Goal: Information Seeking & Learning: Find specific fact

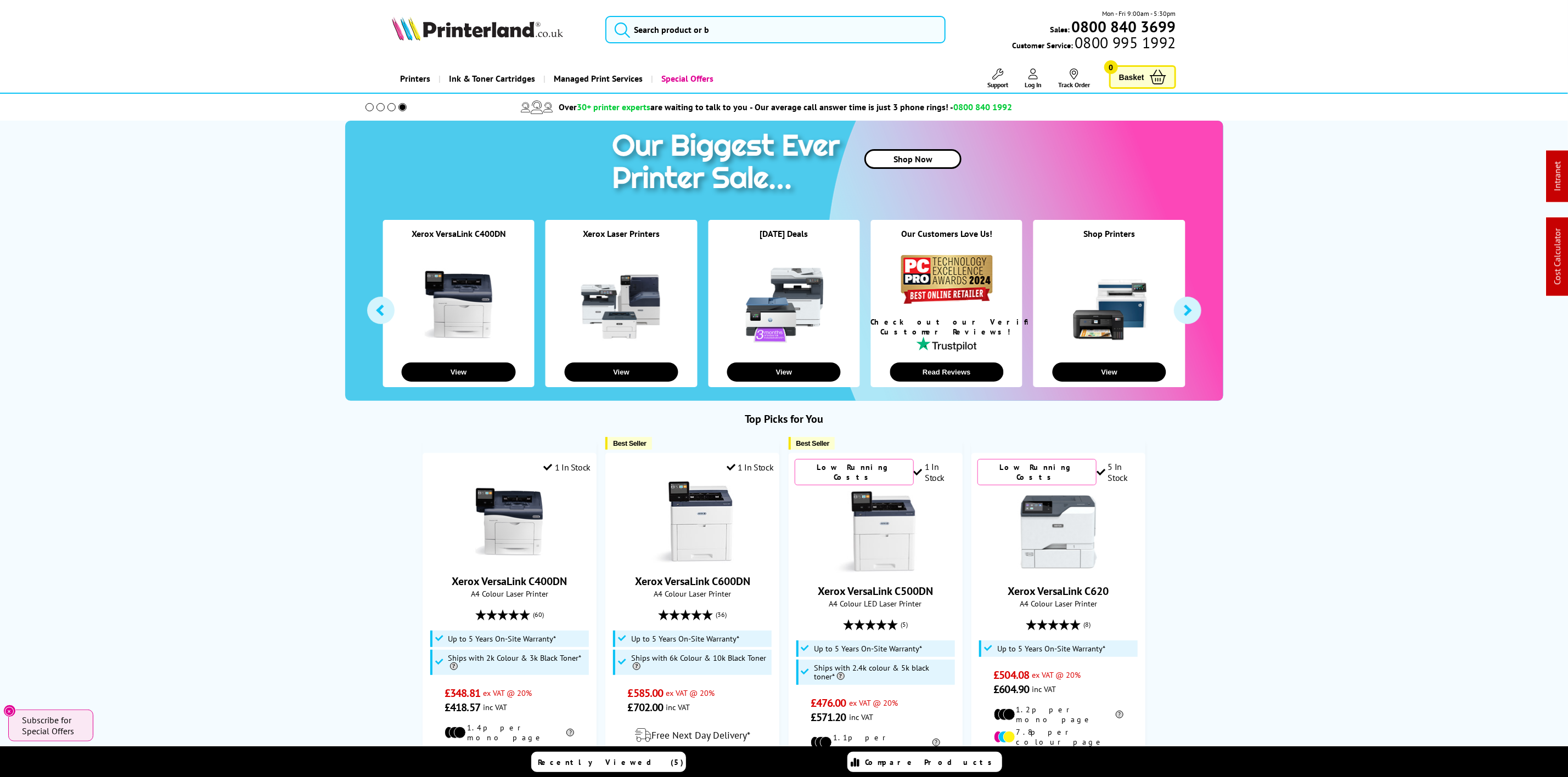
click at [544, 67] on link "Managed Print Services" at bounding box center [597, 79] width 107 height 28
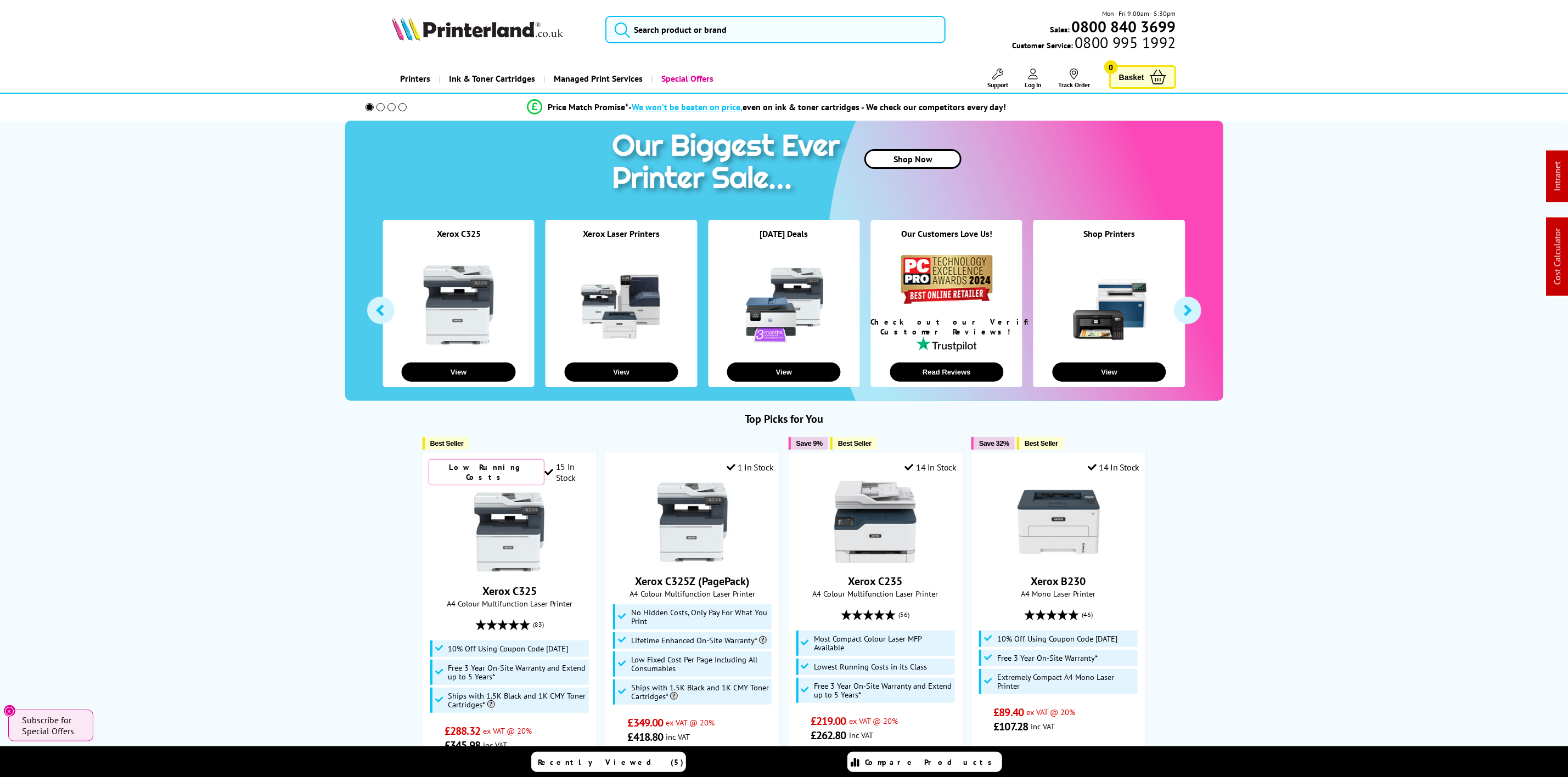
click at [463, 31] on img at bounding box center [478, 29] width 171 height 24
click at [392, 20] on img at bounding box center [478, 29] width 171 height 24
drag, startPoint x: 392, startPoint y: 20, endPoint x: 37, endPoint y: 107, distance: 365.5
click at [376, 24] on div "Mon - Fri 9:00am - 5:30pm Sales: 0800 840 3699 Customer Service: 0800 995 1992" at bounding box center [784, 31] width 878 height 48
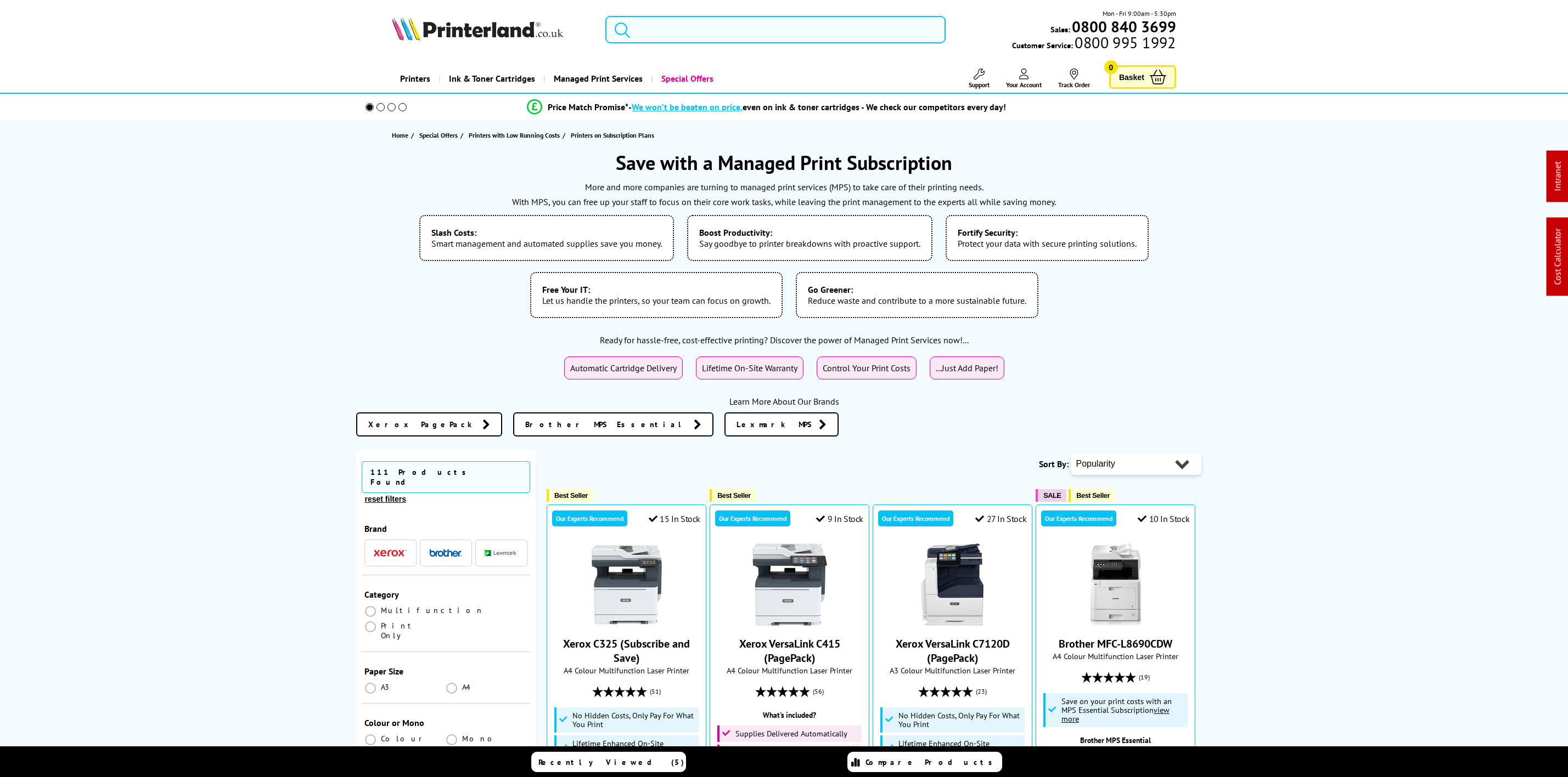
click at [516, 38] on img at bounding box center [478, 29] width 171 height 24
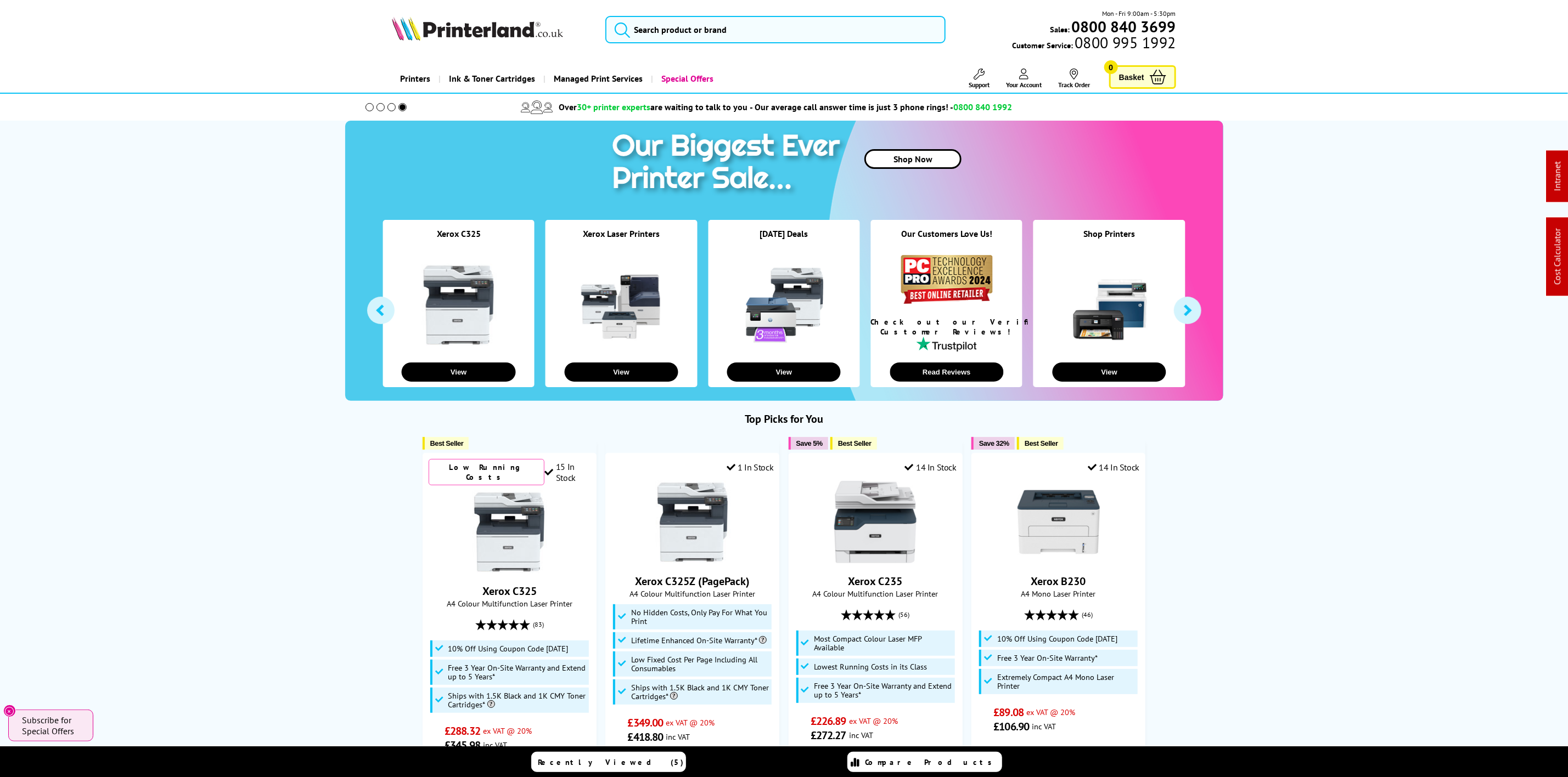
click at [993, 79] on ul "Support Technical Support Customer Support Track Order Sign Out Blog" at bounding box center [1019, 79] width 160 height 20
click at [985, 80] on link "Support" at bounding box center [979, 79] width 21 height 20
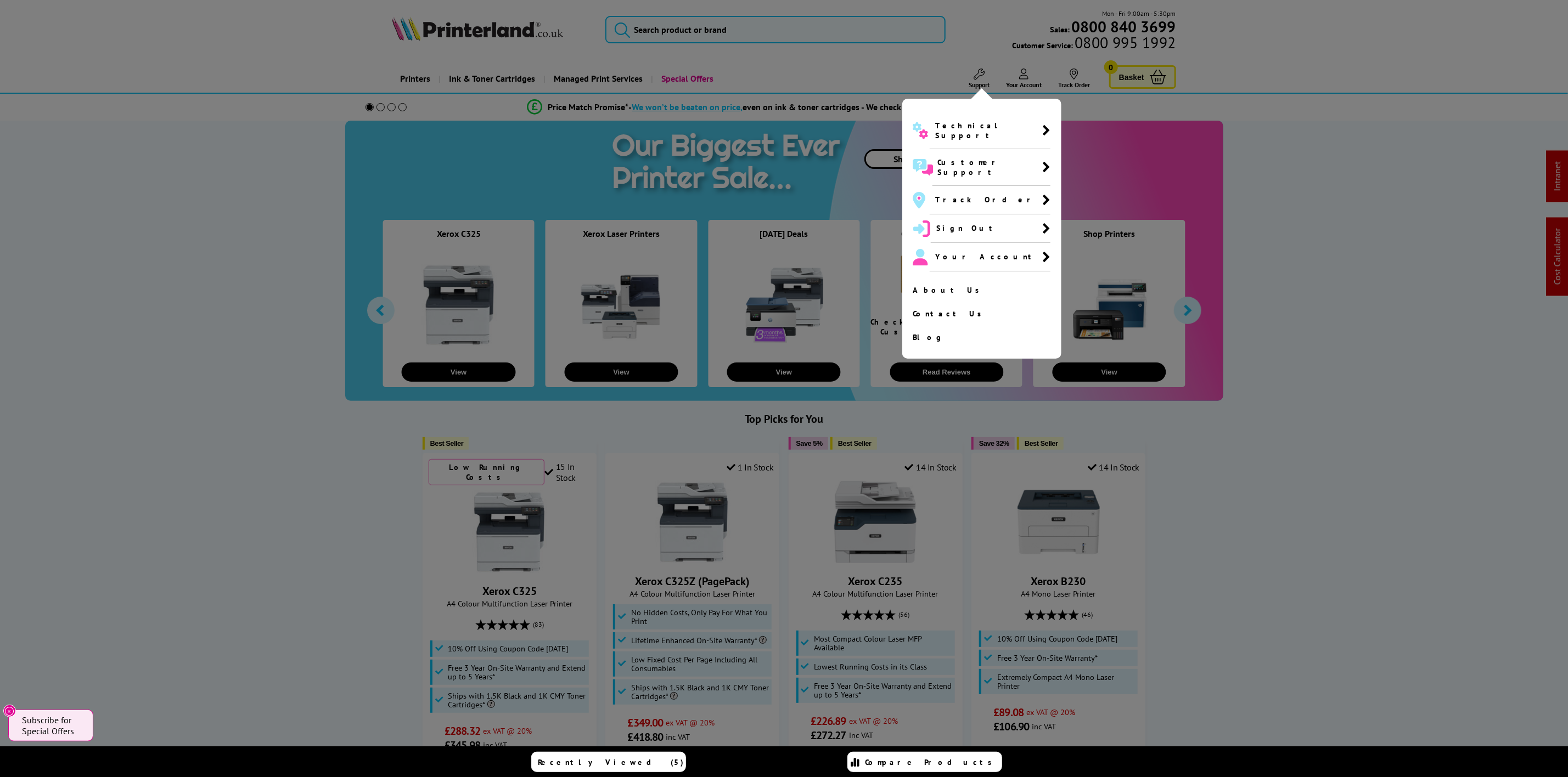
click at [950, 130] on span "Technical Support" at bounding box center [989, 130] width 107 height 20
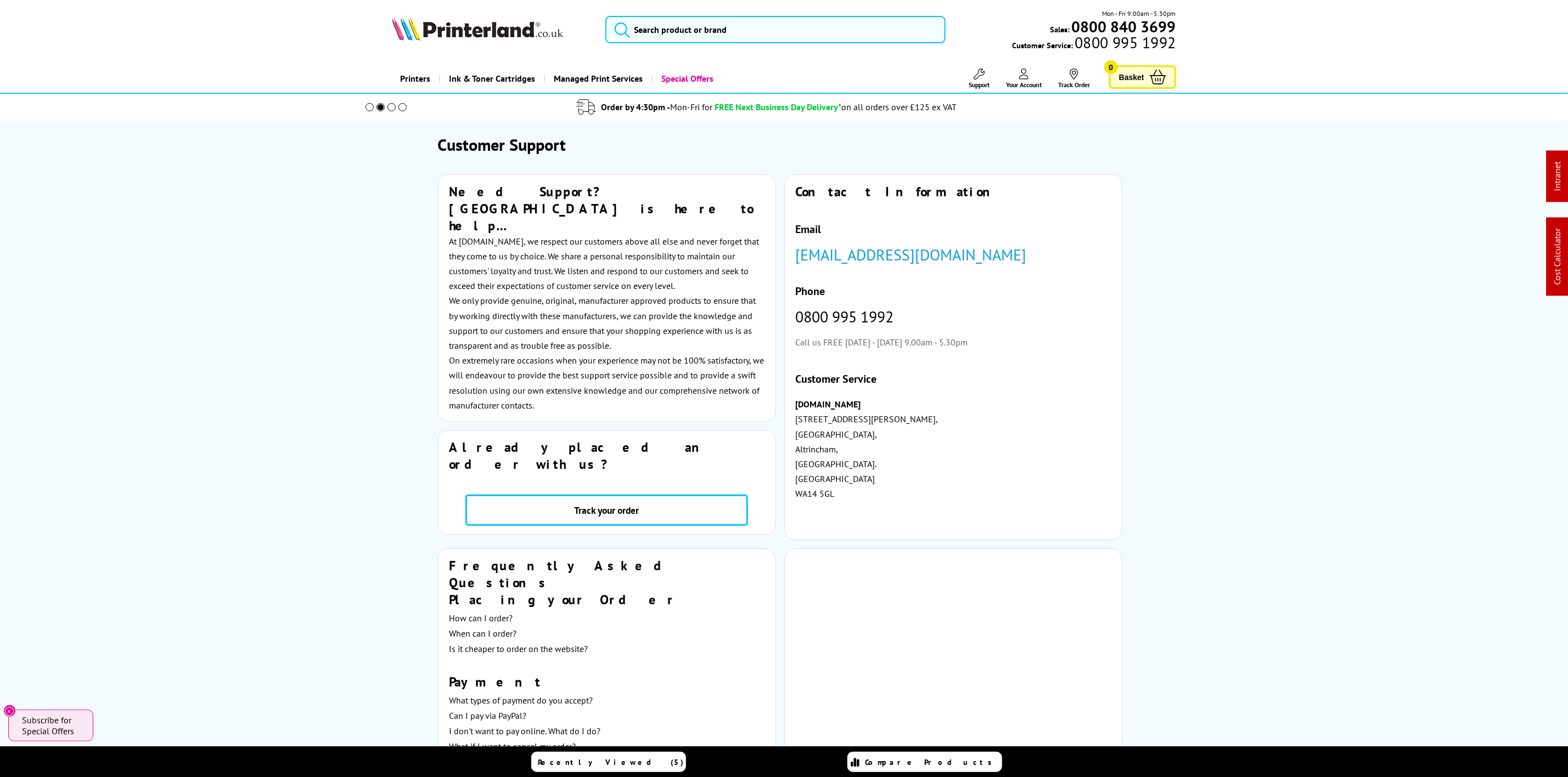
click at [398, 28] on img at bounding box center [478, 29] width 171 height 24
click at [402, 31] on img at bounding box center [478, 29] width 171 height 24
click at [412, 36] on img at bounding box center [478, 29] width 171 height 24
click at [413, 36] on img at bounding box center [478, 29] width 171 height 24
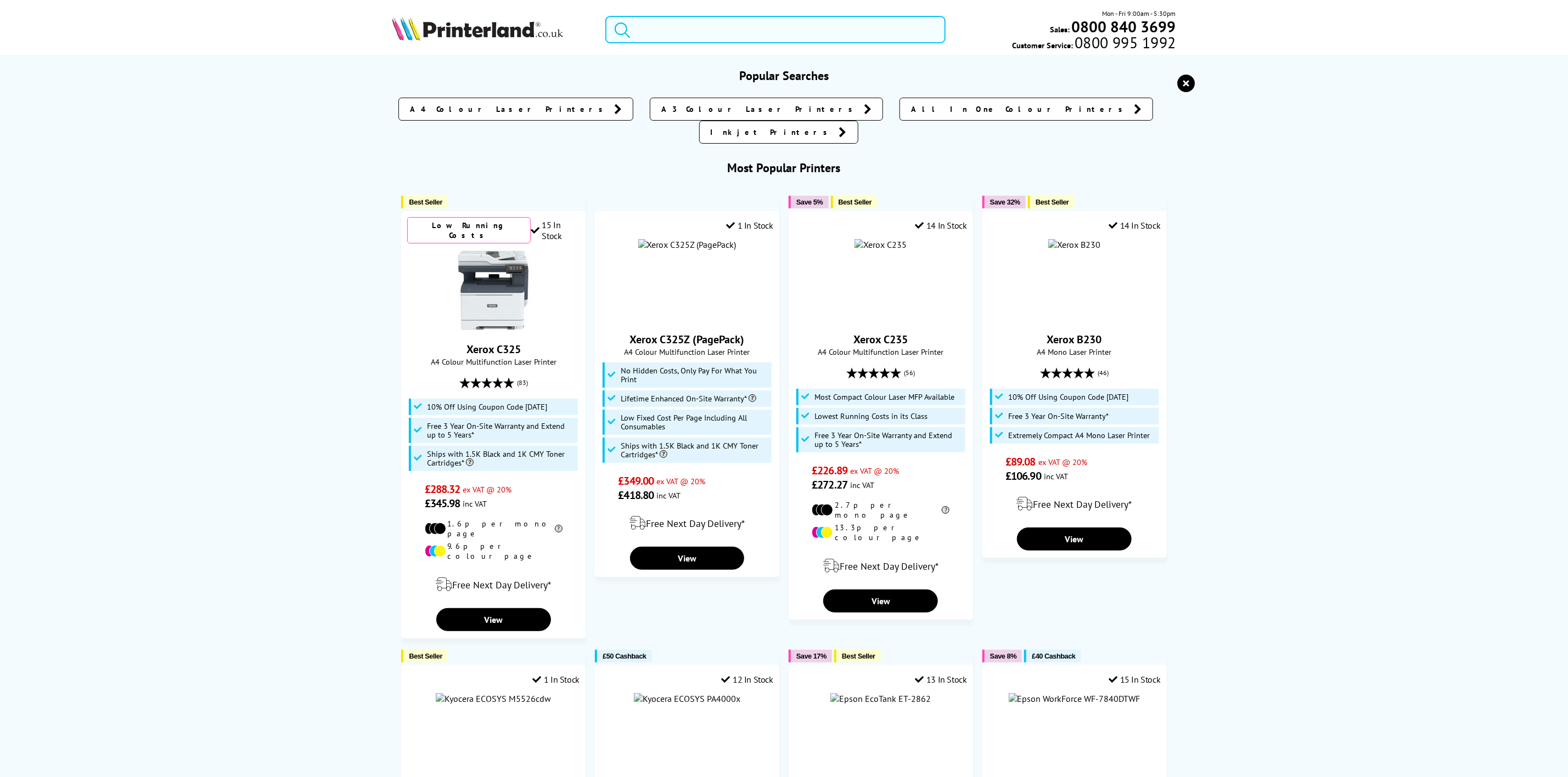
click at [643, 22] on input "search" at bounding box center [775, 29] width 340 height 27
paste input "C11CJ67425"
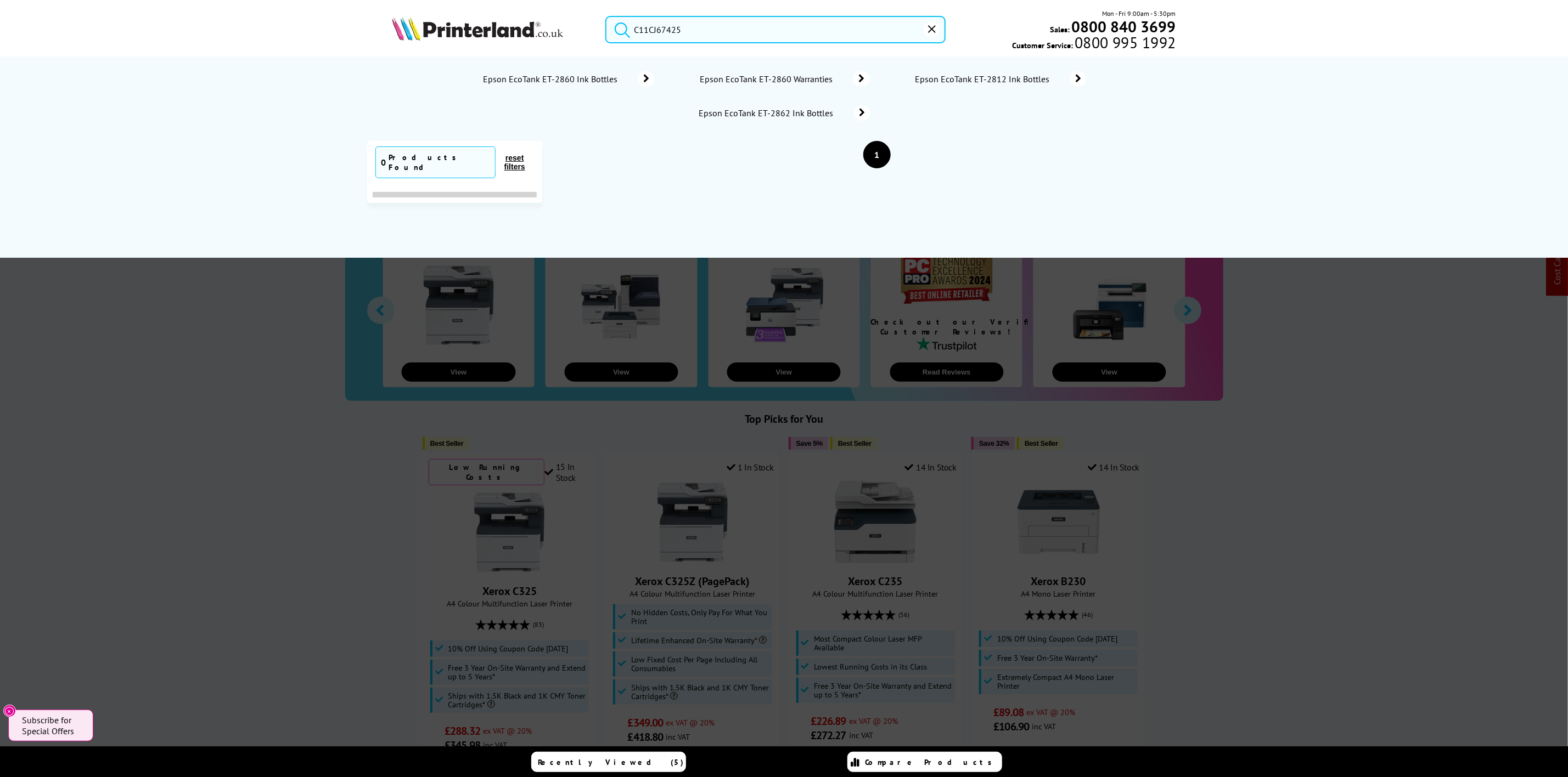
drag, startPoint x: 754, startPoint y: 31, endPoint x: 367, endPoint y: 18, distance: 387.2
click at [374, 18] on div "C11CJ67425 Mon - Fri 9:00am - 5:30pm Sales: 0800 840 3699 Customer Service: 080…" at bounding box center [784, 31] width 878 height 48
paste input "6"
drag, startPoint x: 603, startPoint y: 31, endPoint x: 480, endPoint y: 25, distance: 123.1
click at [482, 25] on div "C11CJ67426 Mon - Fri 9:00am - 5:30pm Sales: 0800 840 3699 Customer Service: 080…" at bounding box center [784, 31] width 878 height 48
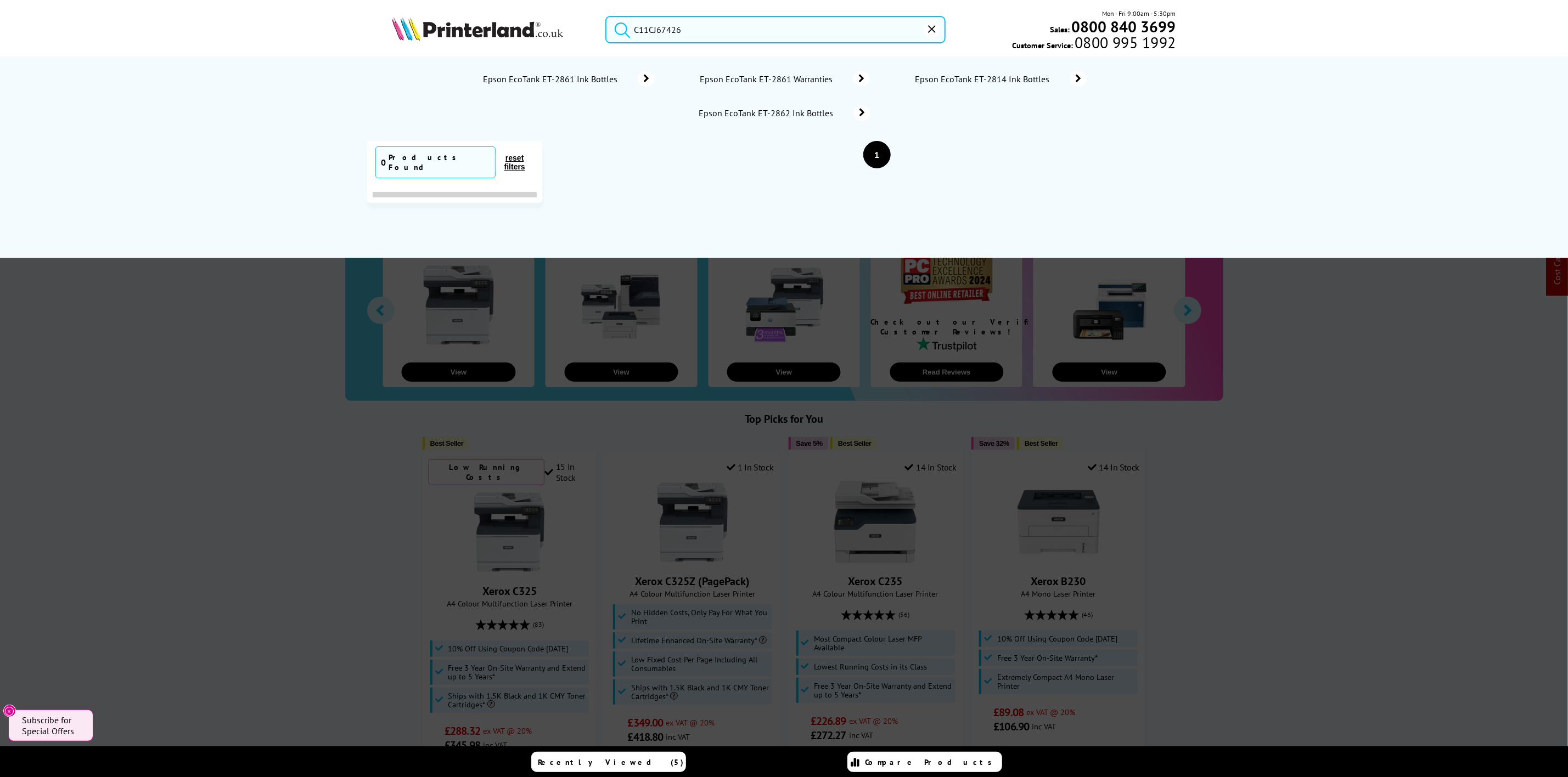
paste input "7"
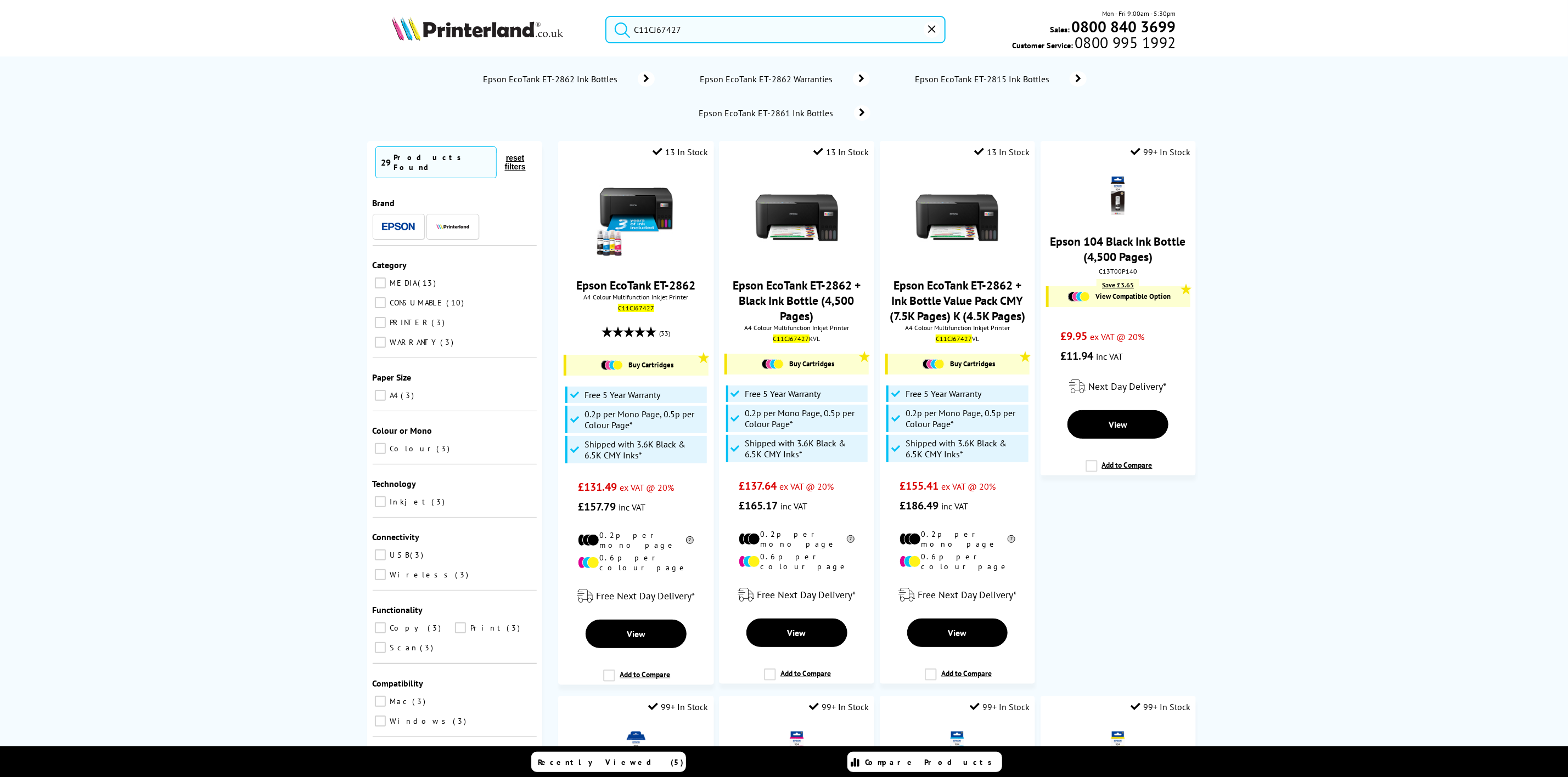
type input "C11CJ67427"
click at [443, 35] on img at bounding box center [478, 29] width 171 height 24
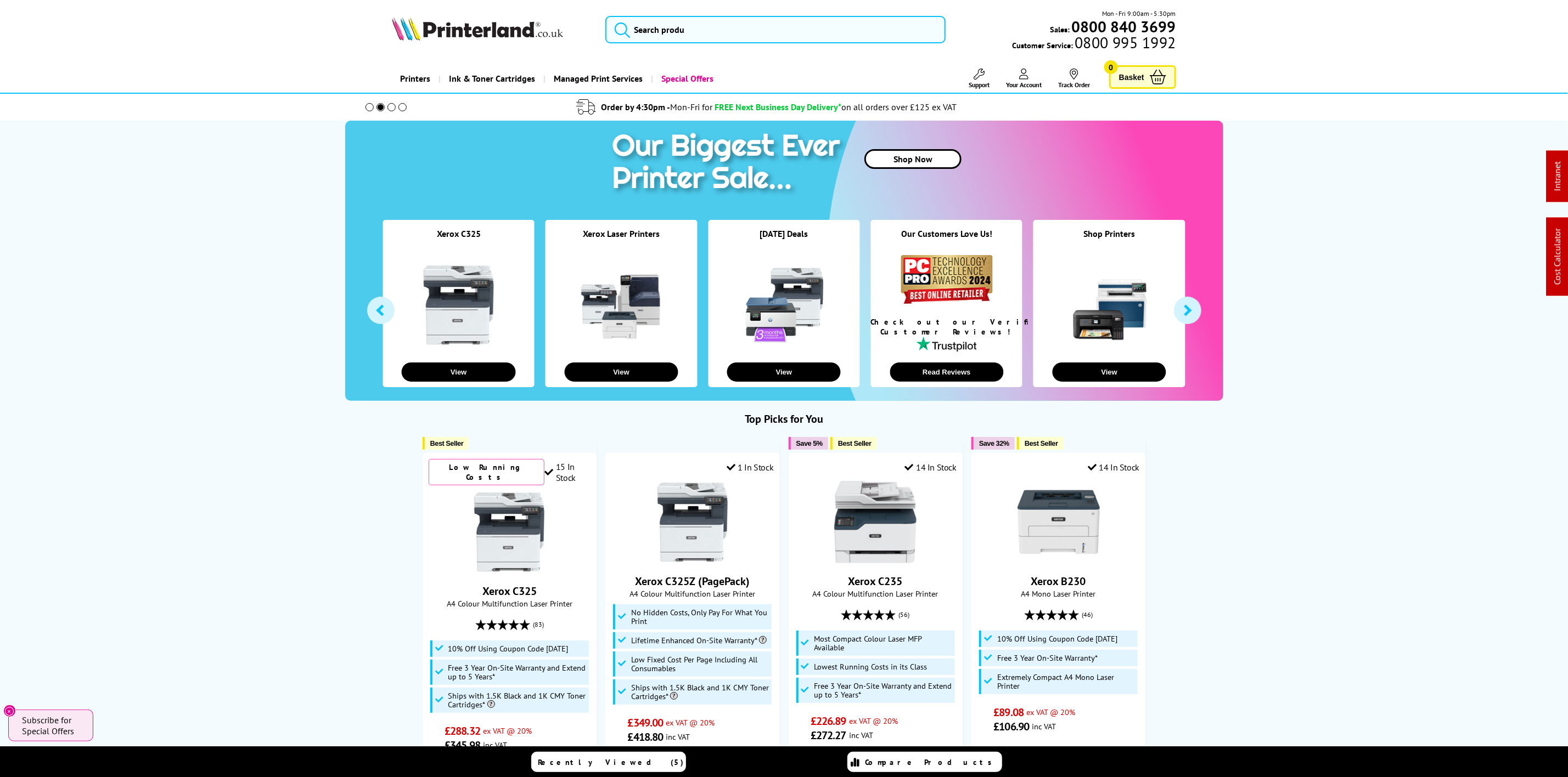
drag, startPoint x: 755, startPoint y: 58, endPoint x: 754, endPoint y: 42, distance: 16.0
click at [754, 57] on header "Mon - Fri 9:00am - 5:30pm Sales: 0800 840 3699 Customer Service: 0800 995 1992" at bounding box center [784, 46] width 1568 height 93
click at [754, 42] on input "search" at bounding box center [775, 29] width 340 height 27
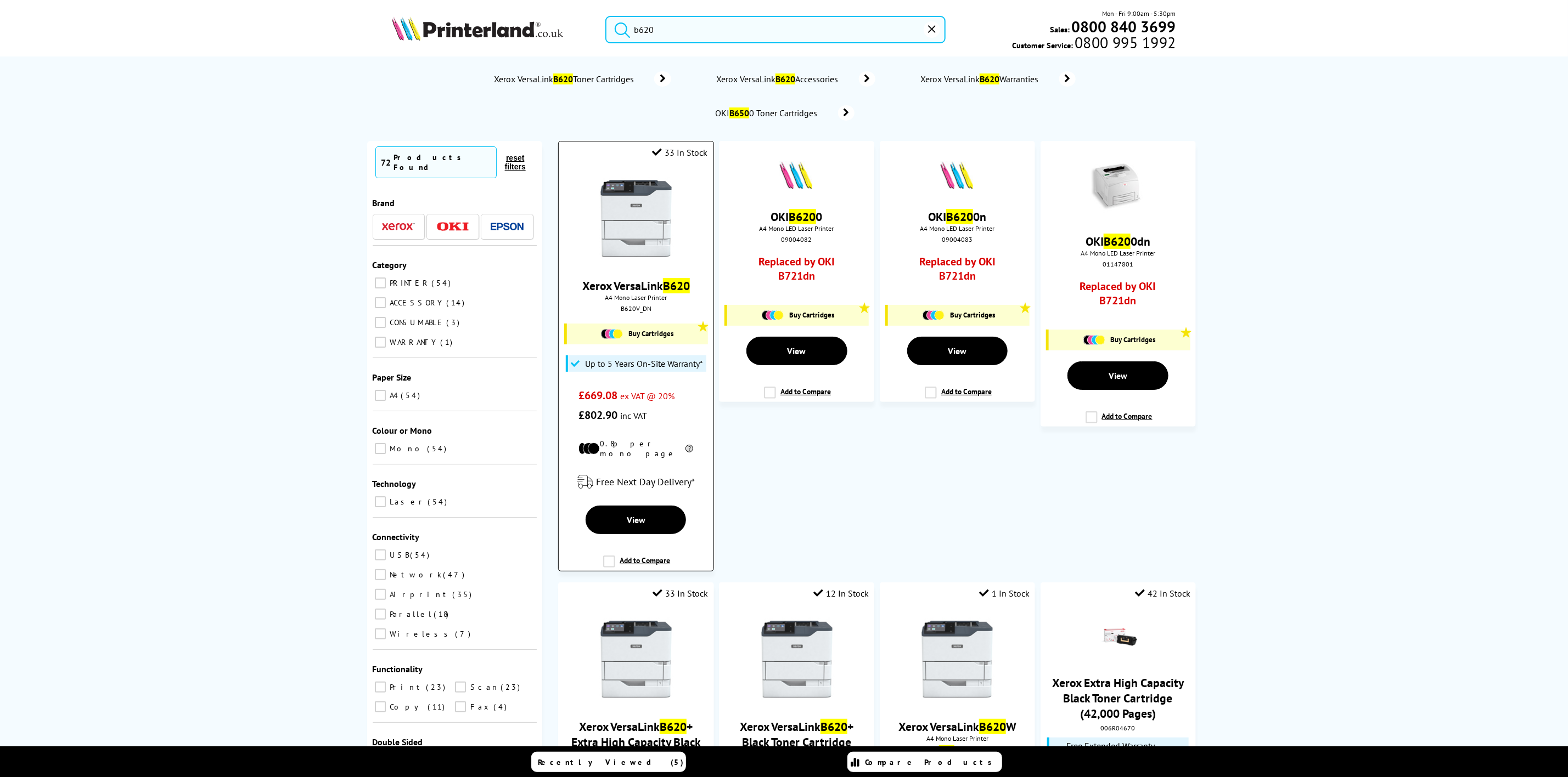
type input "b620"
click at [640, 223] on img at bounding box center [636, 218] width 82 height 82
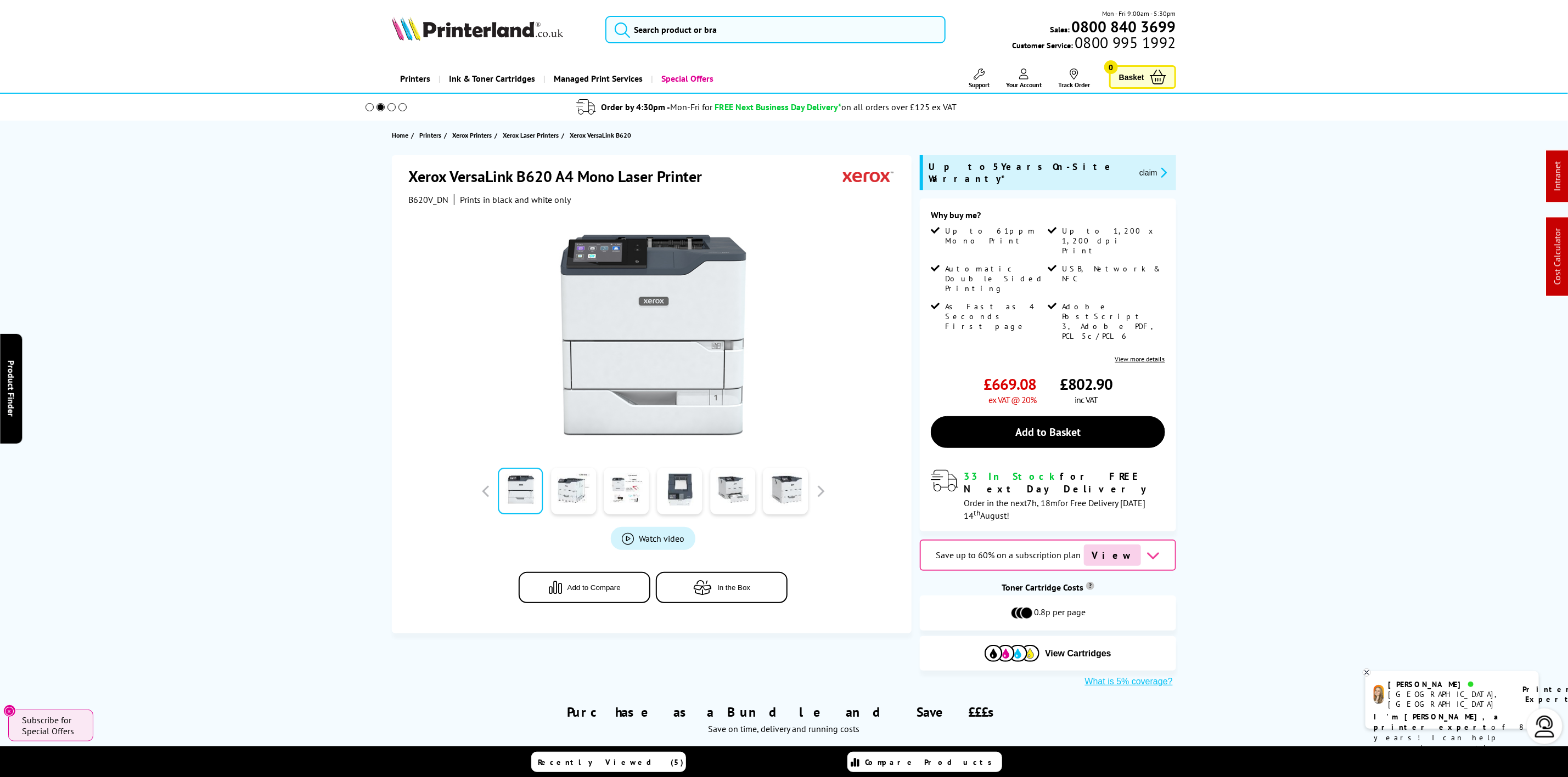
click at [567, 9] on div "Mon - Fri 9:00am - 5:30pm Sales: 0800 840 3699 Customer Service: 0800 995 1992" at bounding box center [784, 31] width 878 height 48
drag, startPoint x: 567, startPoint y: 9, endPoint x: 552, endPoint y: 18, distance: 17.5
click at [553, 17] on div "Mon - Fri 9:00am - 5:30pm Sales: 0800 840 3699 Customer Service: 0800 995 1992" at bounding box center [784, 31] width 878 height 48
click at [546, 22] on img at bounding box center [478, 29] width 171 height 24
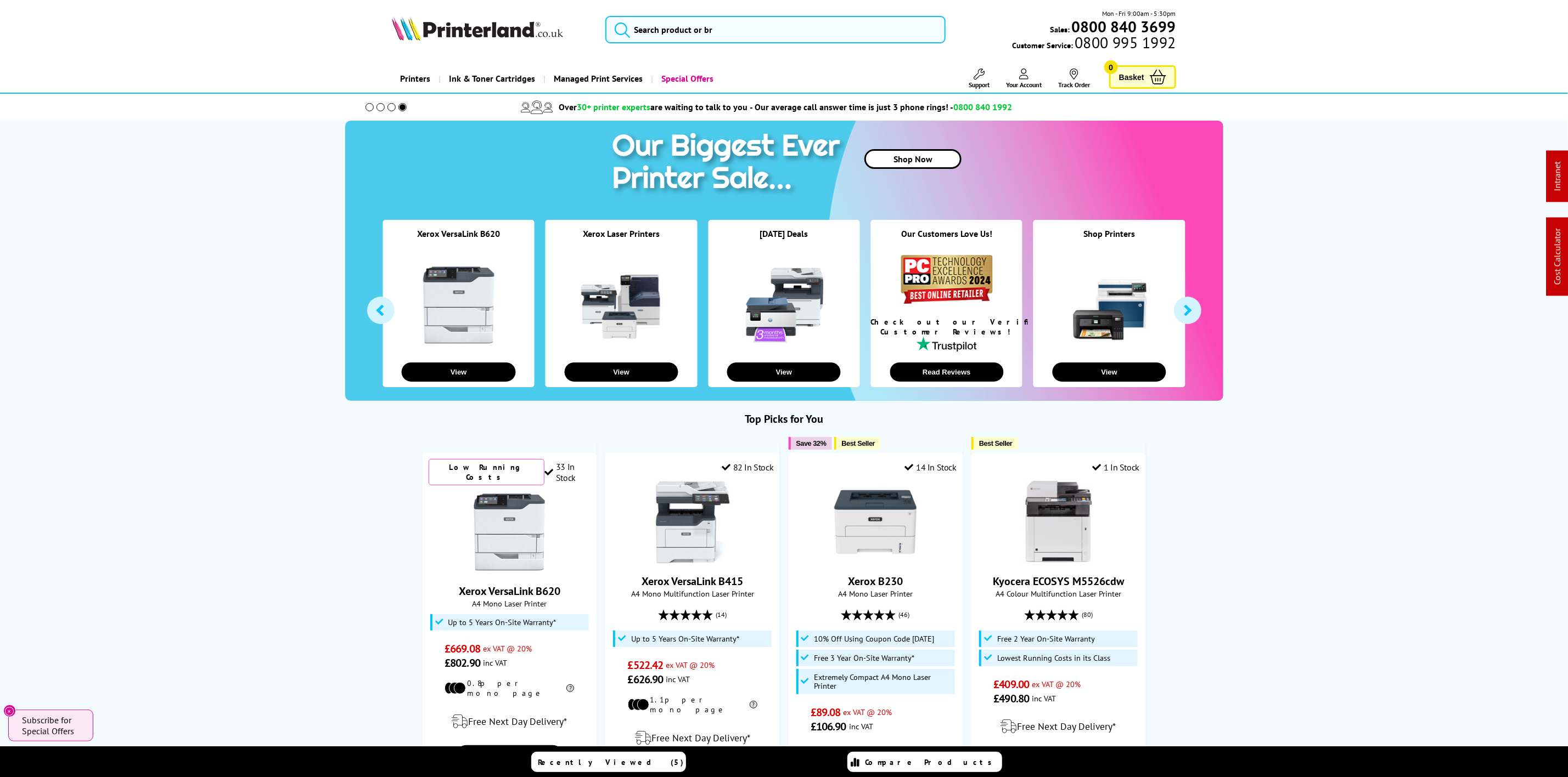
click at [534, 22] on img at bounding box center [478, 29] width 171 height 24
drag, startPoint x: 676, startPoint y: 48, endPoint x: 690, endPoint y: 25, distance: 26.9
click at [677, 45] on div "Mon - Fri 9:00am - 5:30pm Sales: 0800 840 3699 Customer Service: 0800 995 1992" at bounding box center [784, 31] width 878 height 48
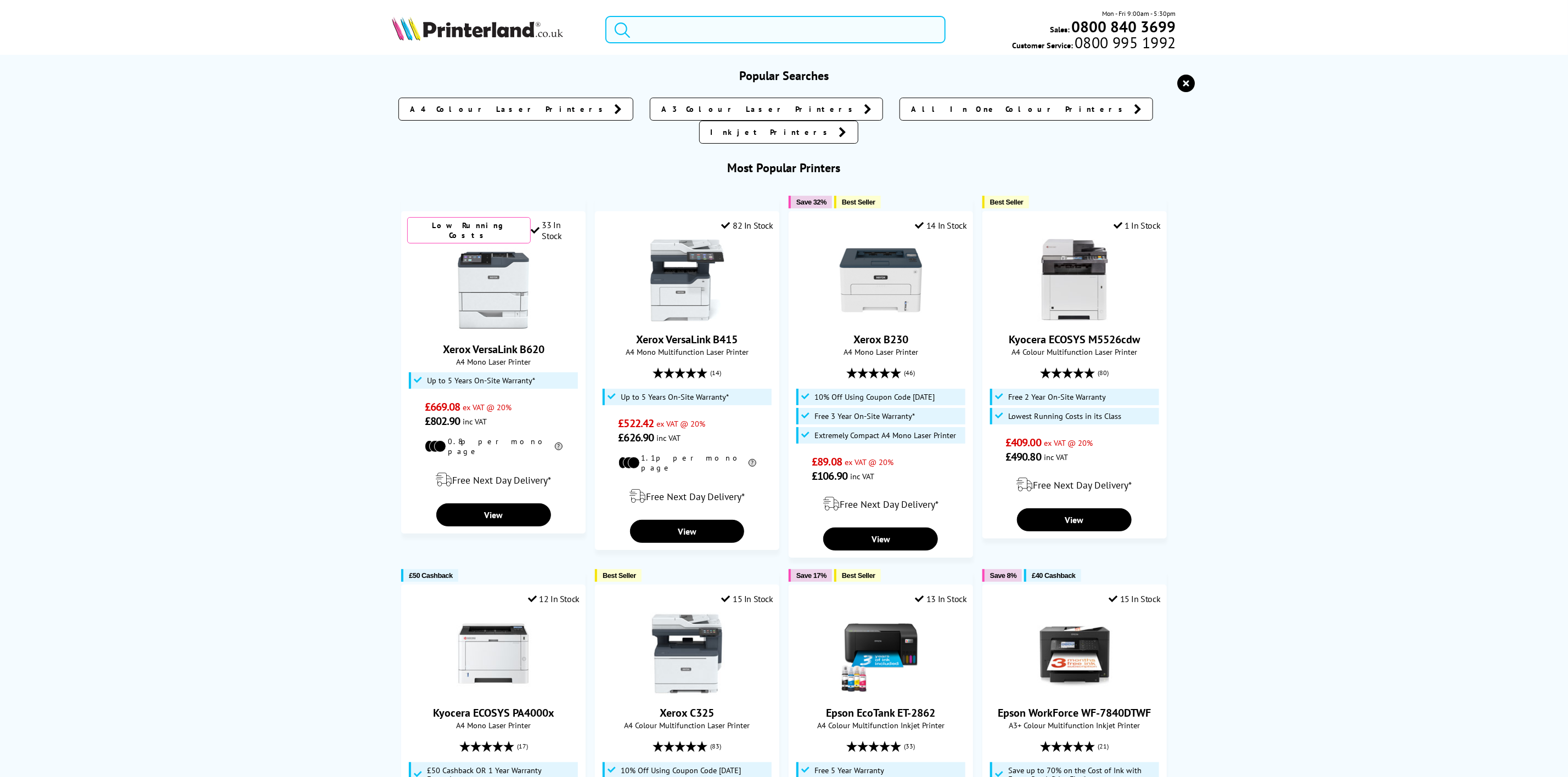
click at [694, 23] on input "search" at bounding box center [775, 29] width 340 height 27
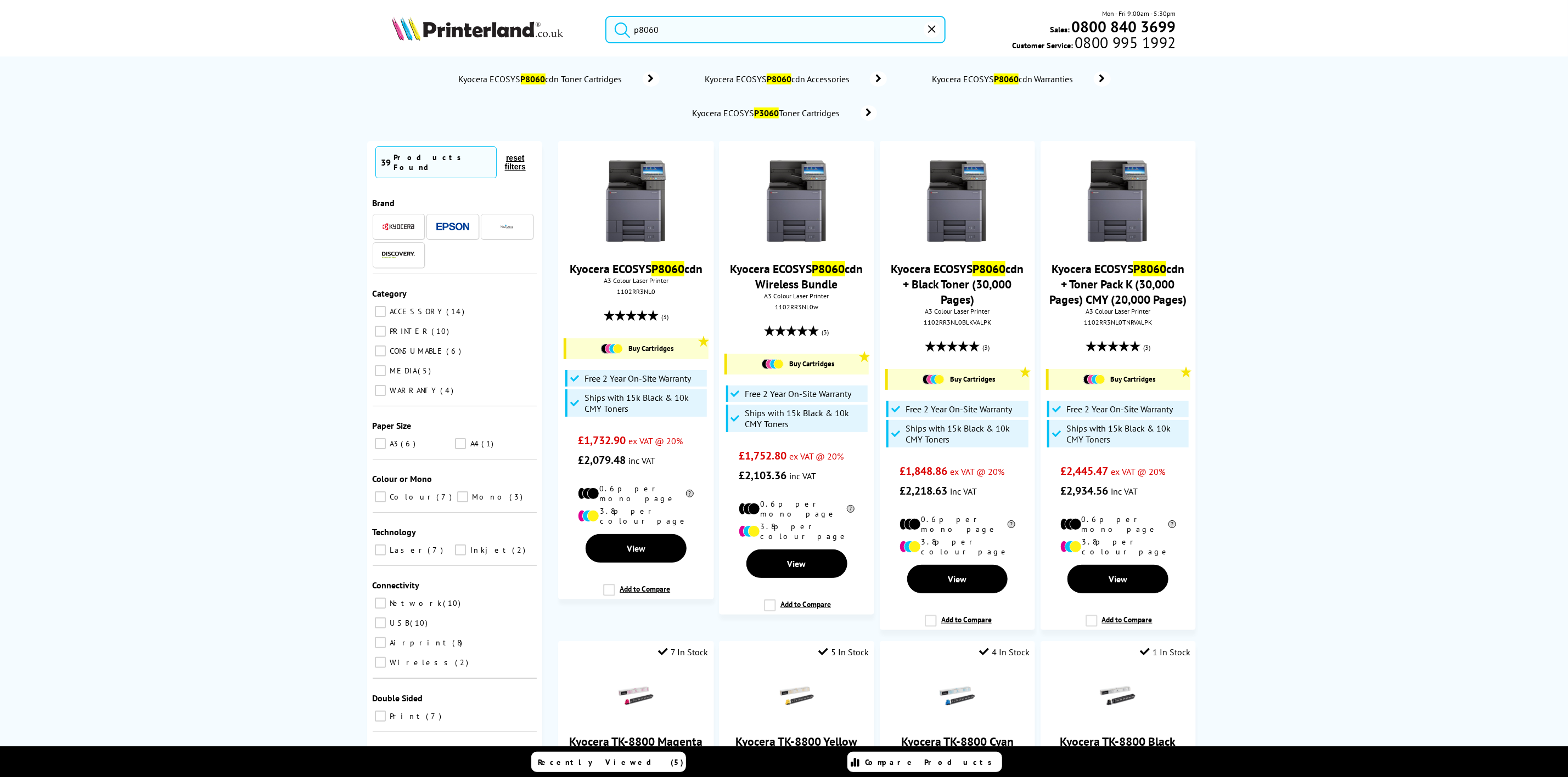
type input "p8060"
click at [475, 38] on img at bounding box center [478, 29] width 171 height 24
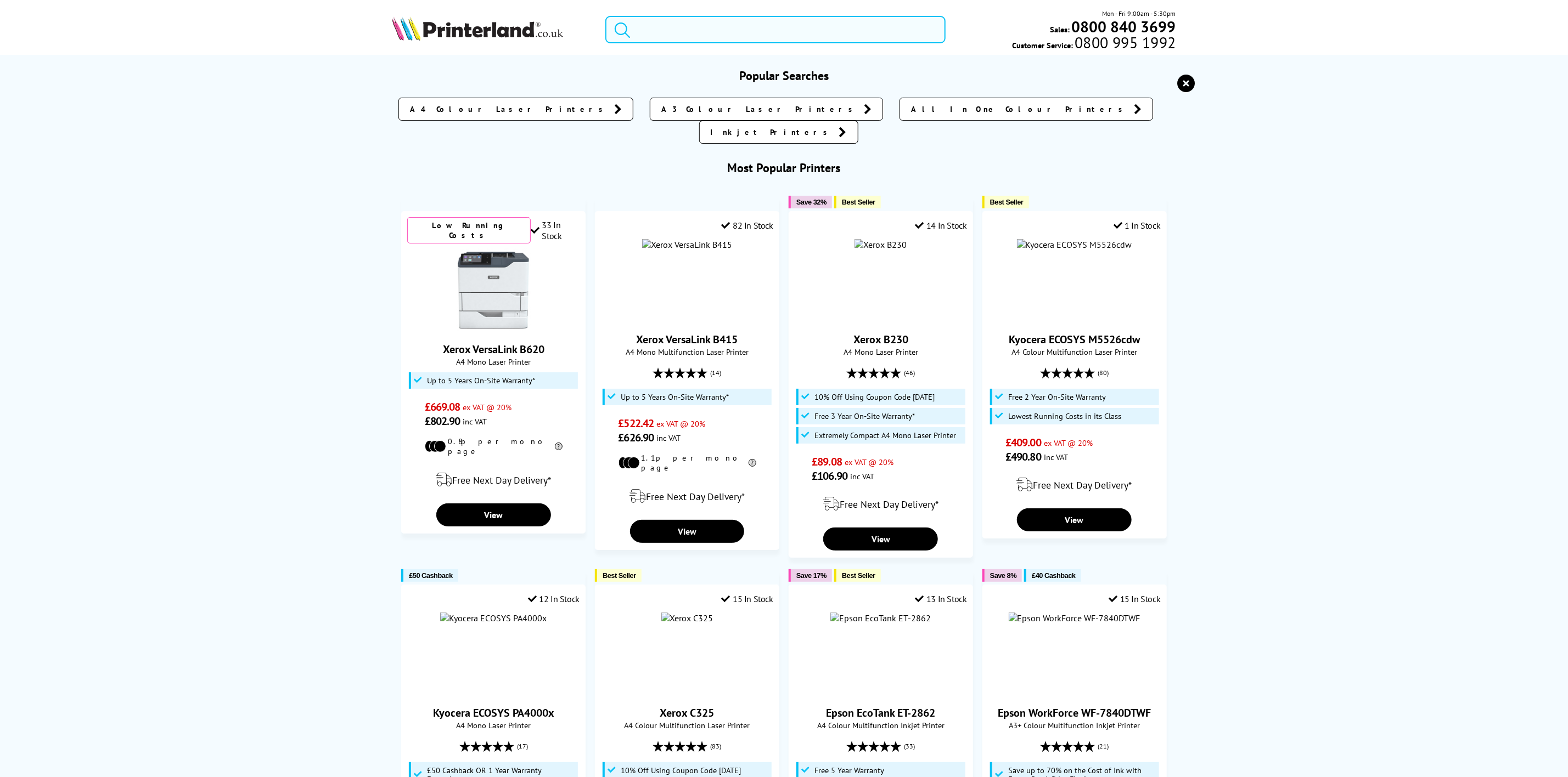
click at [651, 35] on input "search" at bounding box center [775, 29] width 340 height 27
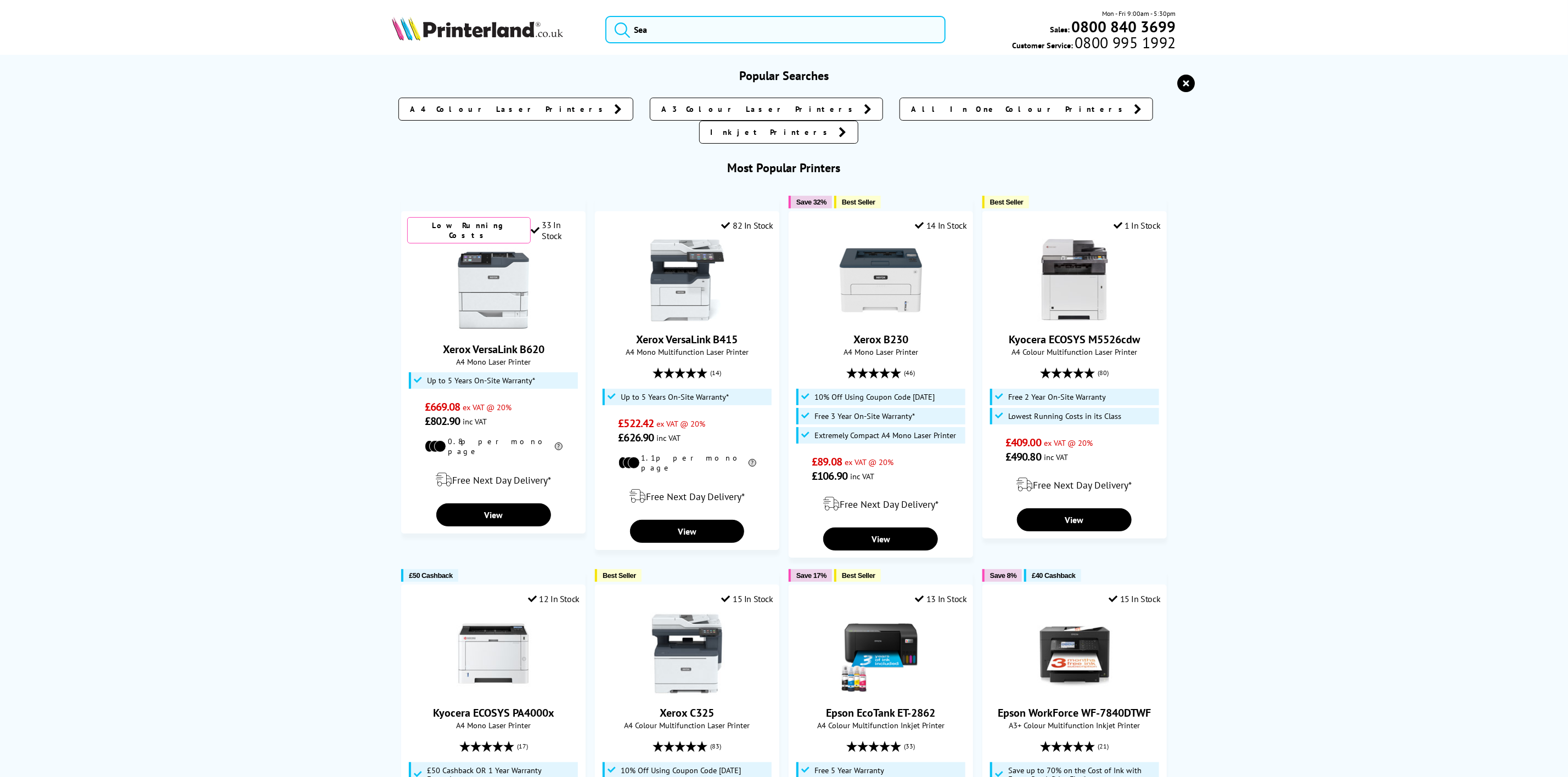
click at [494, 31] on img at bounding box center [478, 29] width 171 height 24
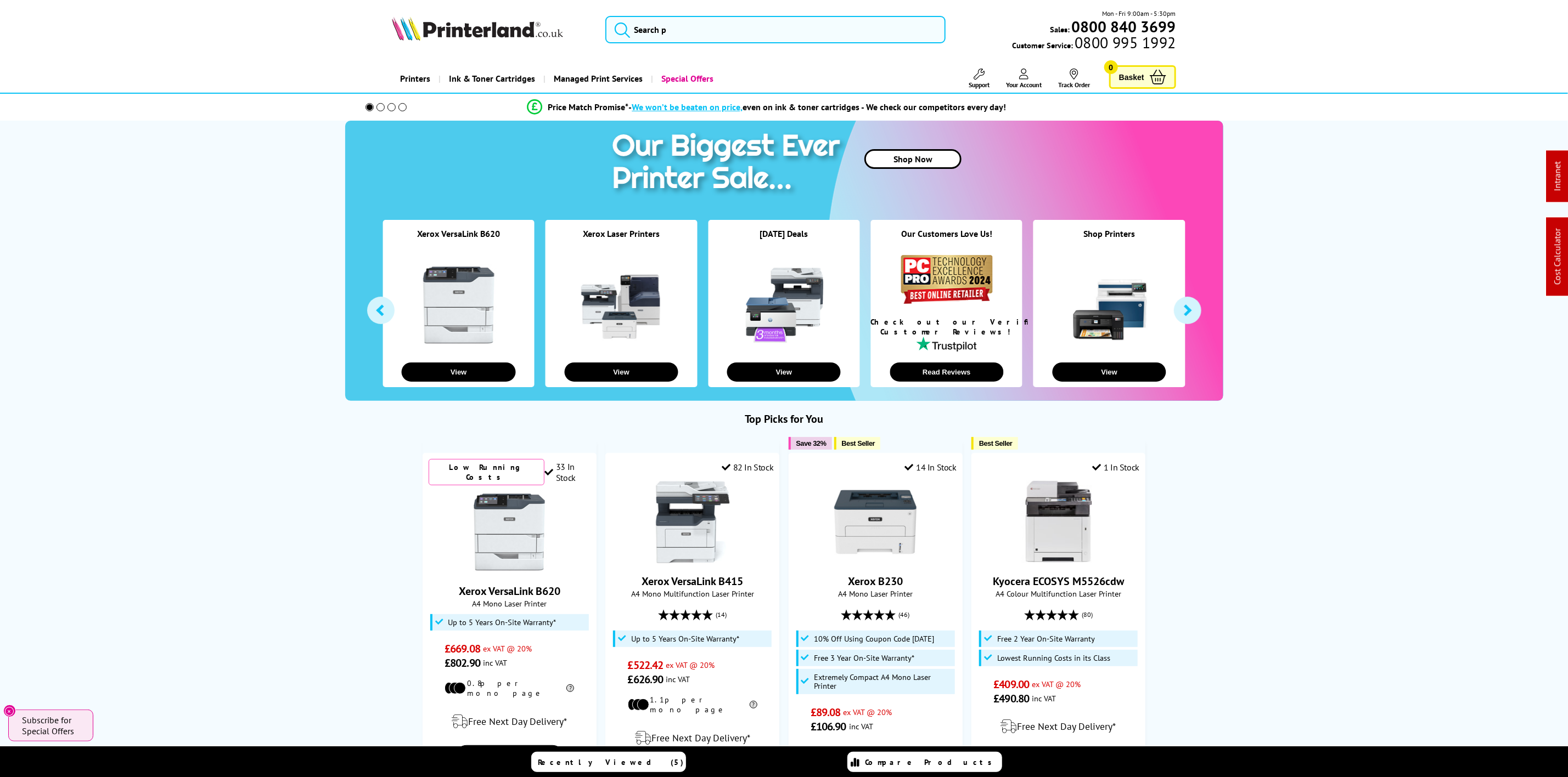
click at [494, 31] on img at bounding box center [478, 29] width 171 height 24
click at [735, 24] on input "search" at bounding box center [775, 29] width 340 height 27
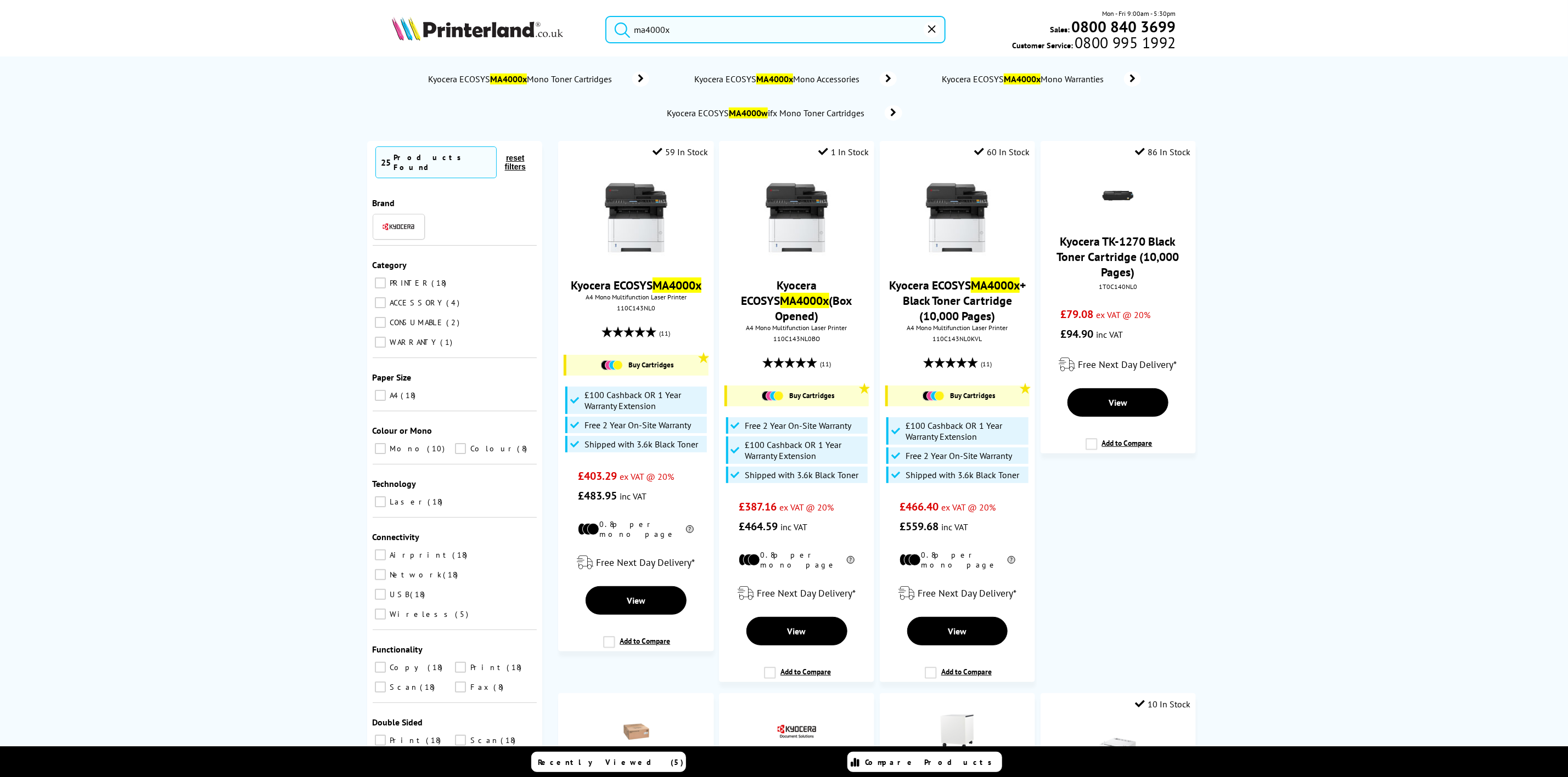
type input "ma4000x"
click at [484, 38] on img at bounding box center [478, 29] width 171 height 24
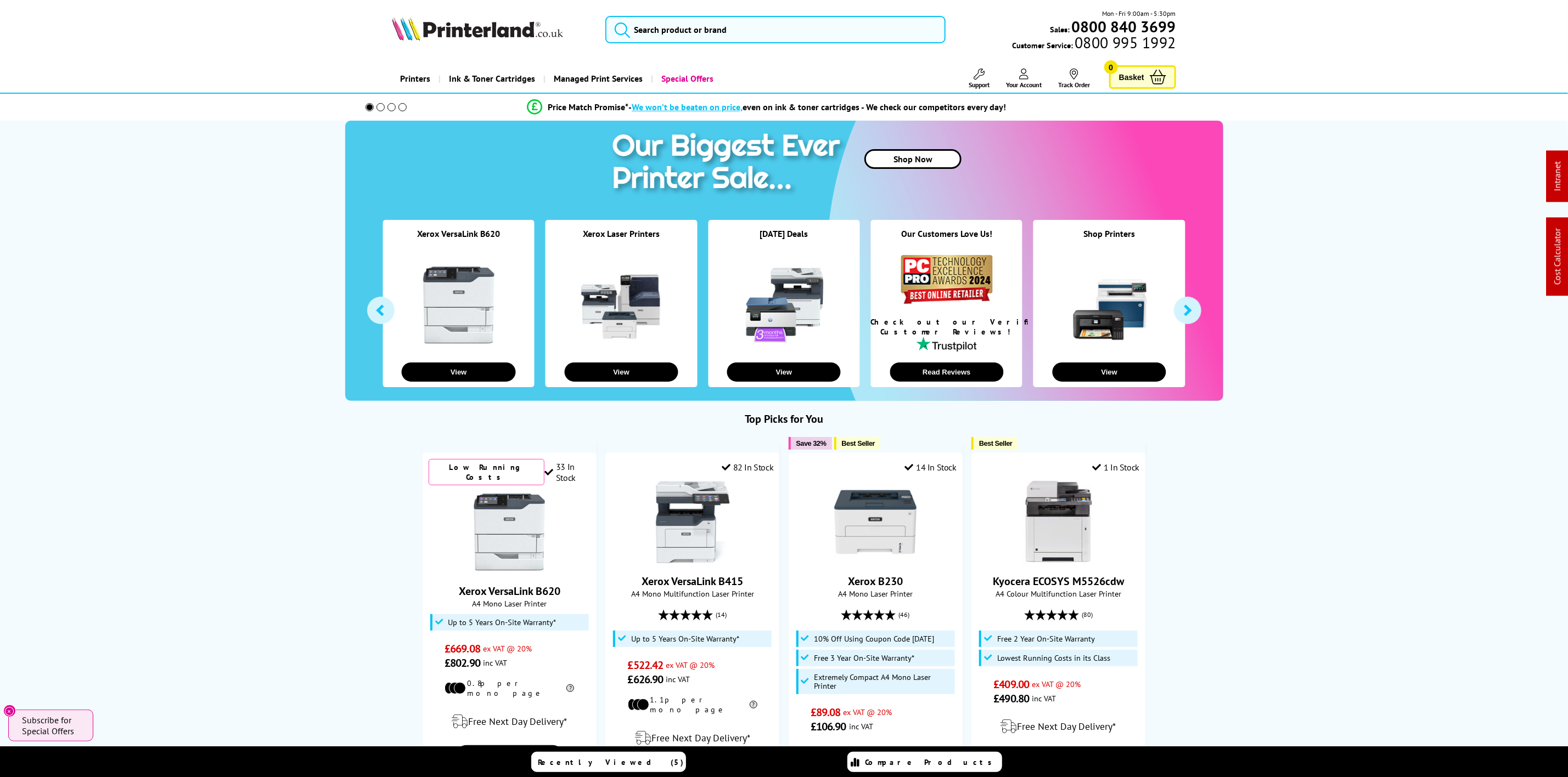
click at [734, 11] on div "Mon - Fri 9:00am - 5:30pm Sales: 0800 840 3699 Customer Service: 0800 995 1992" at bounding box center [784, 31] width 878 height 48
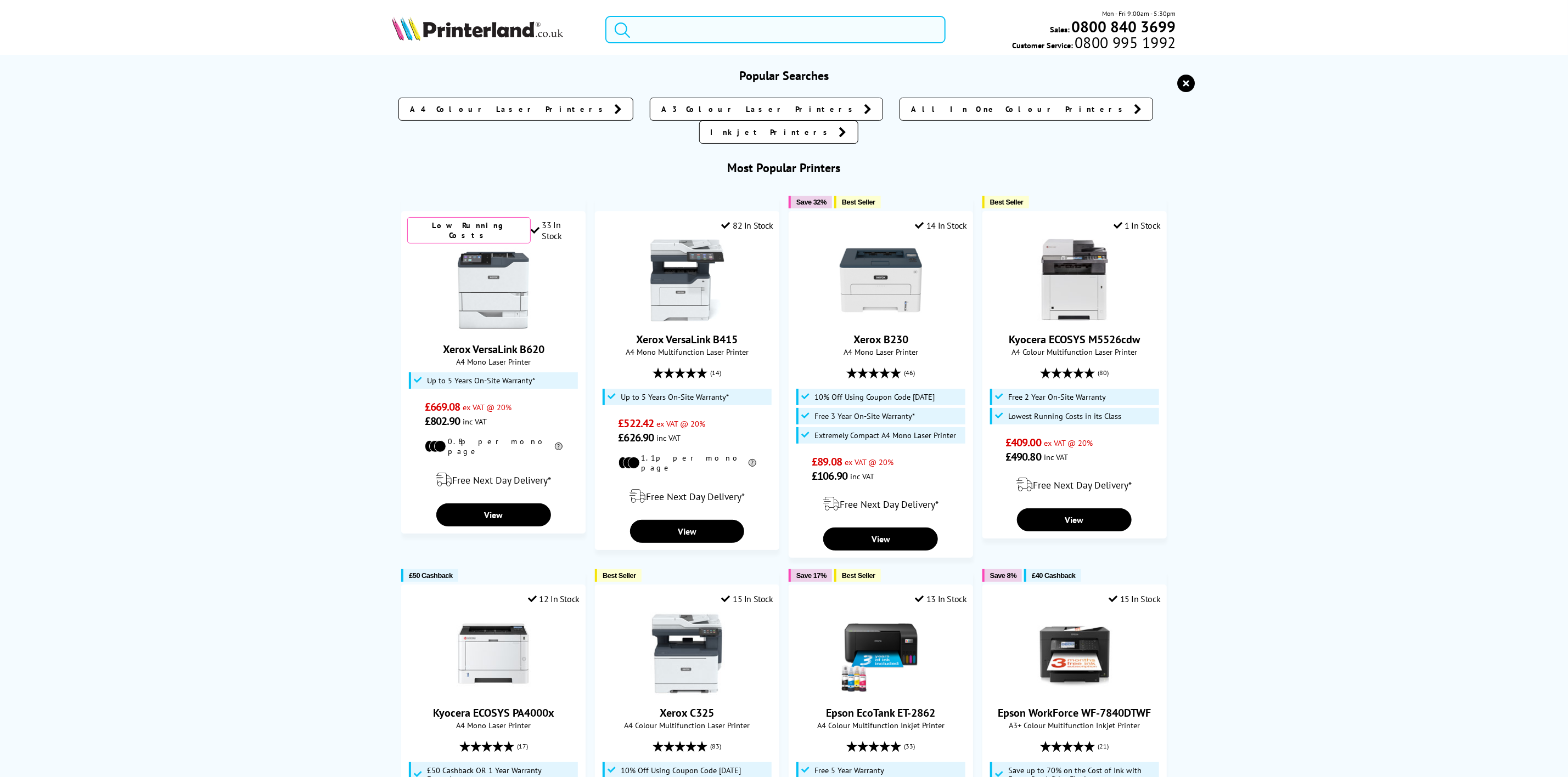
click at [722, 26] on input "search" at bounding box center [775, 29] width 340 height 27
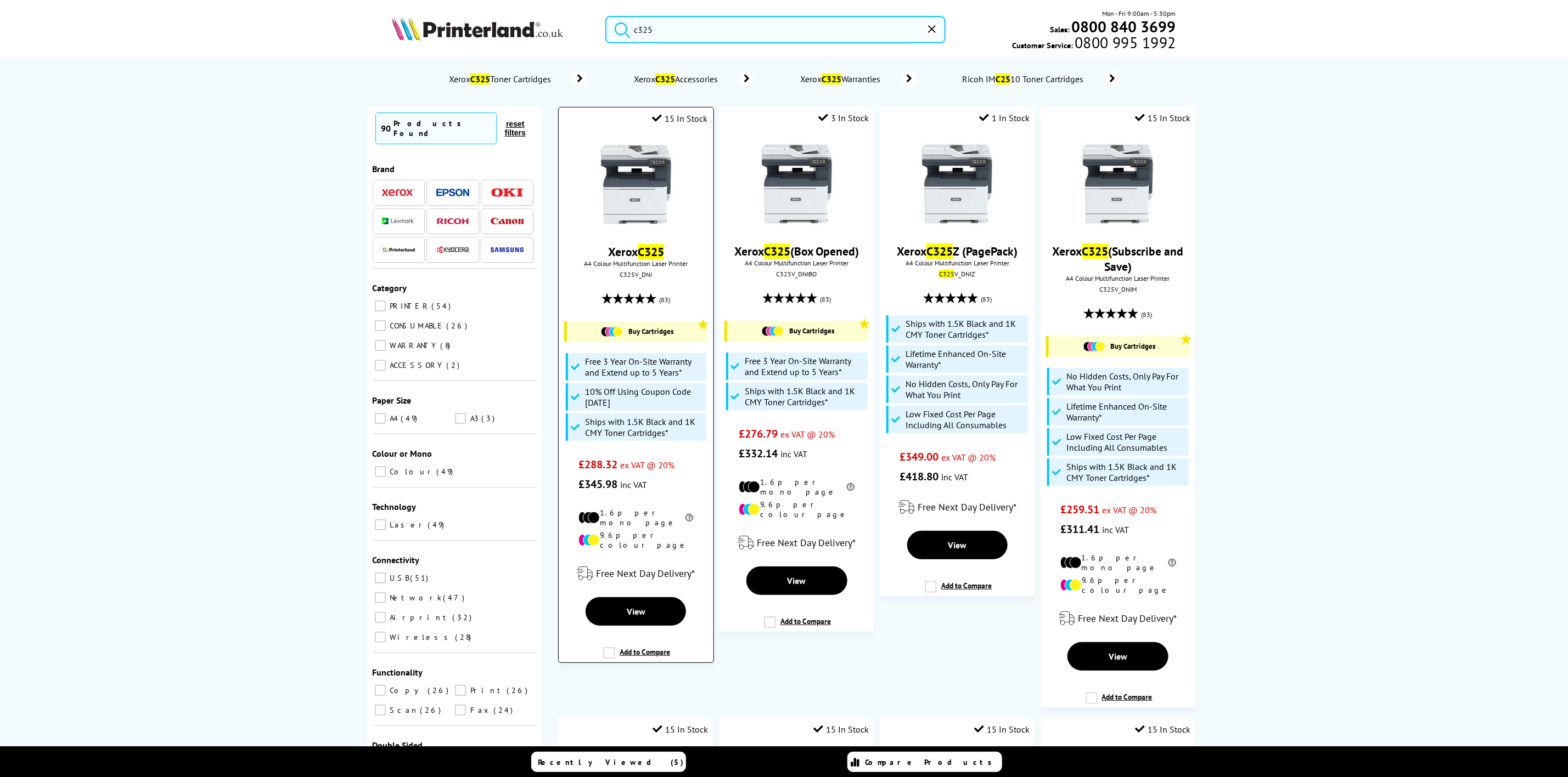
type input "c325"
drag, startPoint x: 654, startPoint y: 142, endPoint x: 664, endPoint y: 138, distance: 10.8
click at [663, 140] on div "Xerox C325 A4 Colour Multifunction Laser Printer C325V_DNI (83) Buy Cartridges …" at bounding box center [636, 313] width 143 height 362
click at [649, 170] on img at bounding box center [636, 184] width 82 height 82
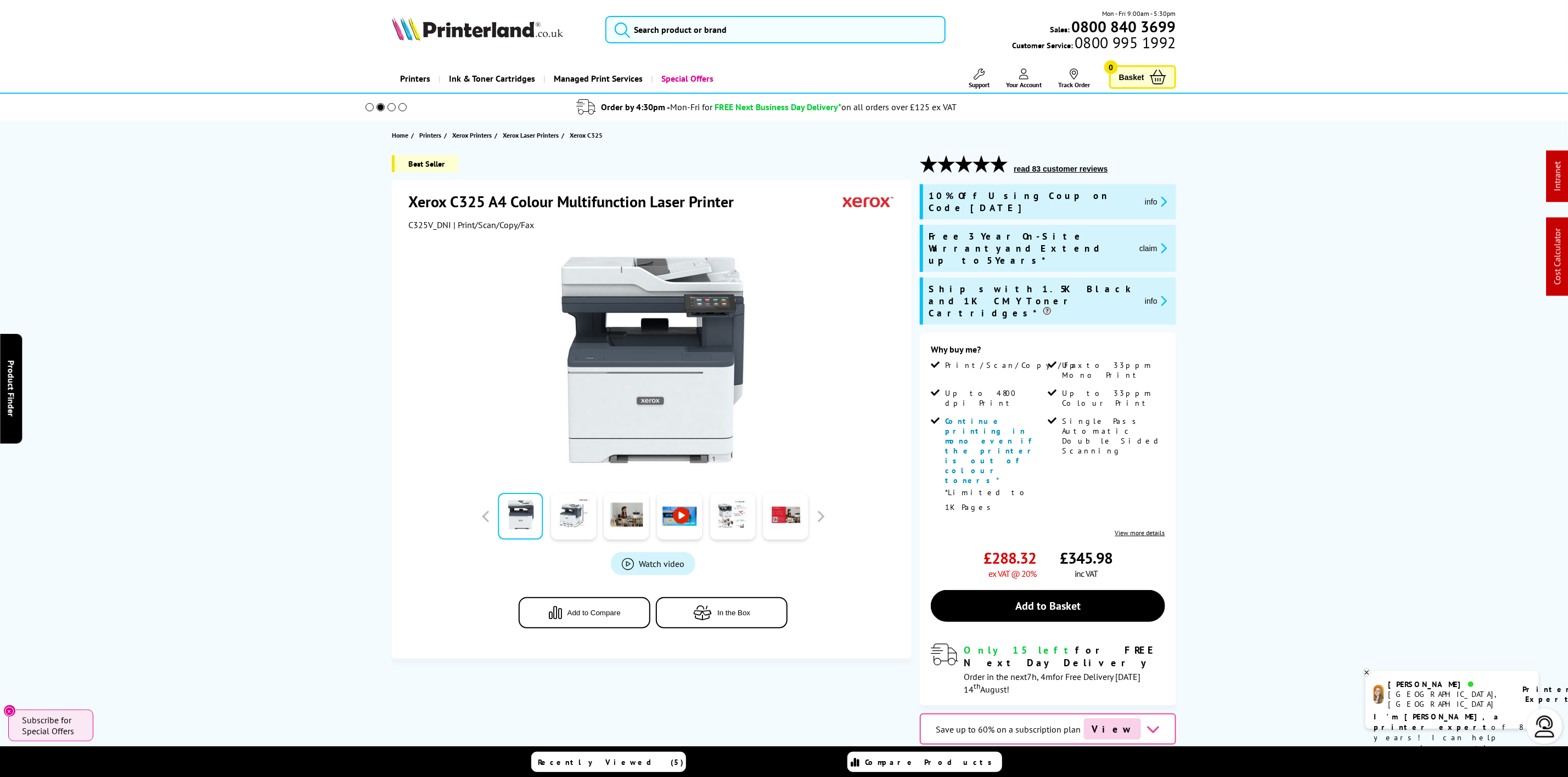
click at [427, 226] on span "C325V_DNI" at bounding box center [430, 224] width 43 height 11
copy span "C325V_DNI"
click at [561, 26] on img at bounding box center [478, 29] width 171 height 24
drag, startPoint x: 561, startPoint y: 26, endPoint x: 486, endPoint y: 35, distance: 75.5
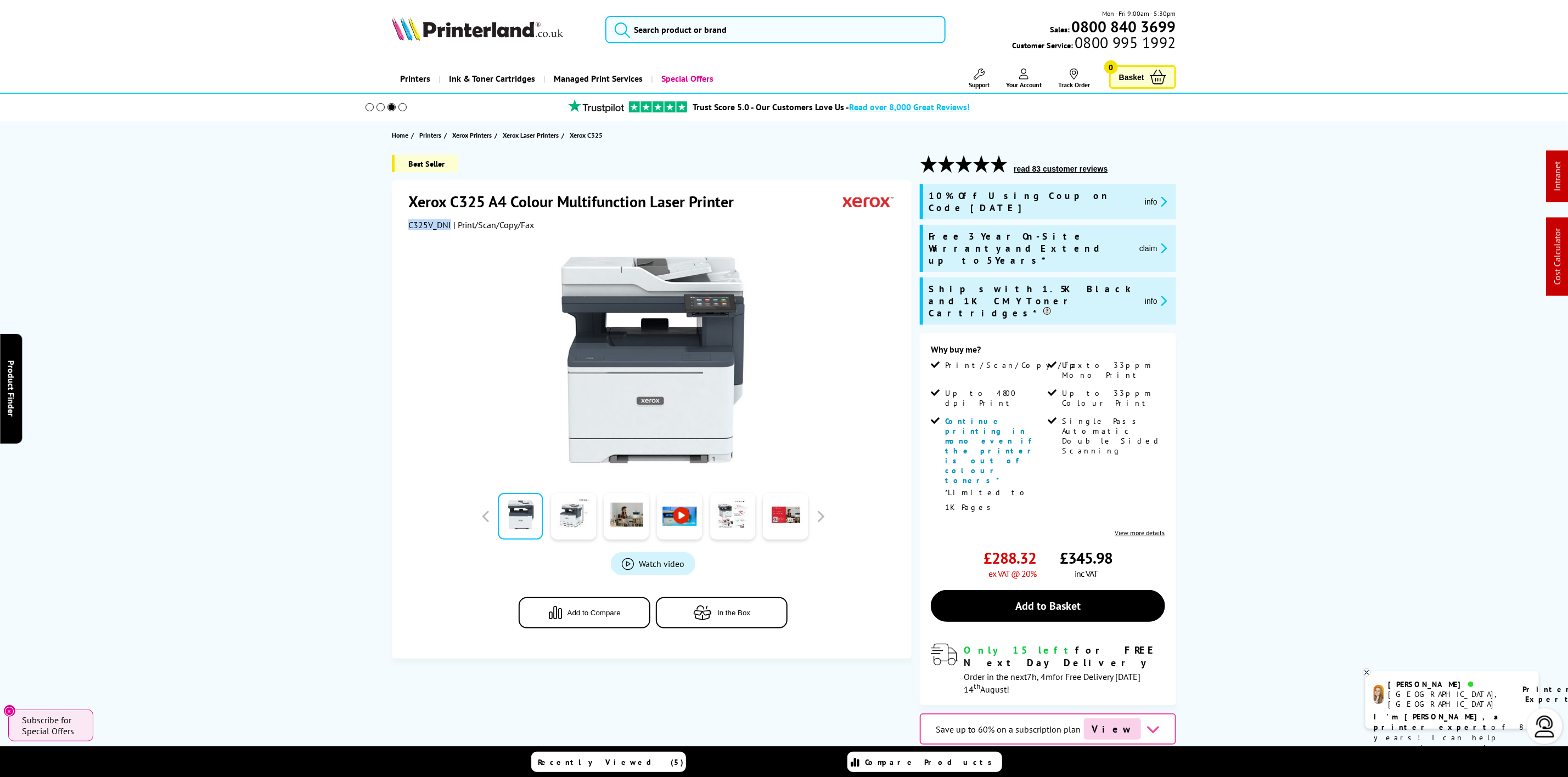
click at [561, 26] on img at bounding box center [478, 29] width 171 height 24
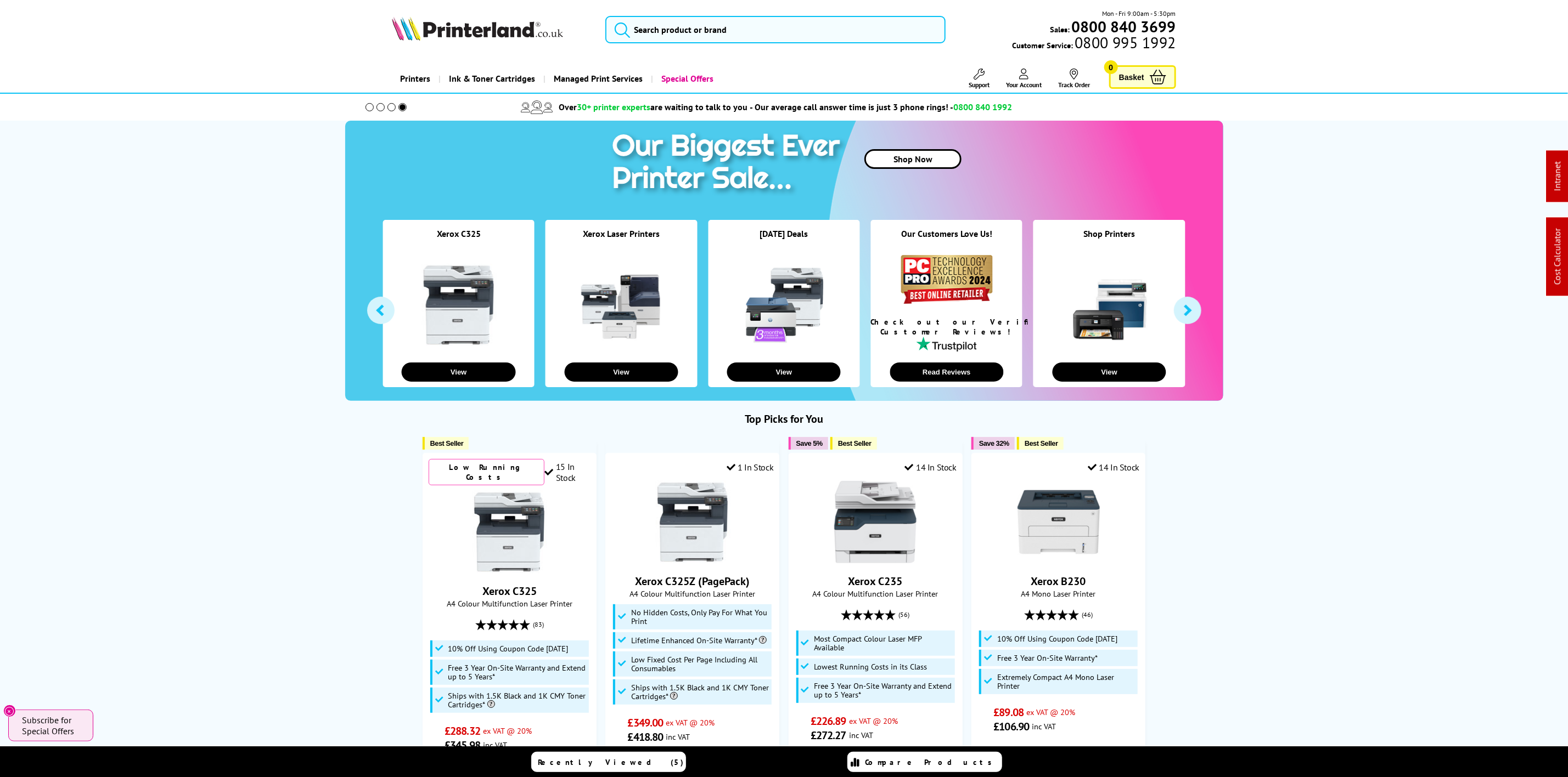
drag, startPoint x: 504, startPoint y: 36, endPoint x: 26, endPoint y: 72, distance: 479.4
click at [504, 36] on img at bounding box center [478, 29] width 171 height 24
click at [673, 38] on input "search" at bounding box center [775, 29] width 340 height 27
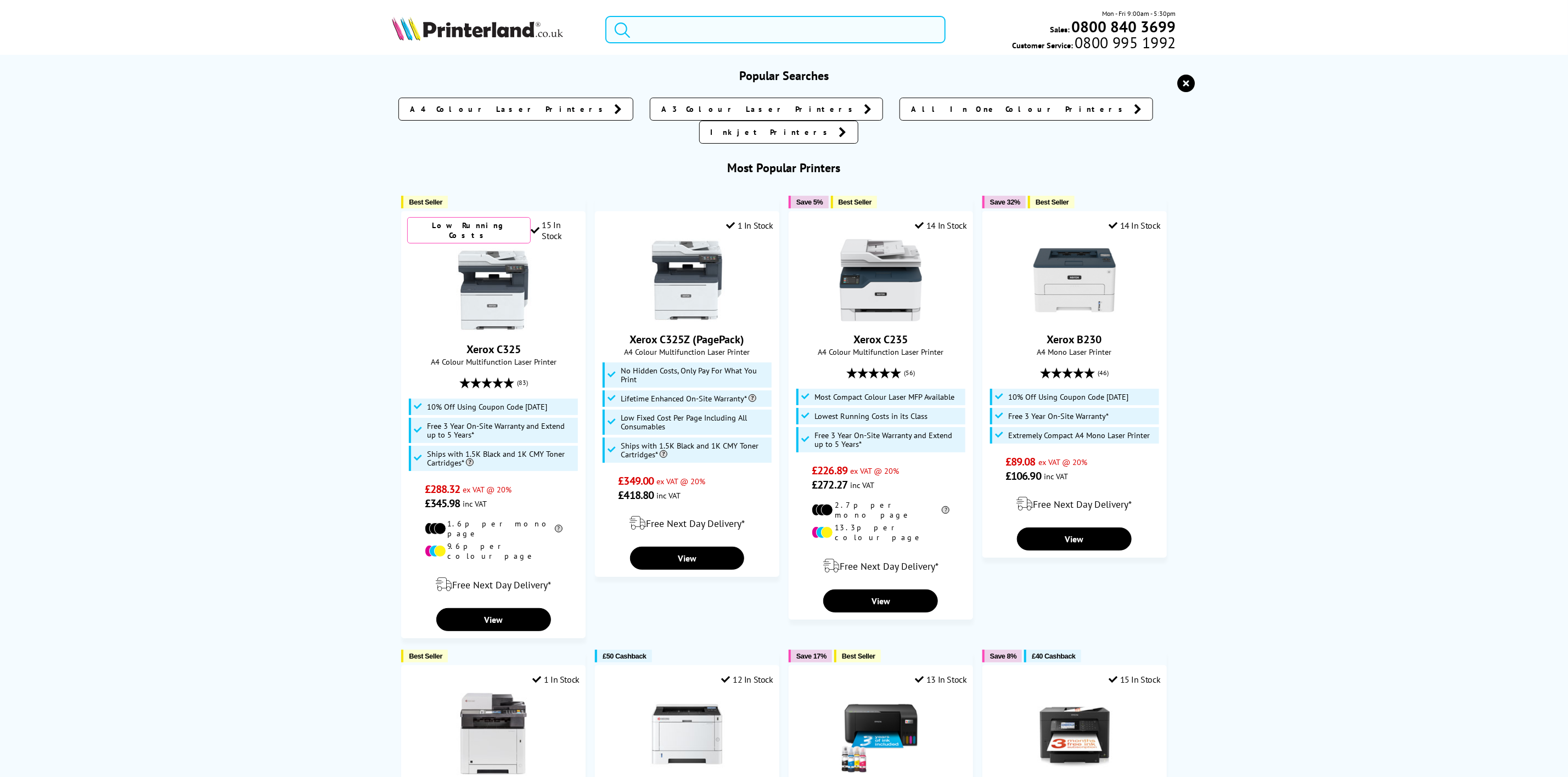
paste input "6530e"
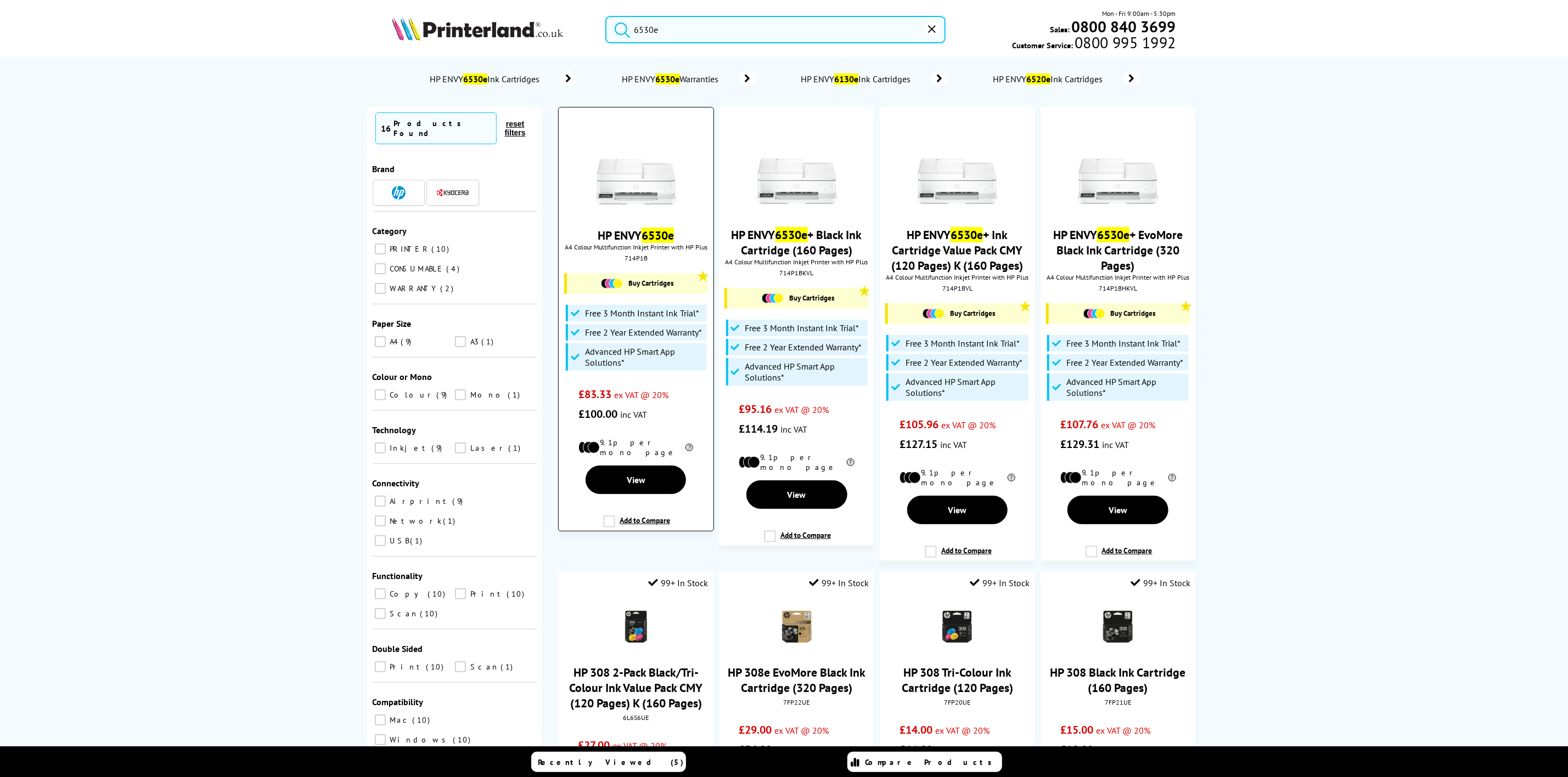
type input "6530e"
click at [662, 188] on img at bounding box center [636, 168] width 82 height 82
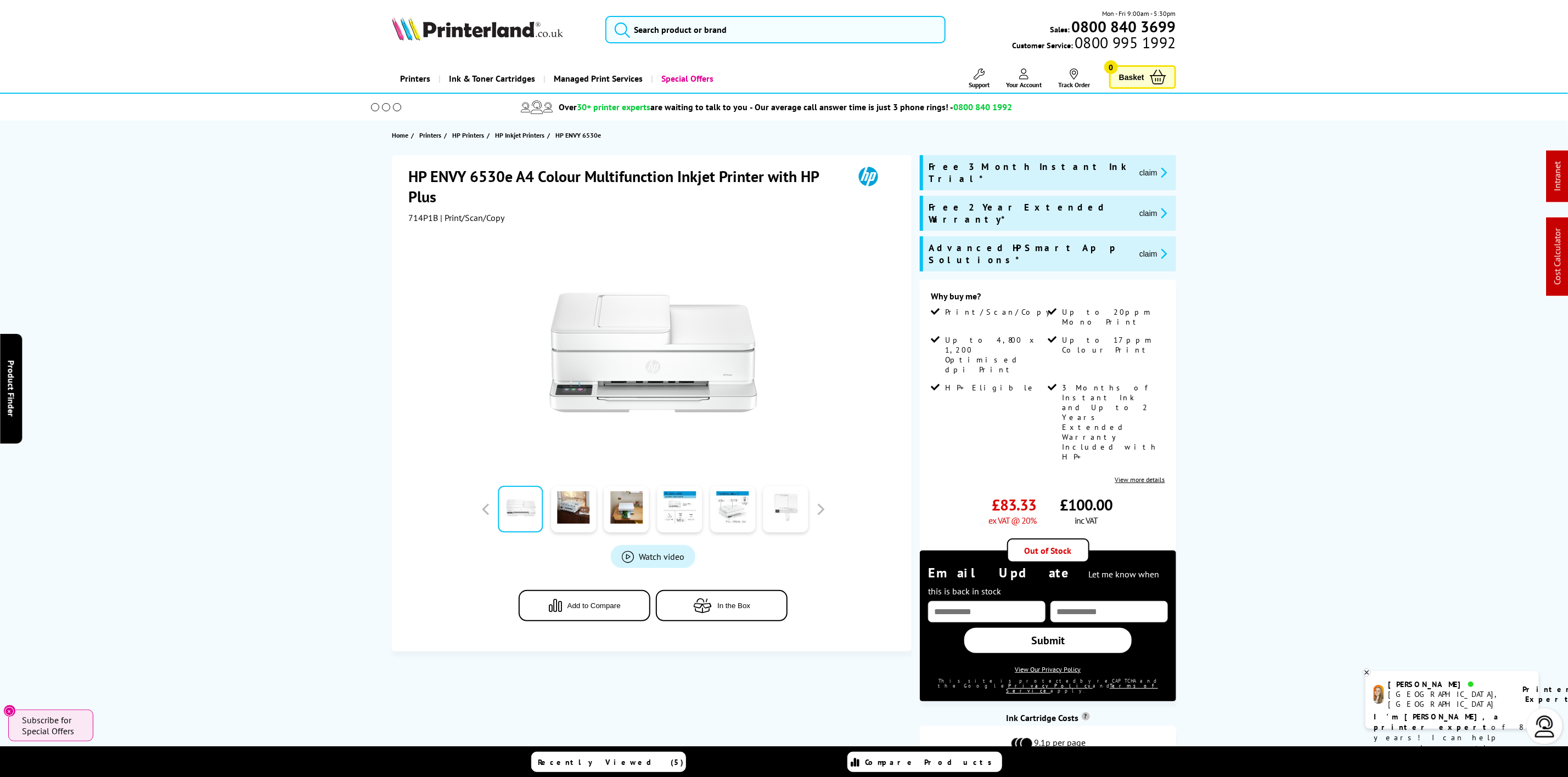
click at [1070, 602] on input "email" at bounding box center [1109, 612] width 117 height 22
paste input "**********"
type input "**********"
click at [998, 602] on input "text" at bounding box center [987, 612] width 117 height 22
type input "*"
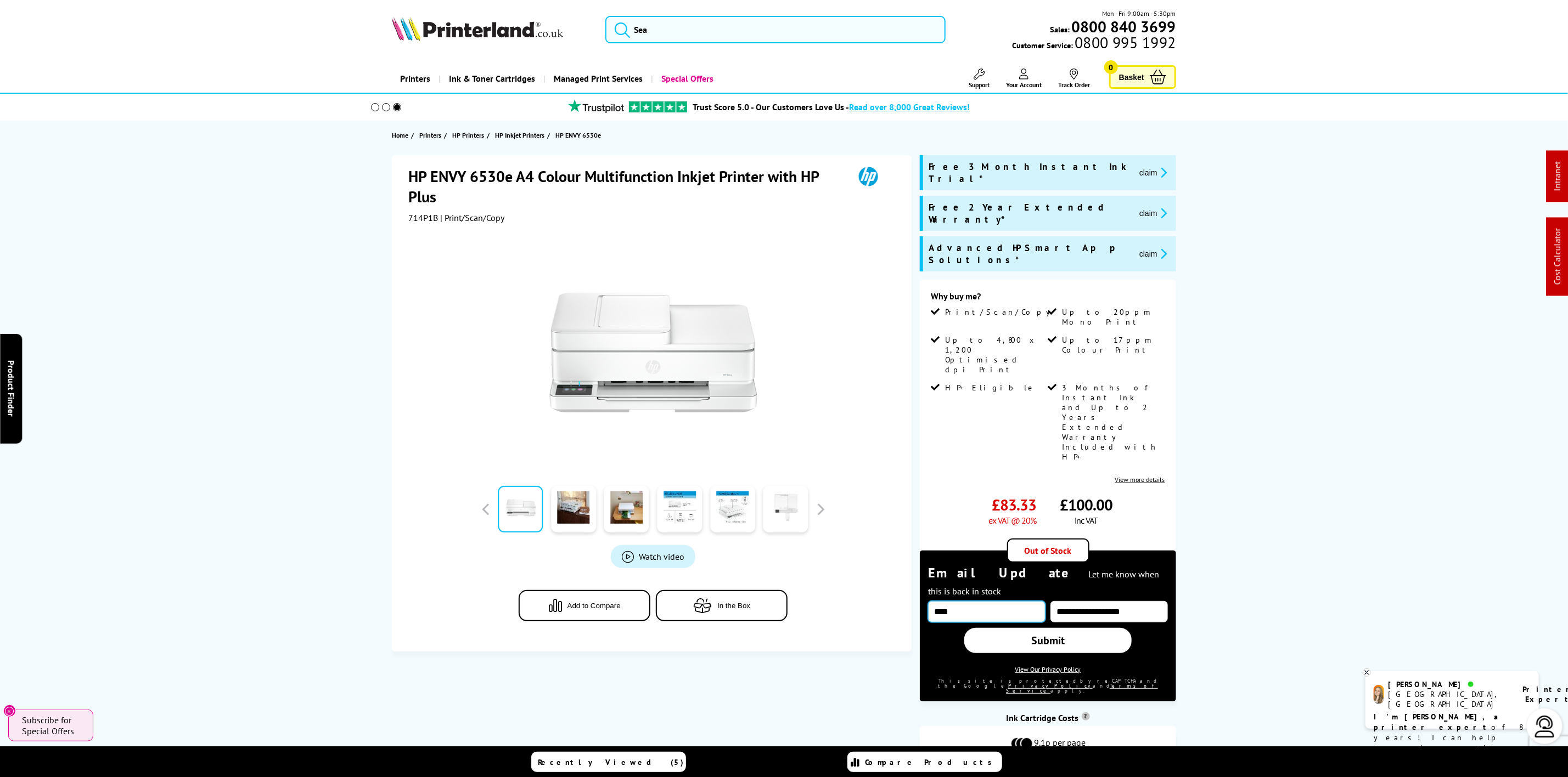
click at [971, 602] on input "****" at bounding box center [987, 612] width 117 height 22
type input "*********"
drag, startPoint x: 1034, startPoint y: 514, endPoint x: 707, endPoint y: 361, distance: 361.0
click at [1036, 629] on link "Submit" at bounding box center [1048, 641] width 168 height 25
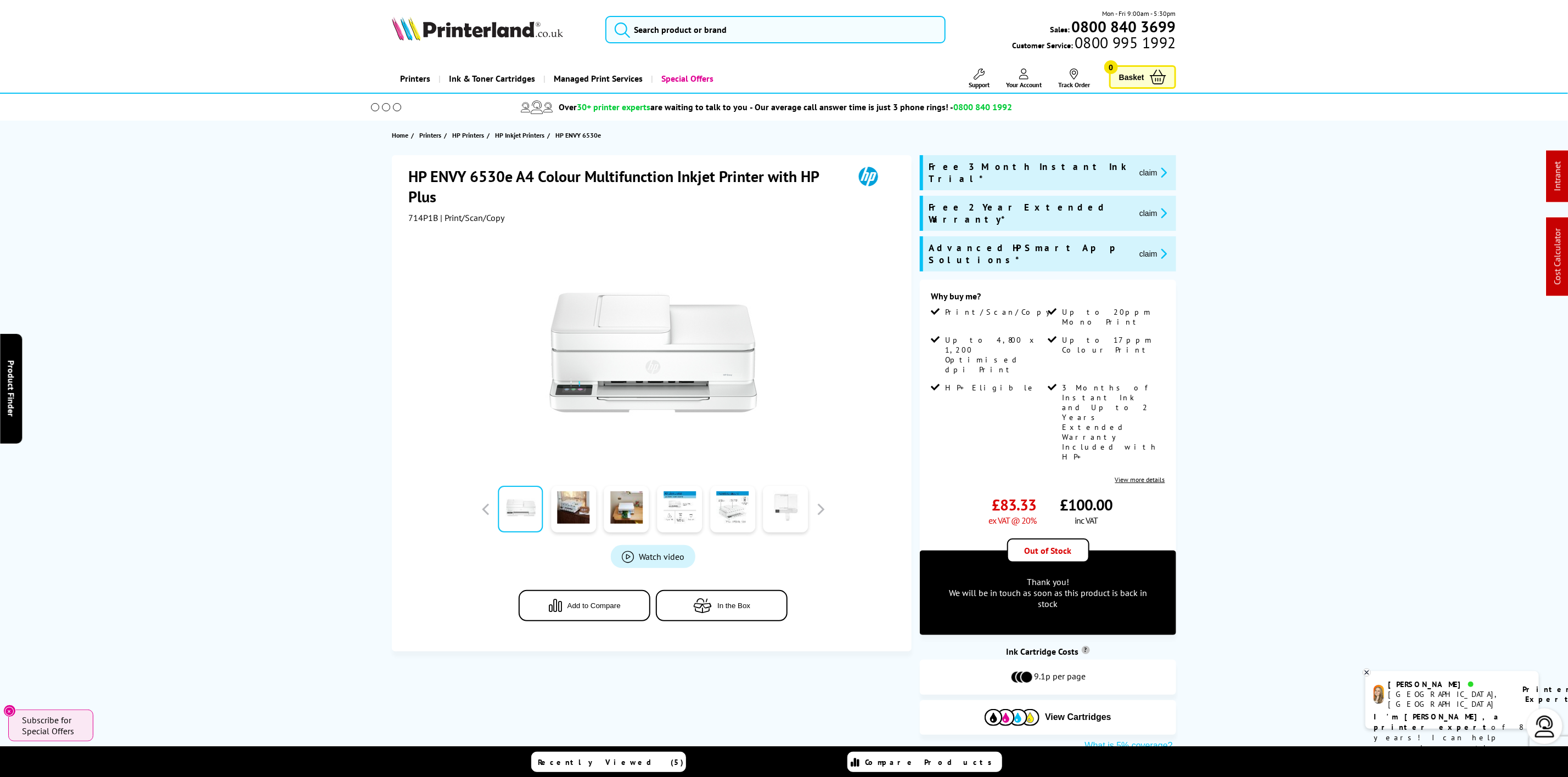
click at [432, 35] on img at bounding box center [478, 29] width 171 height 24
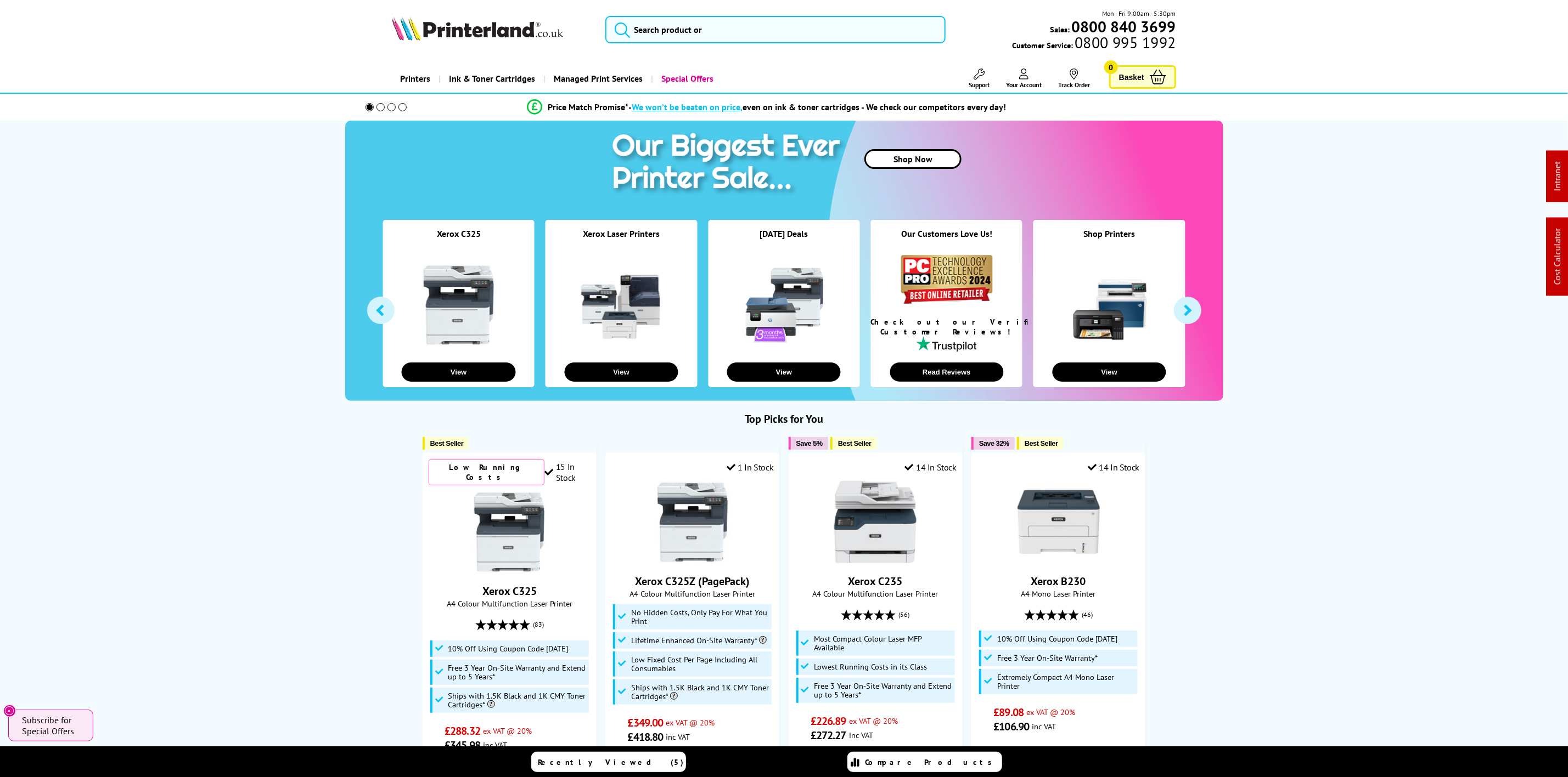
click at [411, 15] on div "Mon - Fri 9:00am - 5:30pm Sales: 0800 840 3699 Customer Service: 0800 995 1992" at bounding box center [784, 31] width 878 height 48
click at [653, 43] on input "search" at bounding box center [775, 29] width 340 height 27
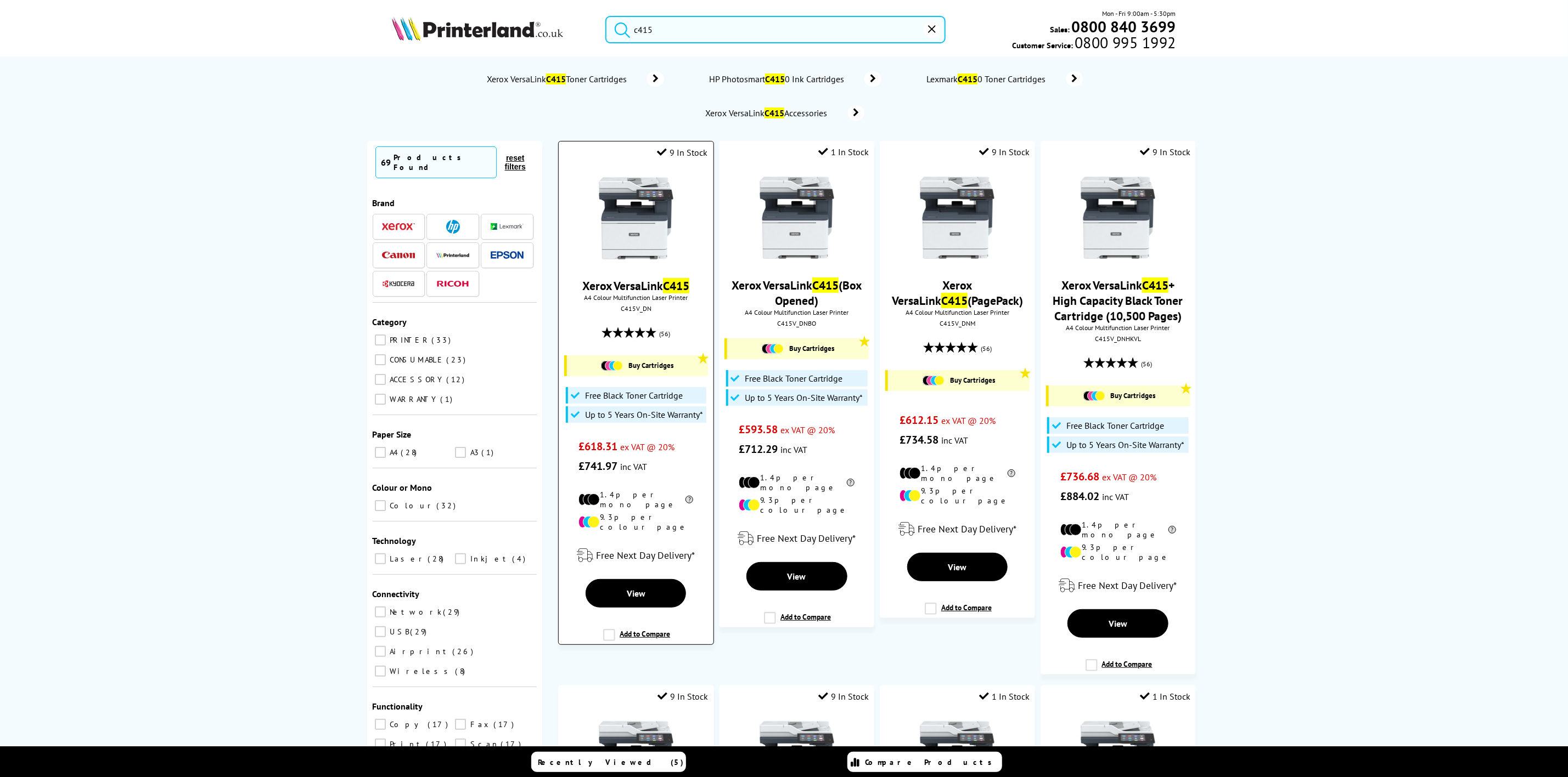
type input "c415"
click at [632, 234] on img at bounding box center [636, 218] width 82 height 82
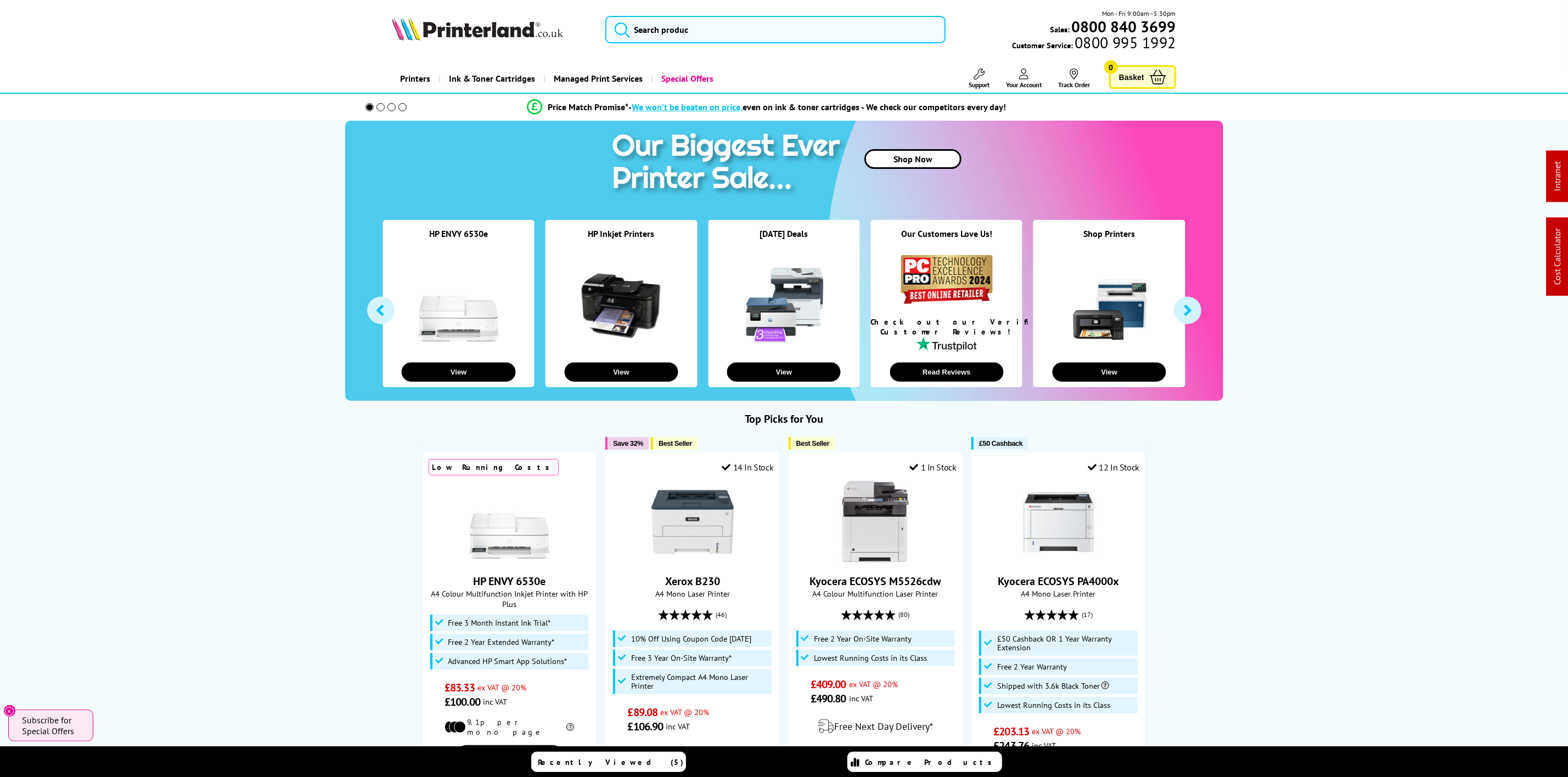
click at [533, 40] on img at bounding box center [478, 29] width 171 height 24
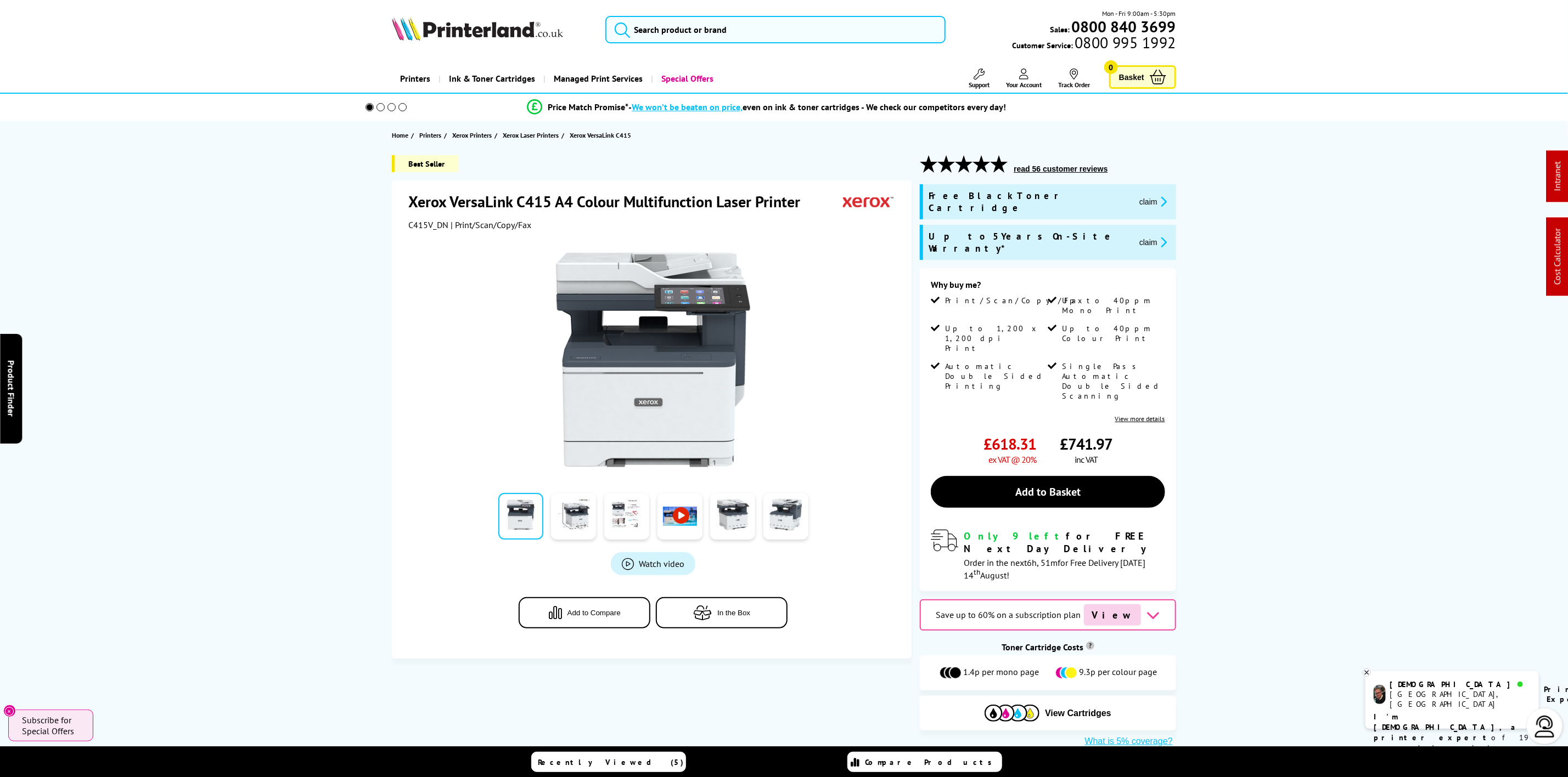
click at [555, 29] on img at bounding box center [478, 29] width 171 height 24
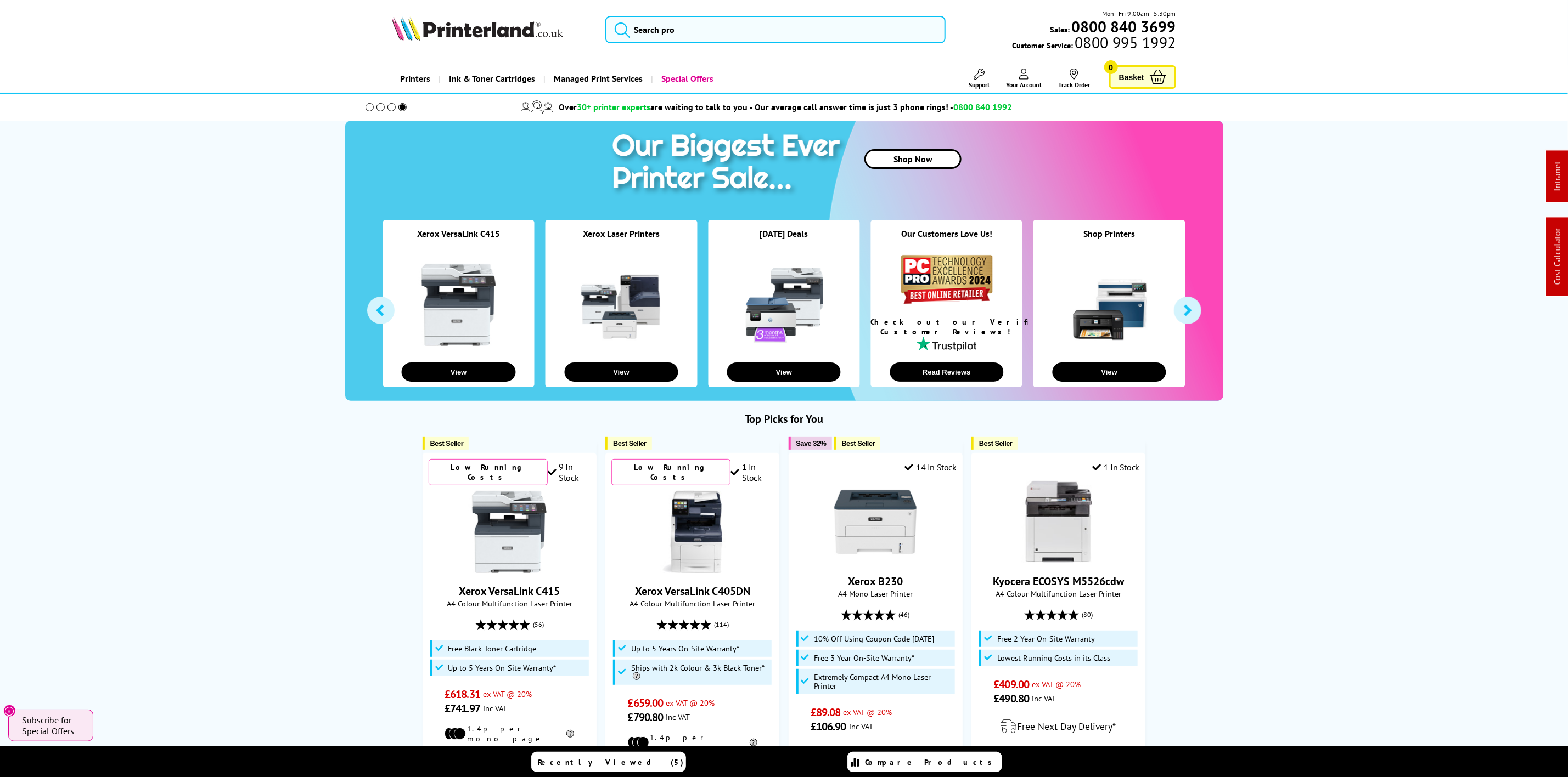
drag, startPoint x: 515, startPoint y: 28, endPoint x: 435, endPoint y: 1, distance: 84.4
click at [513, 30] on img at bounding box center [478, 29] width 171 height 24
click at [687, 45] on div "Mon - Fri 9:00am - 5:30pm Sales: 0800 840 3699 Customer Service: 0800 995 1992" at bounding box center [784, 31] width 878 height 48
click at [684, 30] on input "search" at bounding box center [775, 29] width 340 height 27
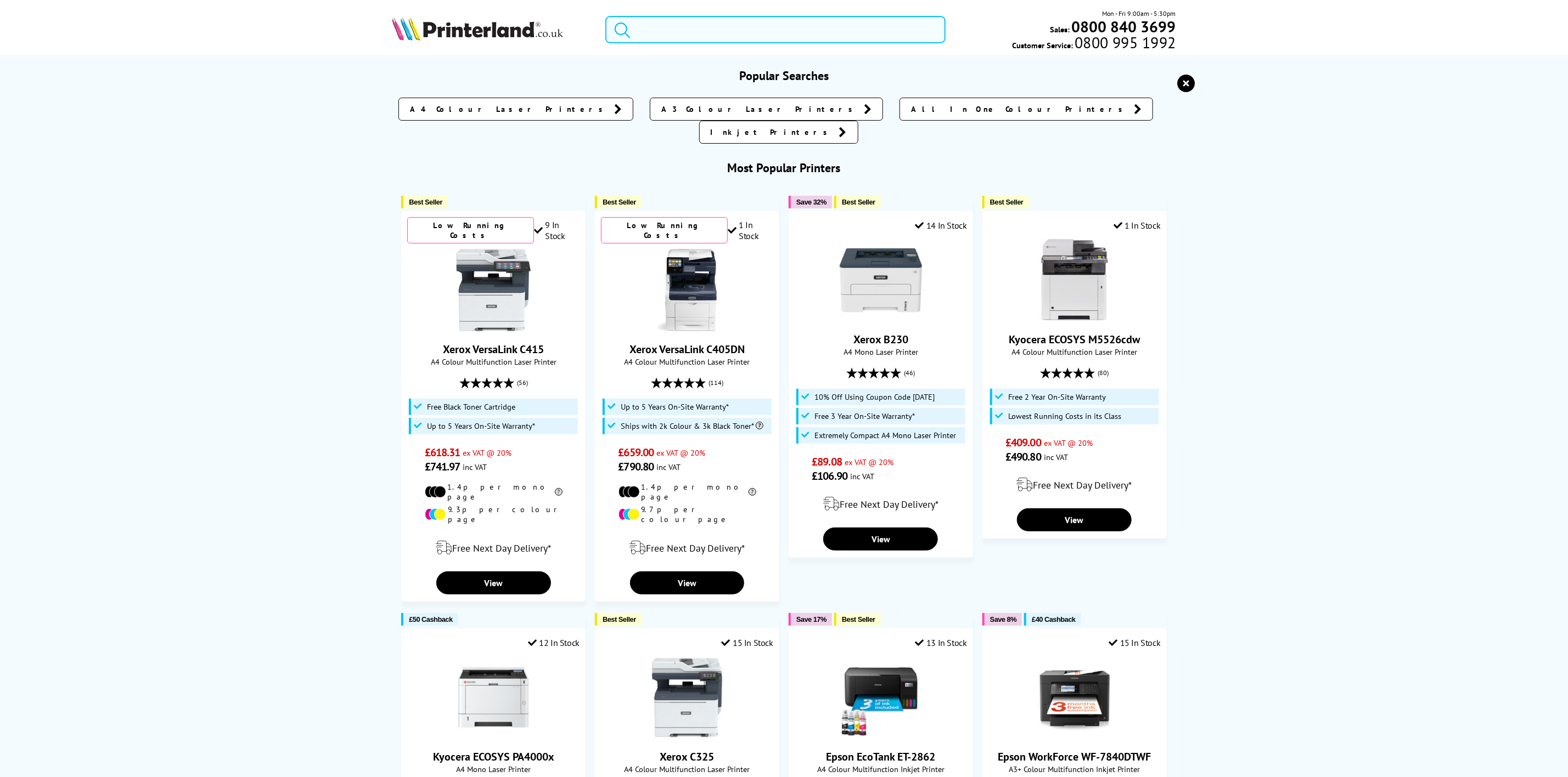
paste input "HLL8260CDWZU1"
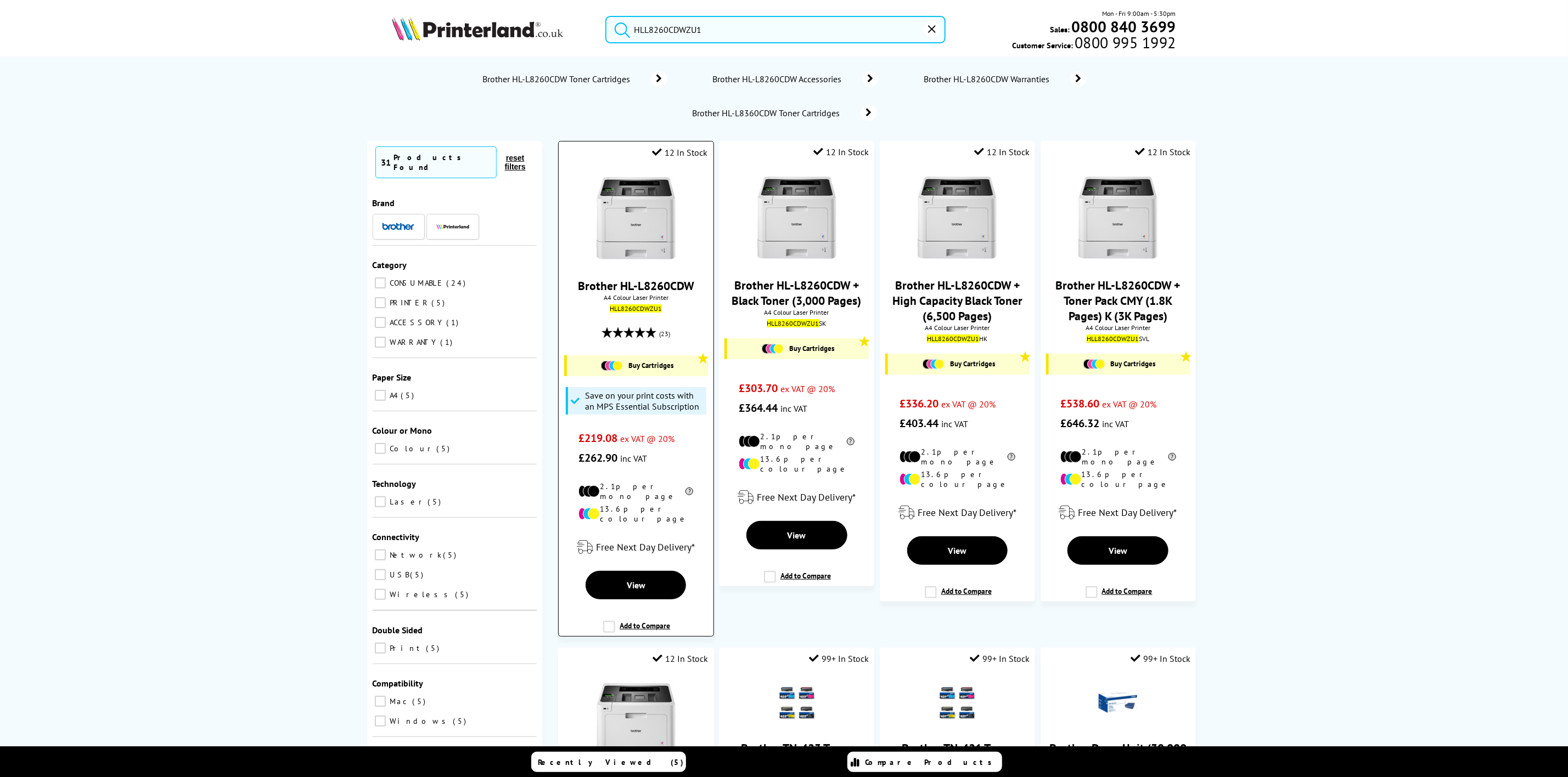
type input "HLL8260CDWZU1"
click at [626, 364] on link "Buy Cartridges" at bounding box center [637, 366] width 129 height 10
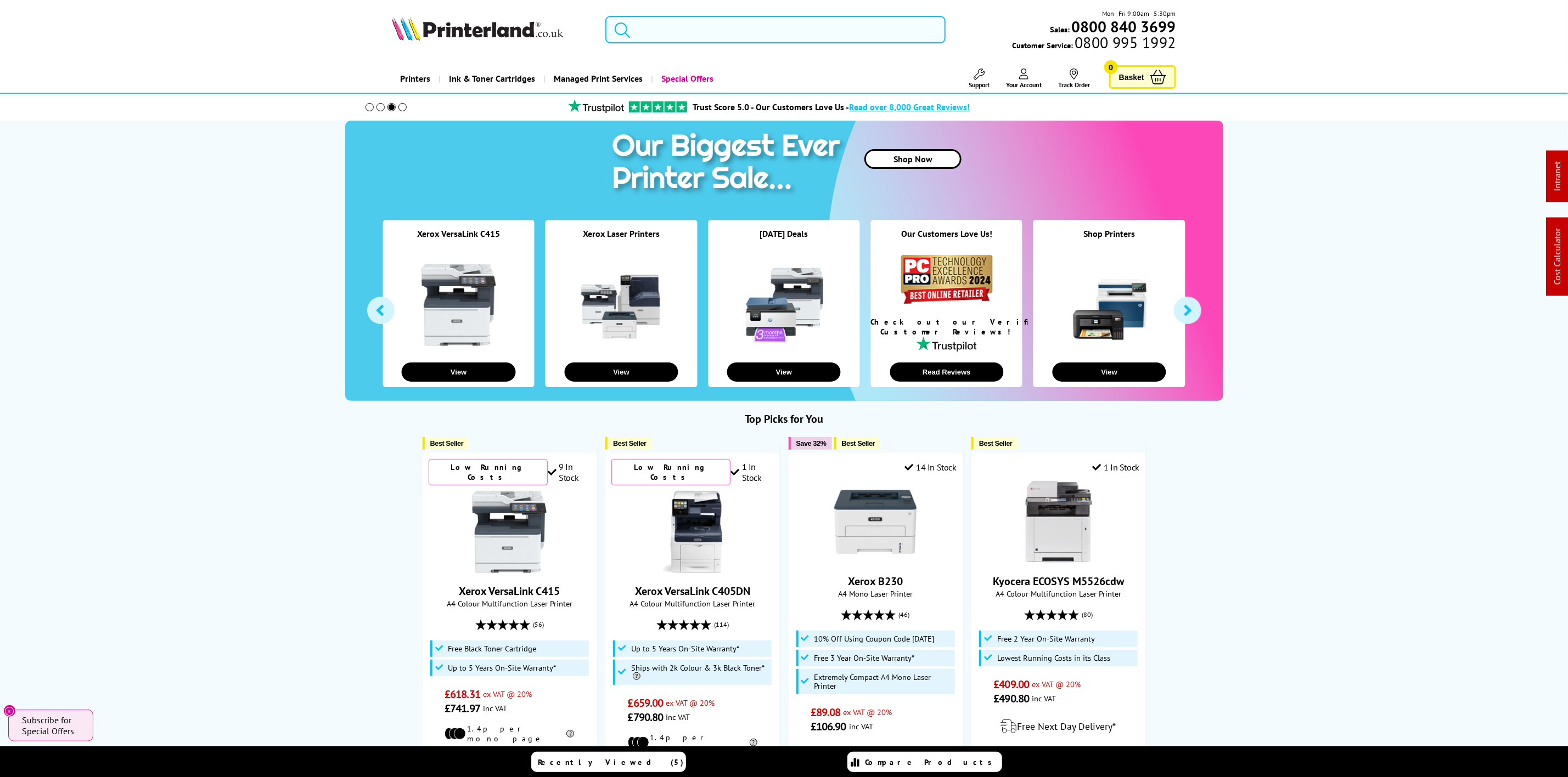
click at [691, 40] on input "search" at bounding box center [775, 29] width 340 height 27
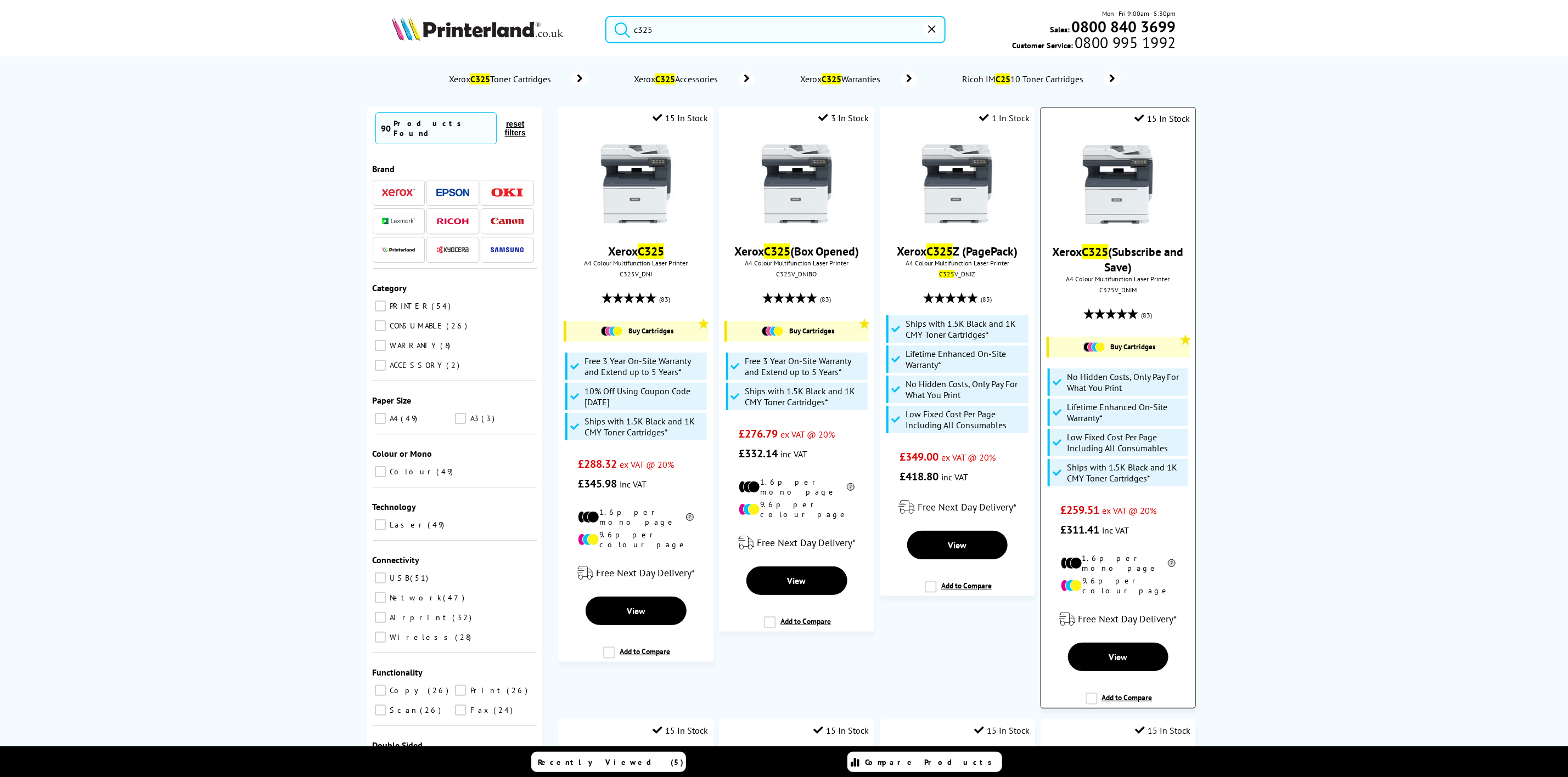
type input "c325"
click at [1122, 213] on img at bounding box center [1118, 184] width 82 height 82
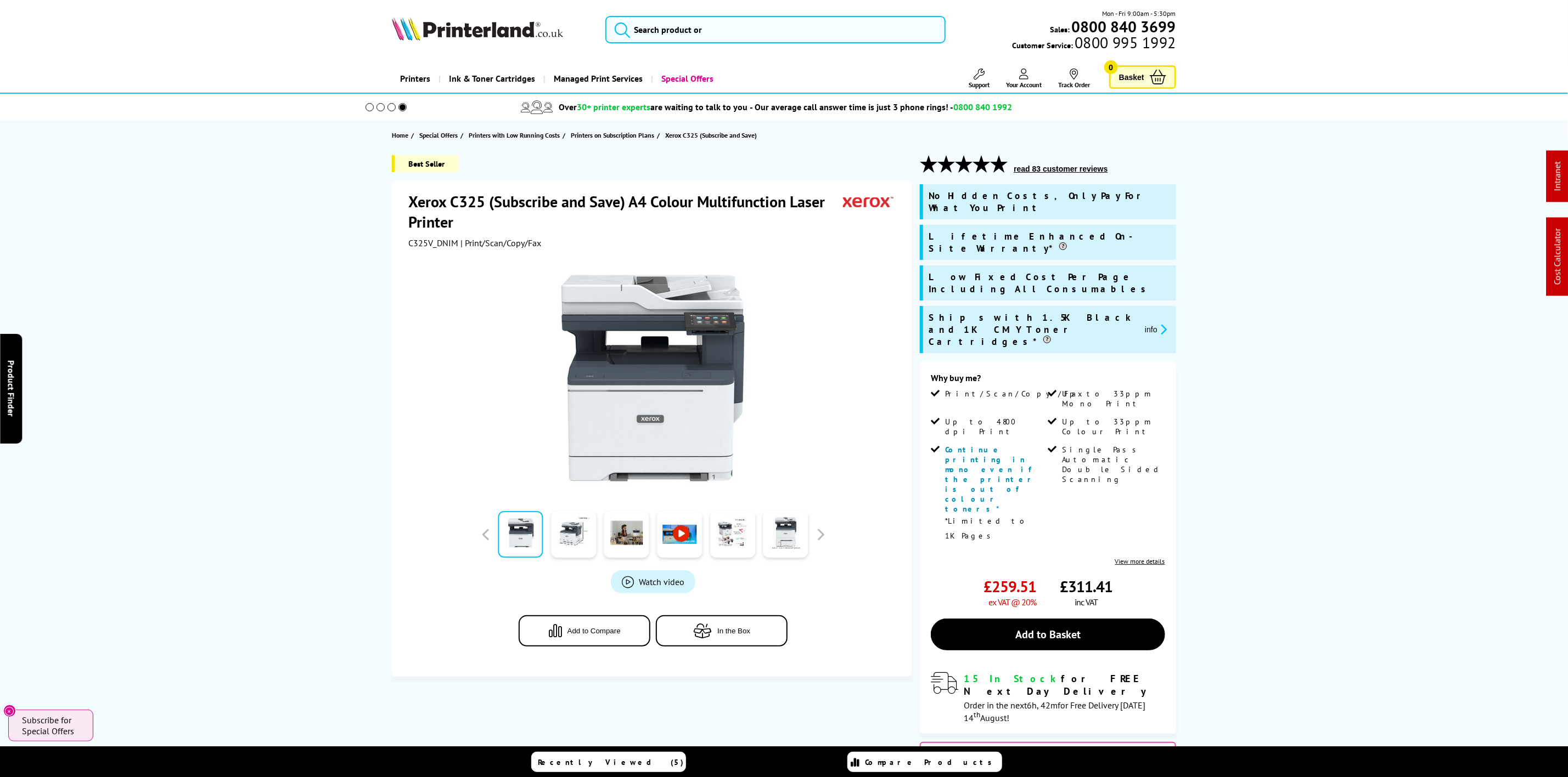
click at [482, 39] on img at bounding box center [478, 29] width 171 height 24
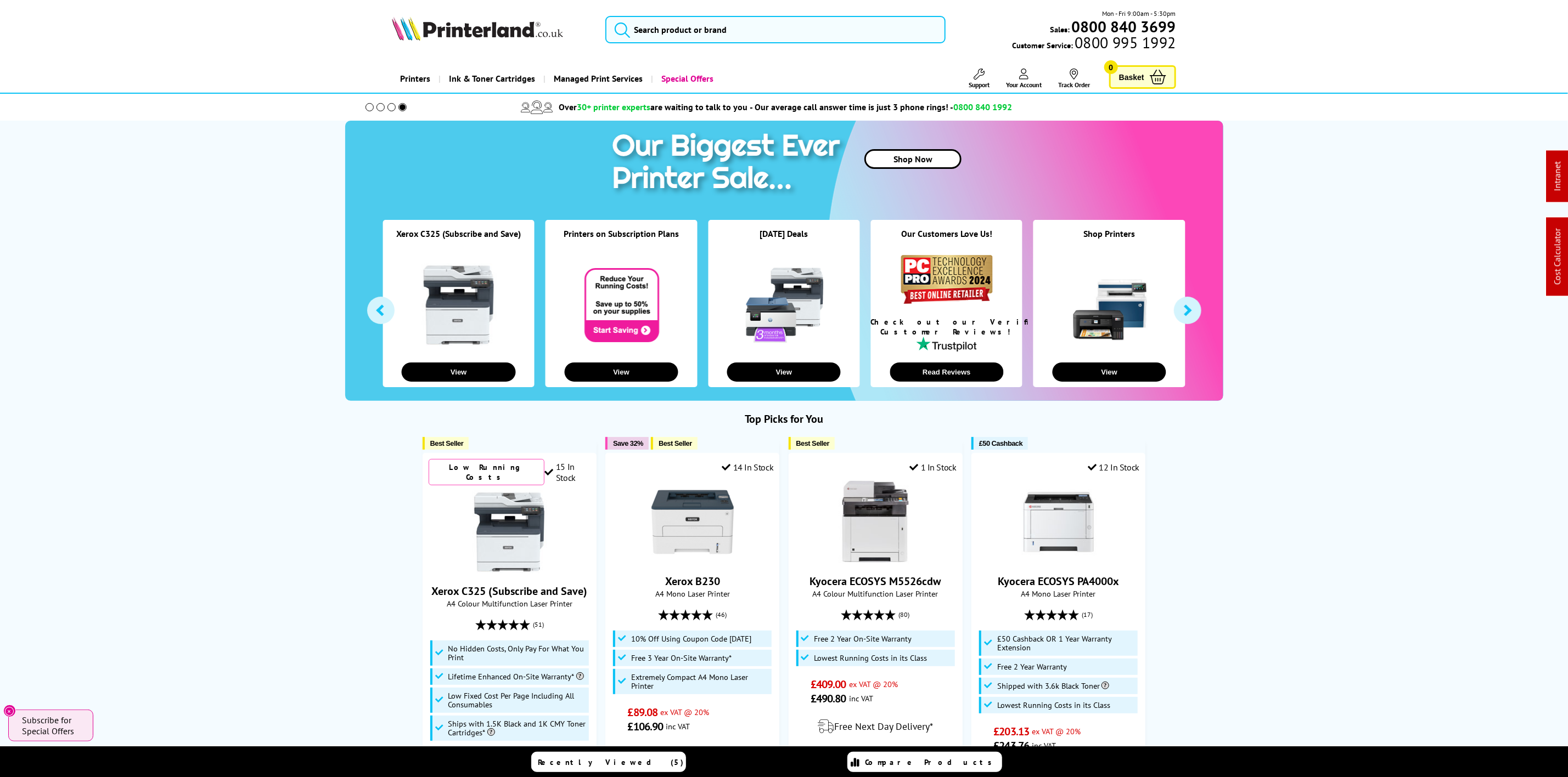
drag, startPoint x: 452, startPoint y: 1, endPoint x: 450, endPoint y: 14, distance: 13.2
click at [452, 1] on header "Mon - Fri 9:00am - 5:30pm Sales: 0800 840 3699 Customer Service: 0800 995 1992" at bounding box center [784, 46] width 1568 height 93
click at [452, 17] on img at bounding box center [478, 29] width 171 height 24
click at [647, 24] on input "search" at bounding box center [775, 29] width 340 height 27
paste input "MX312GTPL"
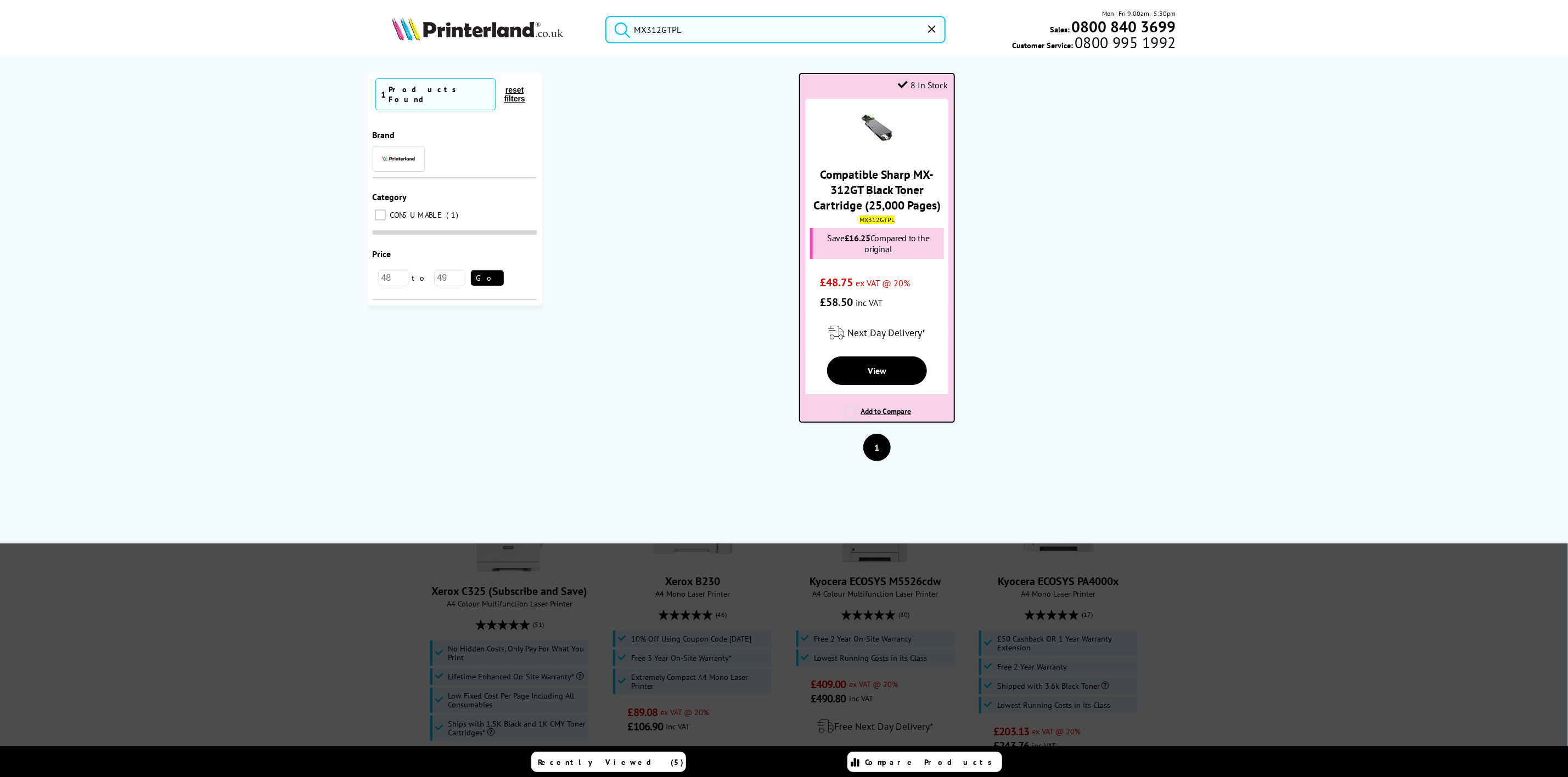
type input "MX312GTPL"
click at [888, 206] on link "Compatible Sharp MX-312GT Black Toner Cartridge (25,000 Pages)" at bounding box center [877, 189] width 128 height 46
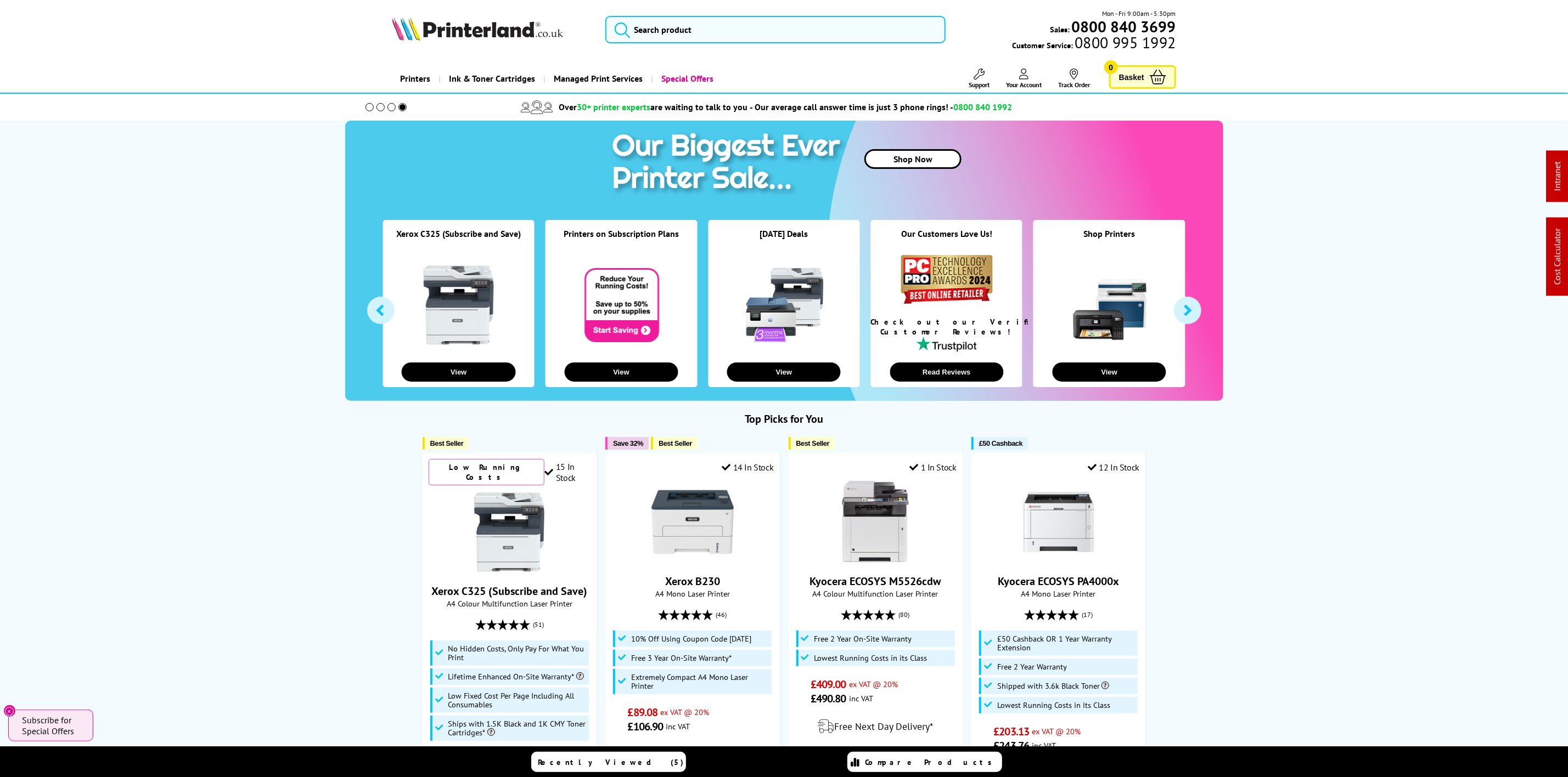
click at [978, 87] on span "Support" at bounding box center [979, 84] width 21 height 8
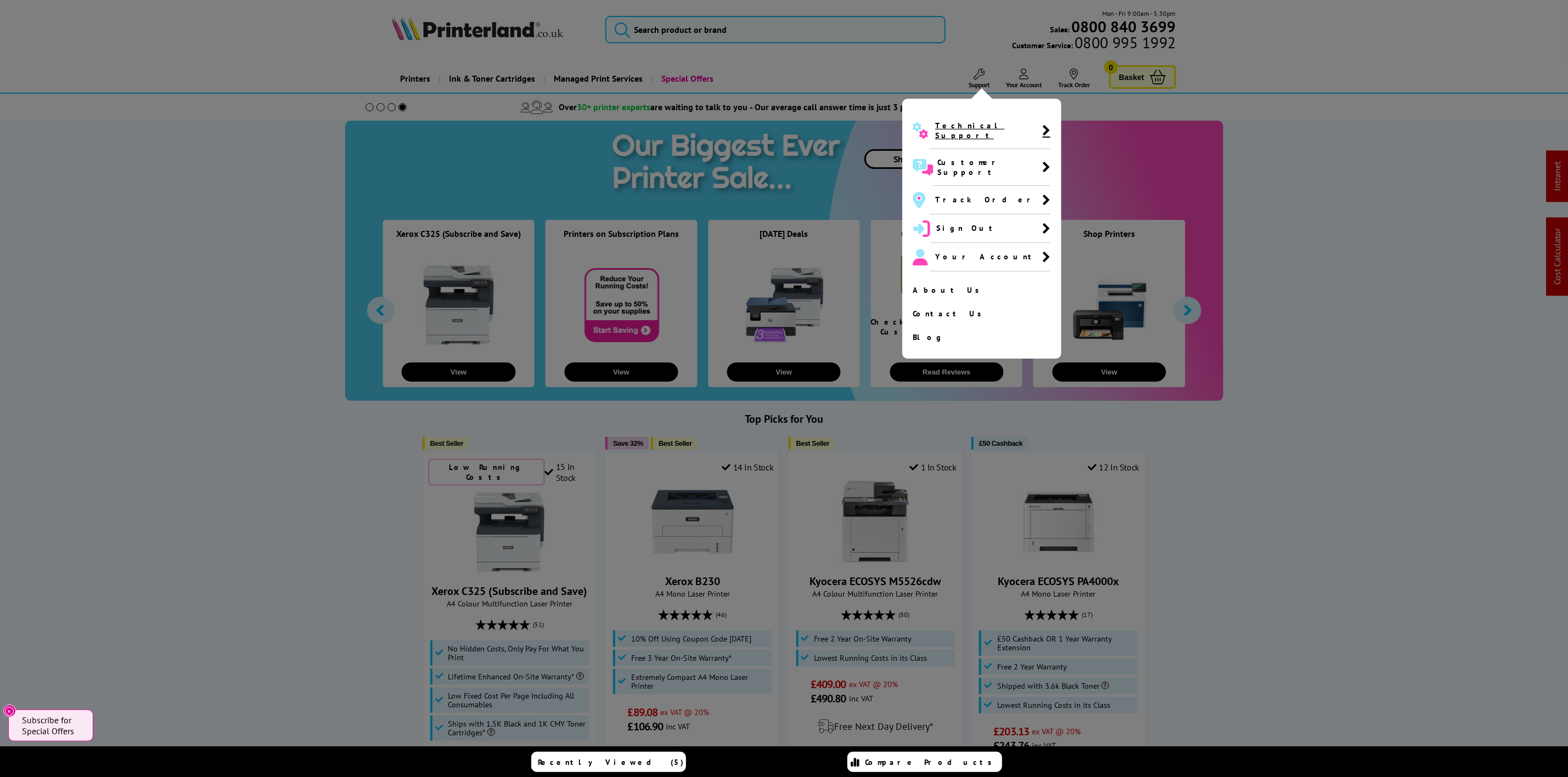
click at [952, 128] on span "Technical Support" at bounding box center [989, 130] width 107 height 20
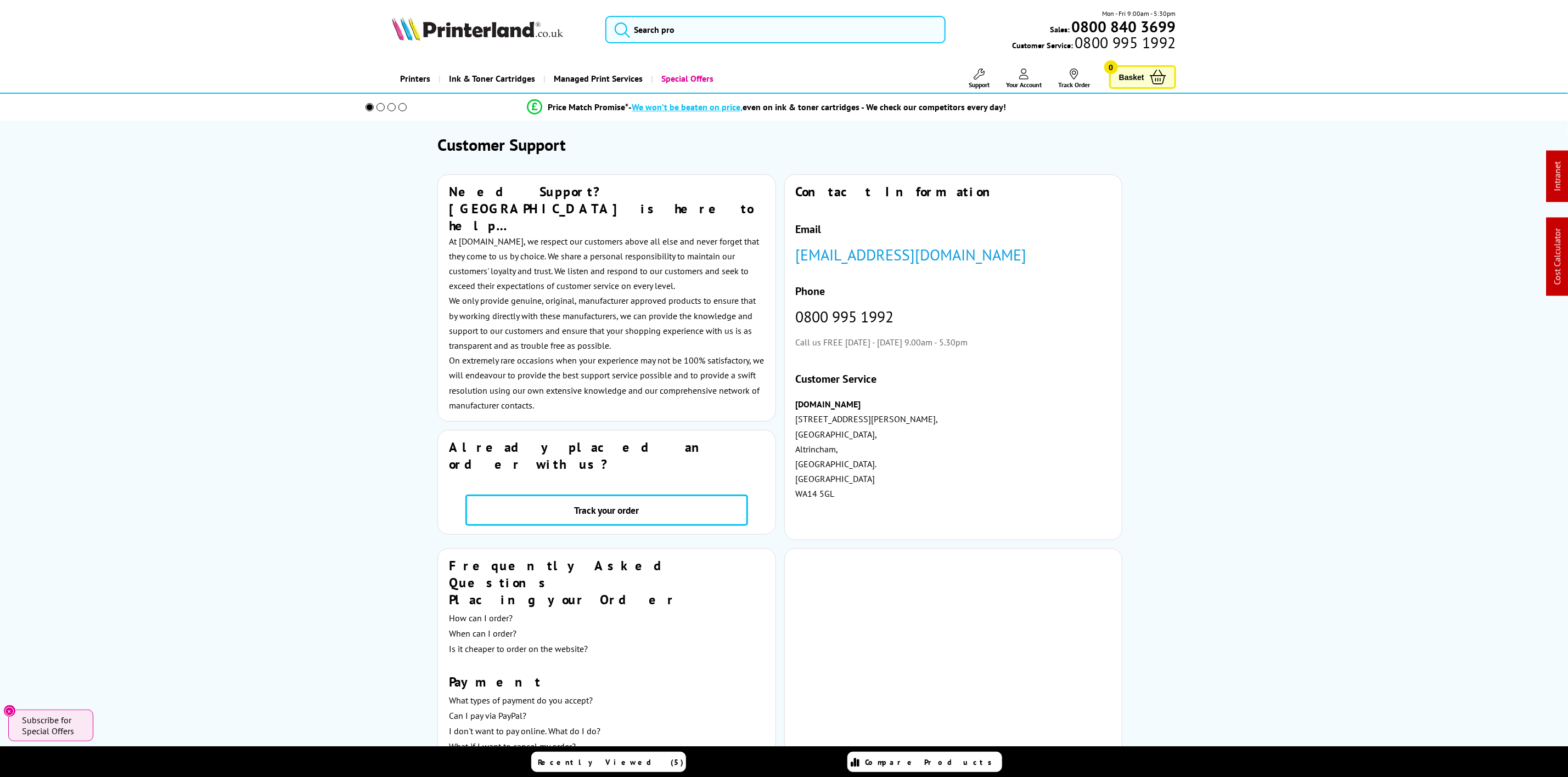
click at [482, 37] on img at bounding box center [478, 29] width 171 height 24
drag, startPoint x: 482, startPoint y: 37, endPoint x: 422, endPoint y: 20, distance: 62.4
click at [480, 37] on img at bounding box center [478, 29] width 171 height 24
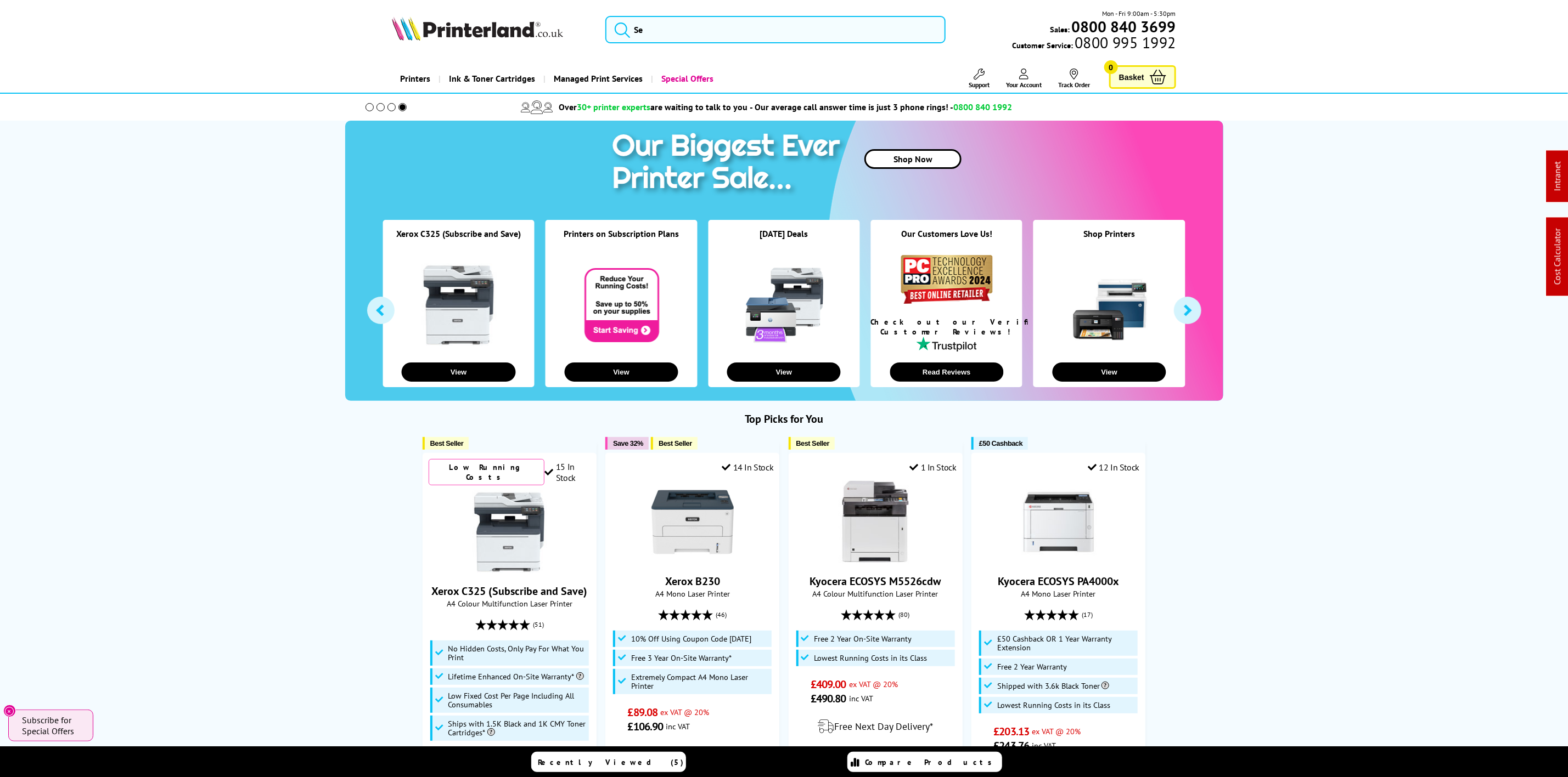
click at [1157, 79] on icon at bounding box center [1158, 77] width 17 height 15
drag, startPoint x: 763, startPoint y: 54, endPoint x: 776, endPoint y: 31, distance: 26.4
click at [763, 52] on div "HLL8260CDWZU1 Mon - Fri 9:00am - 5:30pm Sales: 0800 840 3699 Customer Service: …" at bounding box center [784, 31] width 878 height 48
click at [776, 31] on input "HLL8260CDWZU1" at bounding box center [775, 29] width 340 height 27
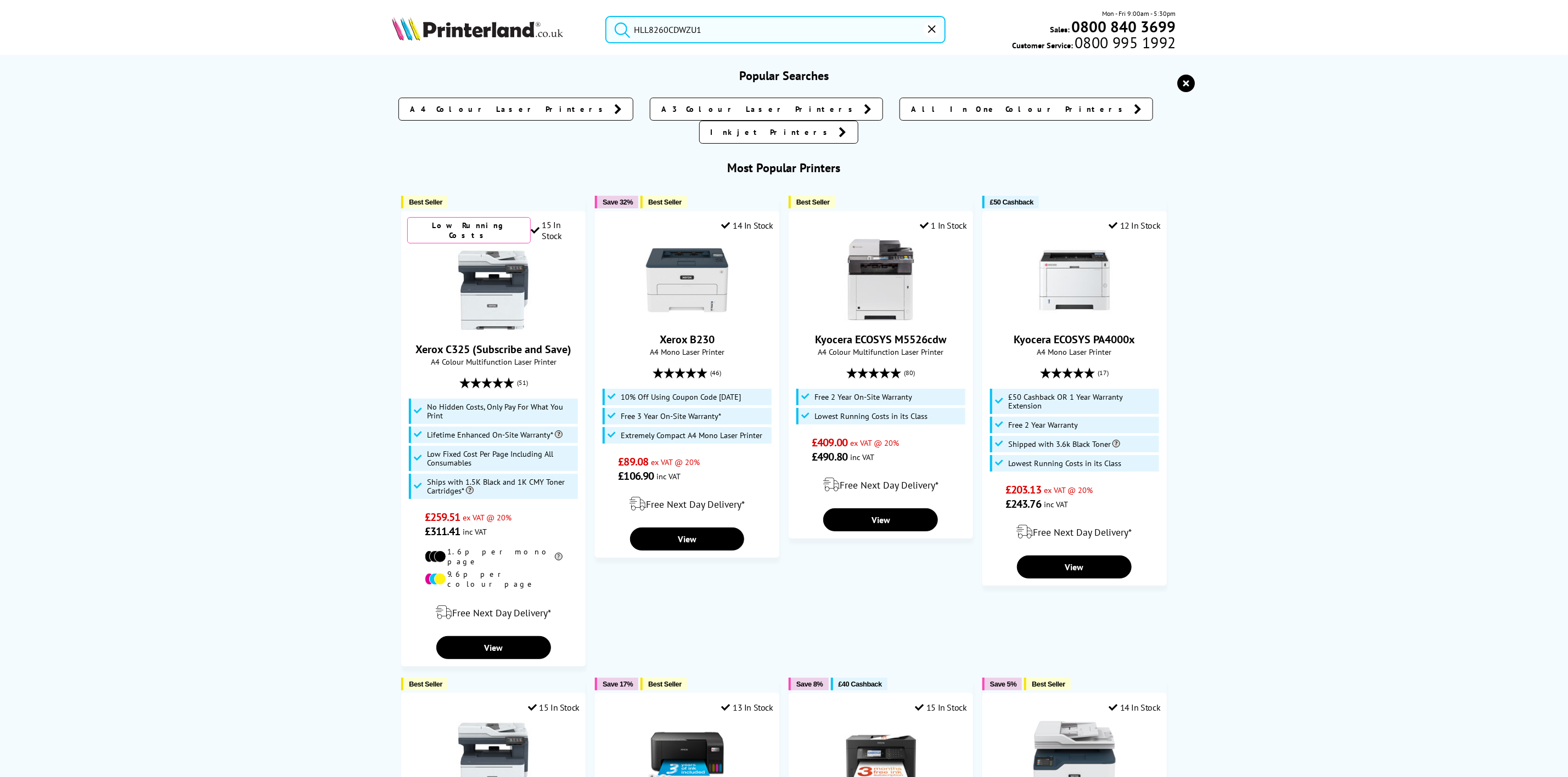
paste input "HLL8260CDWZU1"
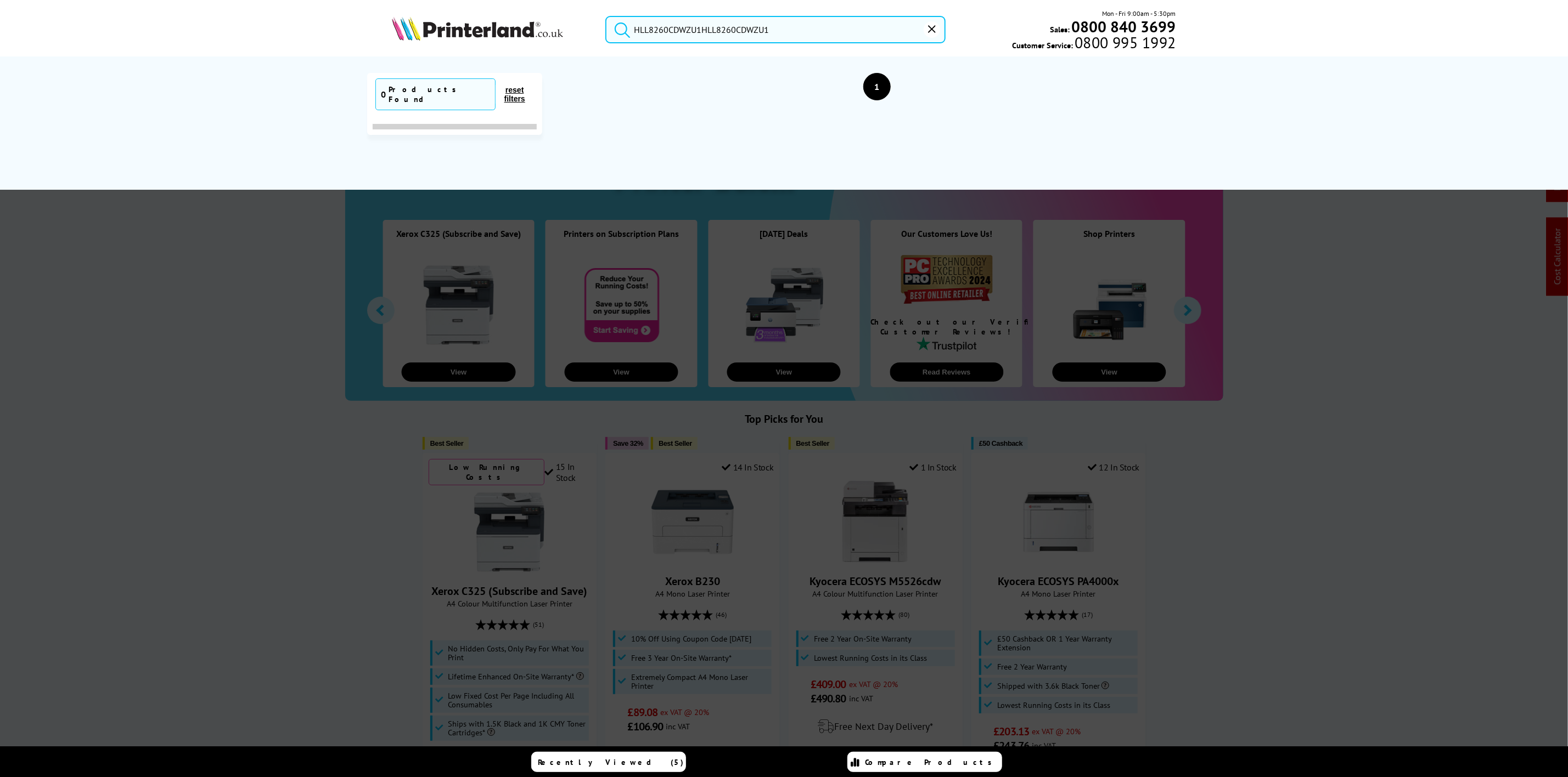
drag, startPoint x: 792, startPoint y: 31, endPoint x: 432, endPoint y: 36, distance: 360.0
click at [432, 36] on div "HLL8260CDWZU1HLL8260CDWZU1 Mon - Fri 9:00am - 5:30pm Sales: 0800 840 3699 Custo…" at bounding box center [784, 31] width 878 height 48
type input "HLL8260CDWZU1"
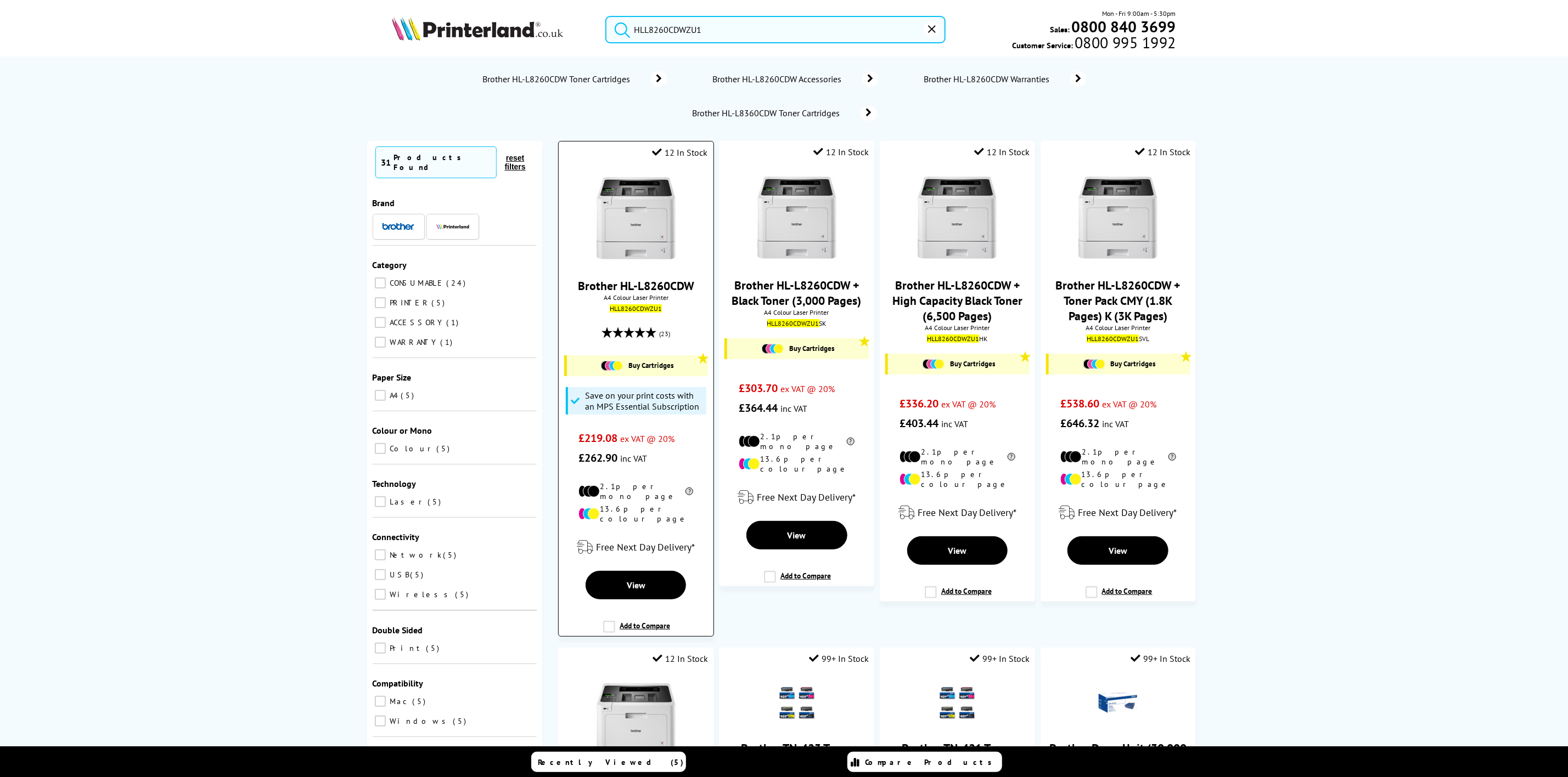
click at [645, 223] on img at bounding box center [636, 218] width 82 height 82
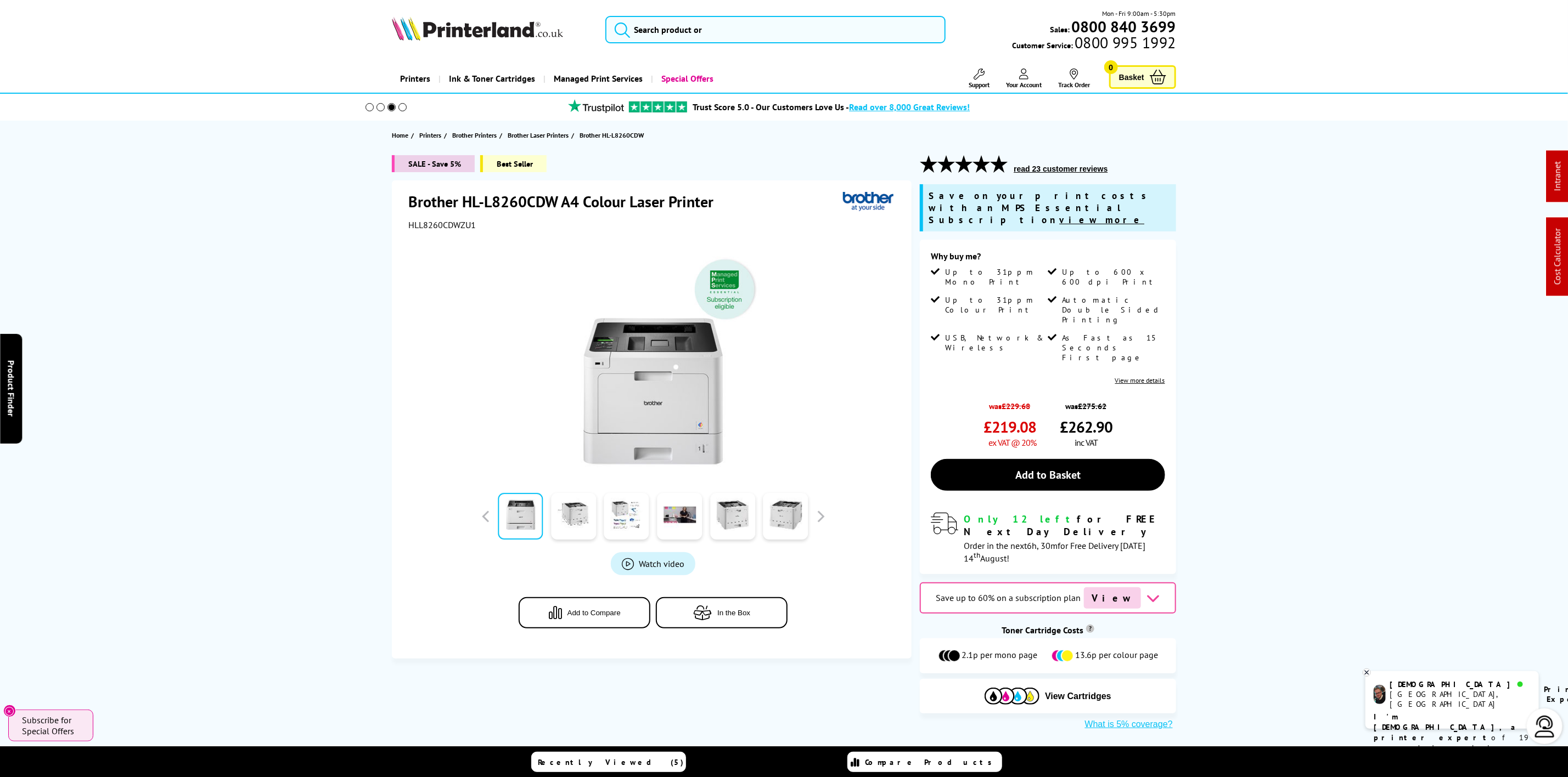
click at [544, 23] on img at bounding box center [478, 29] width 171 height 24
click at [532, 24] on img at bounding box center [478, 29] width 171 height 24
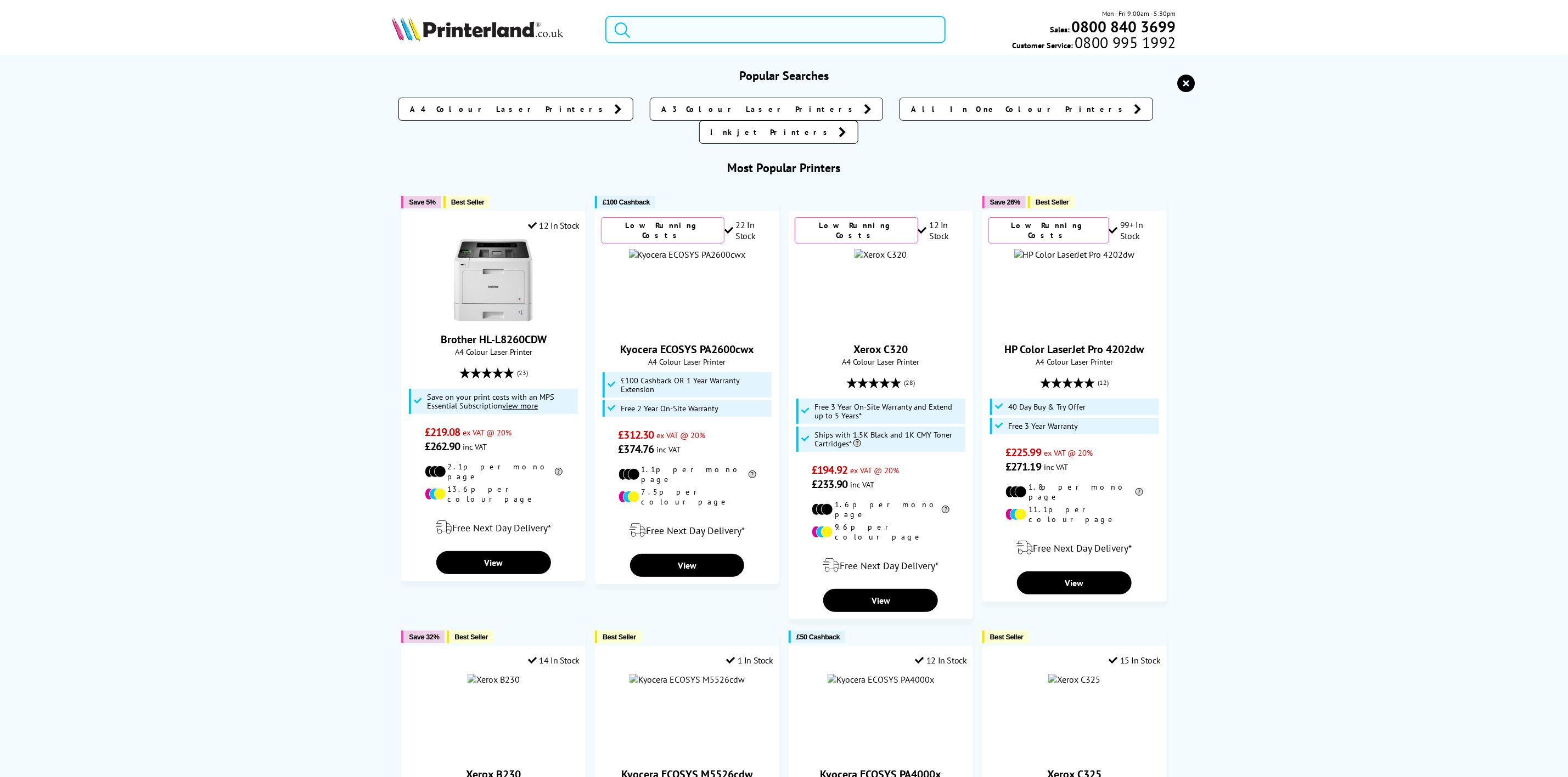
click at [697, 33] on input "search" at bounding box center [775, 29] width 340 height 27
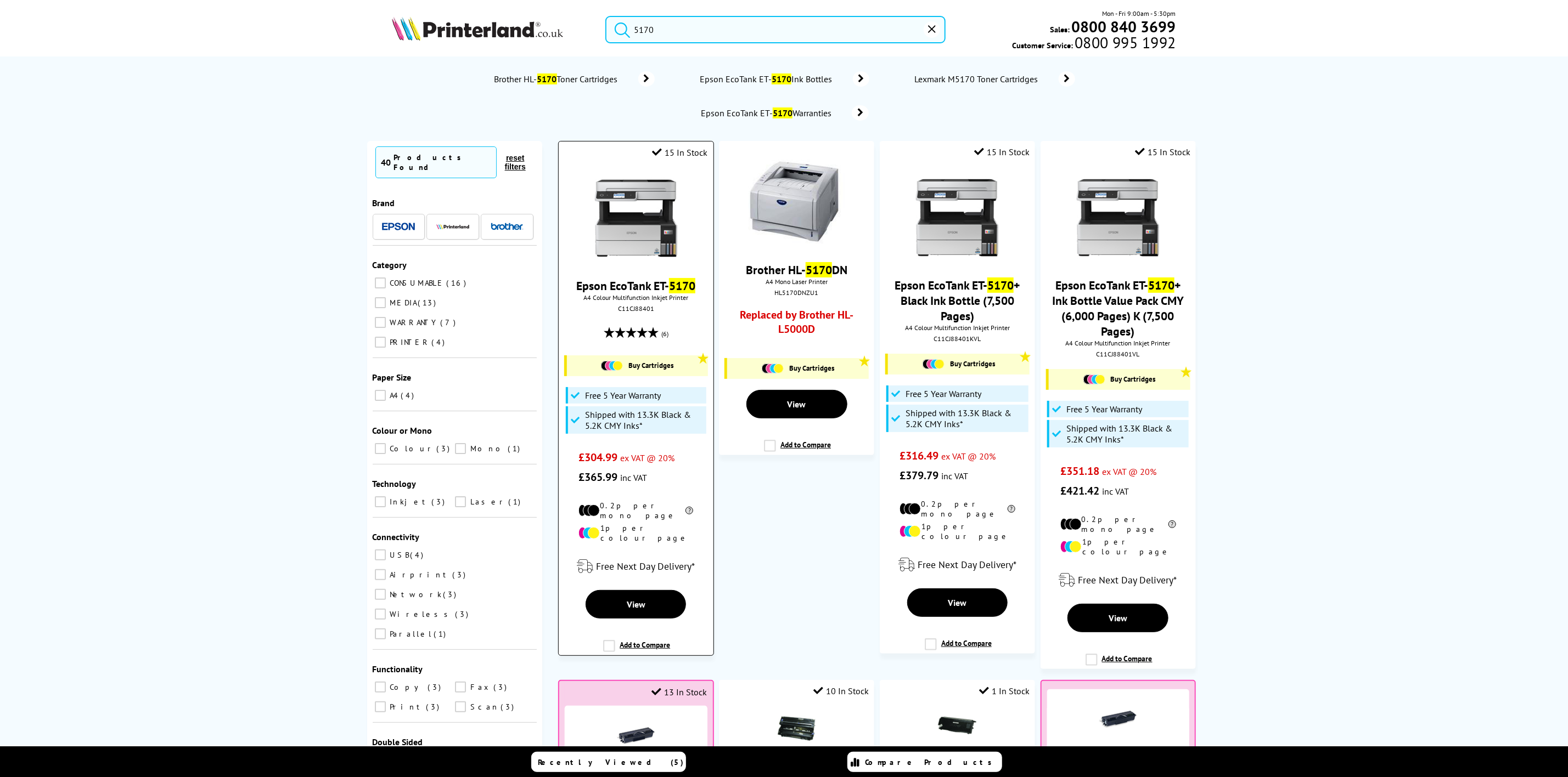
type input "5170"
click at [641, 249] on img at bounding box center [636, 218] width 82 height 82
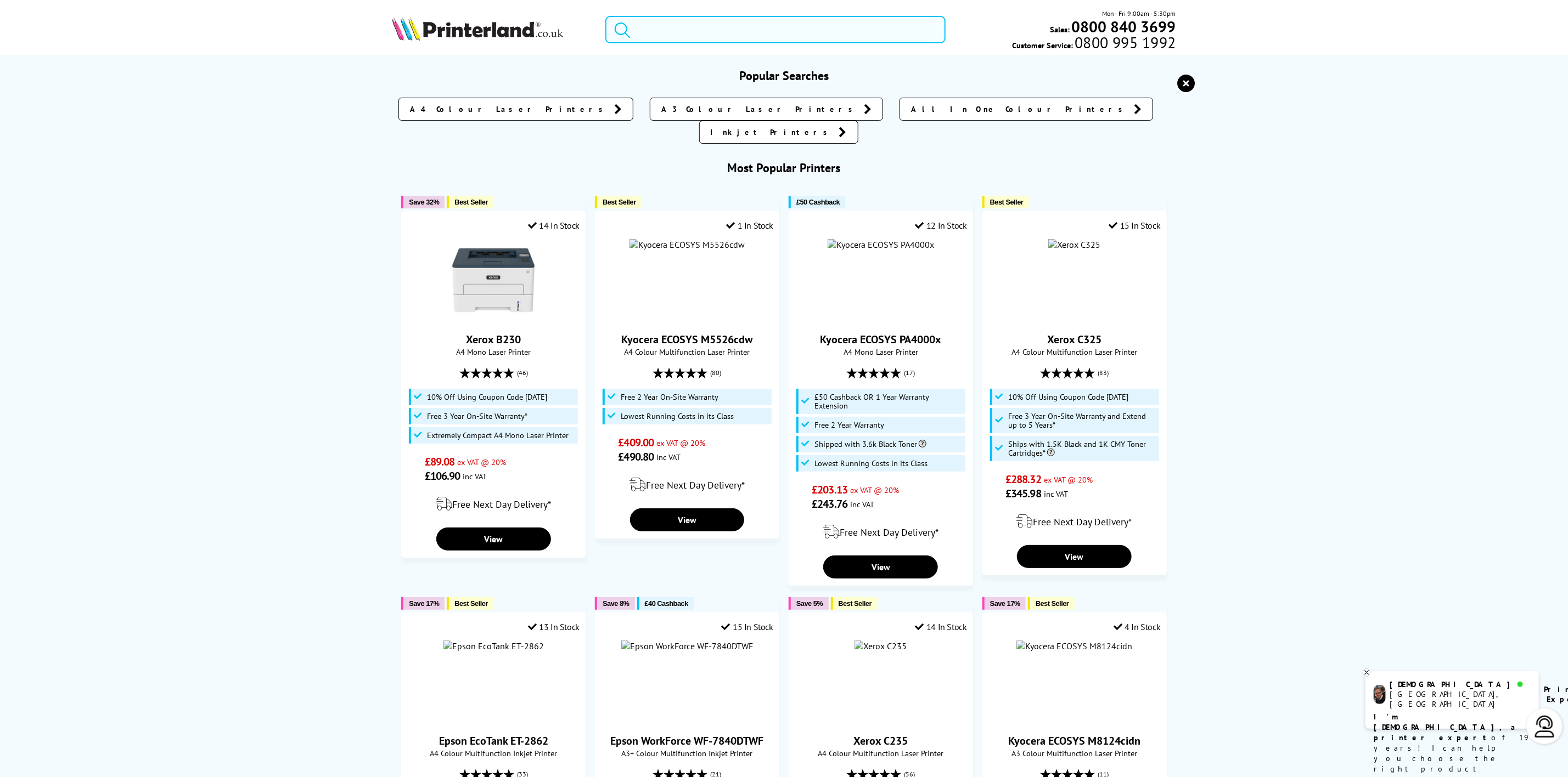
click at [690, 29] on input "search" at bounding box center [775, 29] width 340 height 27
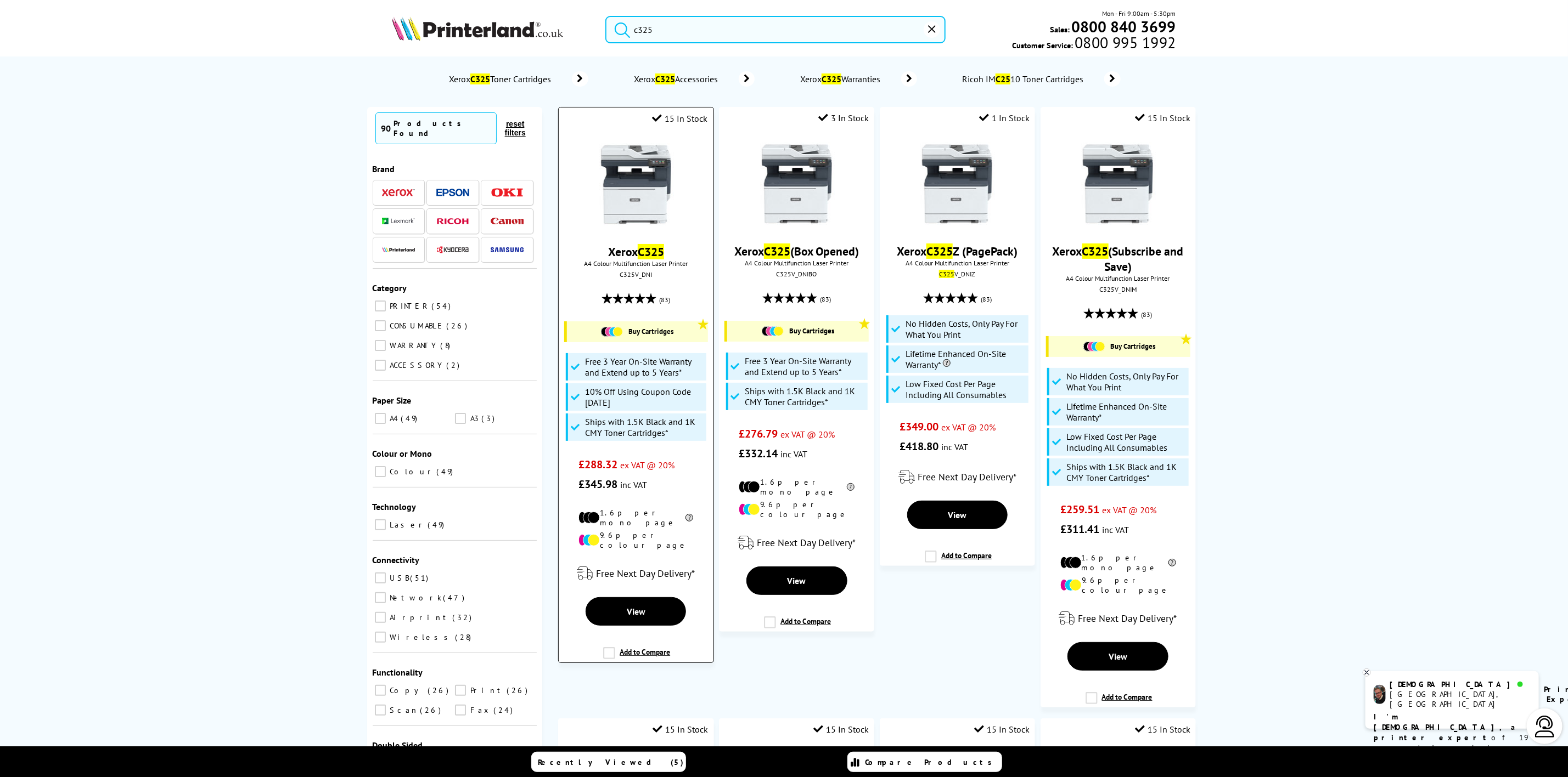
type input "c325"
click at [599, 256] on span "Xerox C325" at bounding box center [636, 252] width 138 height 16
click at [687, 165] on div at bounding box center [636, 185] width 143 height 85
click at [632, 201] on img at bounding box center [636, 184] width 82 height 82
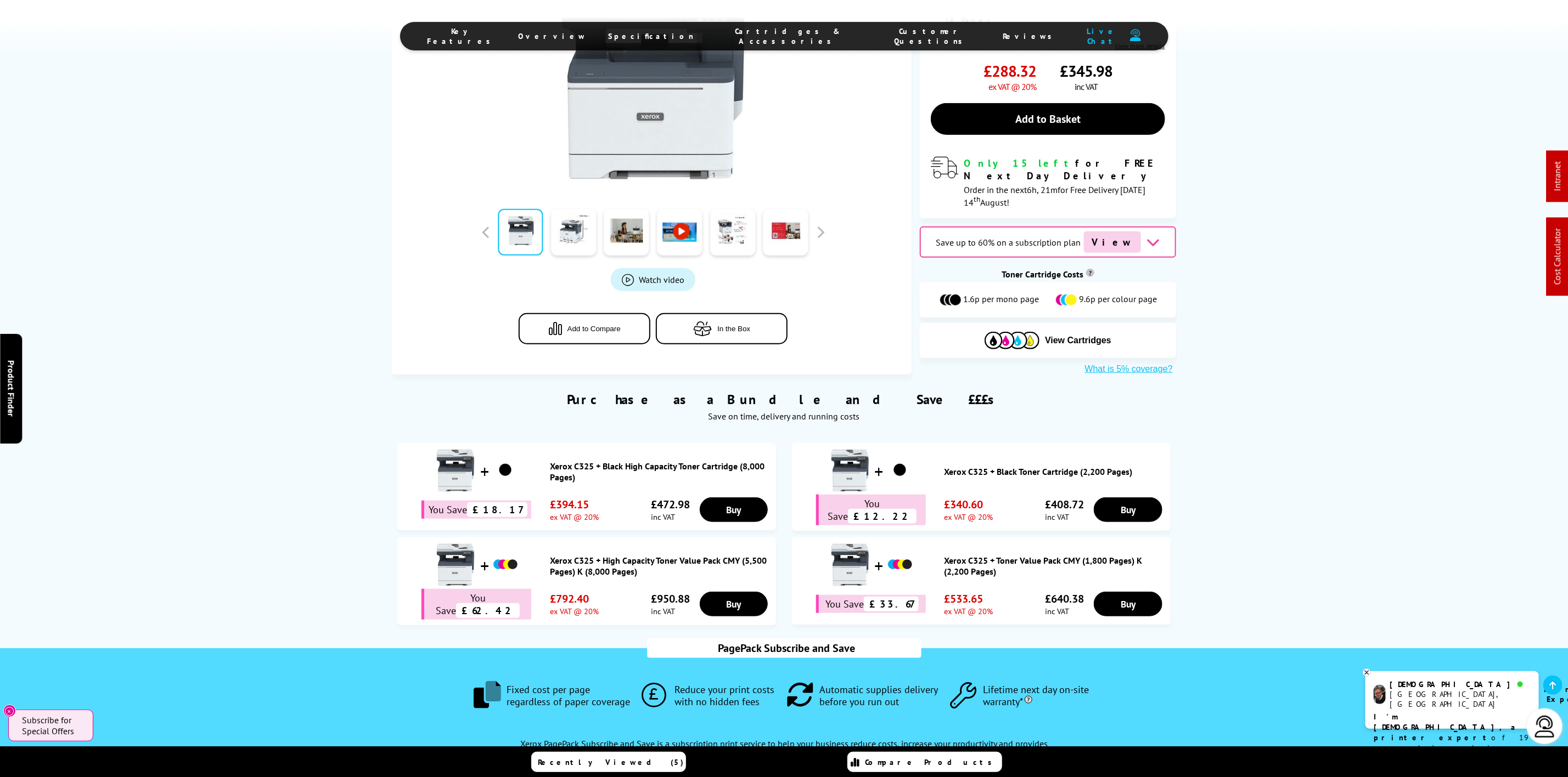
scroll to position [494, 0]
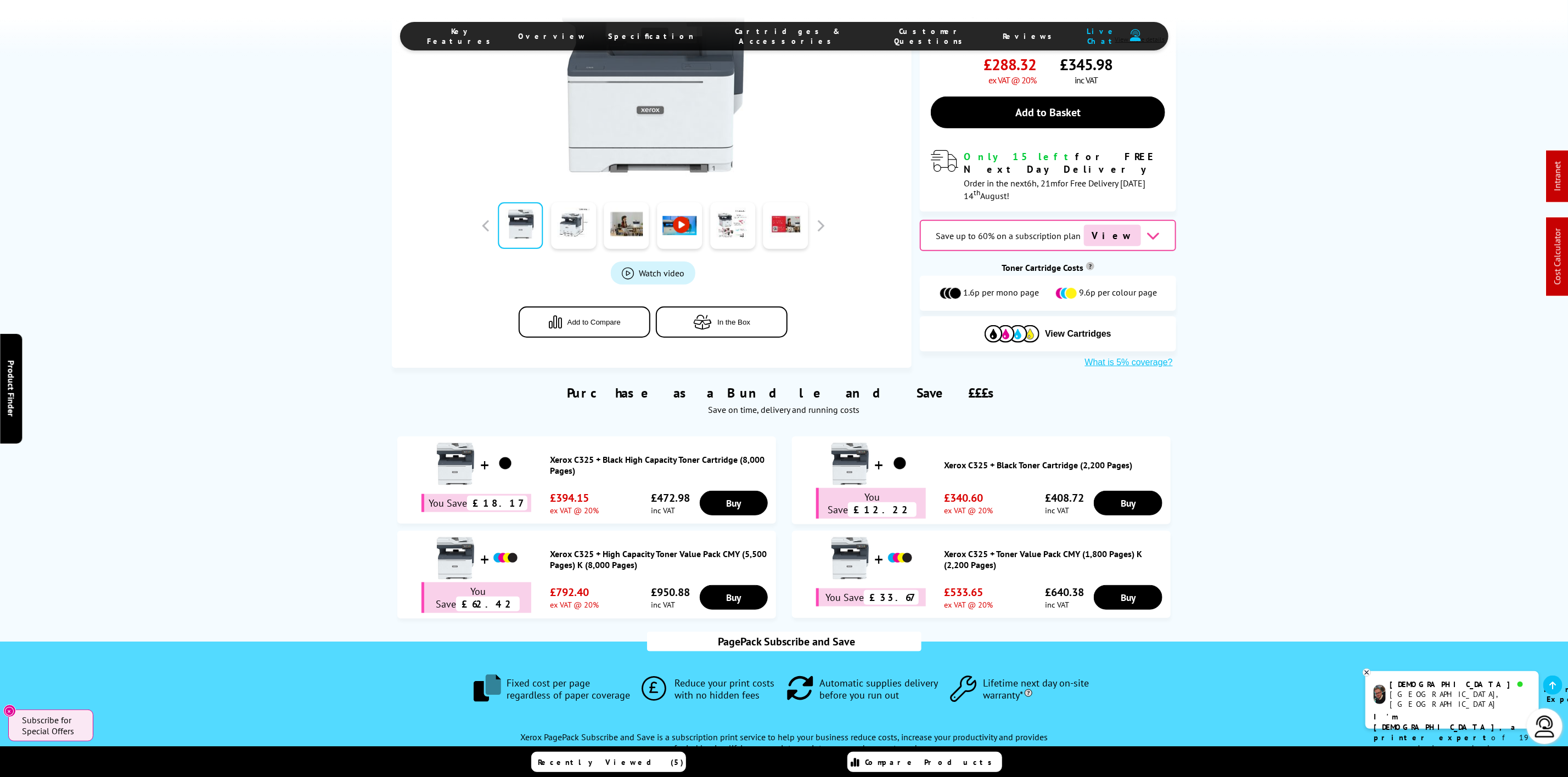
click at [783, 38] on span "Cartridges & Accessories" at bounding box center [788, 36] width 144 height 20
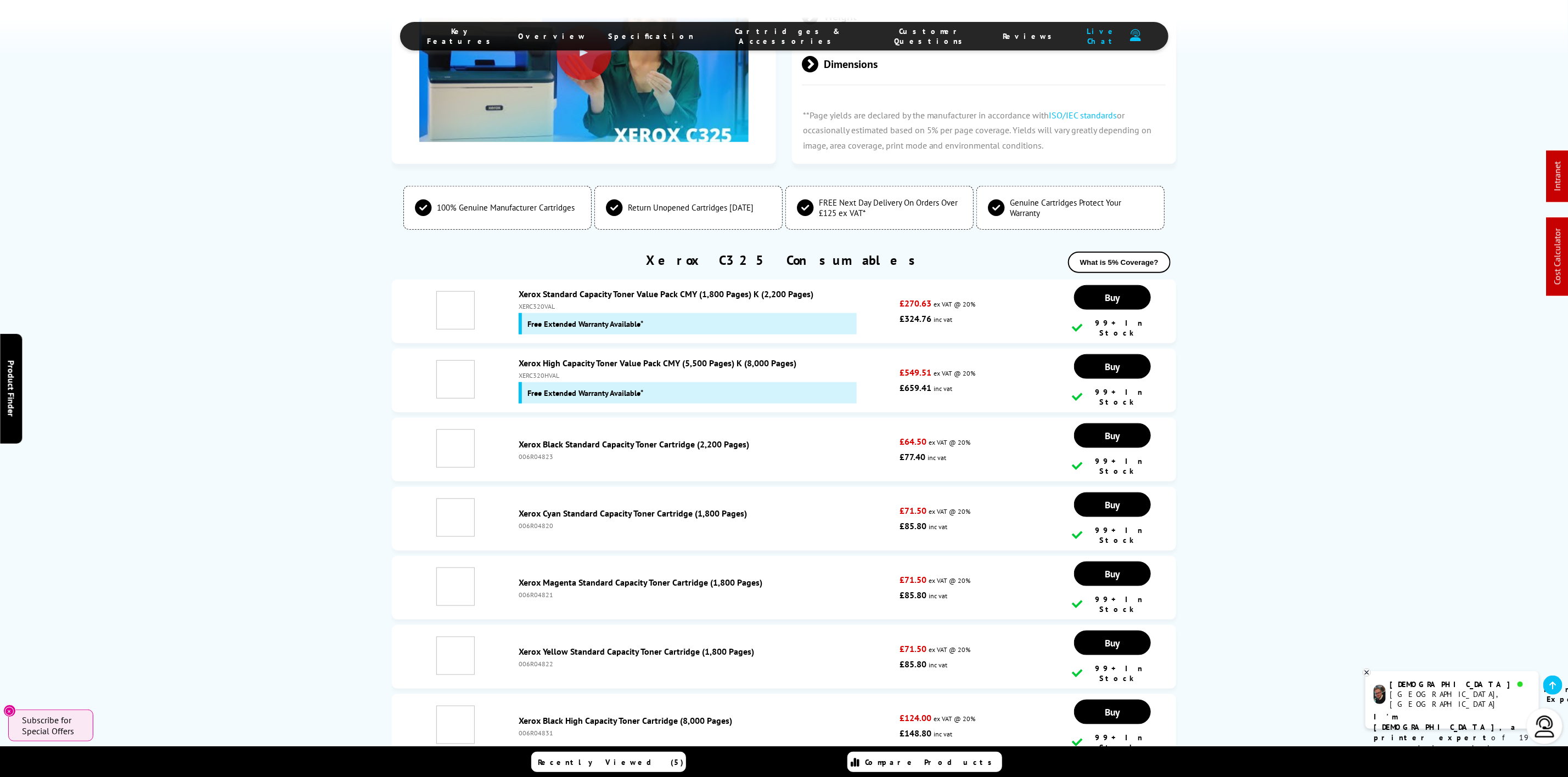
scroll to position [3735, 0]
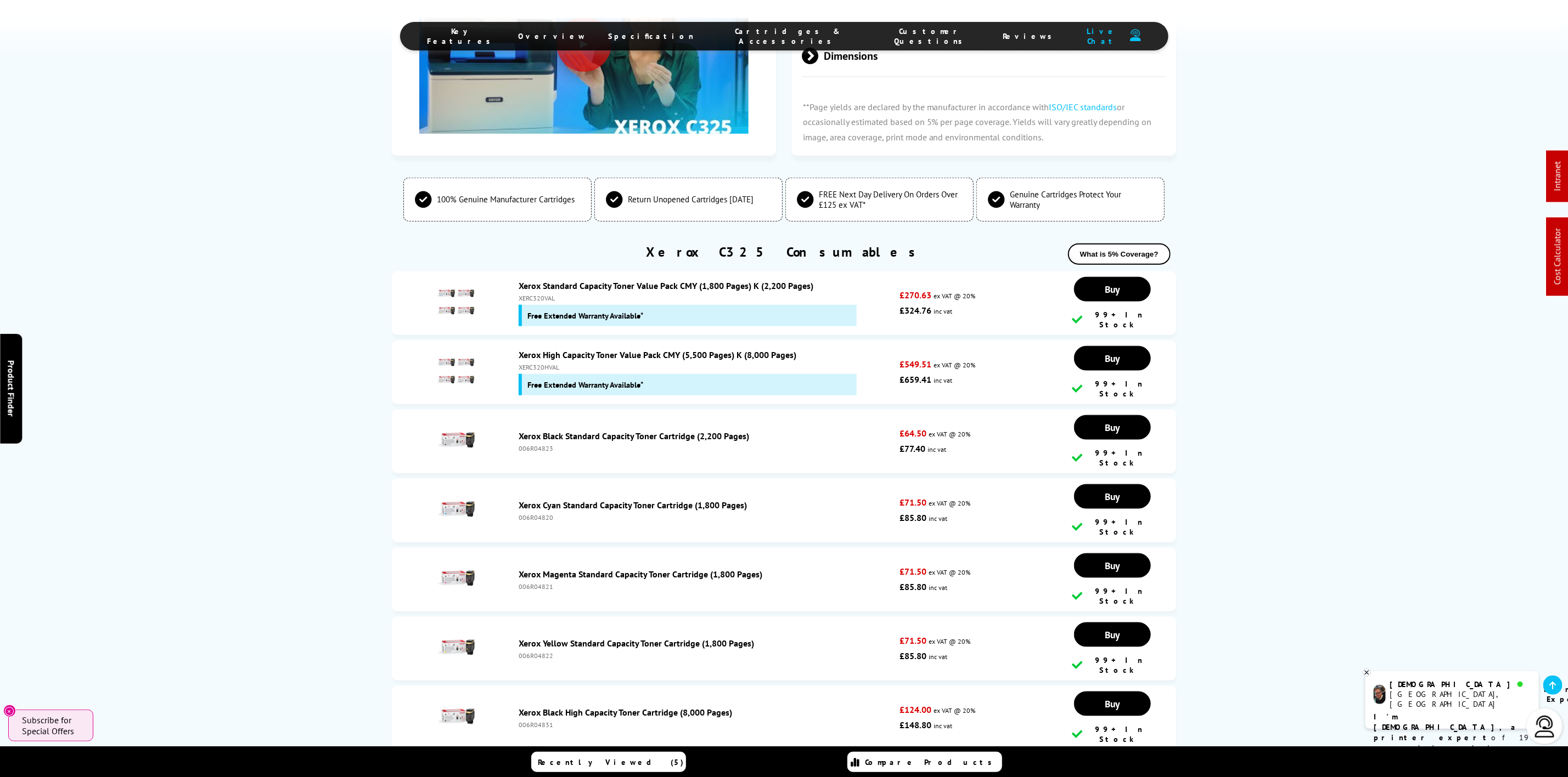
click at [534, 294] on div "XERC320VAL" at bounding box center [707, 298] width 376 height 8
copy div "XERC320VAL"
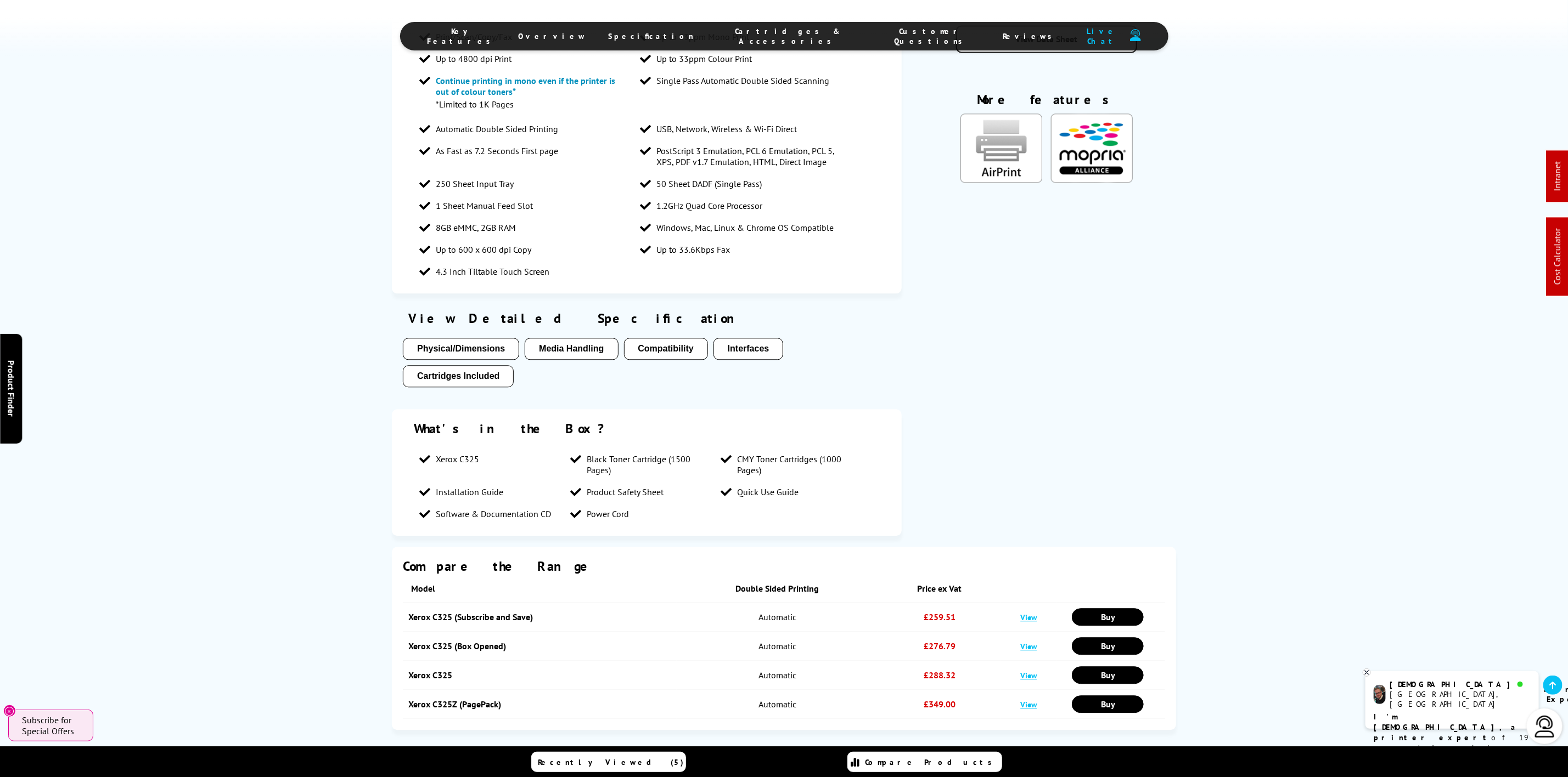
scroll to position [0, 0]
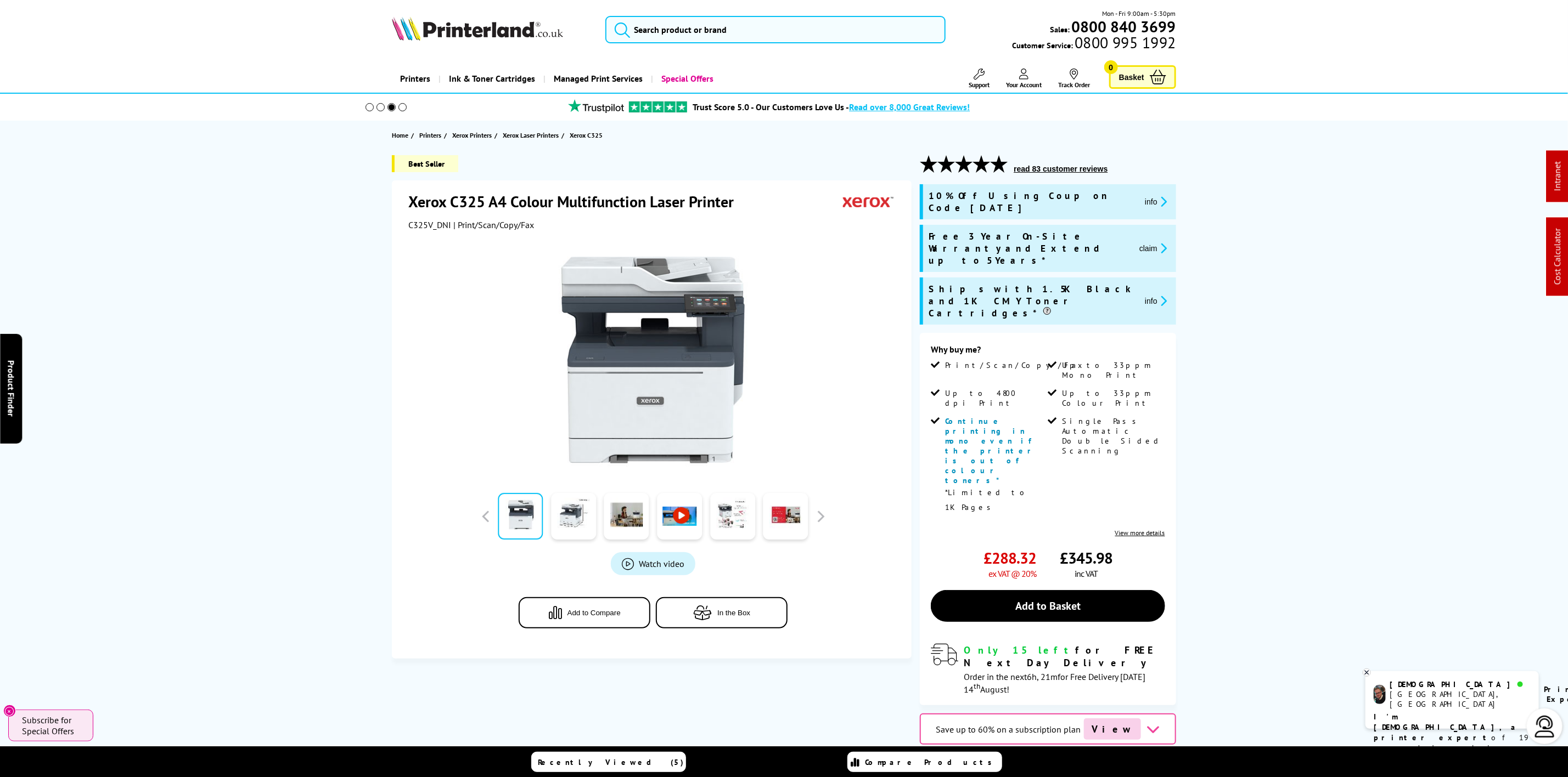
click at [427, 29] on img at bounding box center [478, 29] width 171 height 24
drag, startPoint x: 428, startPoint y: 31, endPoint x: 407, endPoint y: 20, distance: 23.7
click at [426, 31] on img at bounding box center [478, 29] width 171 height 24
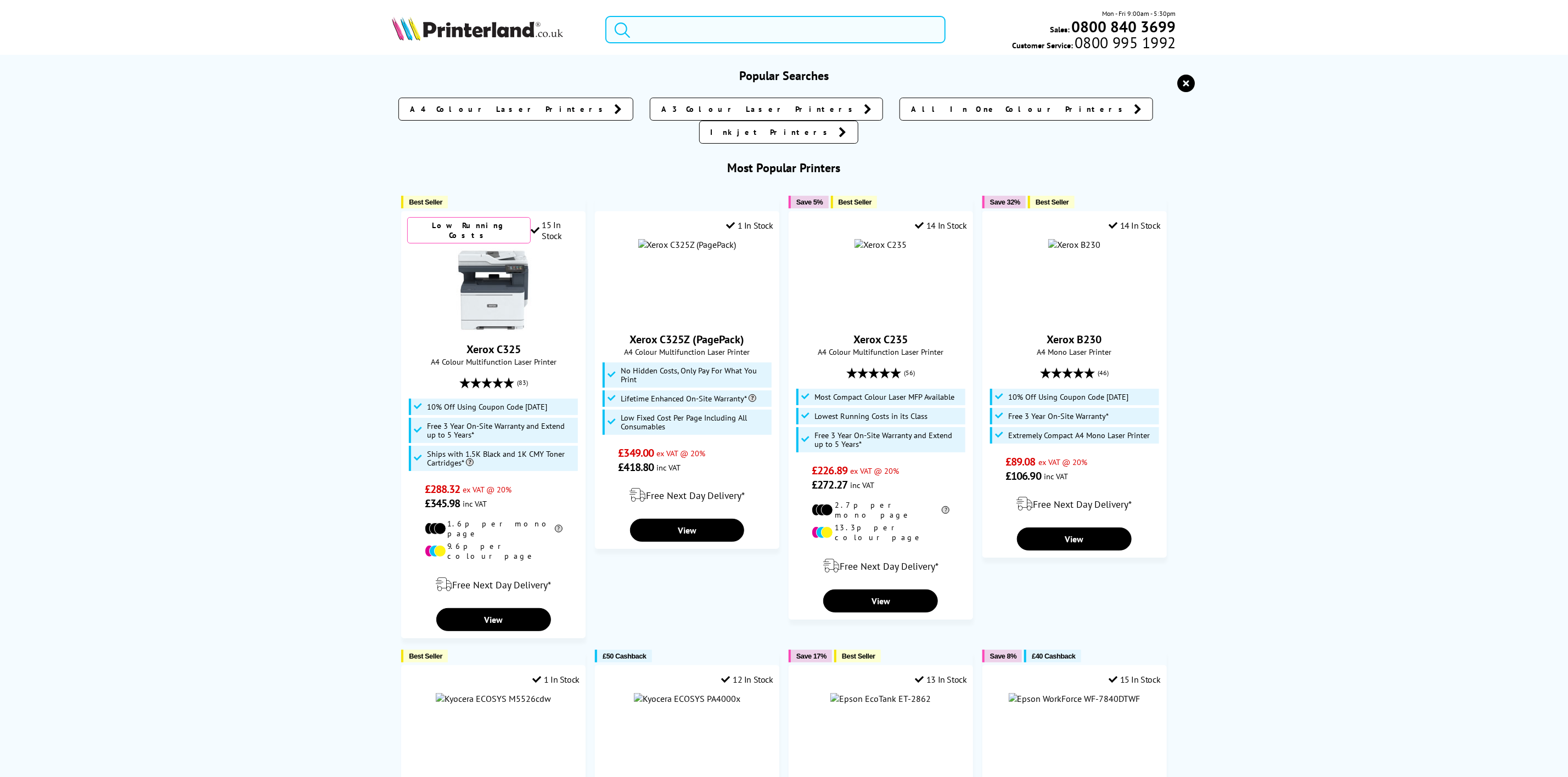
click at [759, 20] on input "search" at bounding box center [775, 29] width 340 height 27
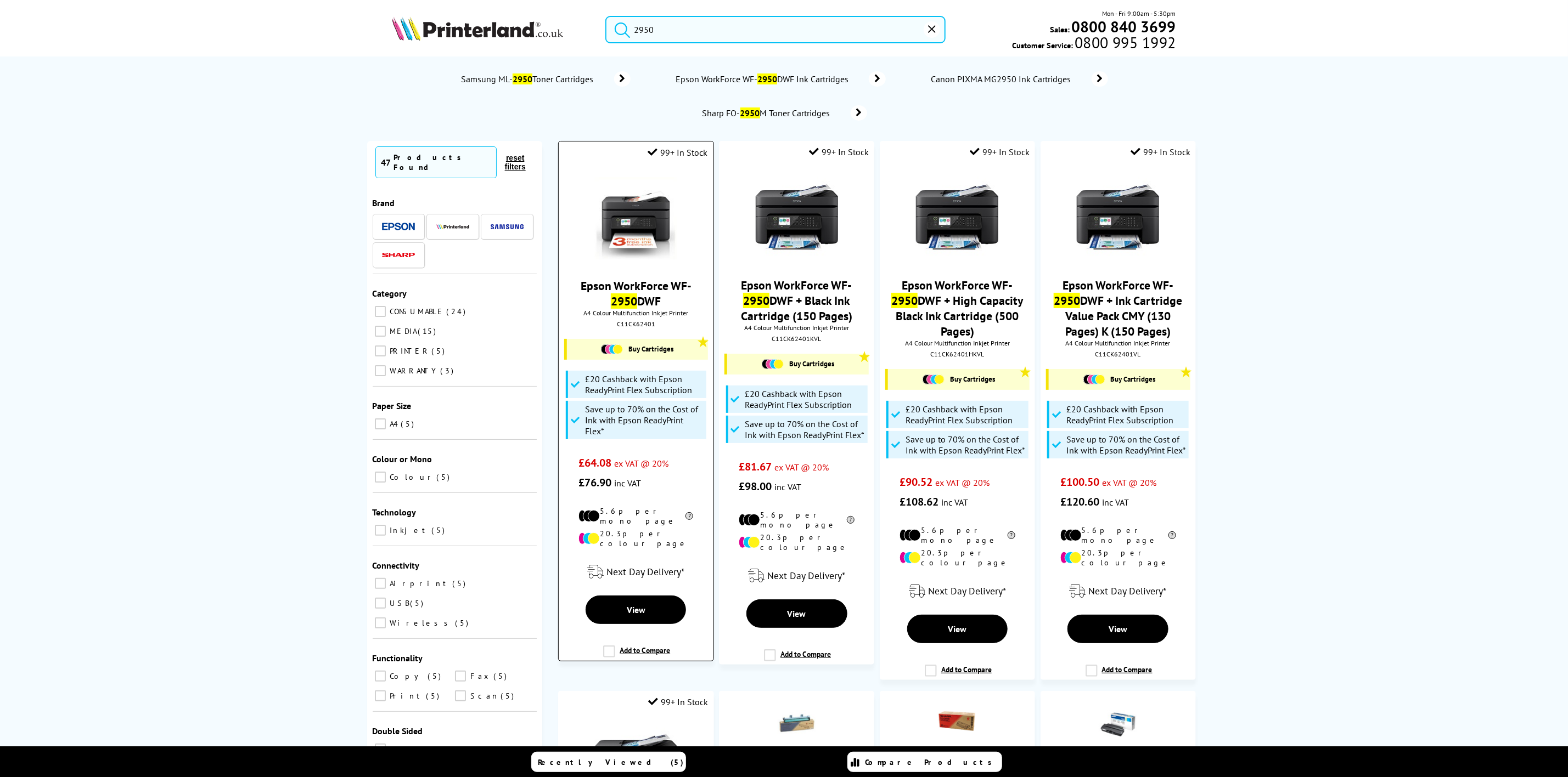
type input "2950"
click at [621, 241] on img at bounding box center [636, 218] width 82 height 82
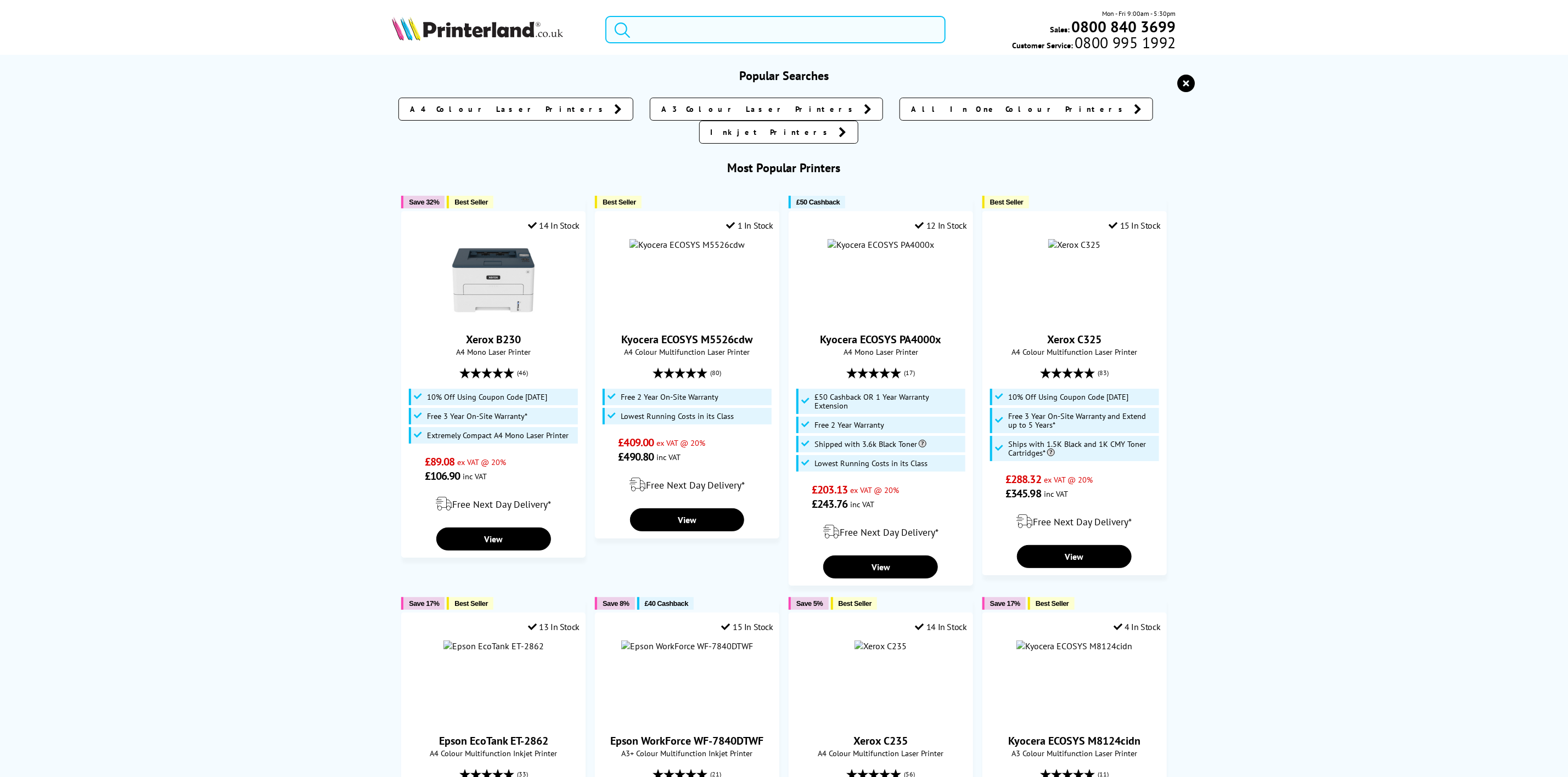
click input "search"
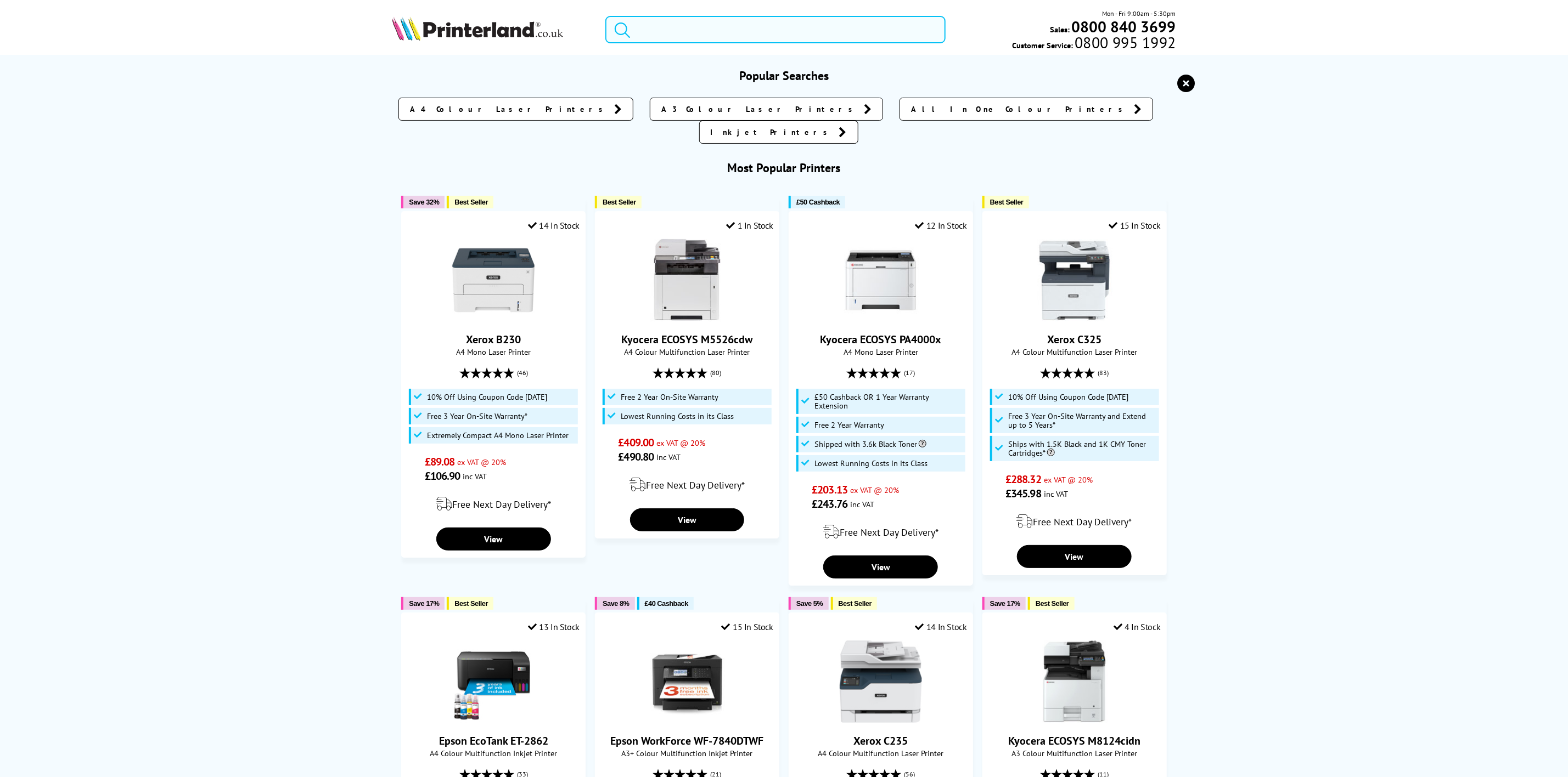
click input "search"
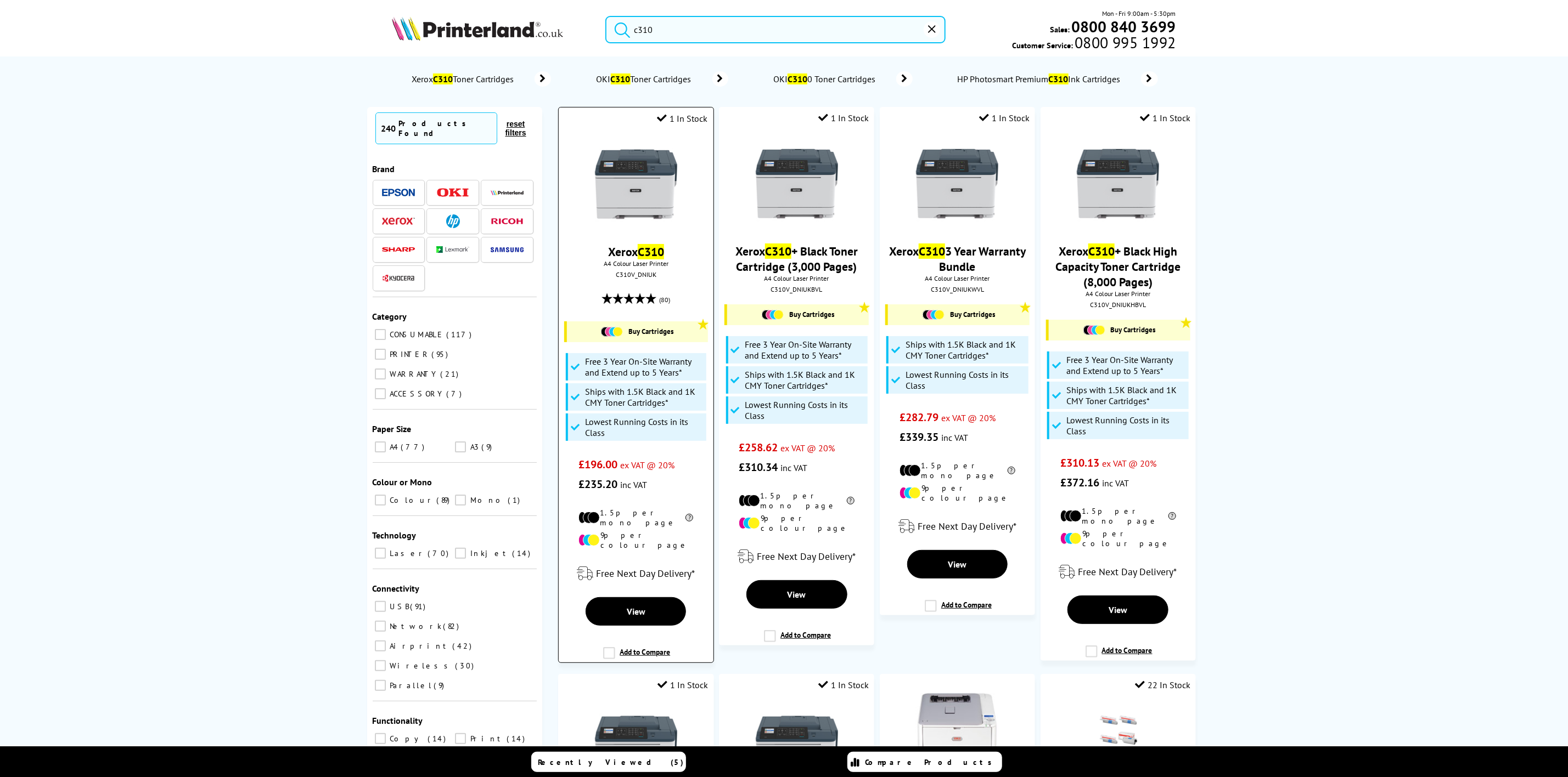
type input "c310"
click img
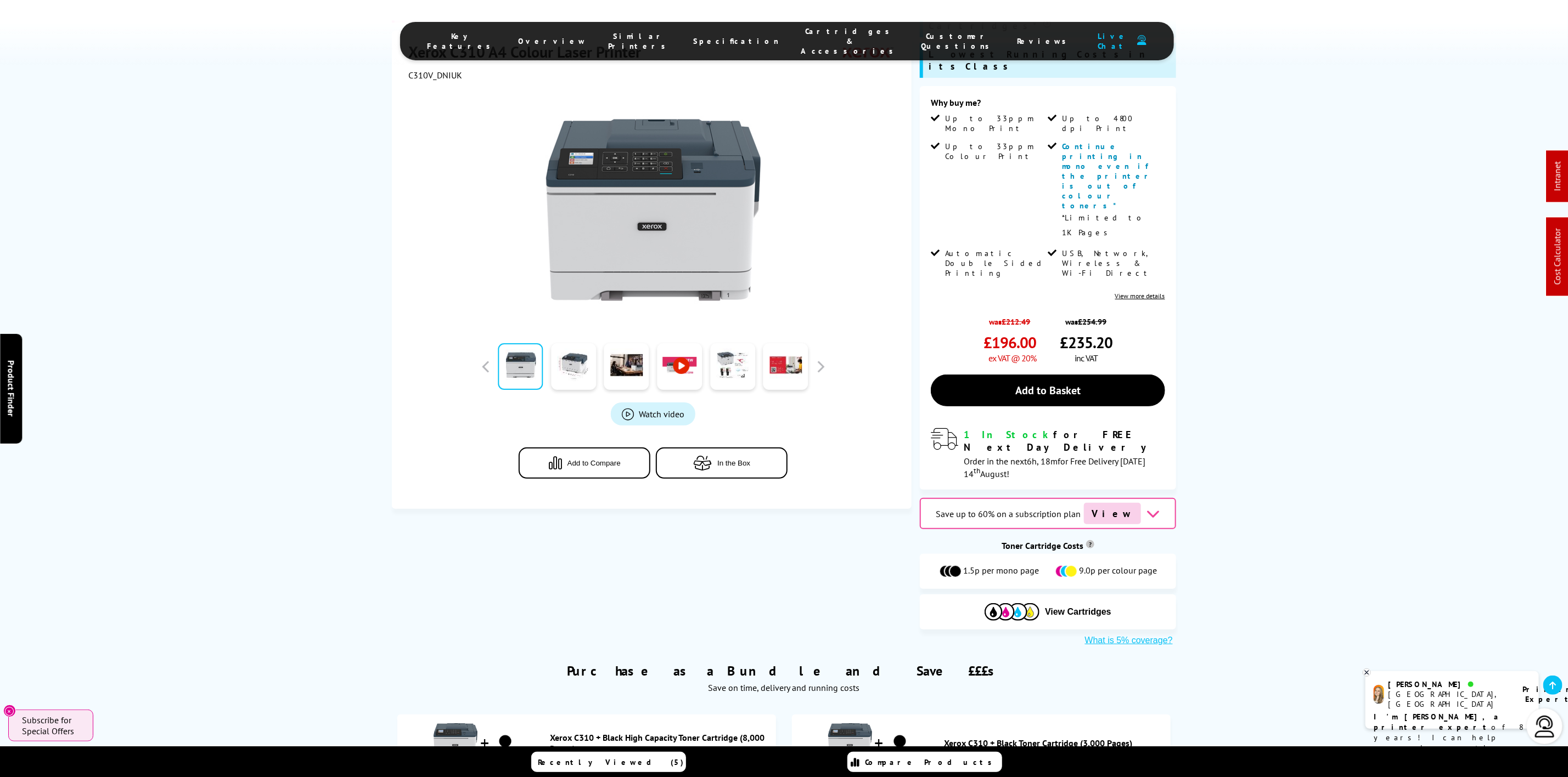
scroll to position [576, 0]
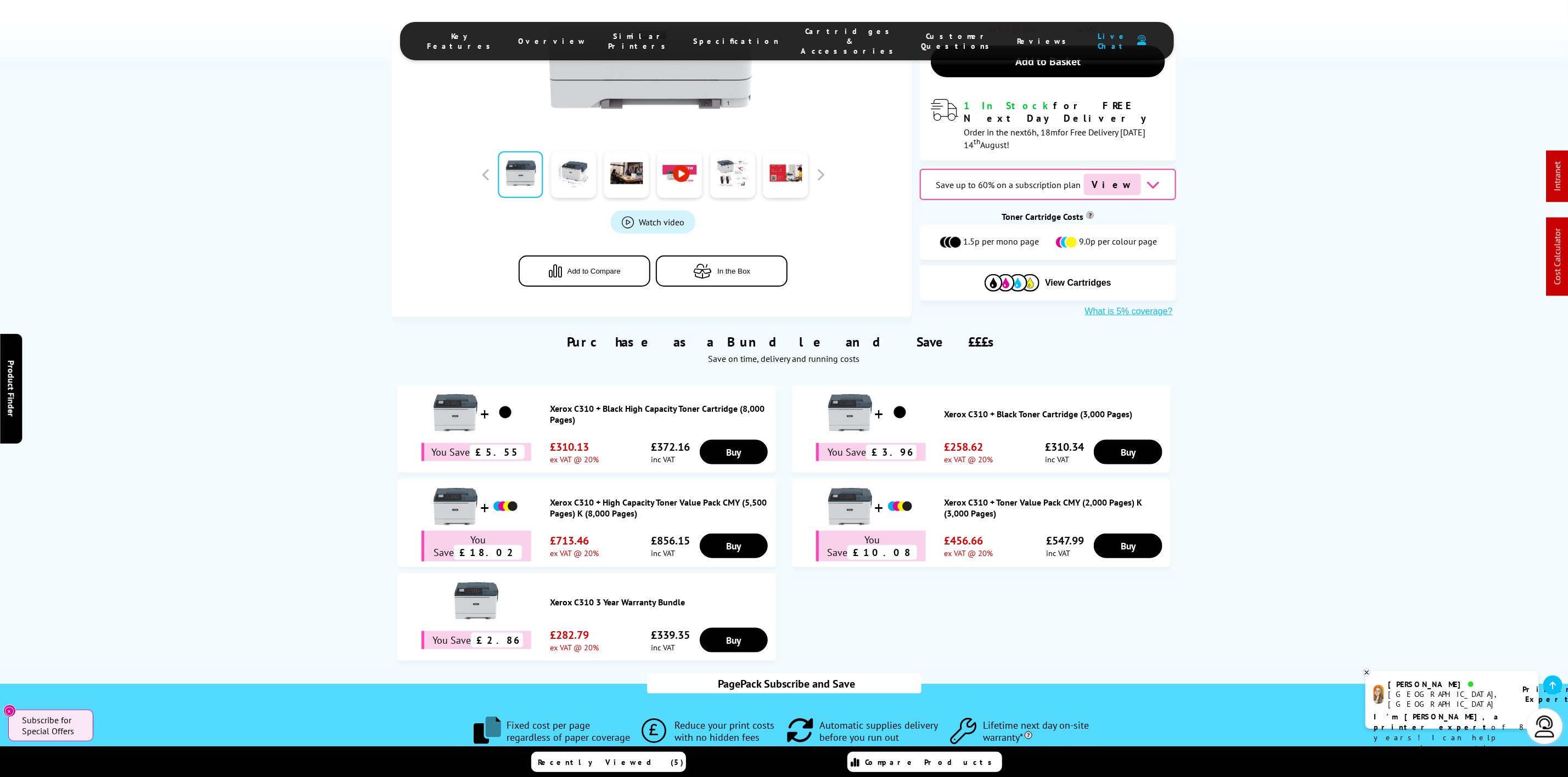
click at [824, 40] on span "Cartridges & Accessories" at bounding box center [850, 41] width 98 height 30
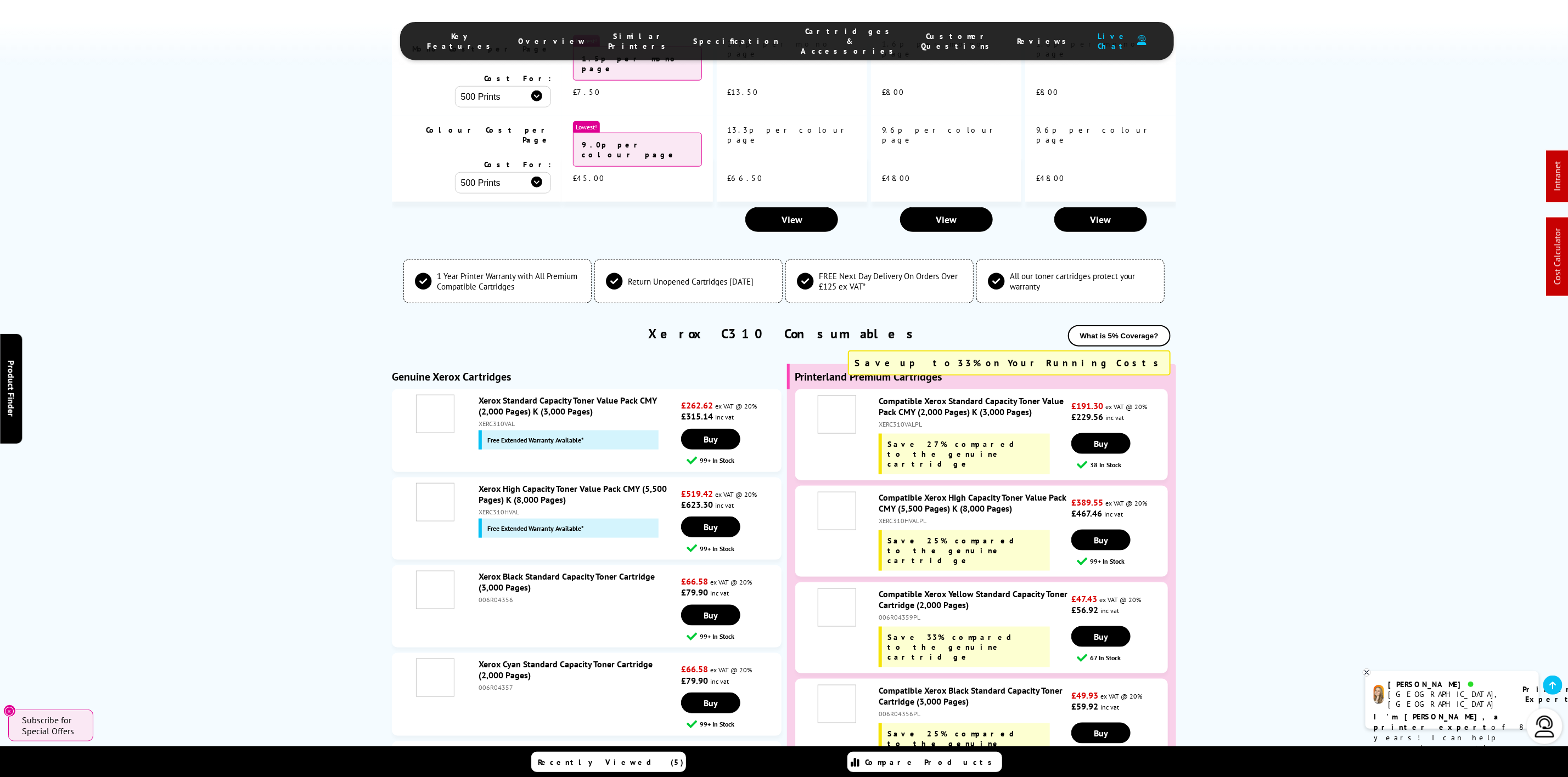
scroll to position [3949, 0]
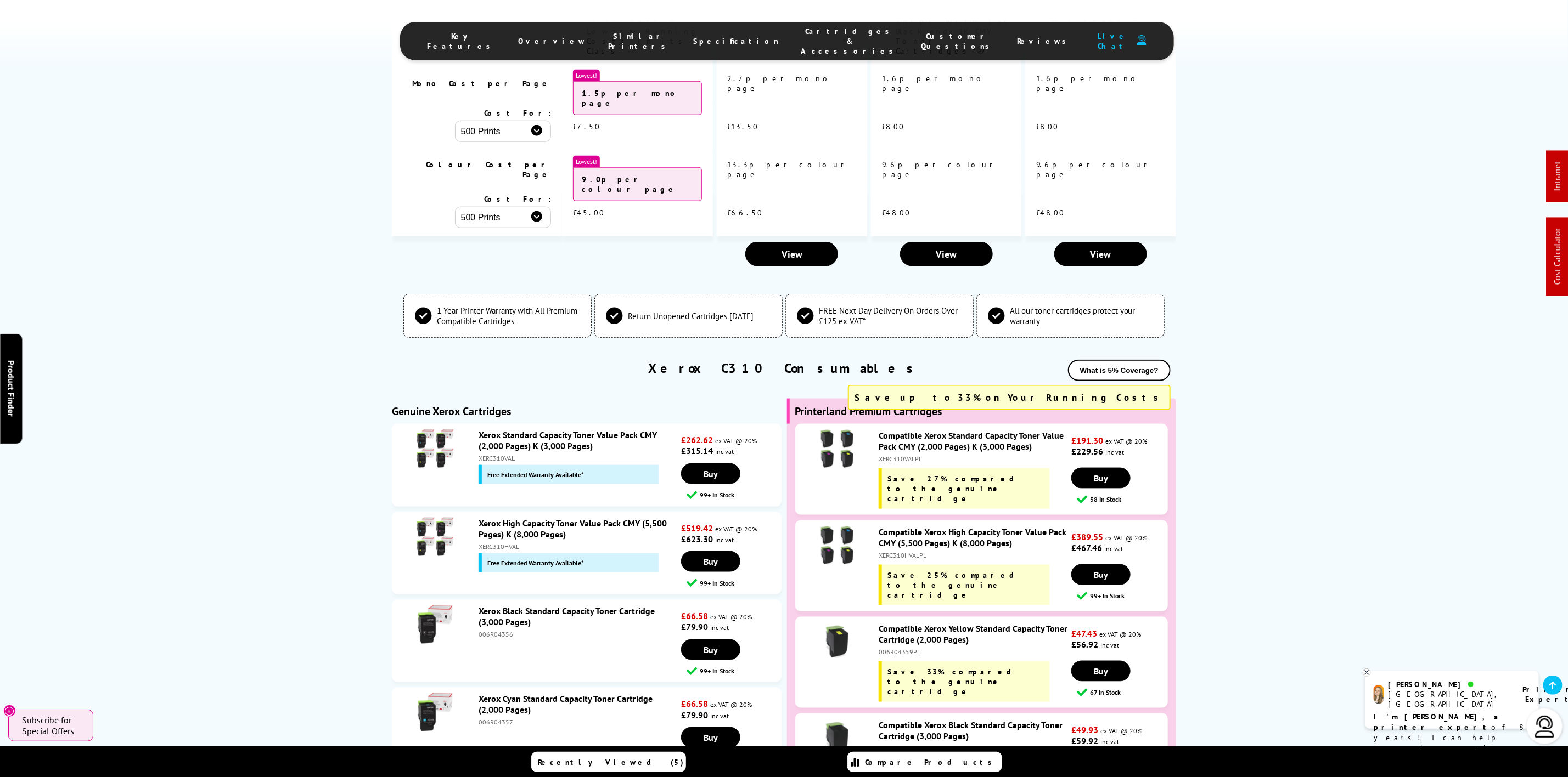
click at [519, 606] on link "Xerox Black Standard Capacity Toner Cartridge (3,000 Pages)" at bounding box center [567, 616] width 176 height 22
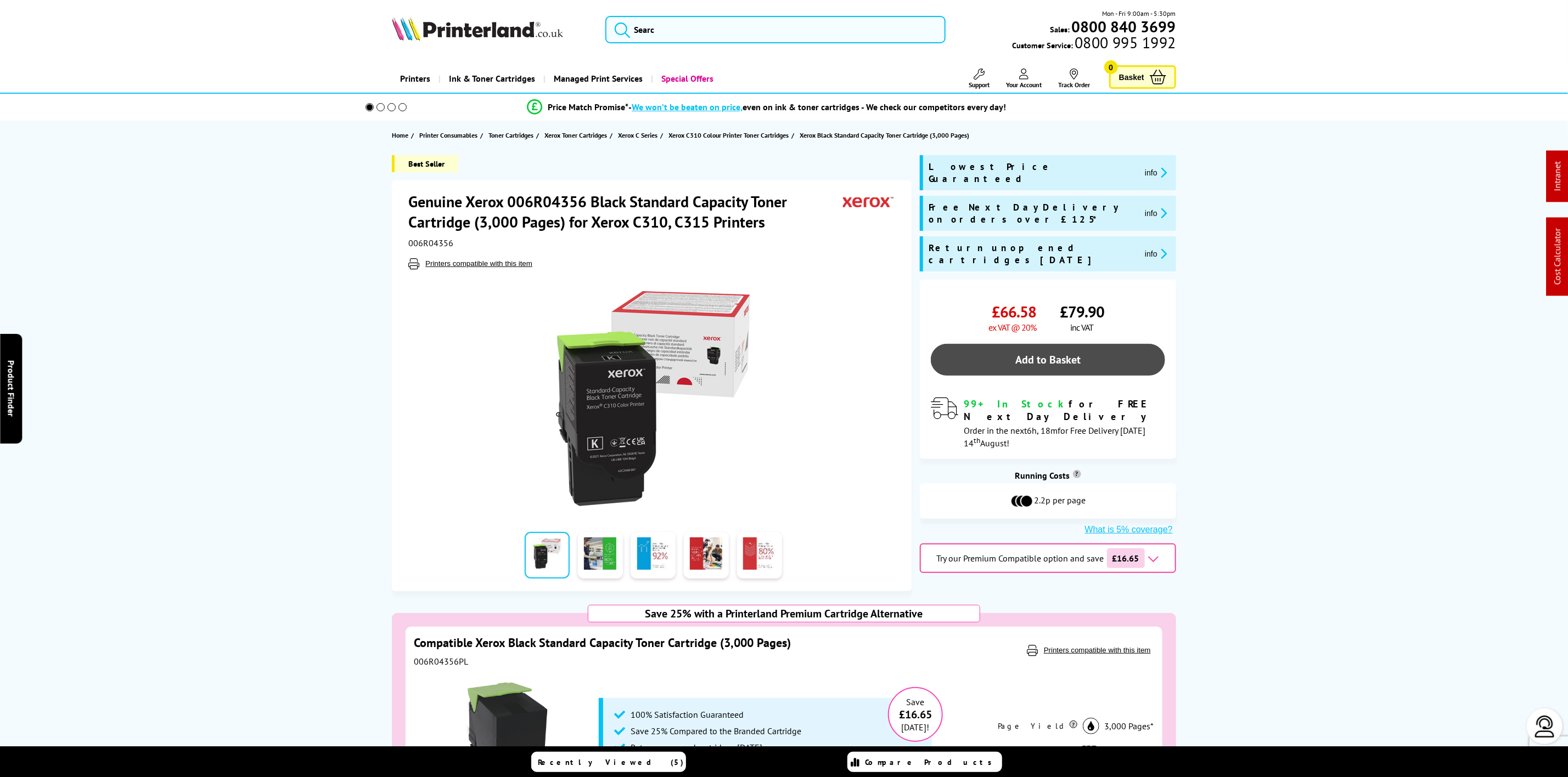
click at [1006, 344] on link "Add to Basket" at bounding box center [1048, 360] width 234 height 31
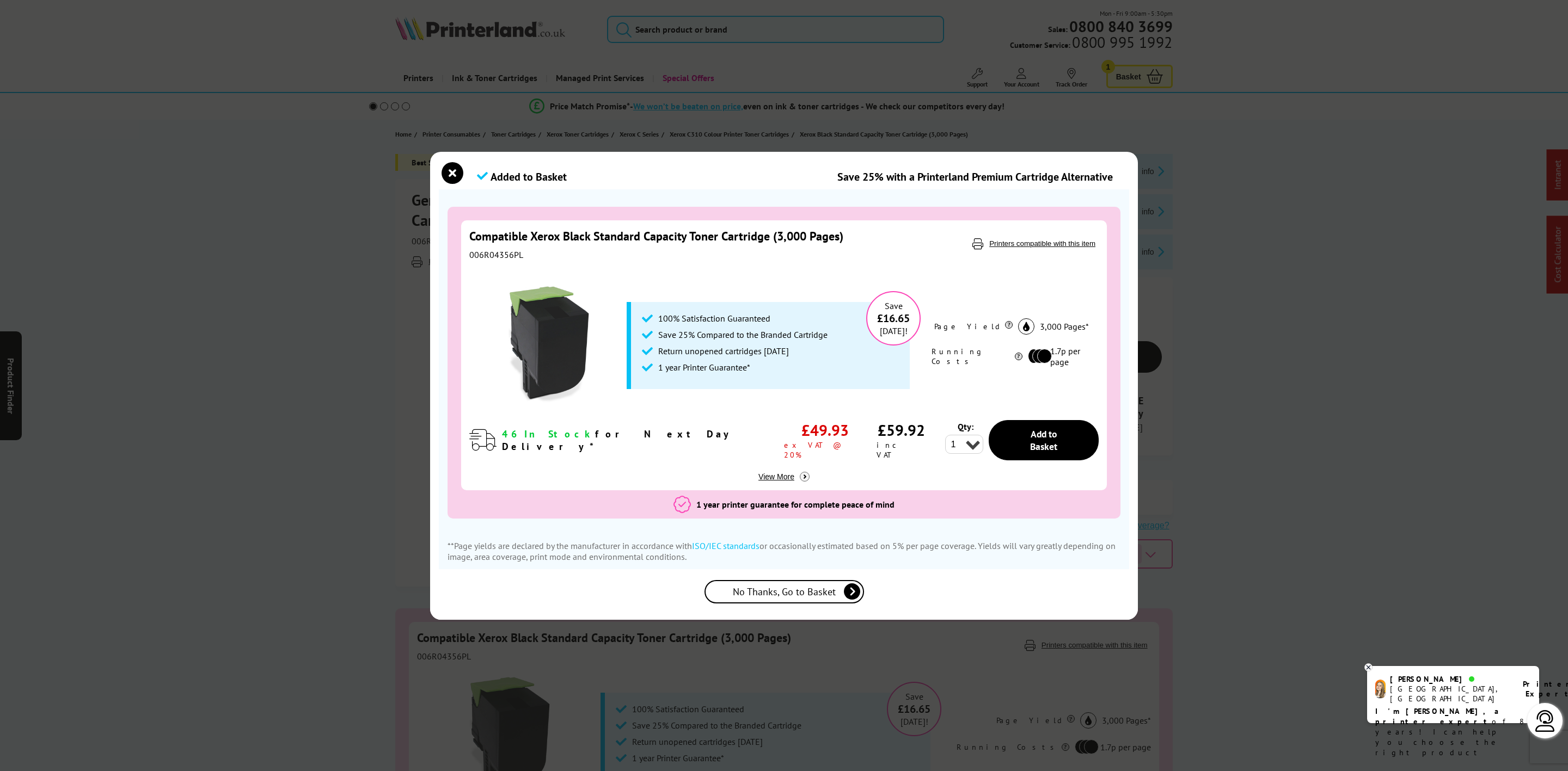
drag, startPoint x: 1134, startPoint y: 139, endPoint x: 1129, endPoint y: 127, distance: 13.0
click at [1135, 147] on div "Added to Basket Save 25% with a Printerland Premium Cartridge Alternative Save …" at bounding box center [784, 386] width 1568 height 771
click at [1124, 73] on div "Added to Basket Save 25% with a Printerland Premium Cartridge Alternative Save …" at bounding box center [784, 386] width 1568 height 771
click at [809, 588] on span "No Thanks, Go to Basket" at bounding box center [784, 592] width 103 height 12
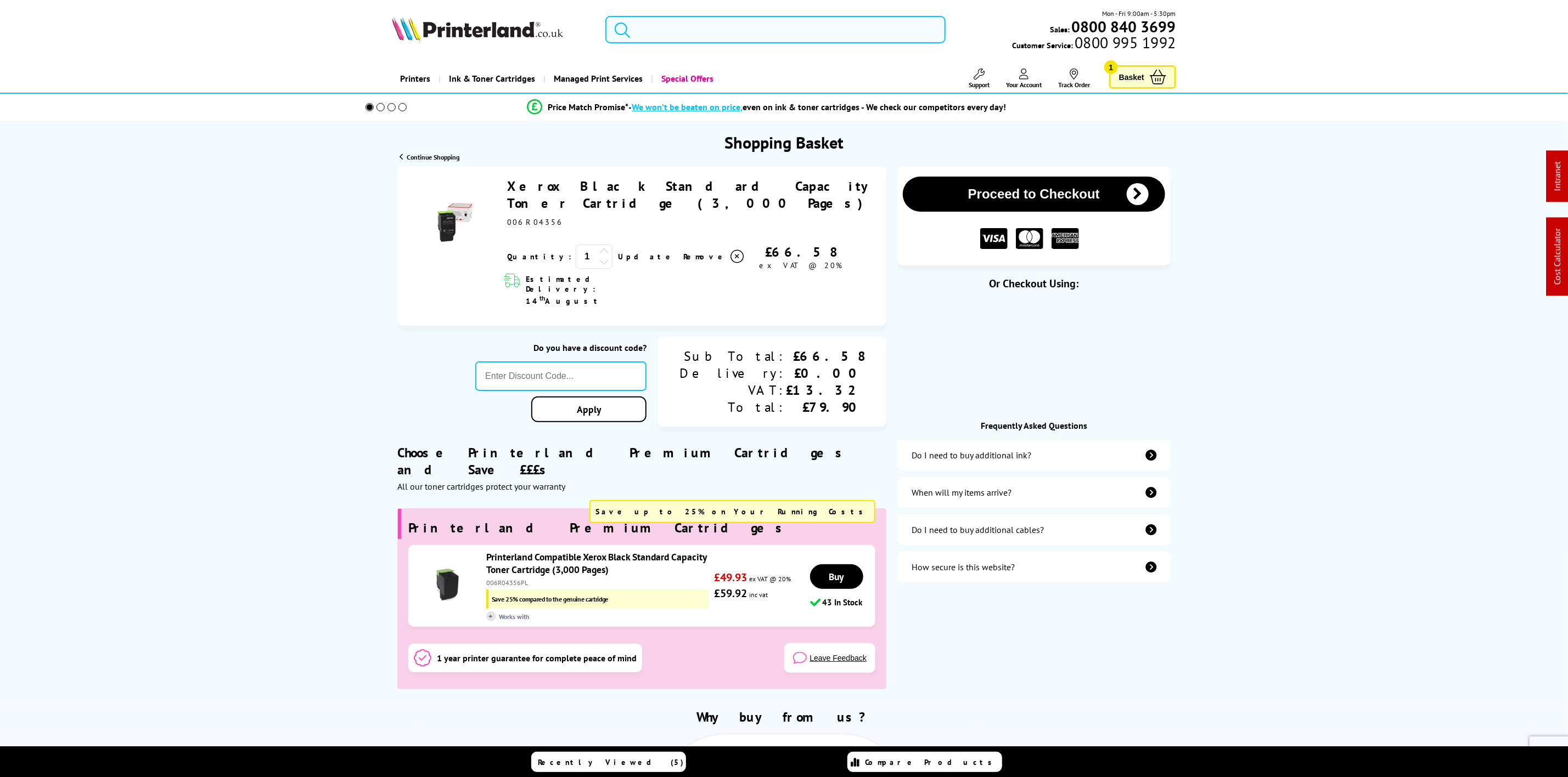
click at [1138, 83] on span "Basket" at bounding box center [1131, 77] width 25 height 15
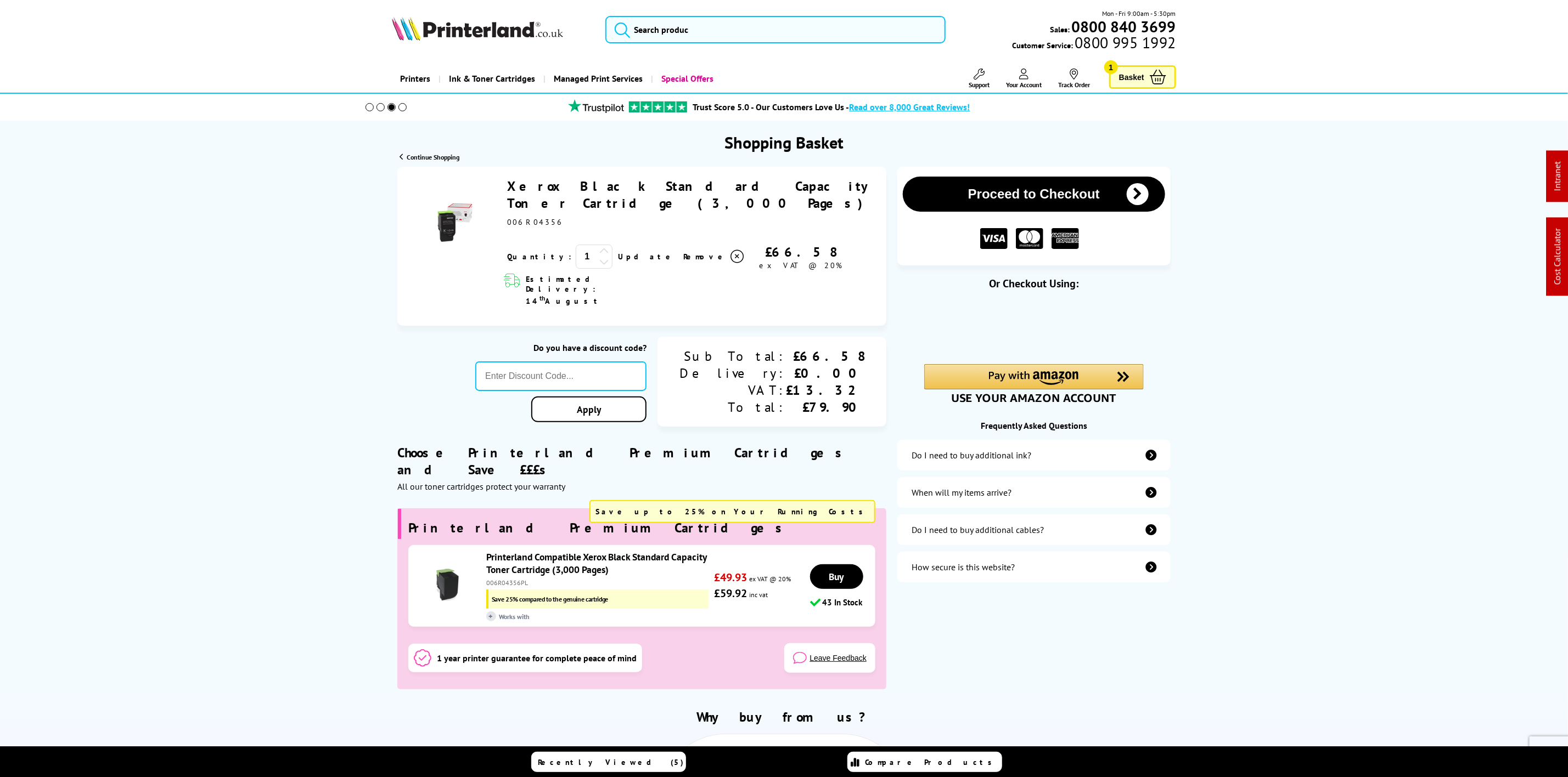
click at [683, 251] on span "Remove" at bounding box center [705, 256] width 44 height 10
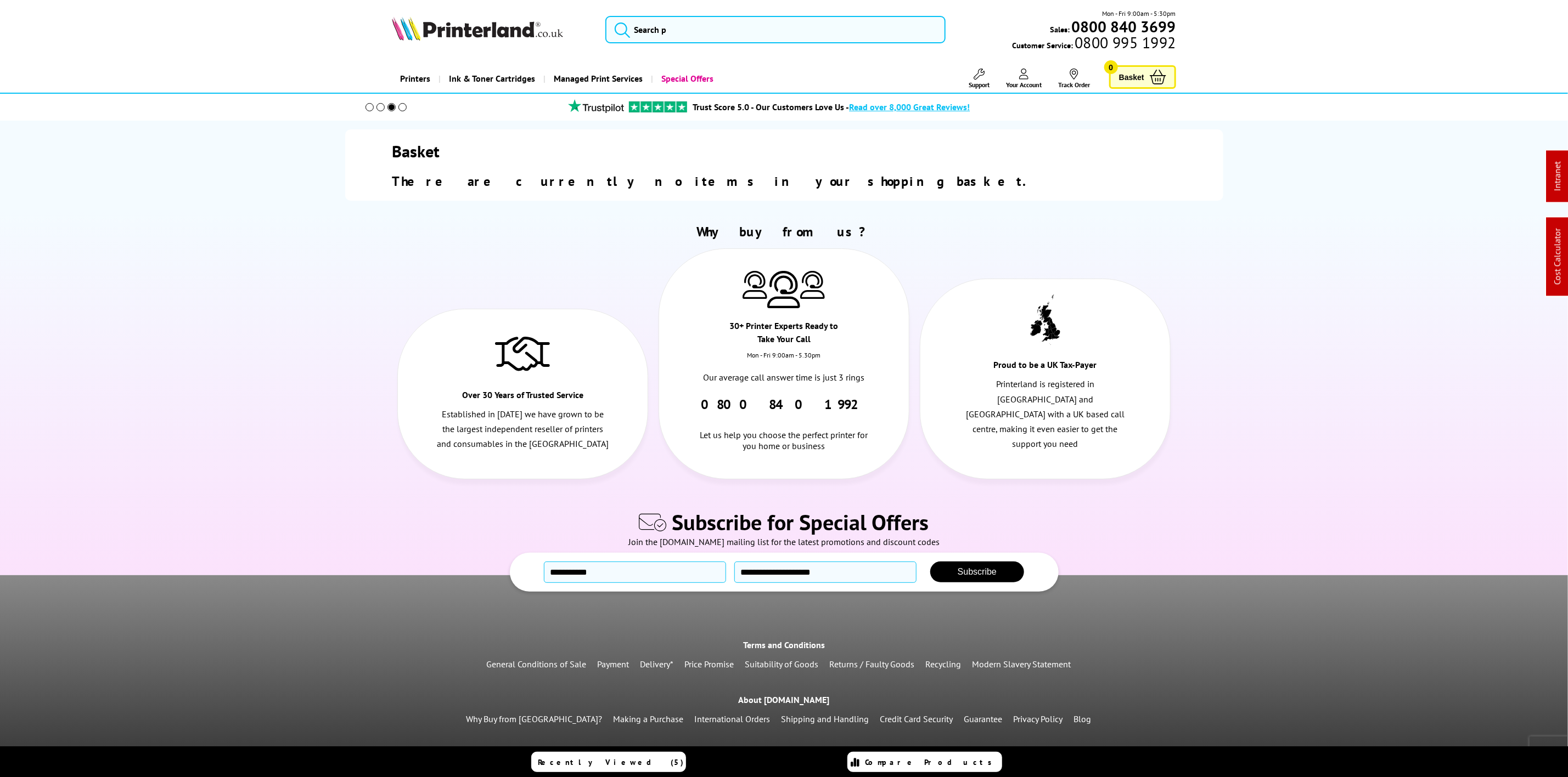
click at [466, 31] on img at bounding box center [478, 29] width 171 height 24
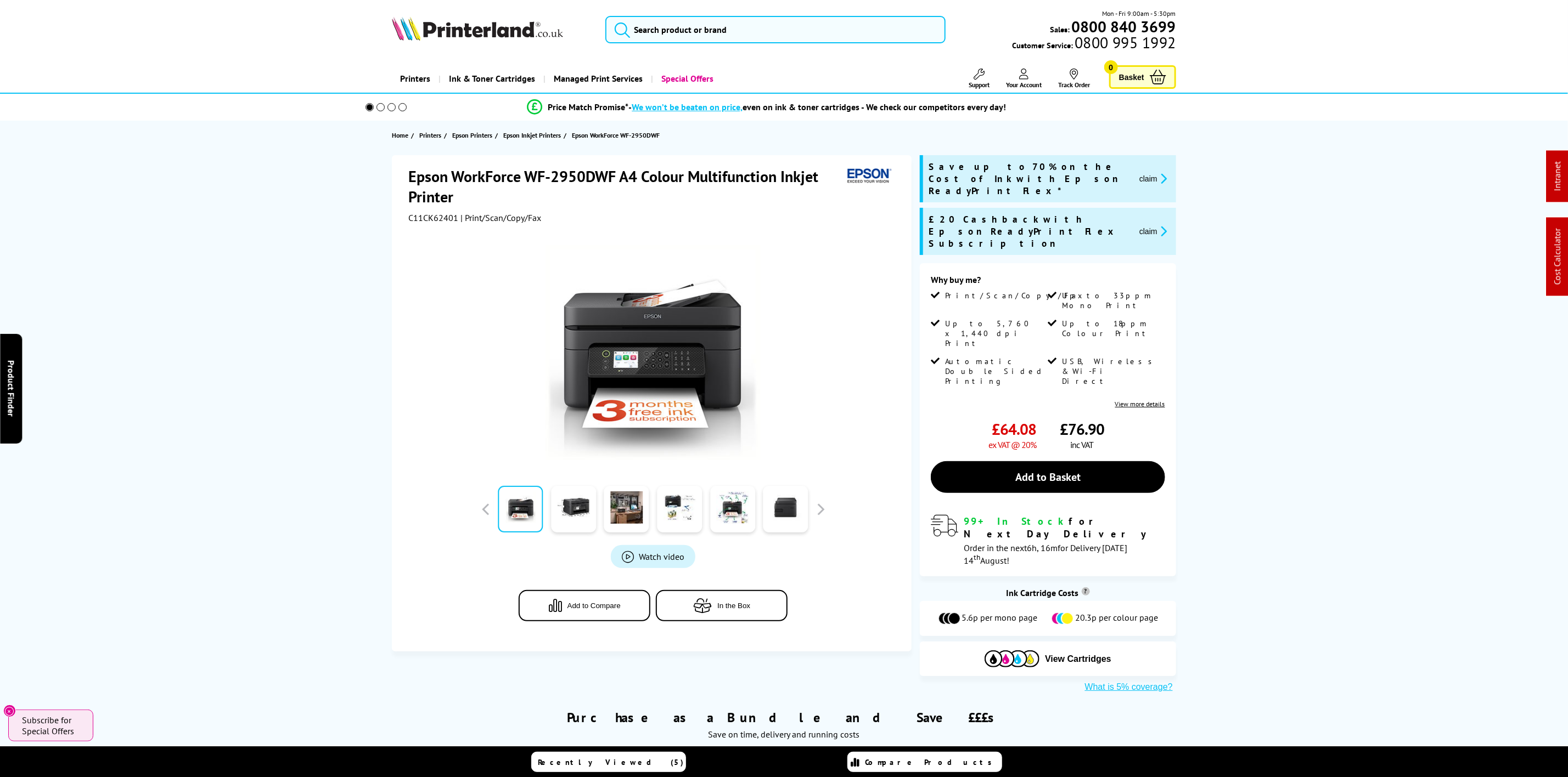
drag, startPoint x: 1004, startPoint y: 416, endPoint x: 1110, endPoint y: 104, distance: 329.5
click at [1004, 462] on link "Add to Basket" at bounding box center [1048, 478] width 234 height 31
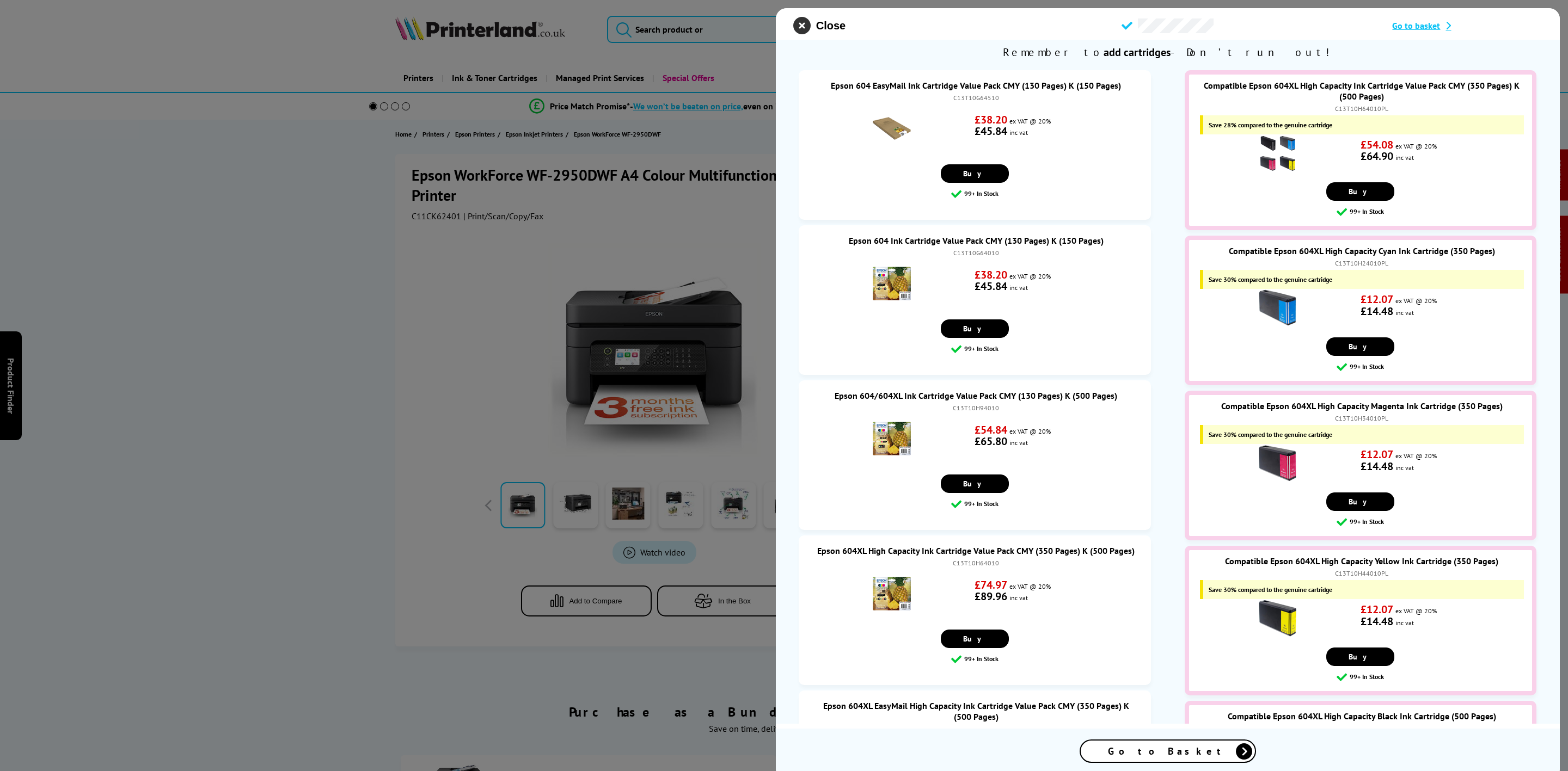
click at [800, 27] on icon "close modal" at bounding box center [802, 25] width 17 height 17
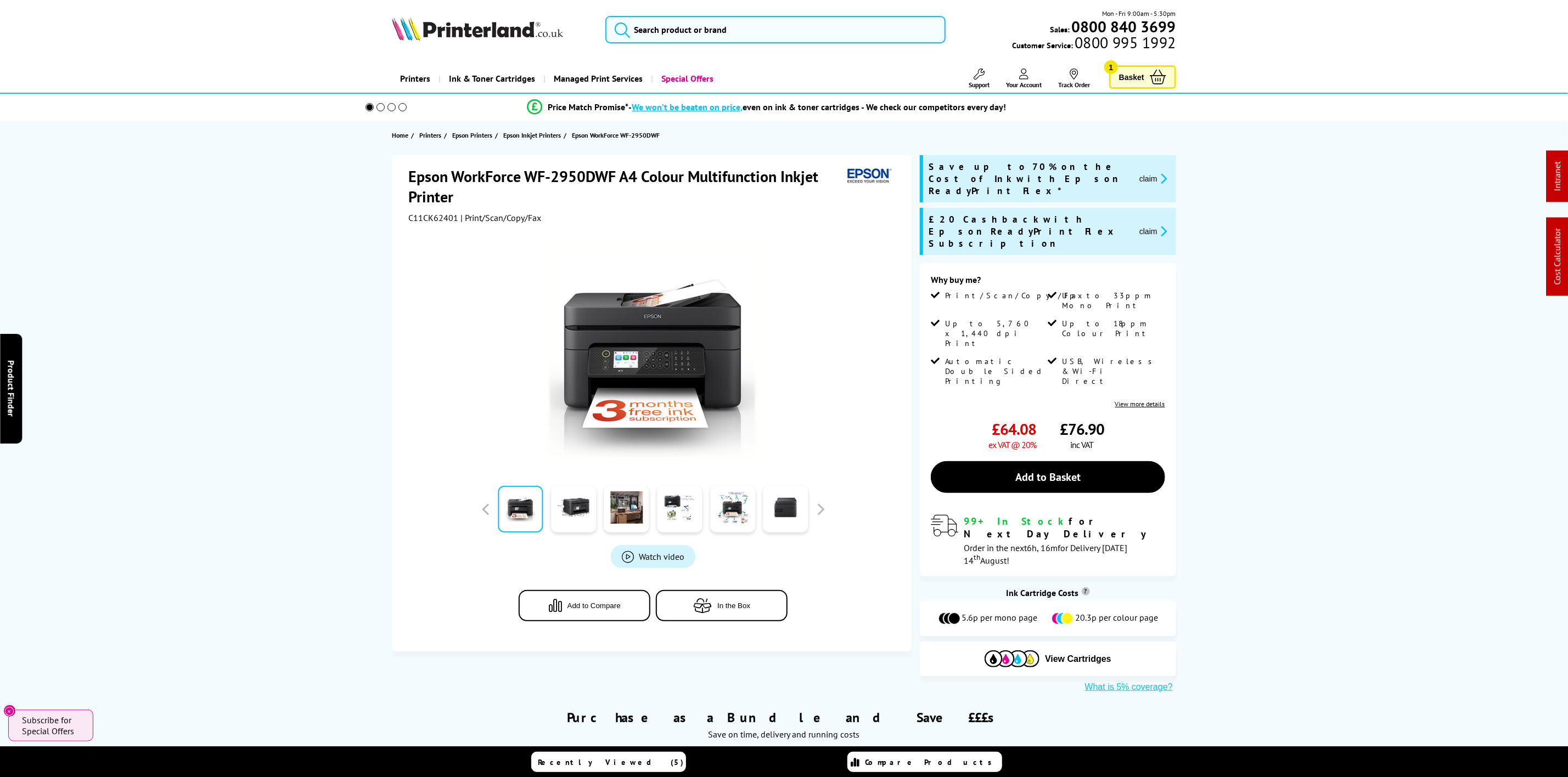
click at [1153, 74] on icon at bounding box center [1158, 77] width 17 height 15
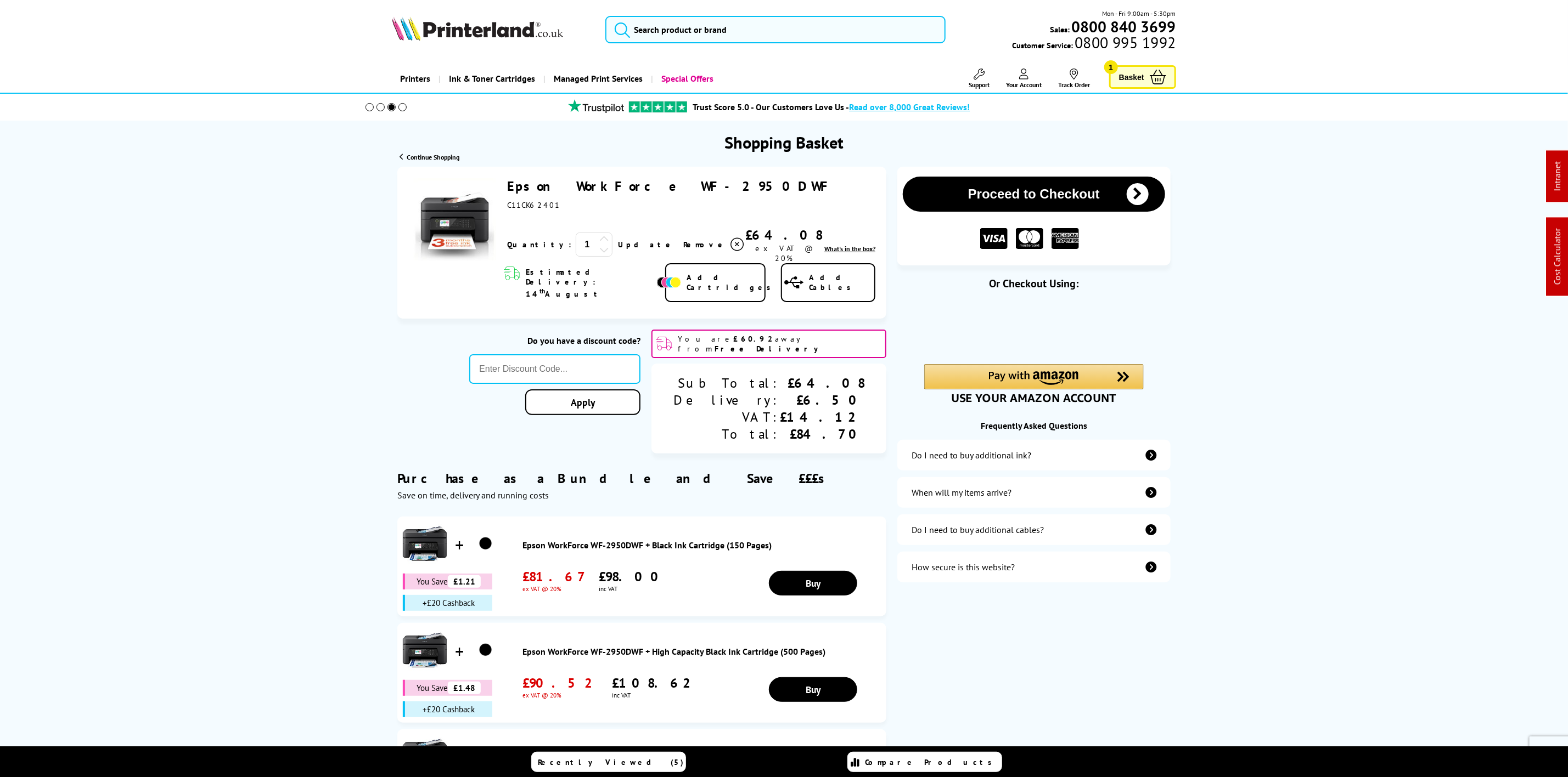
click at [731, 273] on span "Add Cartridges" at bounding box center [731, 282] width 90 height 20
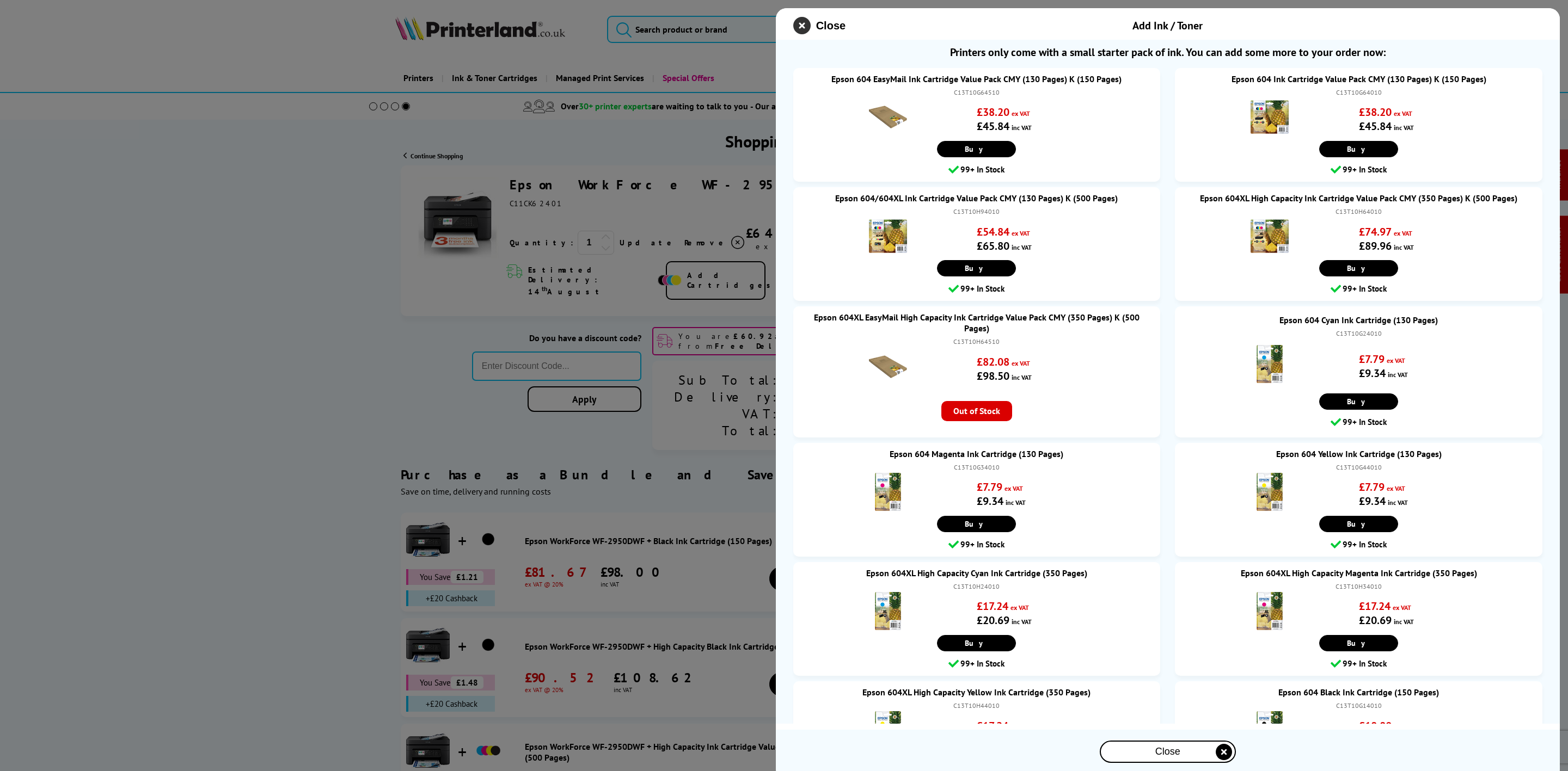
click at [800, 29] on icon "close modal" at bounding box center [802, 25] width 17 height 17
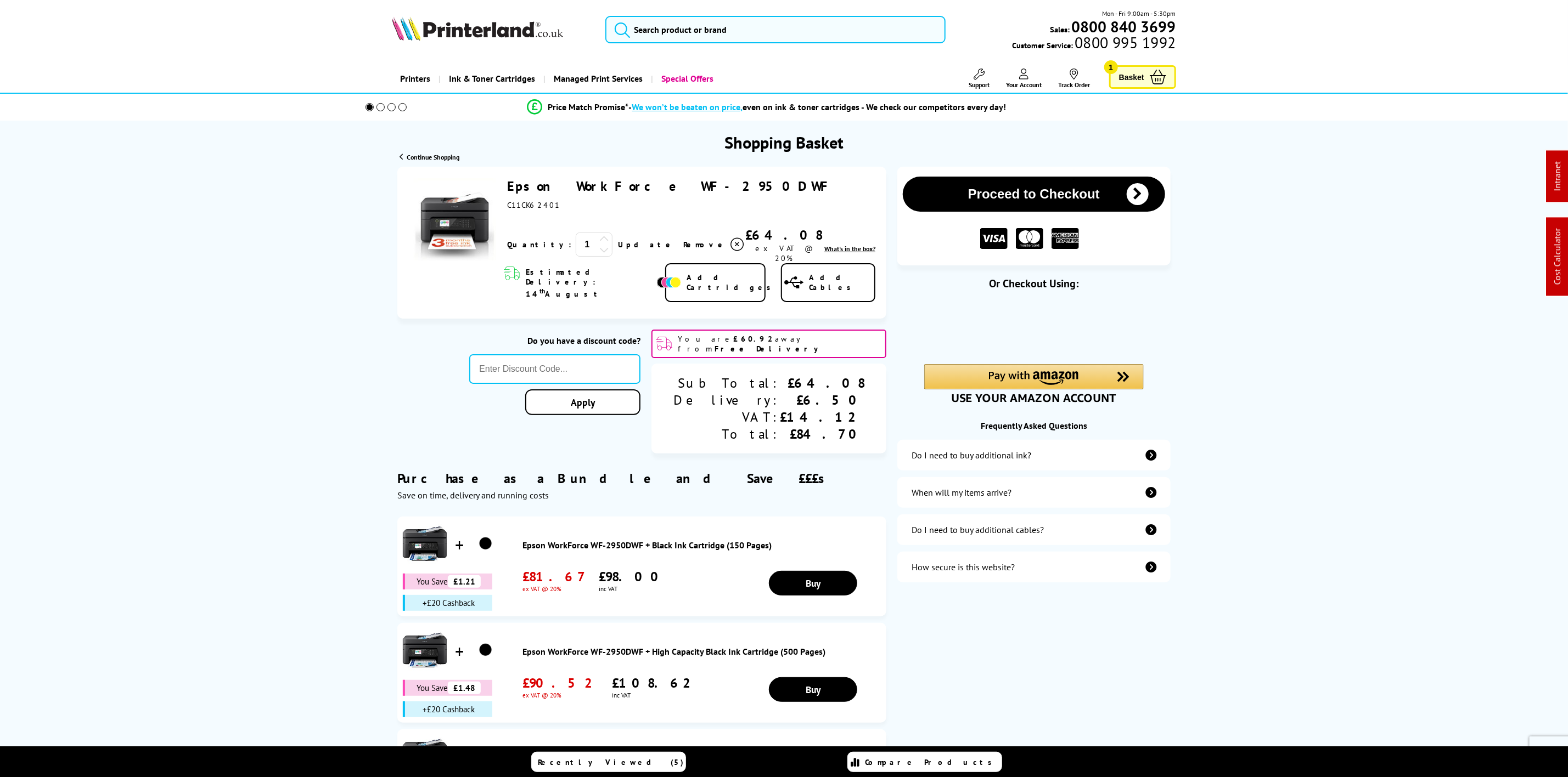
click at [720, 272] on span "Add Cartridges" at bounding box center [731, 282] width 90 height 20
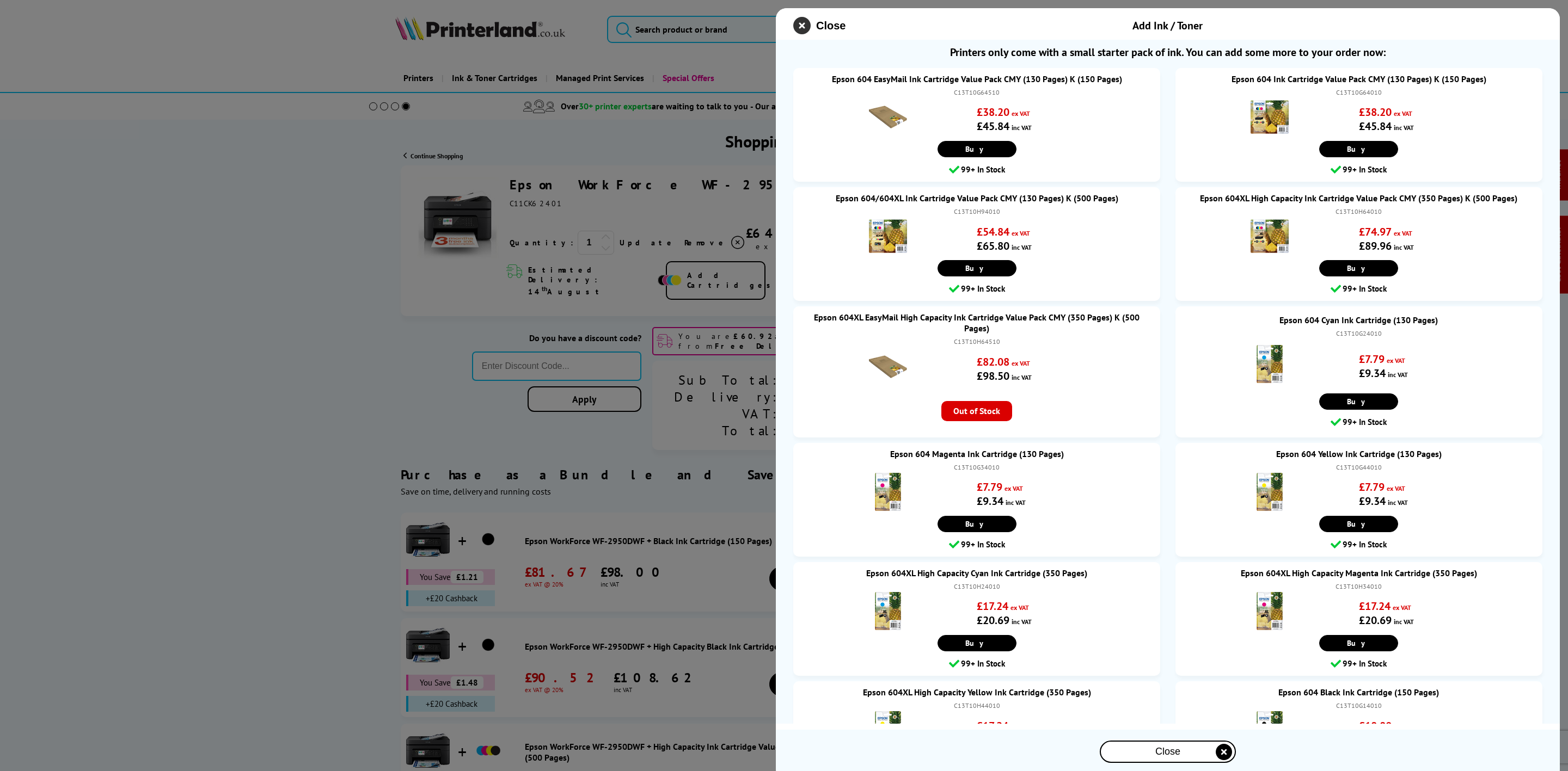
click at [807, 24] on icon "close modal" at bounding box center [802, 25] width 17 height 17
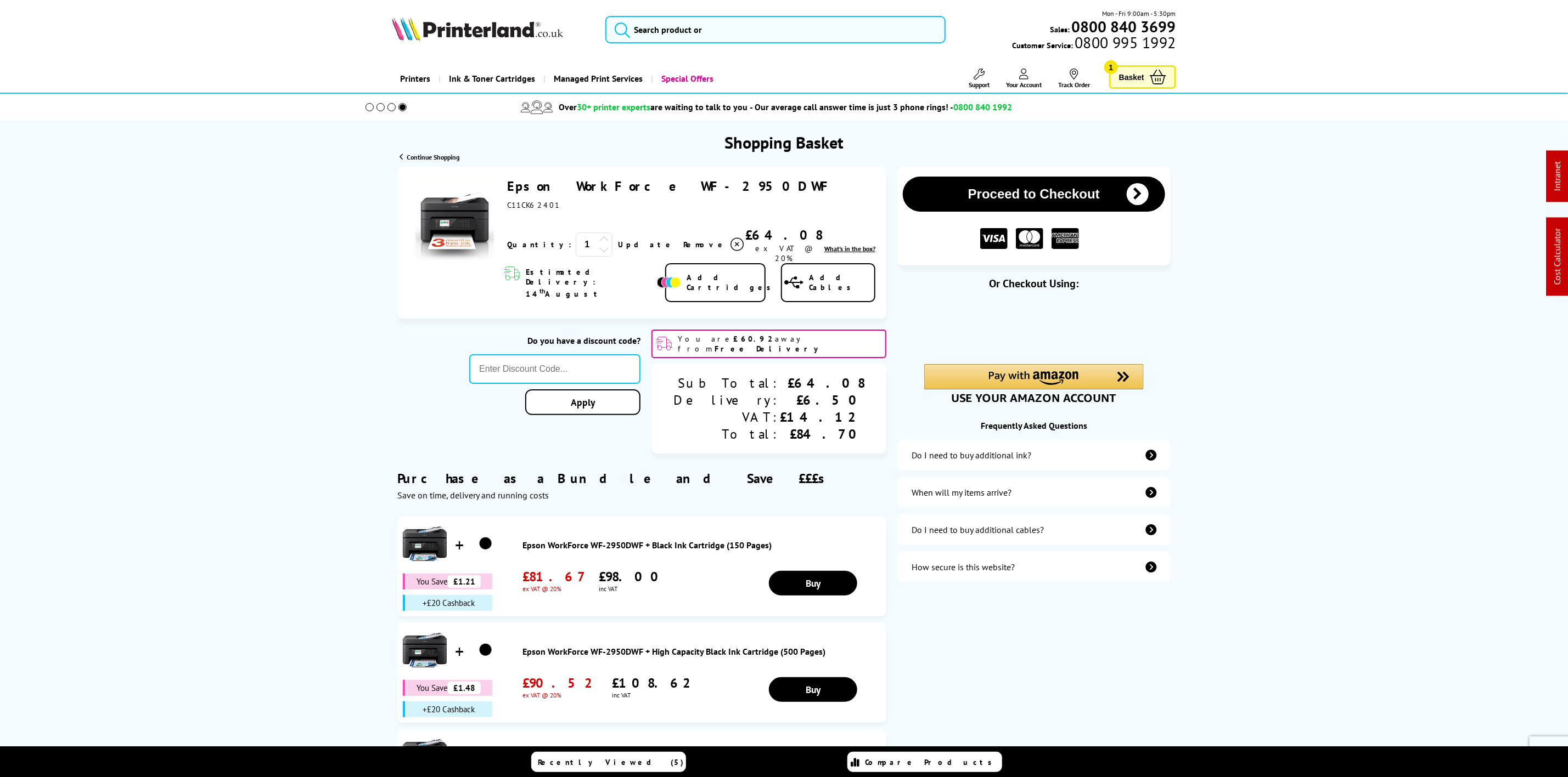
click at [683, 240] on span "Remove" at bounding box center [705, 244] width 44 height 10
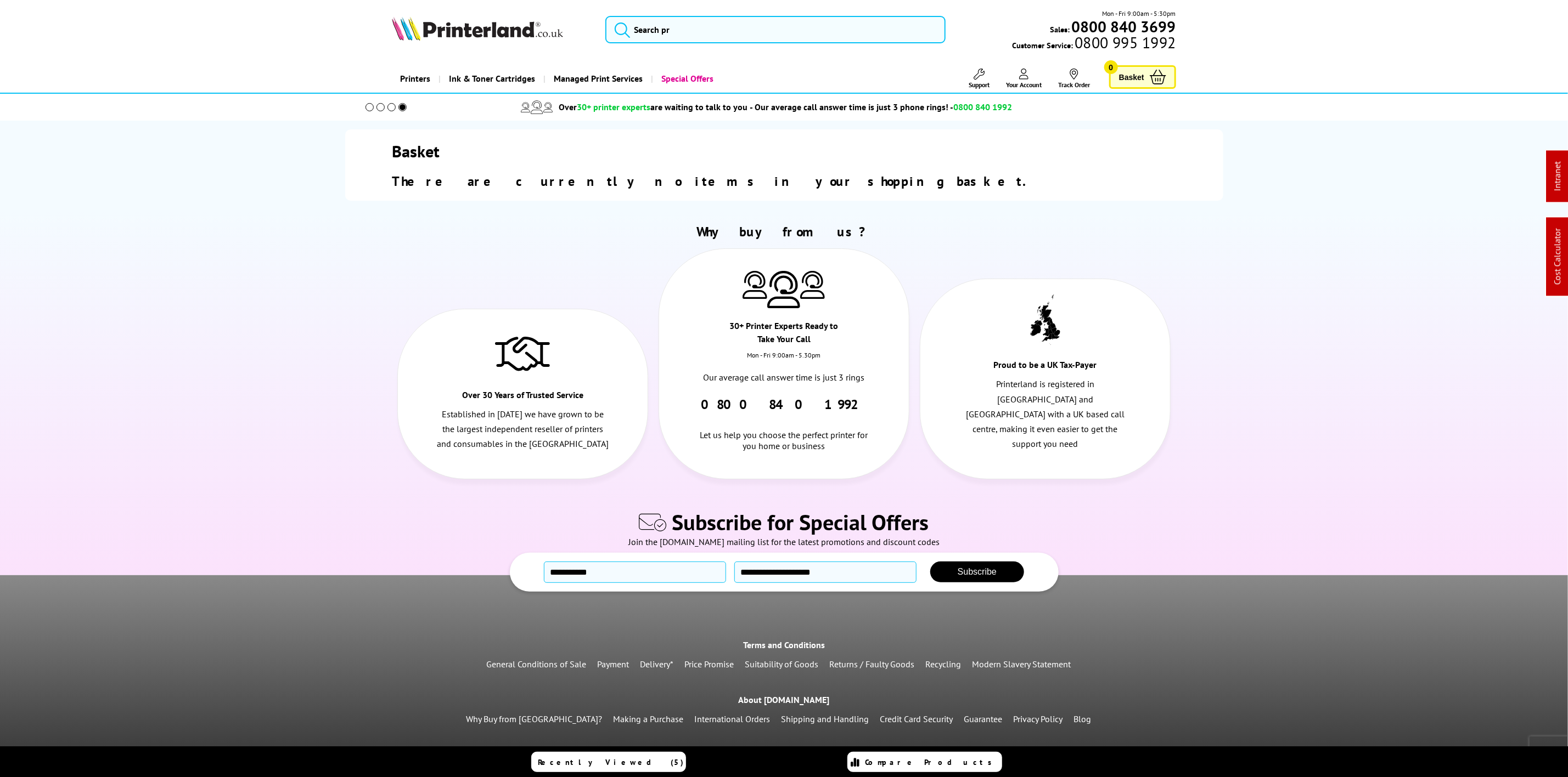
click at [679, 48] on div "Mon - Fri 9:00am - 5:30pm Sales: 0800 840 3699 Customer Service: 0800 995 1992" at bounding box center [784, 31] width 878 height 48
click at [680, 43] on input "search" at bounding box center [775, 29] width 340 height 27
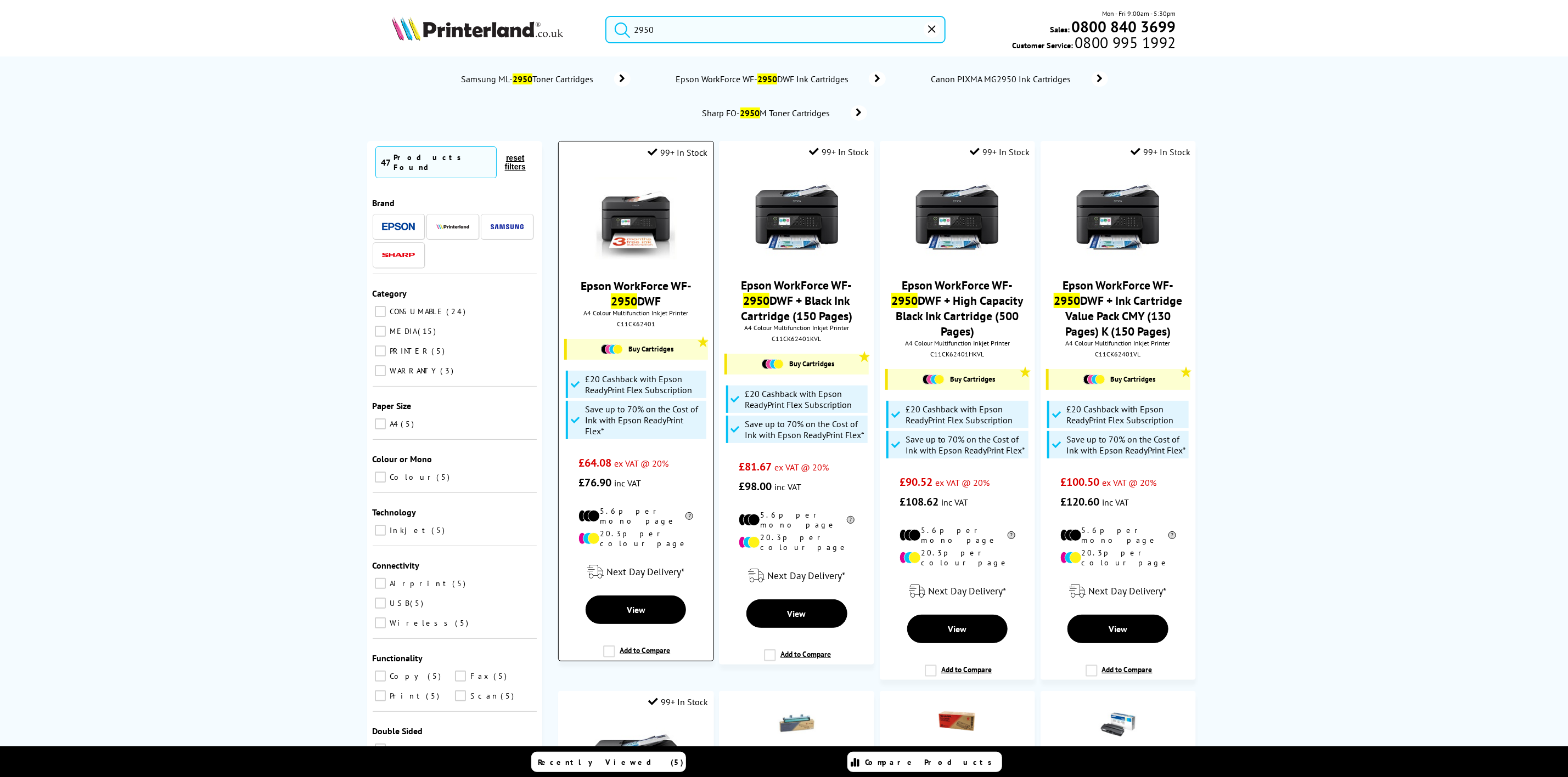
type input "2950"
click at [634, 217] on img at bounding box center [636, 218] width 82 height 82
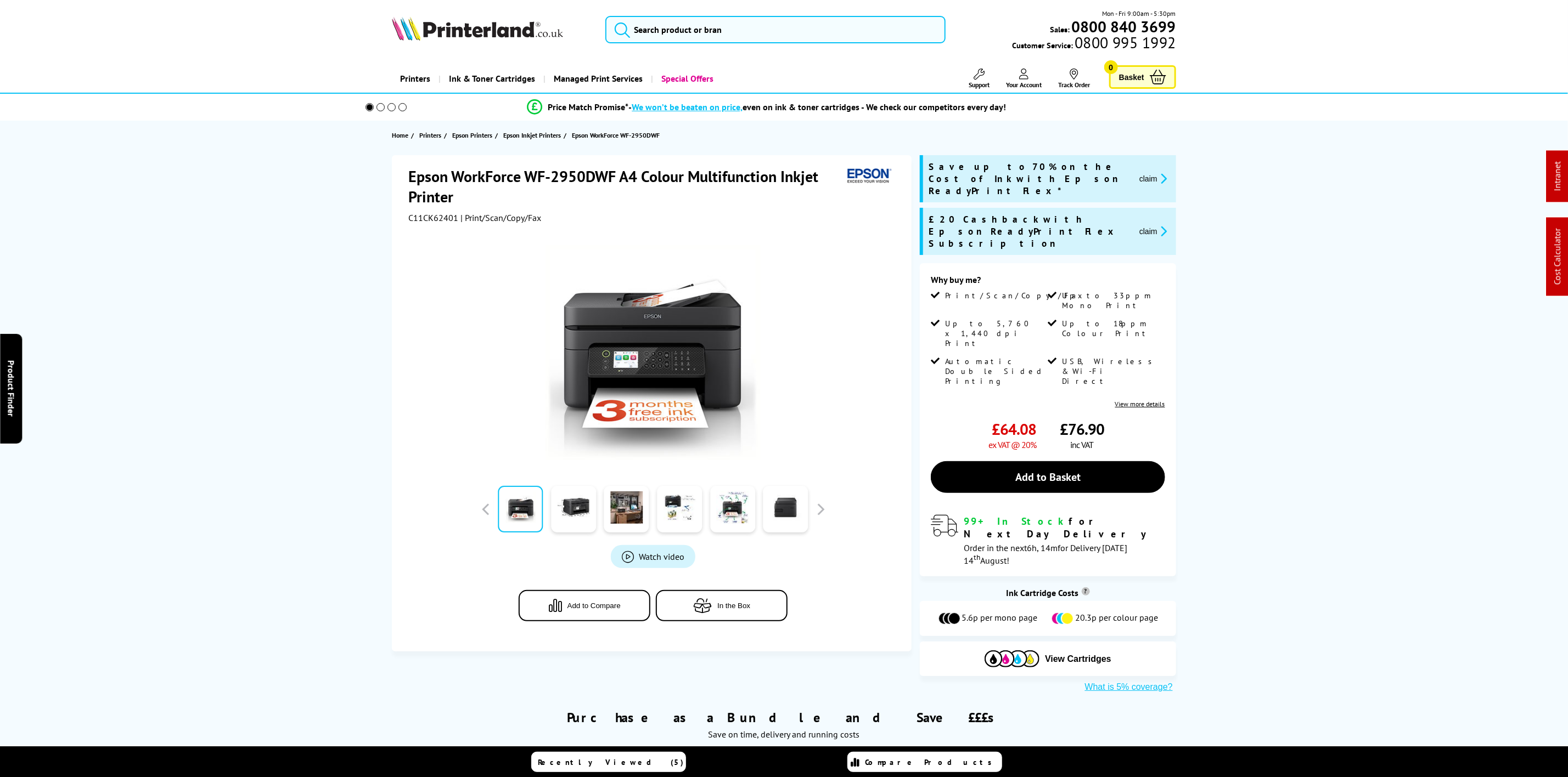
click at [1142, 79] on span "Basket" at bounding box center [1131, 77] width 25 height 15
click at [1040, 462] on link "Add to Basket" at bounding box center [1048, 478] width 234 height 31
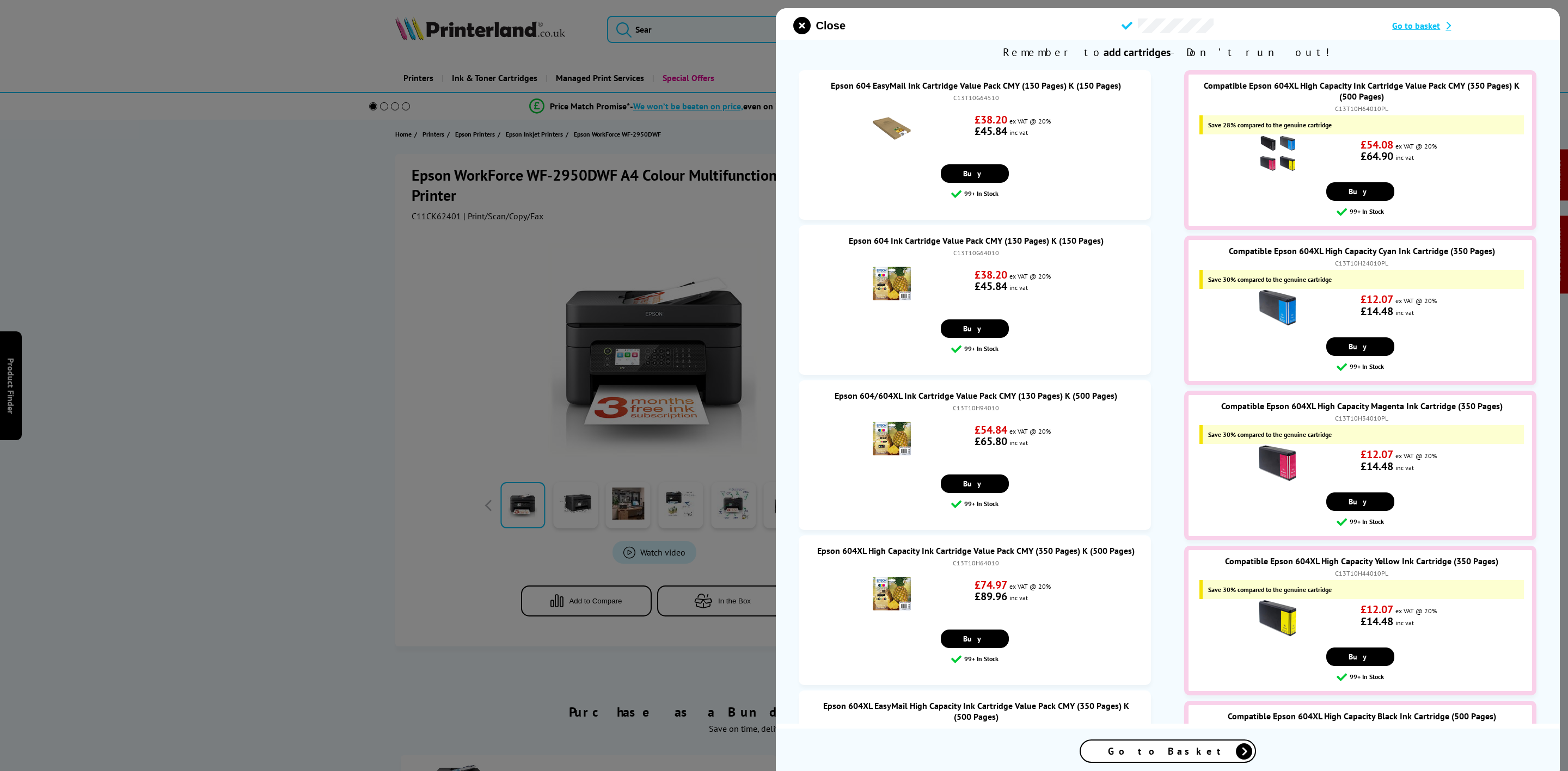
click at [802, 22] on icon "close modal" at bounding box center [802, 25] width 17 height 17
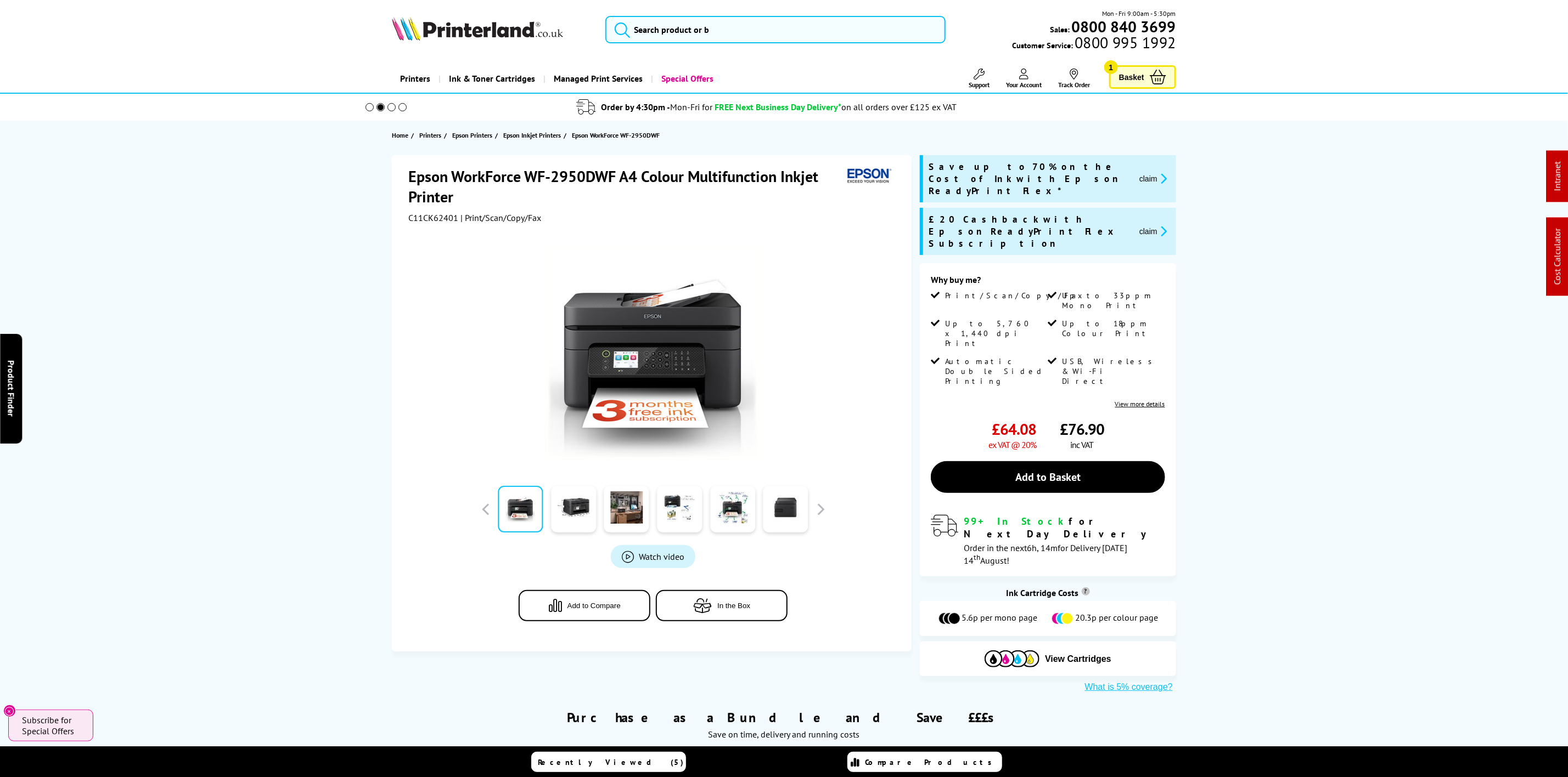
click at [1134, 79] on span "Basket" at bounding box center [1131, 77] width 25 height 15
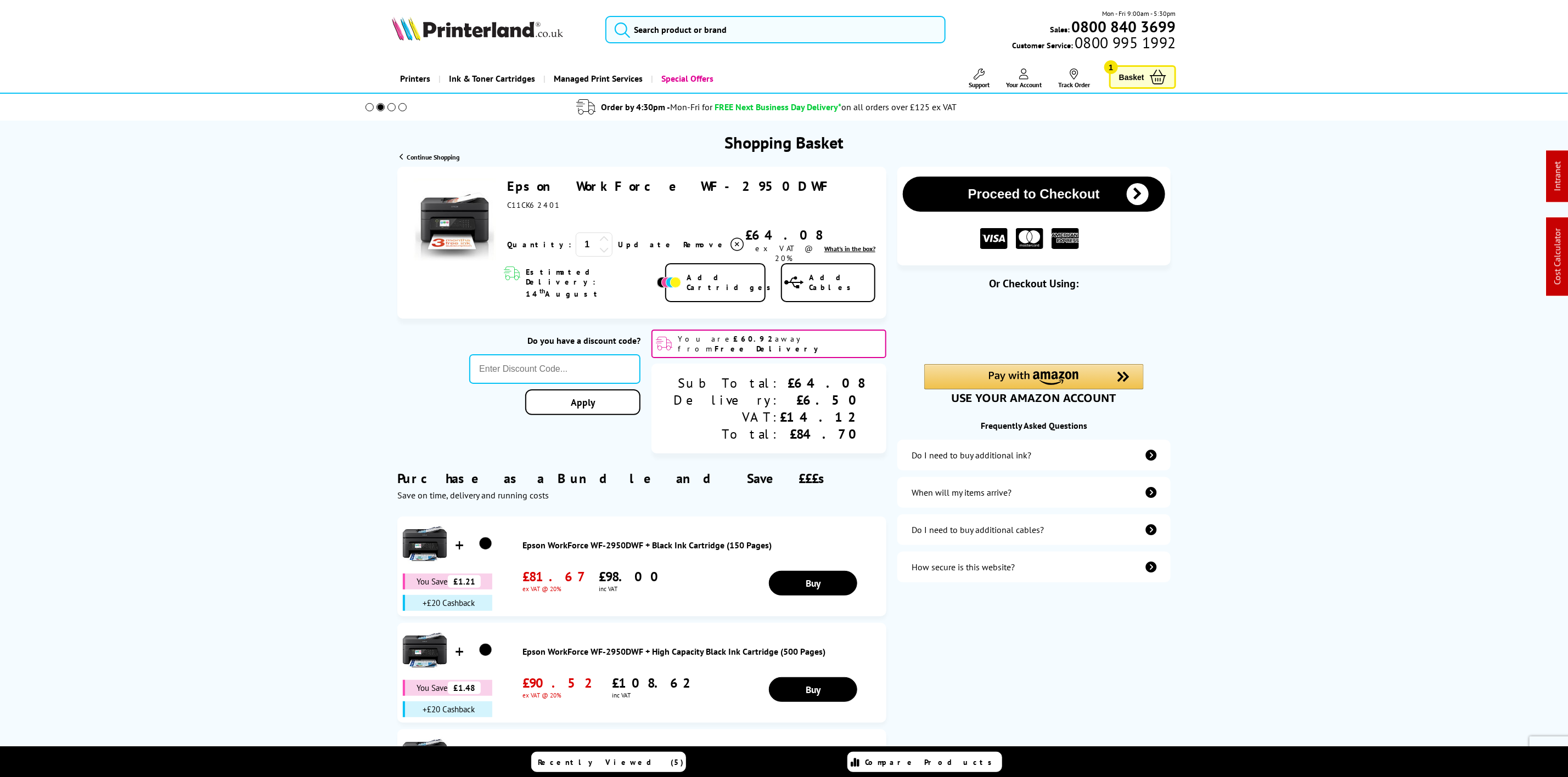
click at [542, 203] on span "C11CK62401" at bounding box center [534, 204] width 52 height 10
copy span "C11CK62401"
click at [708, 273] on span "Add Cartridges" at bounding box center [731, 282] width 90 height 20
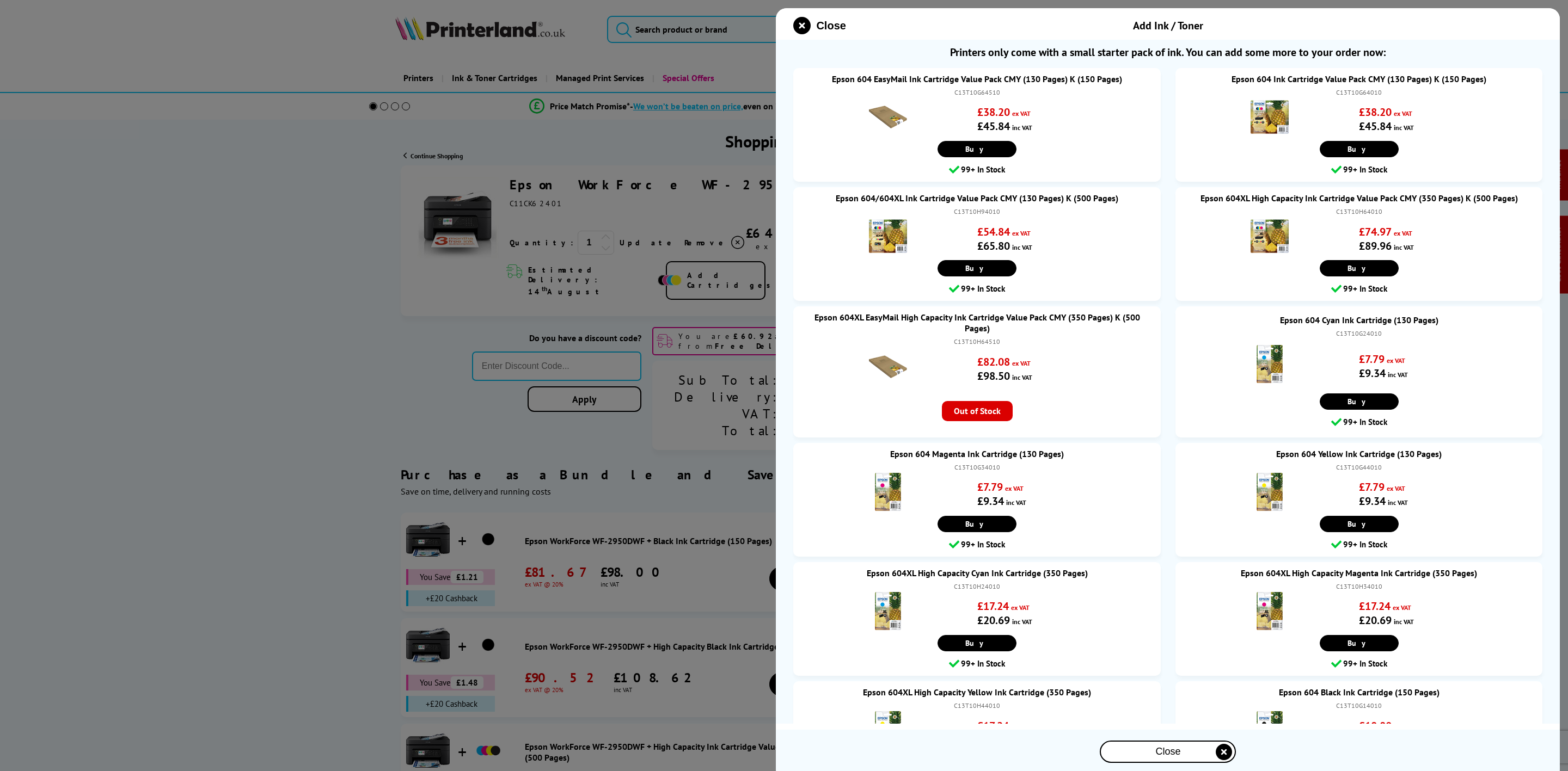
click at [976, 96] on div "C13T10G64510" at bounding box center [976, 93] width 345 height 11
copy div "C13T10G64510"
drag, startPoint x: 807, startPoint y: 25, endPoint x: 529, endPoint y: 35, distance: 278.2
click at [807, 25] on icon "close modal" at bounding box center [802, 25] width 17 height 17
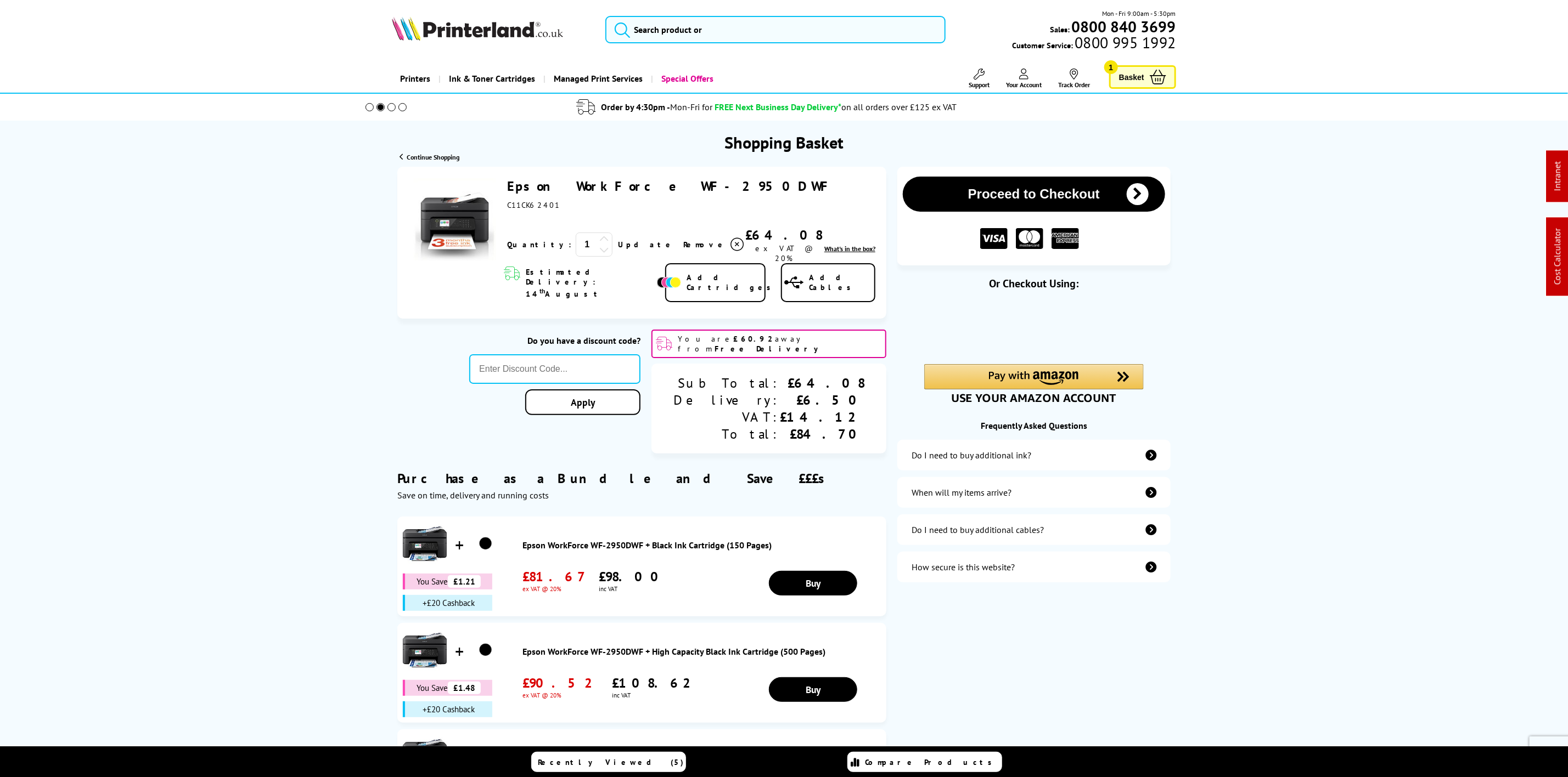
drag, startPoint x: 667, startPoint y: 244, endPoint x: 23, endPoint y: 242, distance: 644.0
click at [730, 244] on icon at bounding box center [736, 244] width 13 height 13
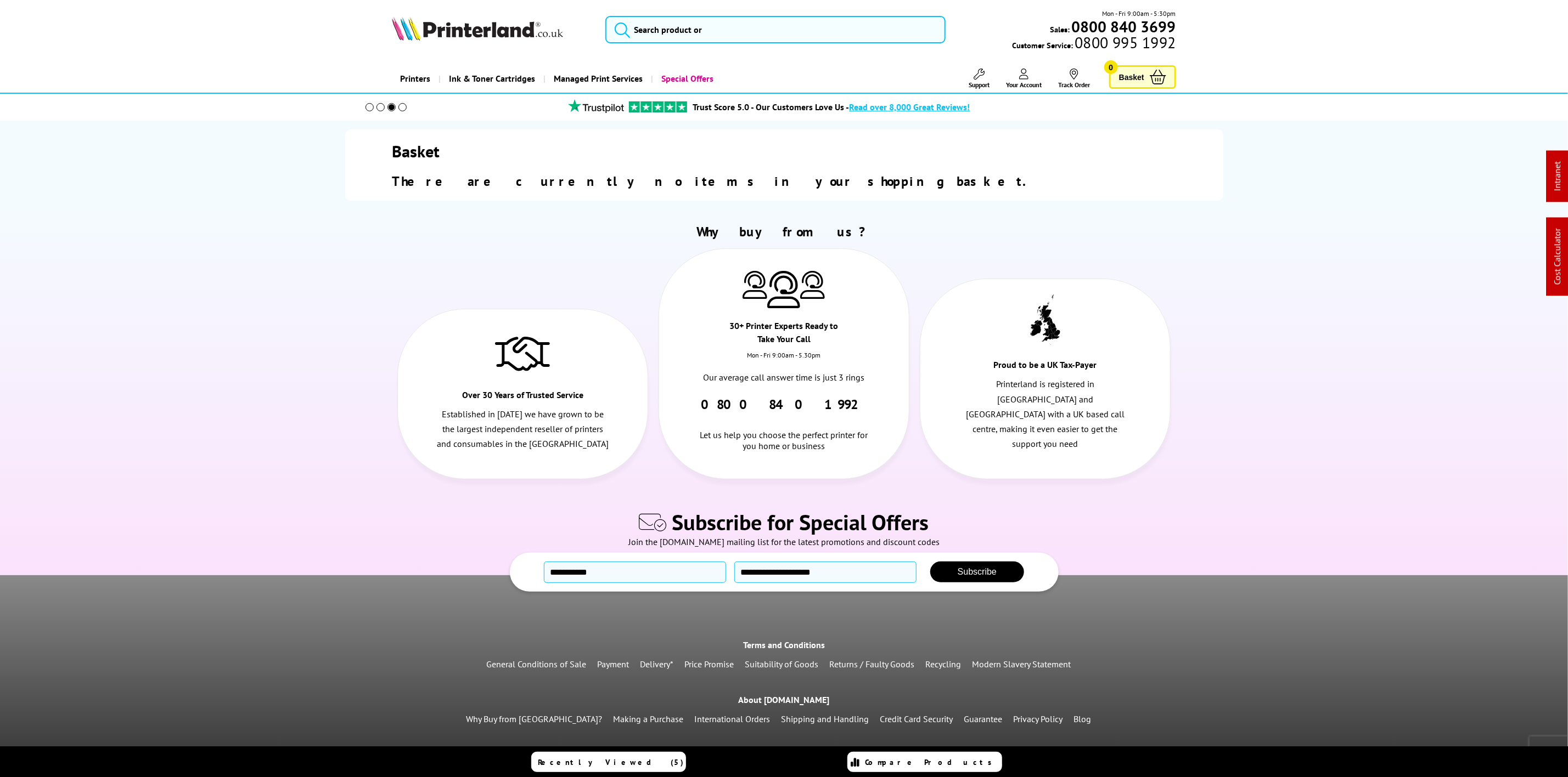
click at [457, 36] on img at bounding box center [478, 29] width 171 height 24
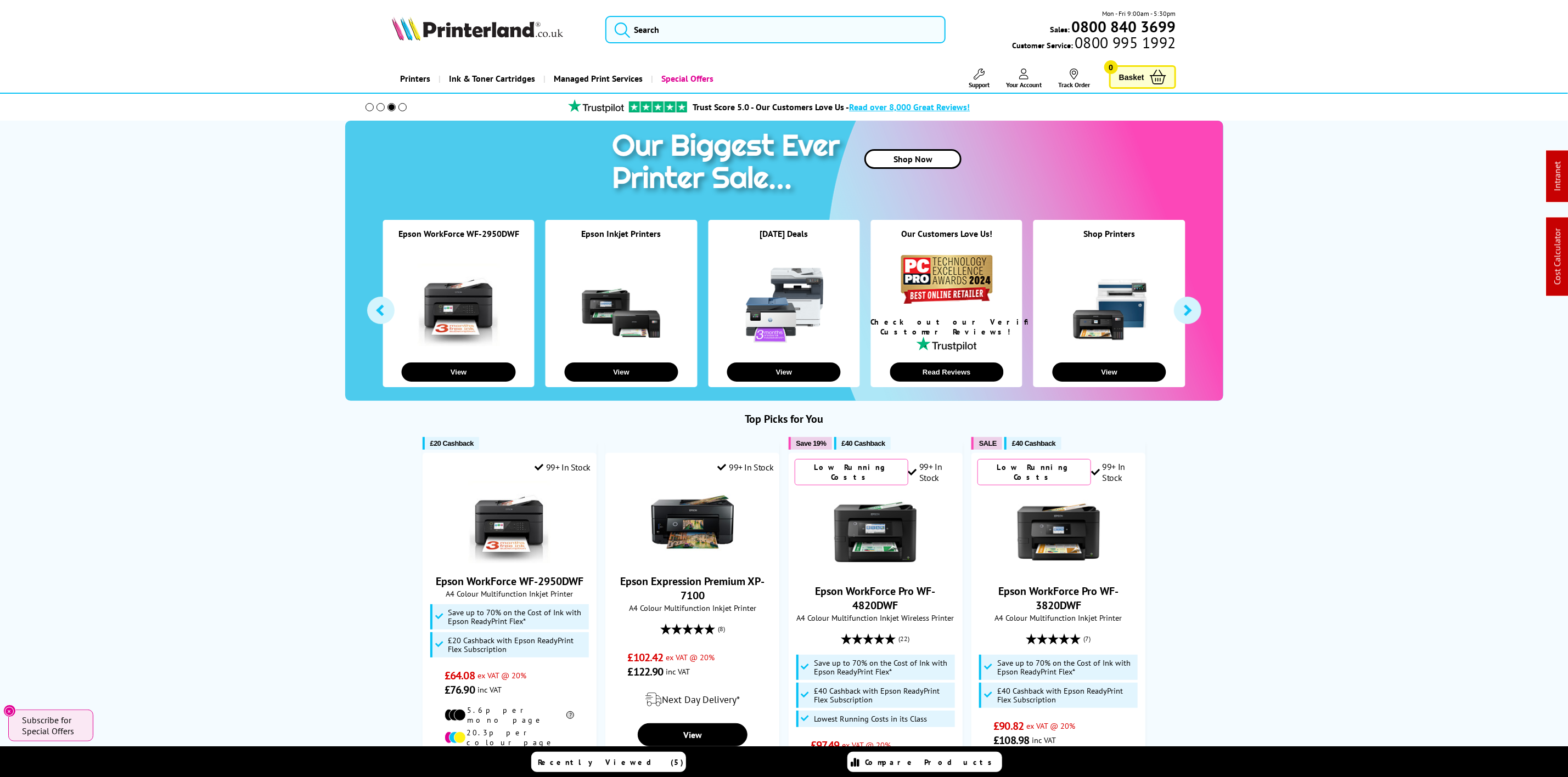
click at [487, 24] on img at bounding box center [478, 29] width 171 height 24
click at [670, 25] on input "search" at bounding box center [775, 29] width 340 height 27
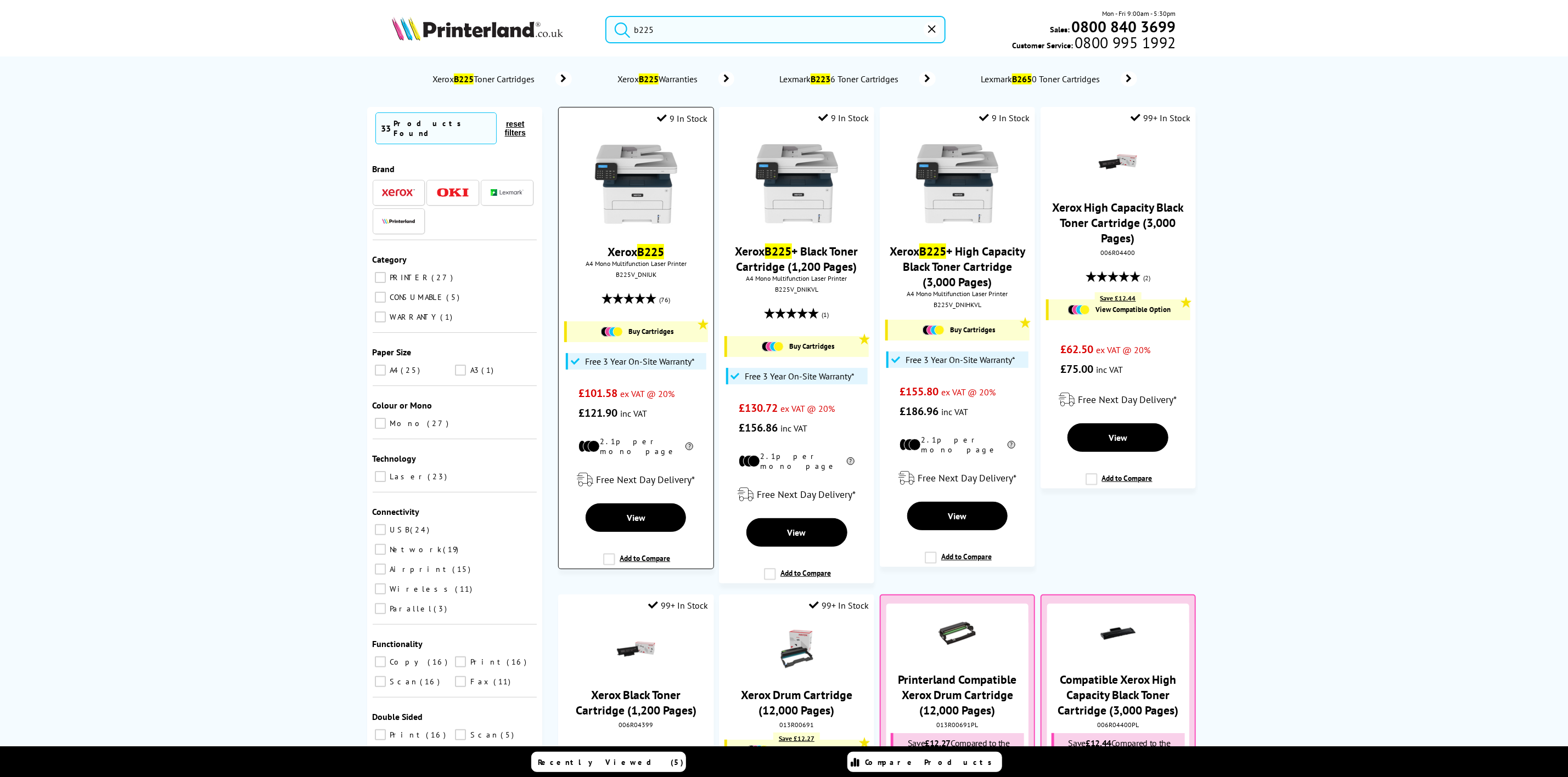
type input "b225"
click at [623, 180] on img at bounding box center [636, 184] width 82 height 82
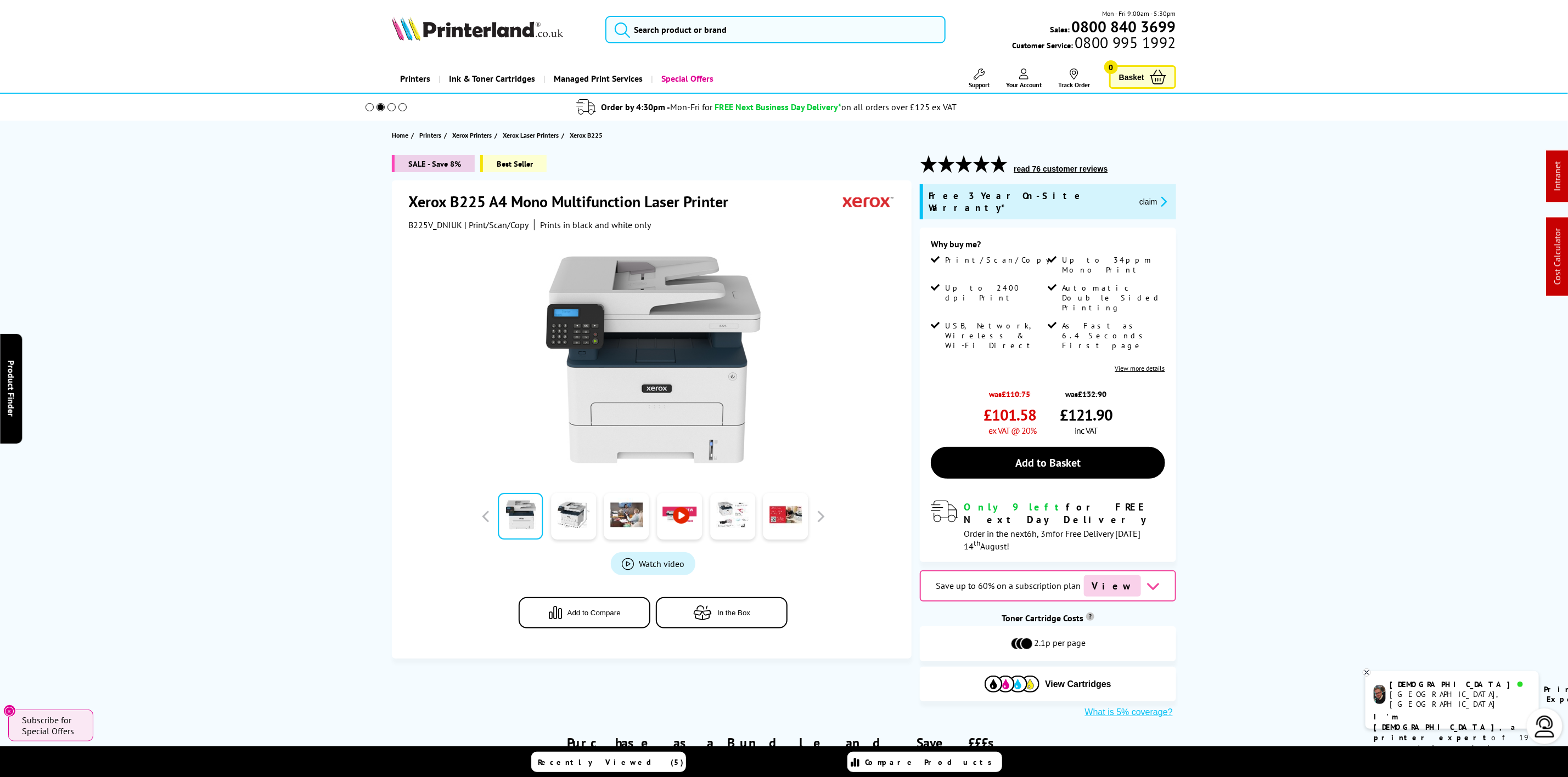
drag, startPoint x: 526, startPoint y: 12, endPoint x: 509, endPoint y: 29, distance: 24.0
click at [526, 12] on div "Mon - Fri 9:00am - 5:30pm Sales: 0800 840 3699 Customer Service: 0800 995 1992" at bounding box center [784, 31] width 878 height 48
click at [509, 29] on img at bounding box center [478, 29] width 171 height 24
drag, startPoint x: 509, startPoint y: 29, endPoint x: 446, endPoint y: 54, distance: 67.8
click at [488, 38] on img at bounding box center [478, 29] width 171 height 24
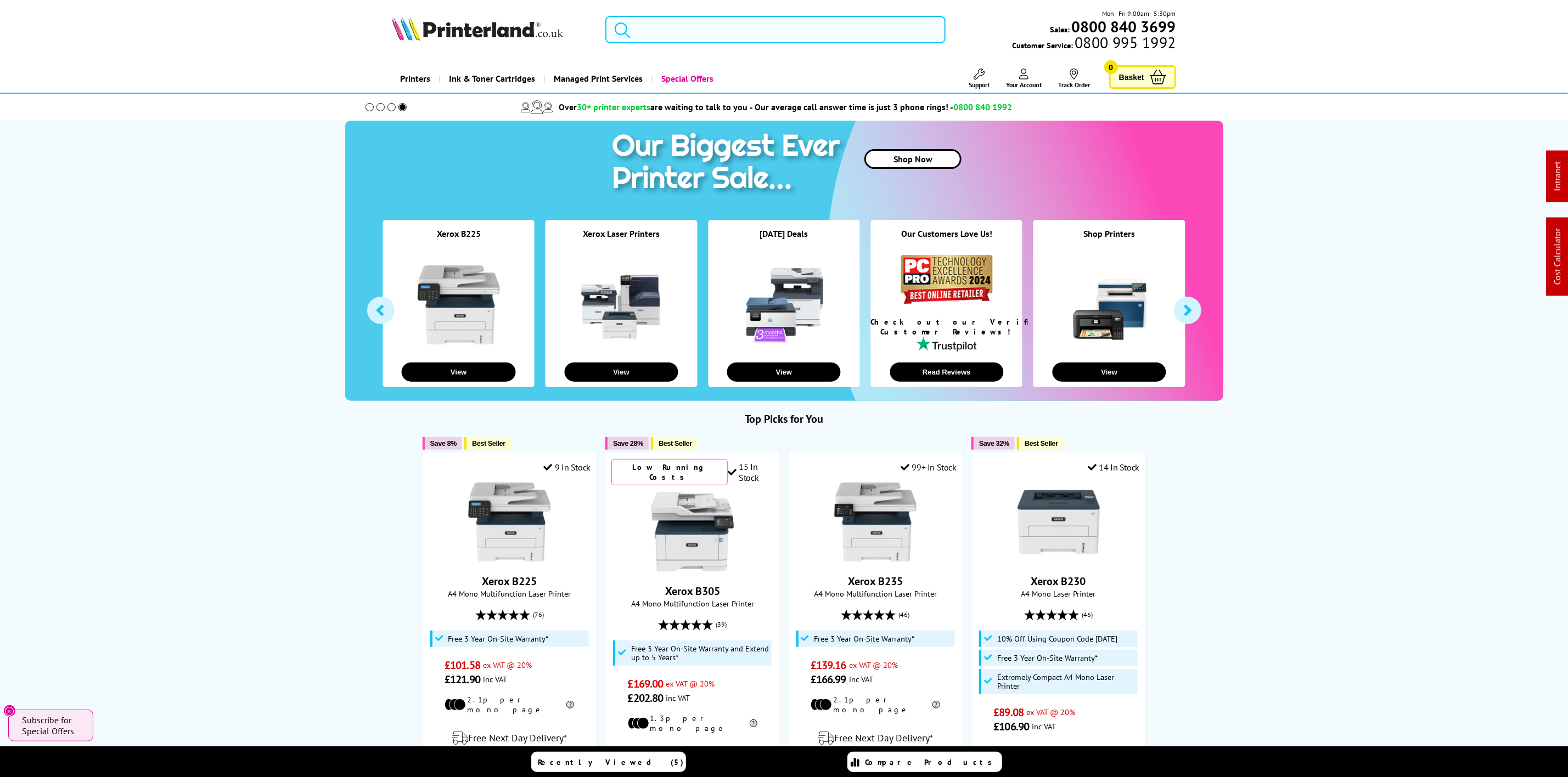
click at [722, 27] on input "search" at bounding box center [775, 29] width 340 height 27
paste input "L1240W"
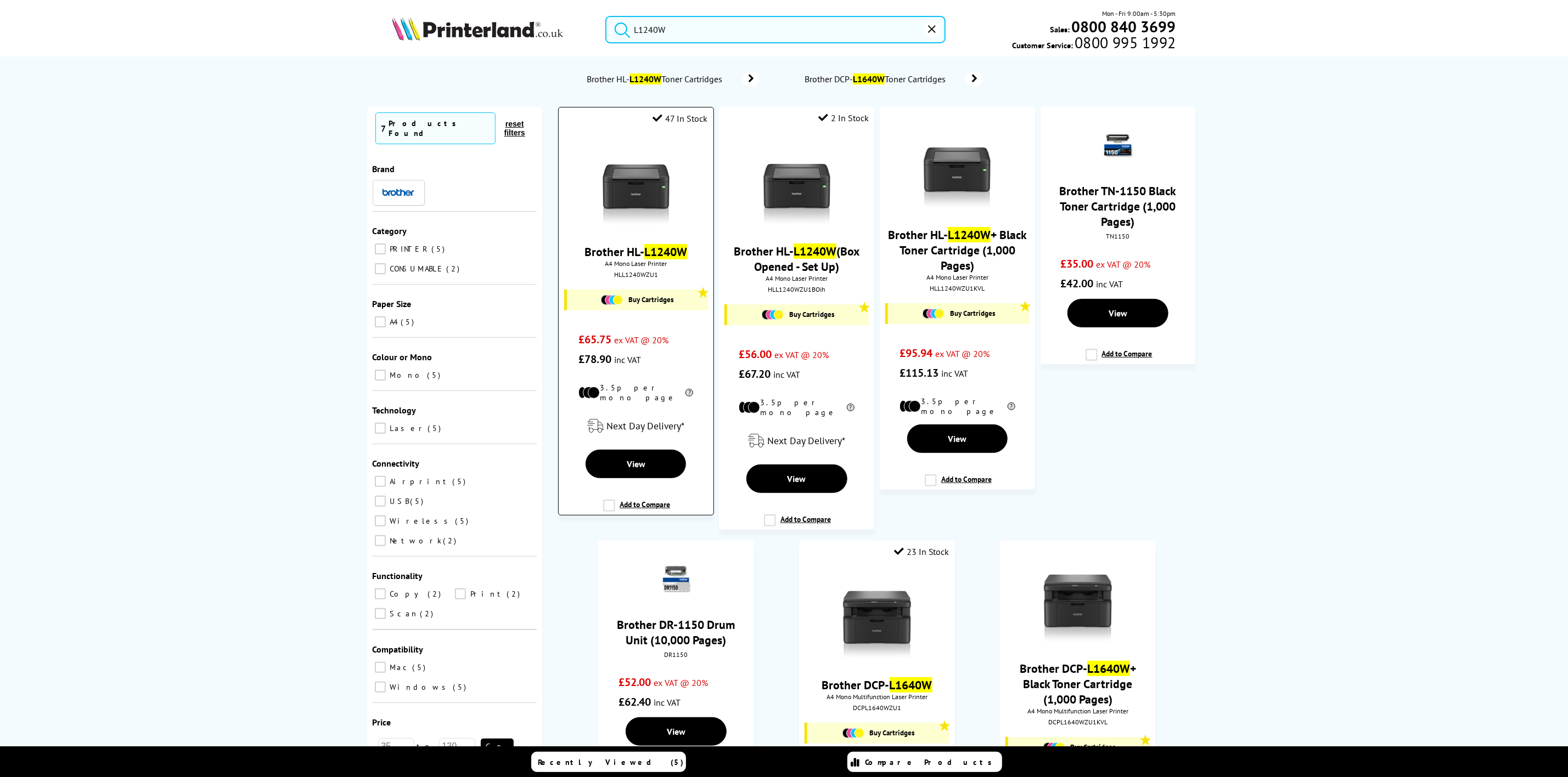
type input "L1240W"
click at [654, 191] on img at bounding box center [636, 184] width 82 height 82
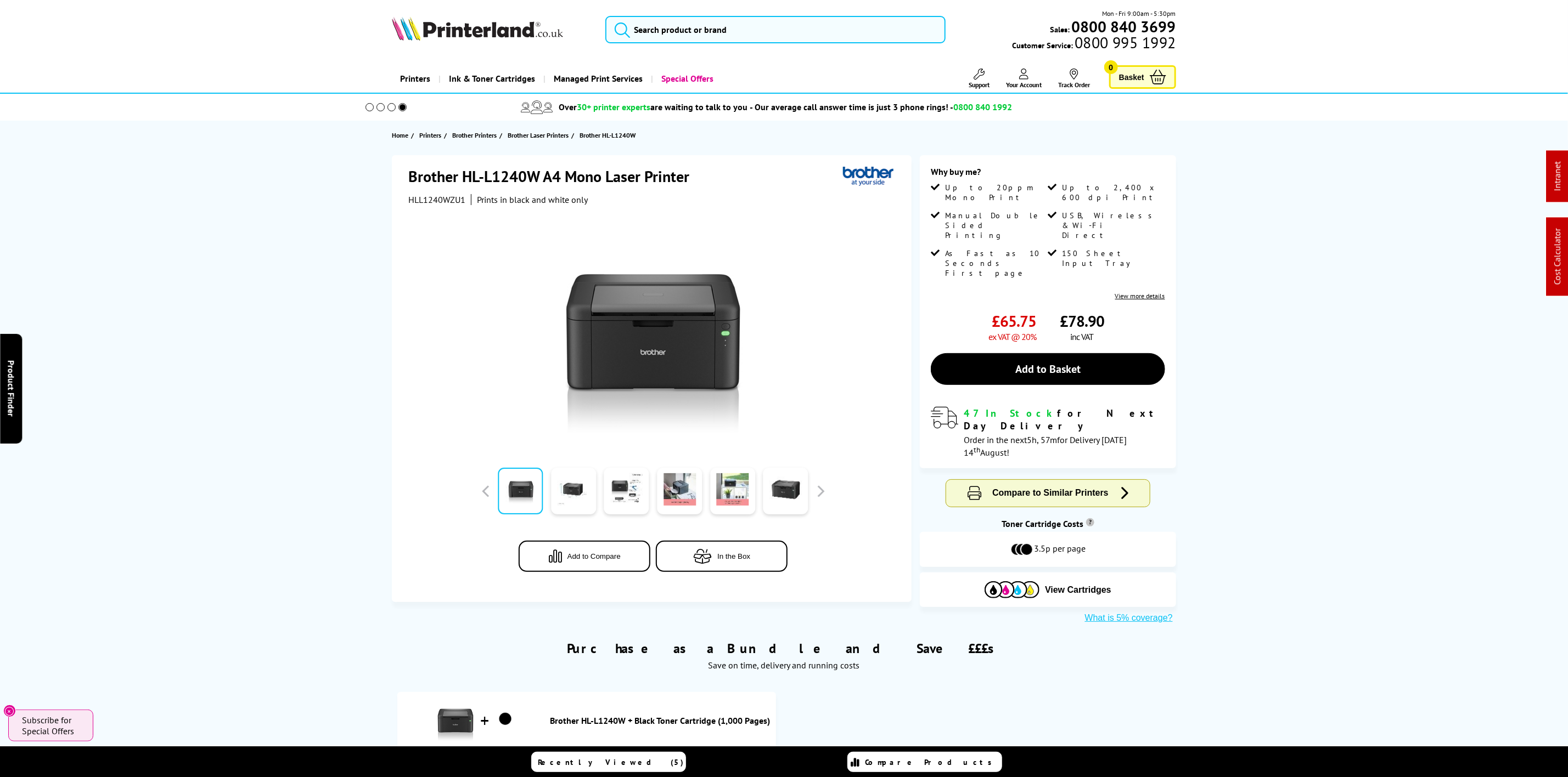
click at [446, 44] on div "Mon - Fri 9:00am - 5:30pm Sales: 0800 840 3699 Customer Service: 0800 995 1992" at bounding box center [784, 31] width 878 height 48
click at [462, 37] on img at bounding box center [478, 29] width 171 height 24
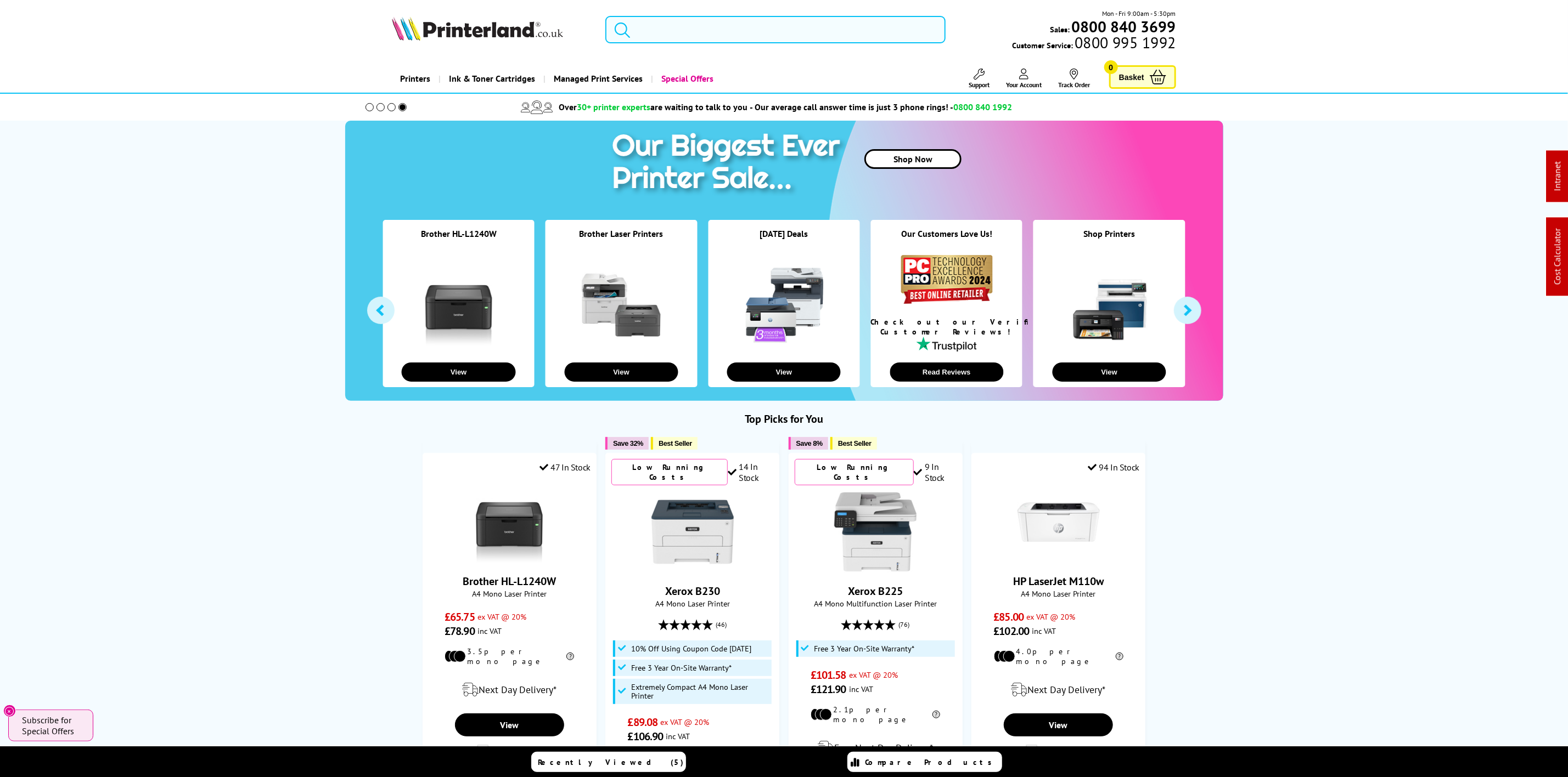
click at [760, 27] on input "search" at bounding box center [775, 29] width 340 height 27
paste input "W1490A"
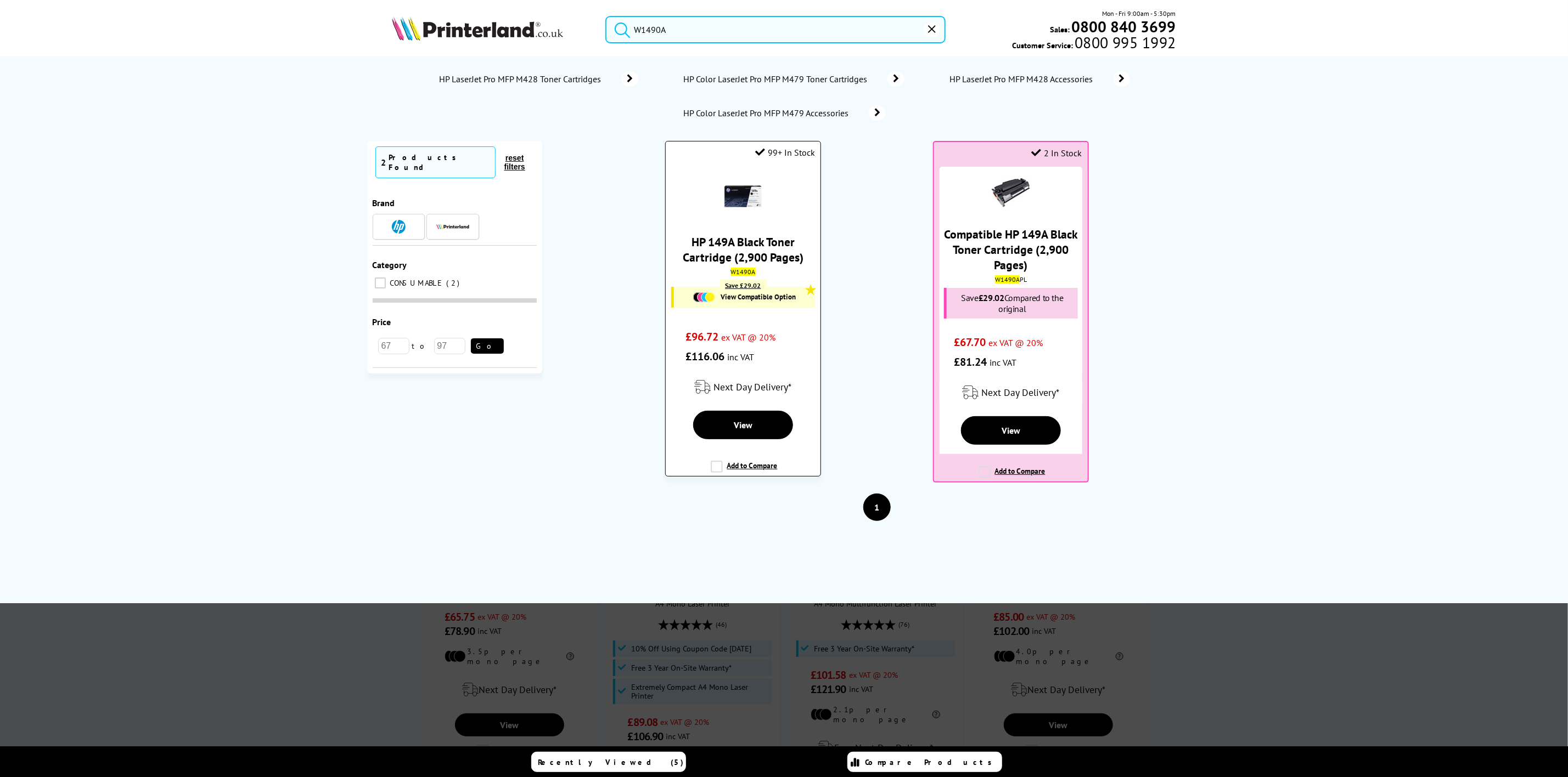
click at [723, 234] on div "HP 149A Black Toner Cartridge (2,900 Pages) W1490A Save £29.02 View Compatible …" at bounding box center [743, 265] width 143 height 200
click at [671, 31] on input "W1490A" at bounding box center [775, 29] width 340 height 27
drag, startPoint x: 687, startPoint y: 30, endPoint x: 558, endPoint y: -10, distance: 135.1
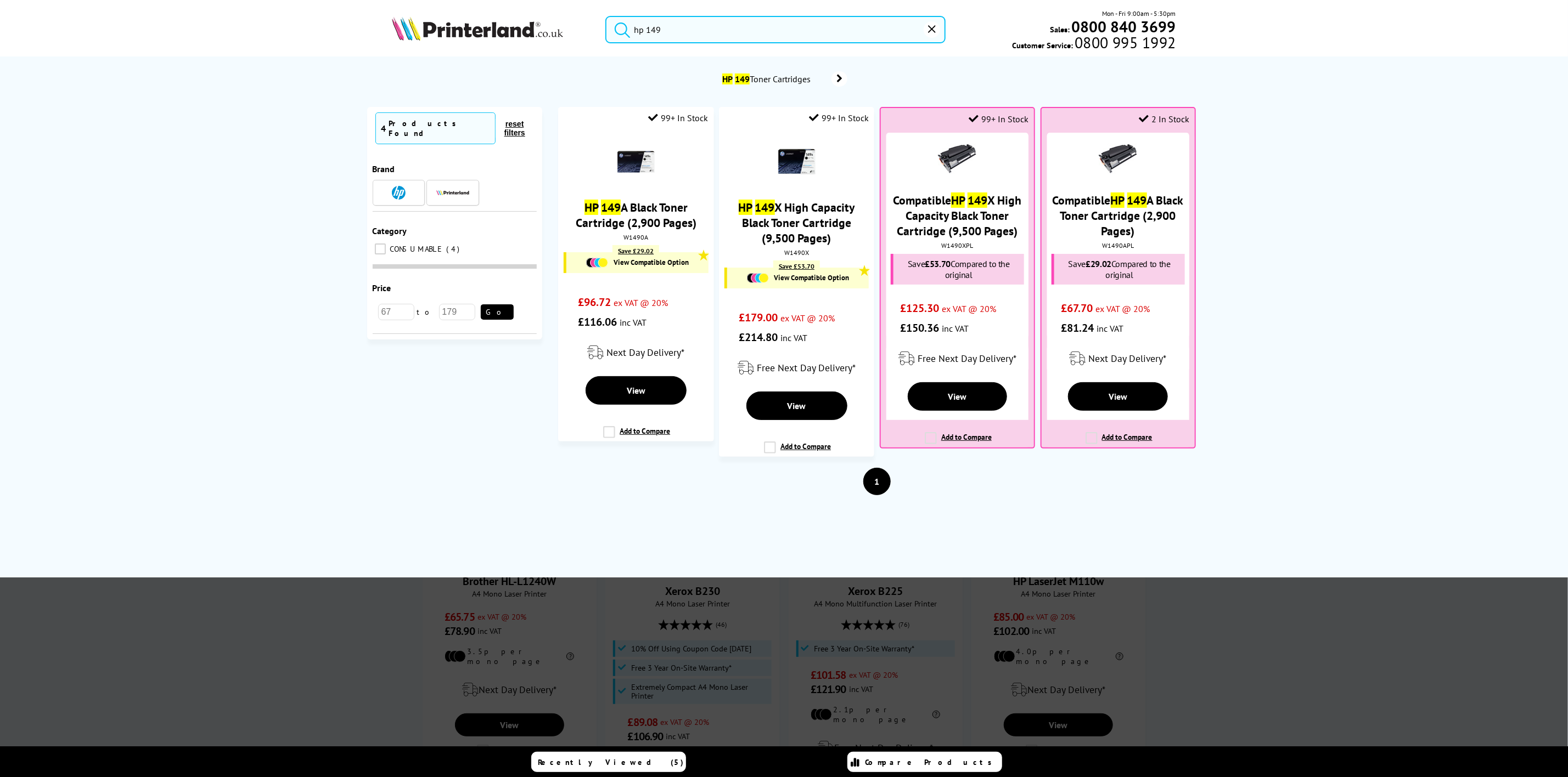
type input "hp 149"
click at [806, 251] on div "HP 149 X High Capacity Black Toner Cartridge (9,500 Pages) W1490X Save £53.70 V…" at bounding box center [797, 239] width 143 height 216
click at [805, 254] on div "W1490X" at bounding box center [797, 252] width 138 height 8
copy div "W1490X"
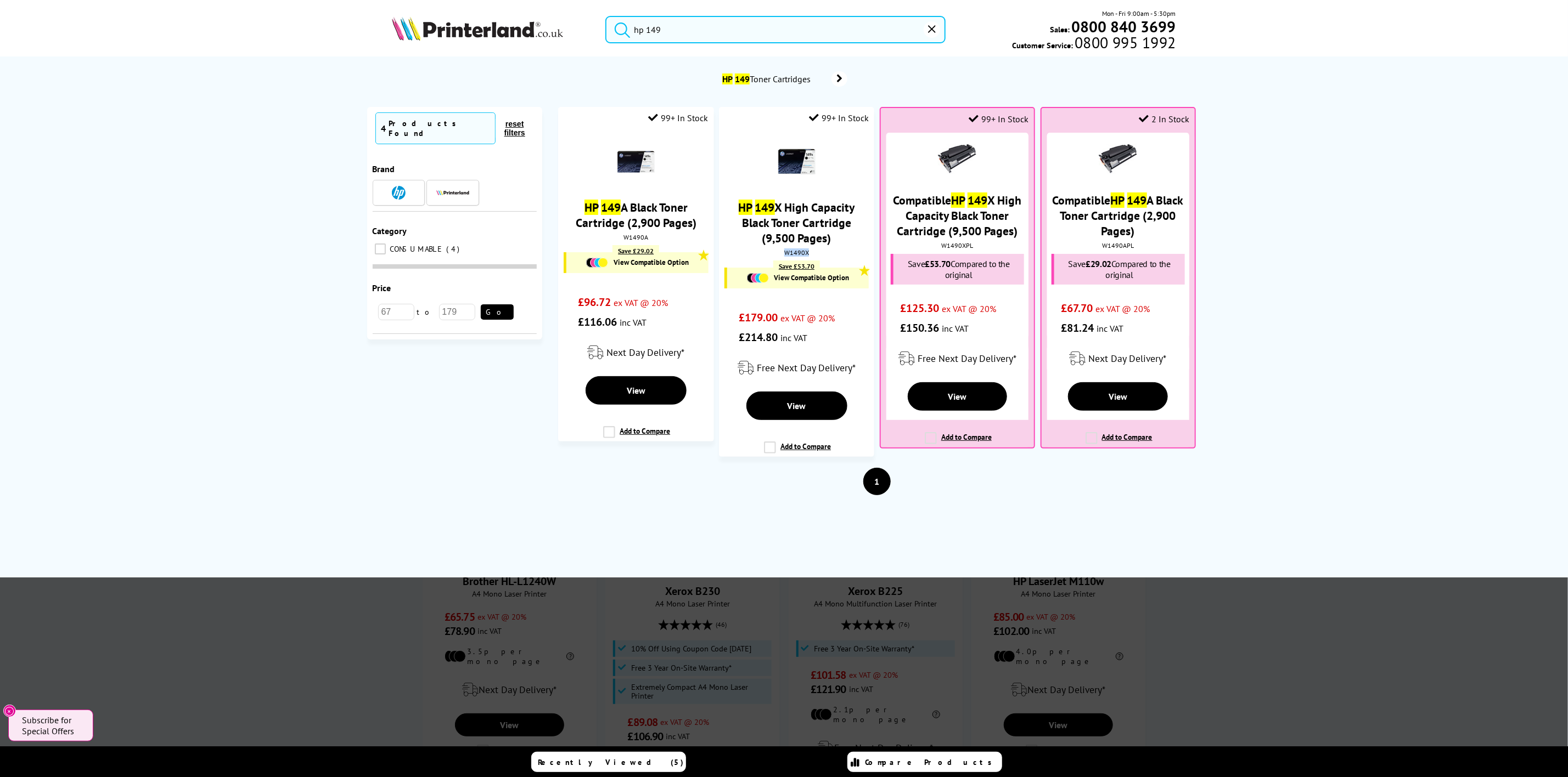
click at [553, 38] on img at bounding box center [478, 29] width 171 height 24
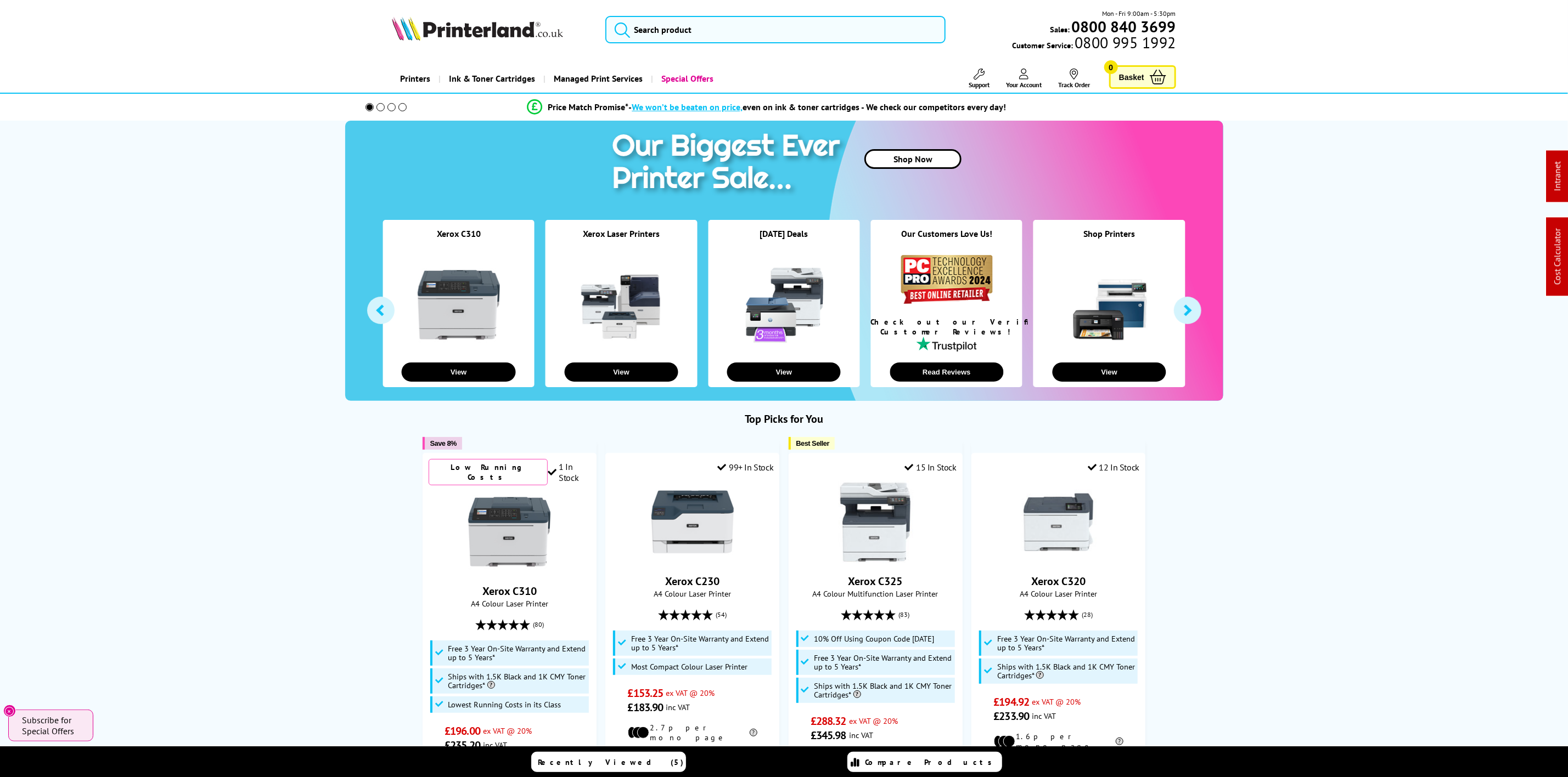
click at [974, 76] on icon at bounding box center [979, 74] width 11 height 11
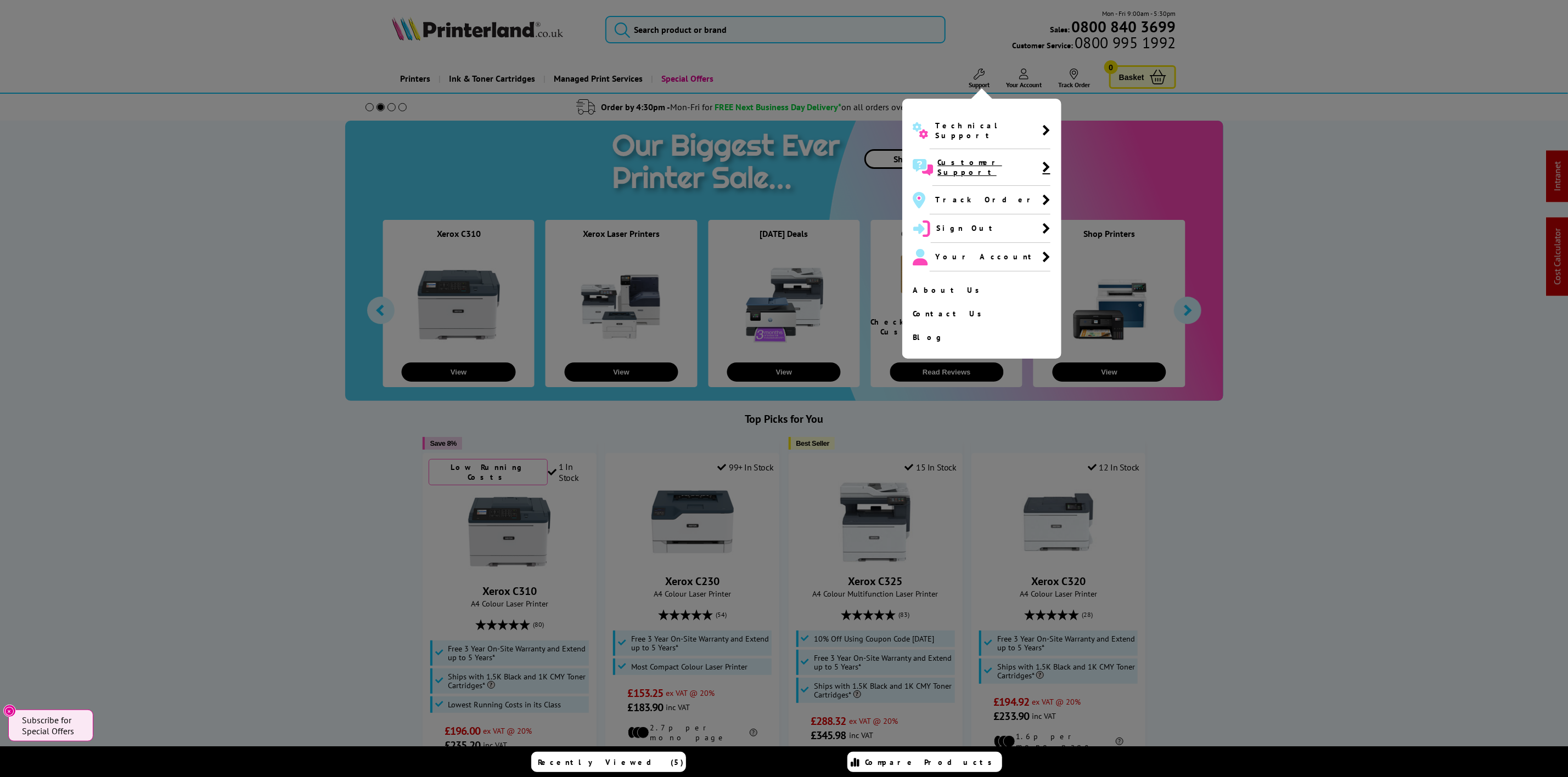
click at [944, 159] on span "Customer Support" at bounding box center [991, 167] width 105 height 20
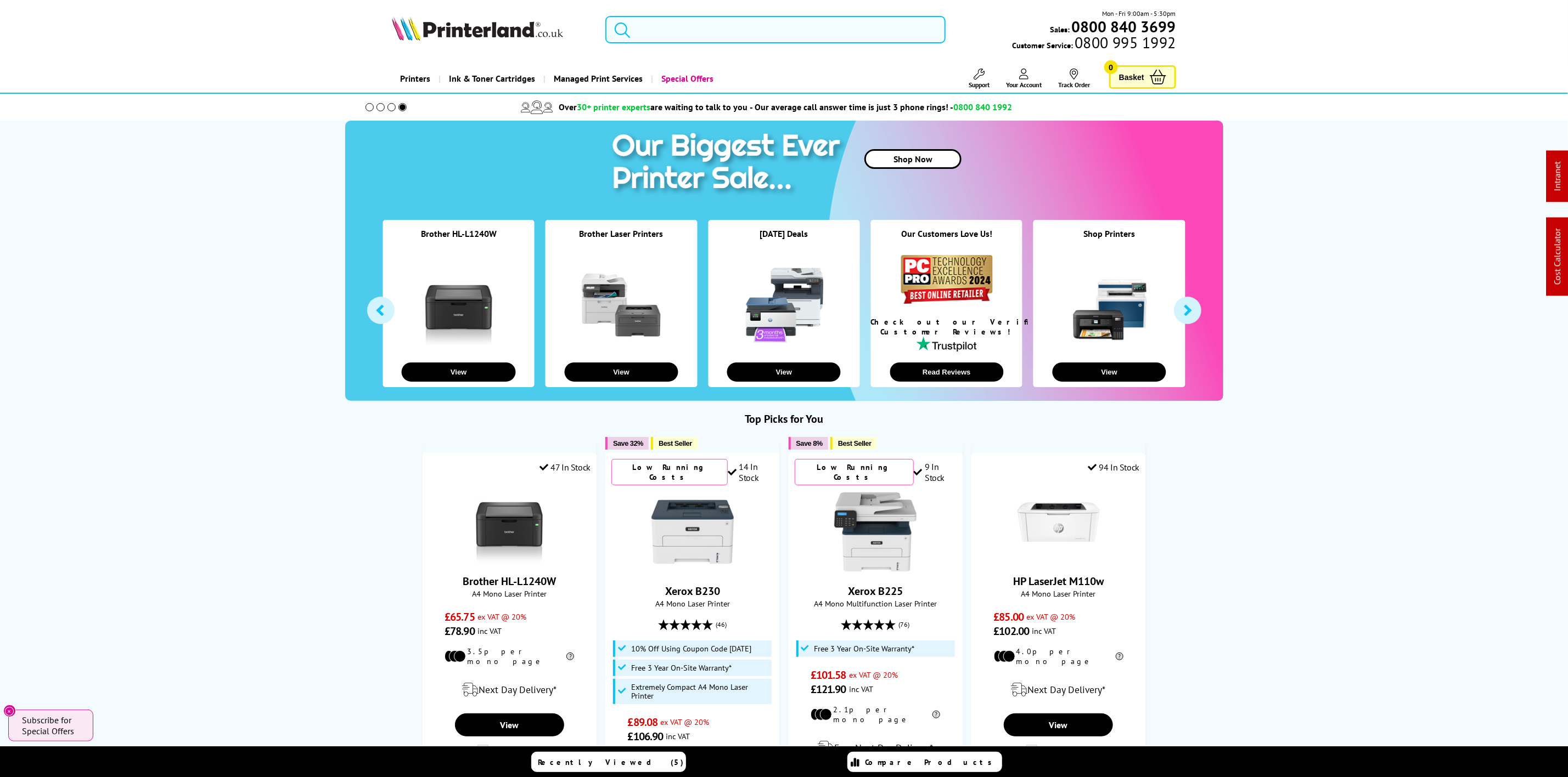
click at [656, 29] on input "search" at bounding box center [775, 29] width 340 height 27
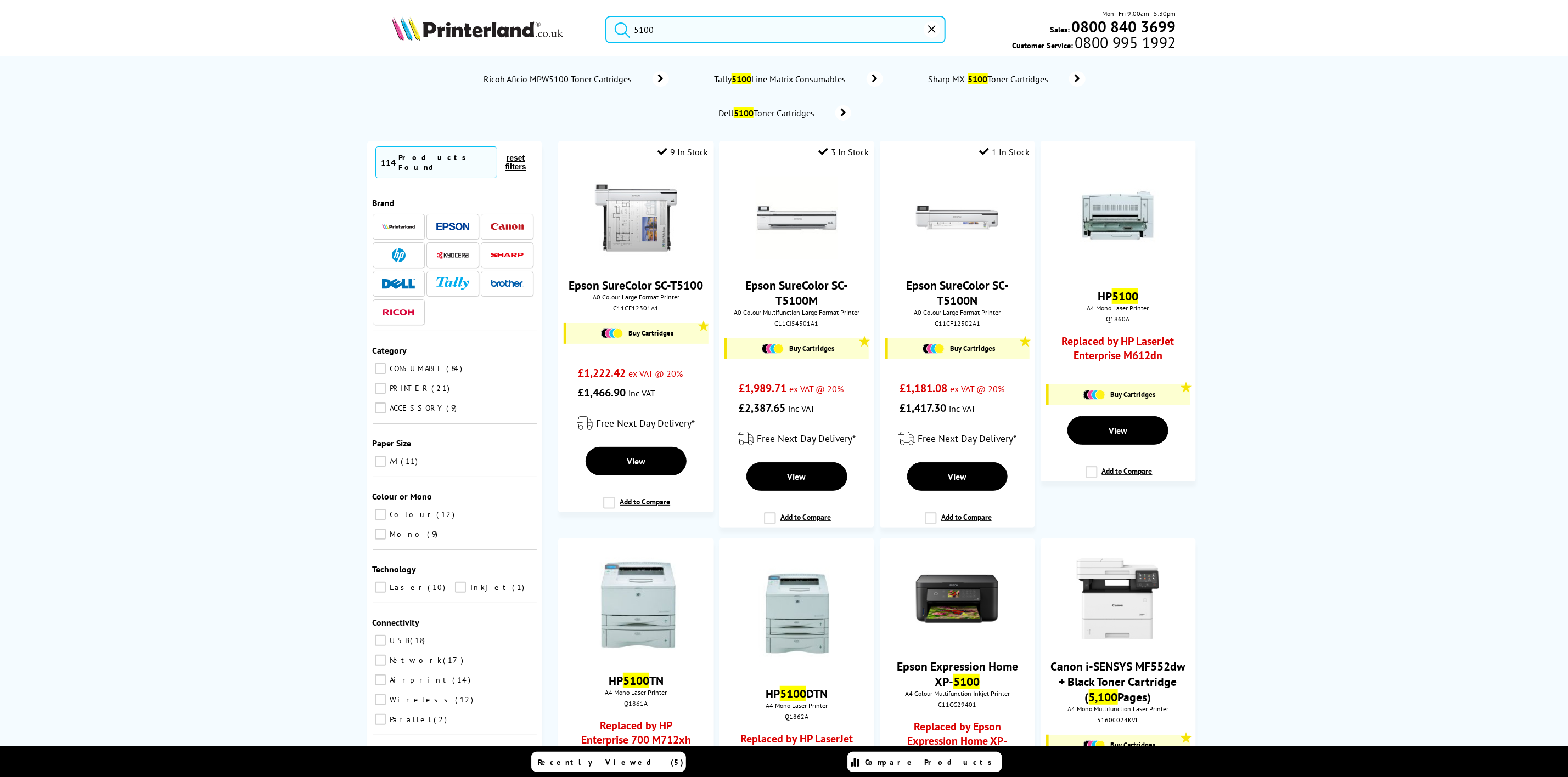
click at [632, 24] on button "submit" at bounding box center [619, 28] width 27 height 24
click at [633, 25] on button "submit" at bounding box center [619, 28] width 27 height 24
click at [636, 31] on input "5100" at bounding box center [775, 29] width 340 height 27
click at [634, 31] on input "5100" at bounding box center [775, 29] width 340 height 27
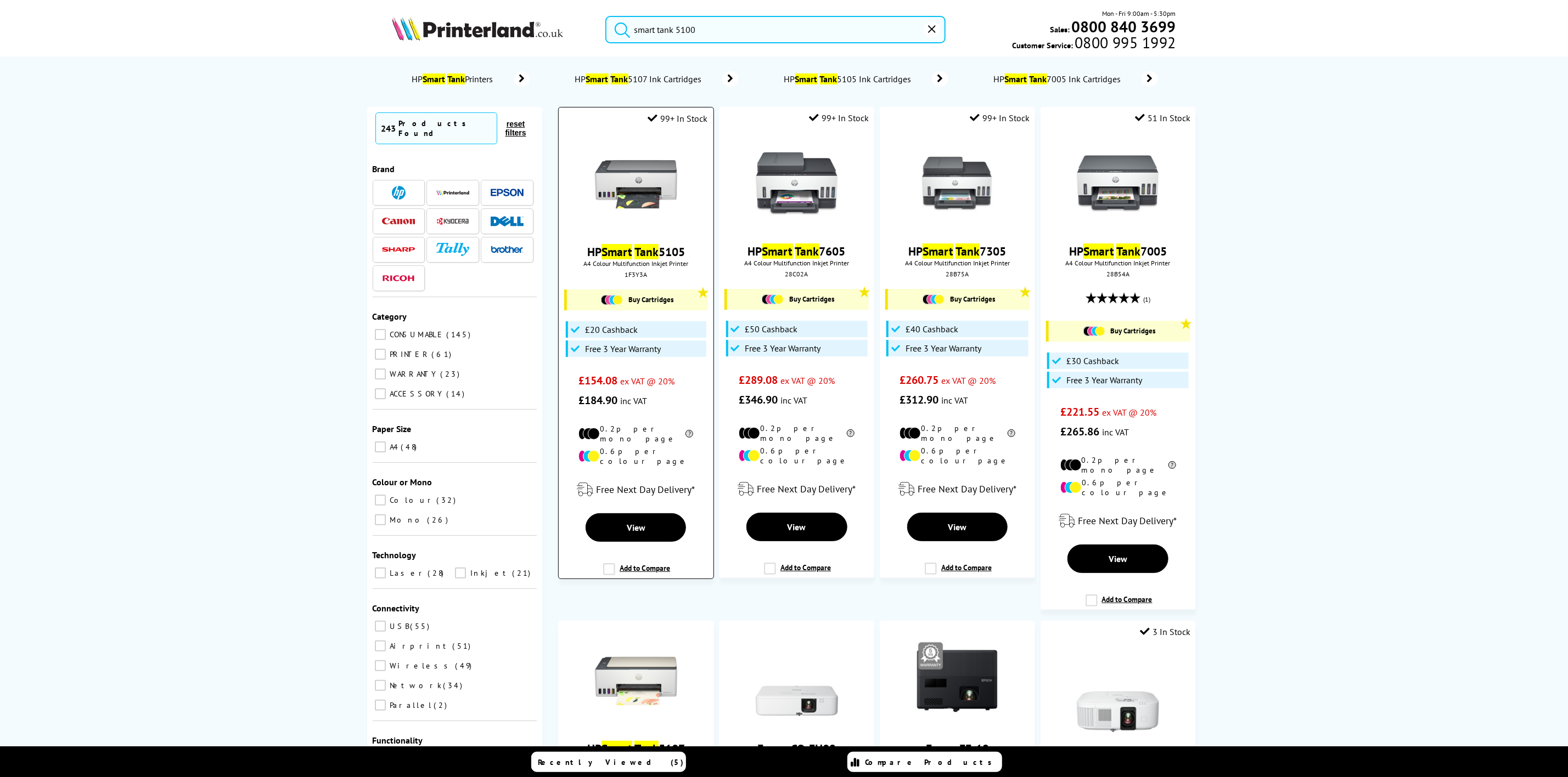
type input "smart tank 5100"
click at [653, 199] on img at bounding box center [636, 184] width 82 height 82
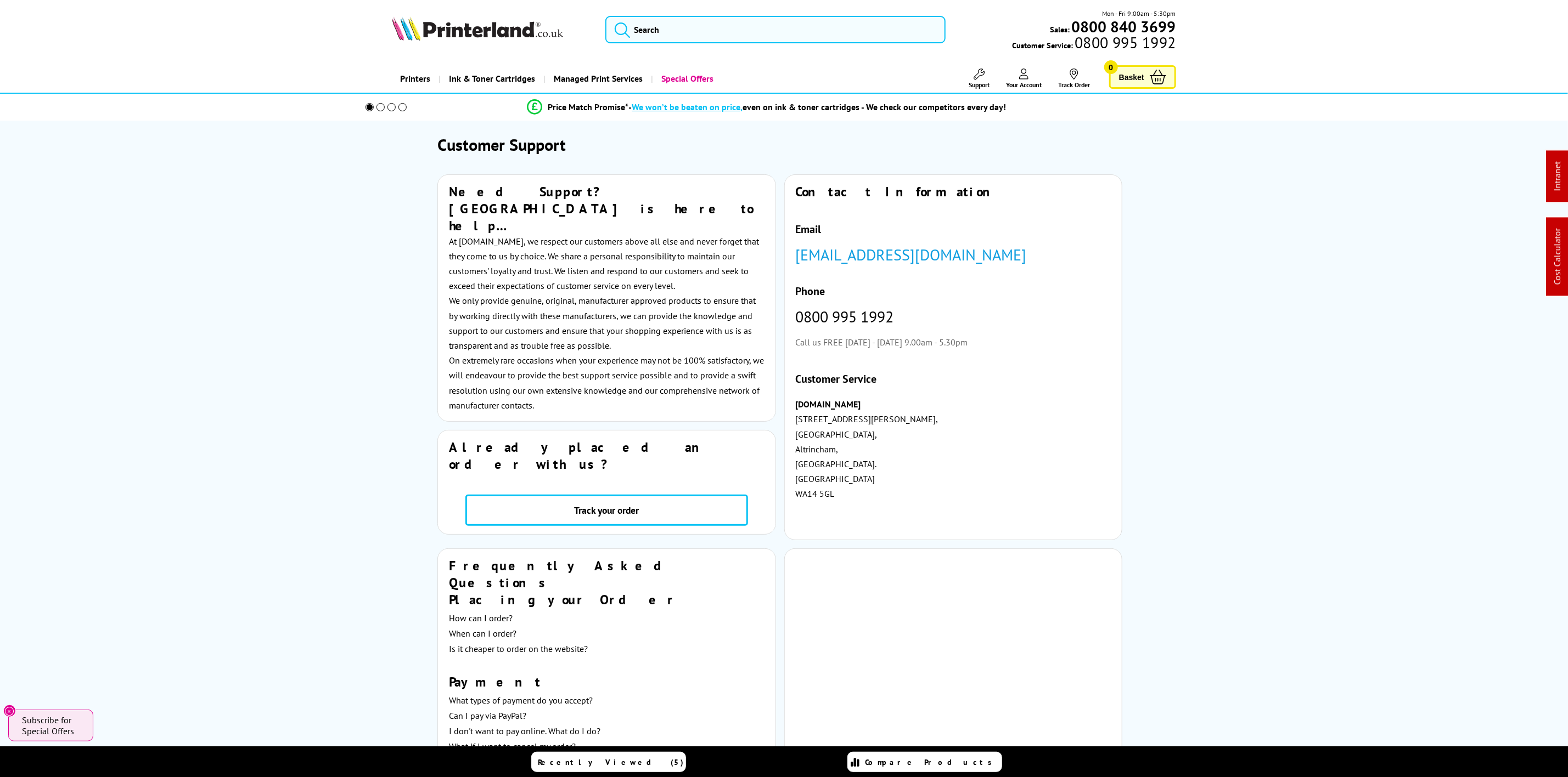
click at [519, 25] on img at bounding box center [478, 29] width 171 height 24
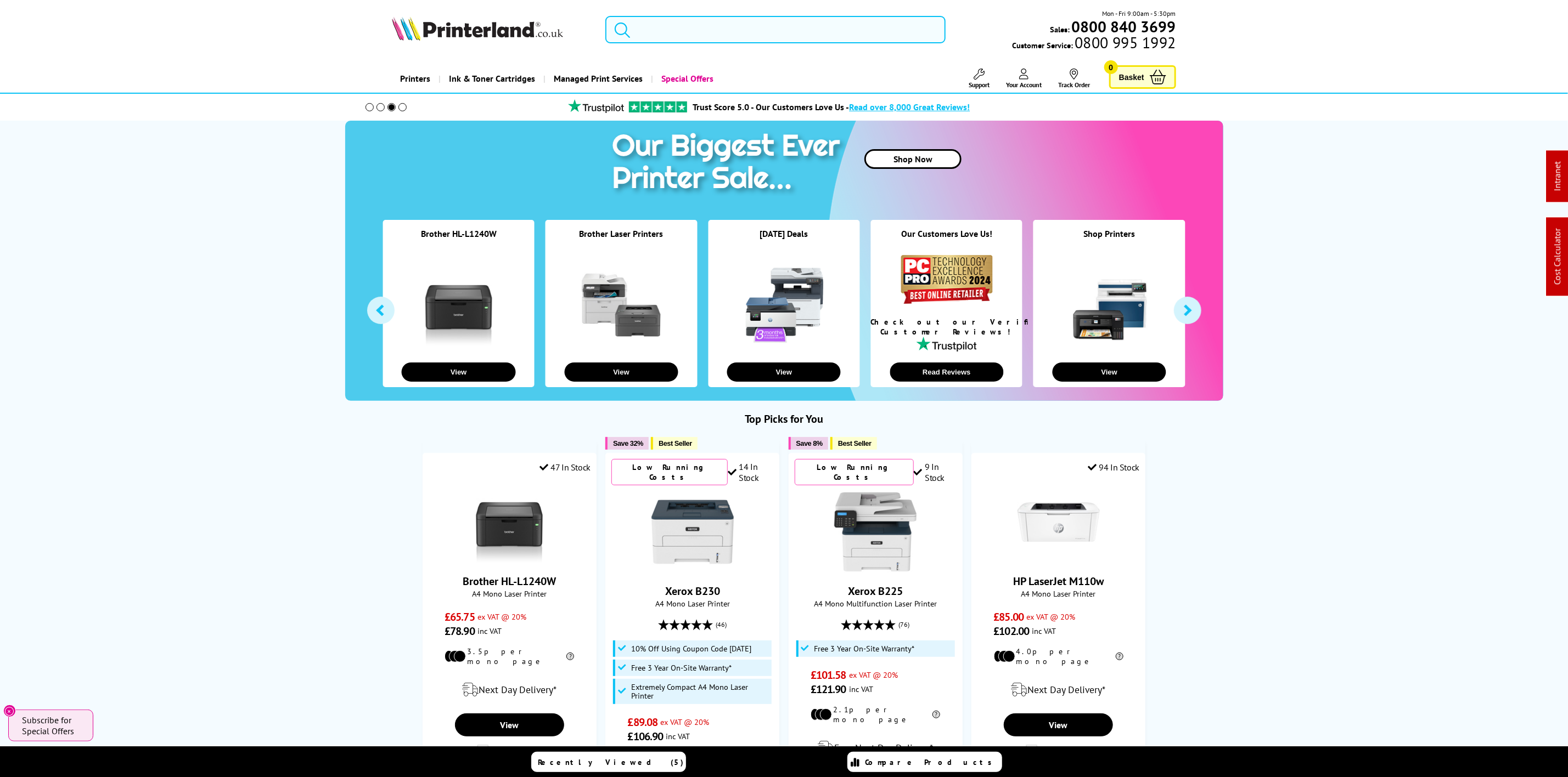
click at [784, 33] on input "search" at bounding box center [775, 29] width 340 height 27
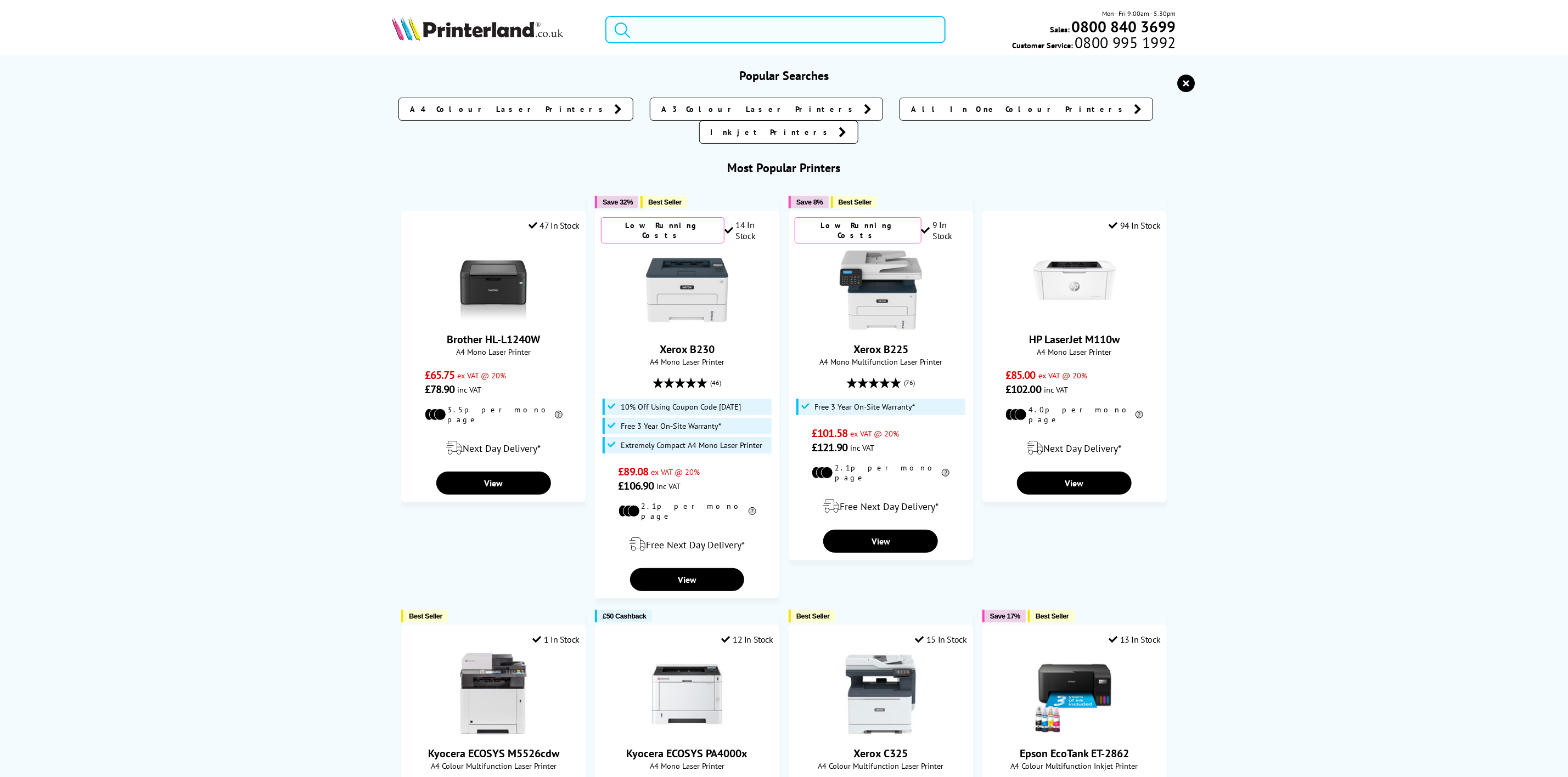
click at [735, 31] on input "search" at bounding box center [775, 29] width 340 height 27
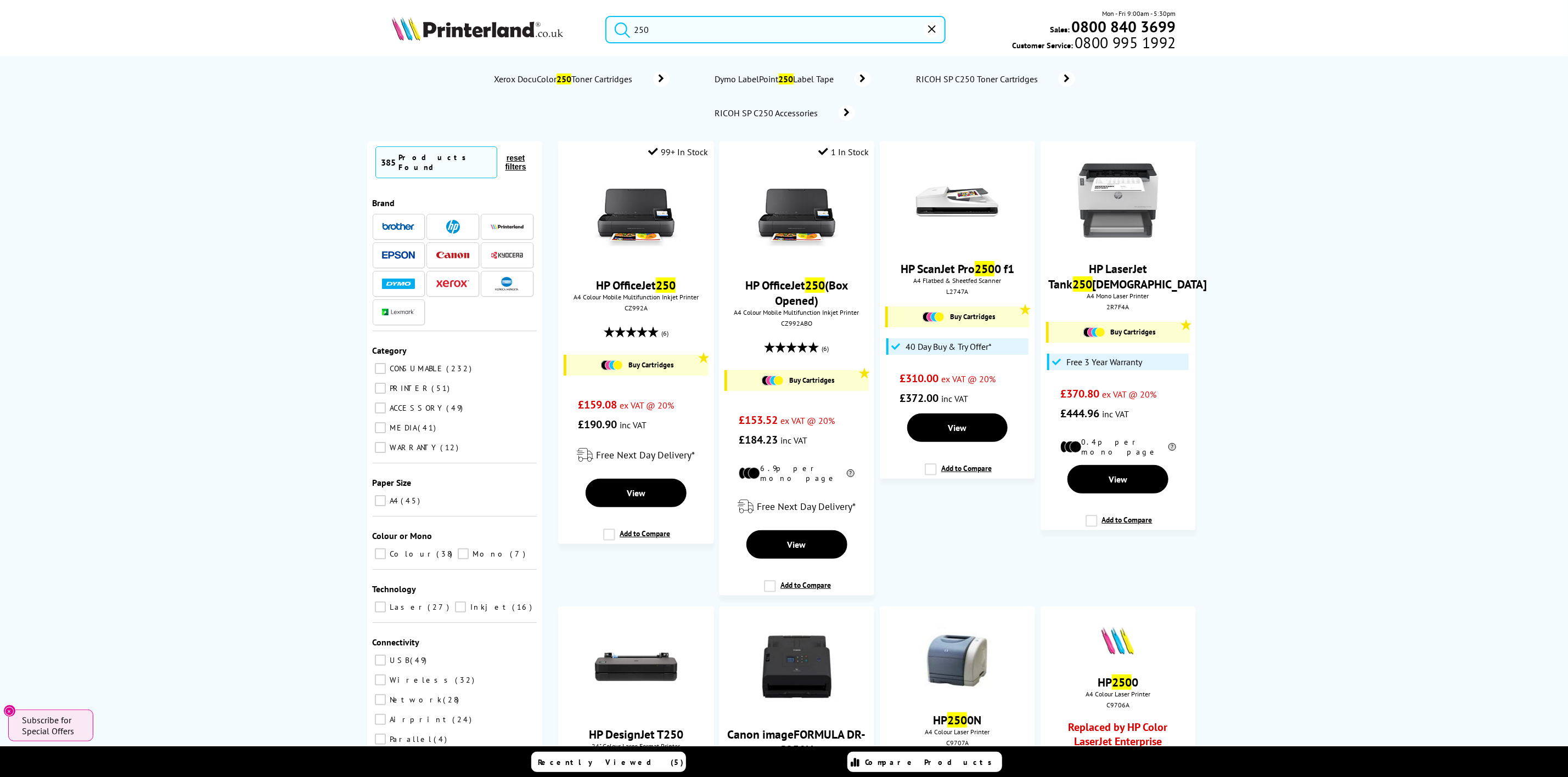
drag, startPoint x: 659, startPoint y: 28, endPoint x: 445, endPoint y: 24, distance: 214.0
click at [452, 22] on div "250 Mon - Fri 9:00am - 5:30pm Sales: 0800 840 3699 Customer Service: 0800 995 1…" at bounding box center [784, 31] width 878 height 48
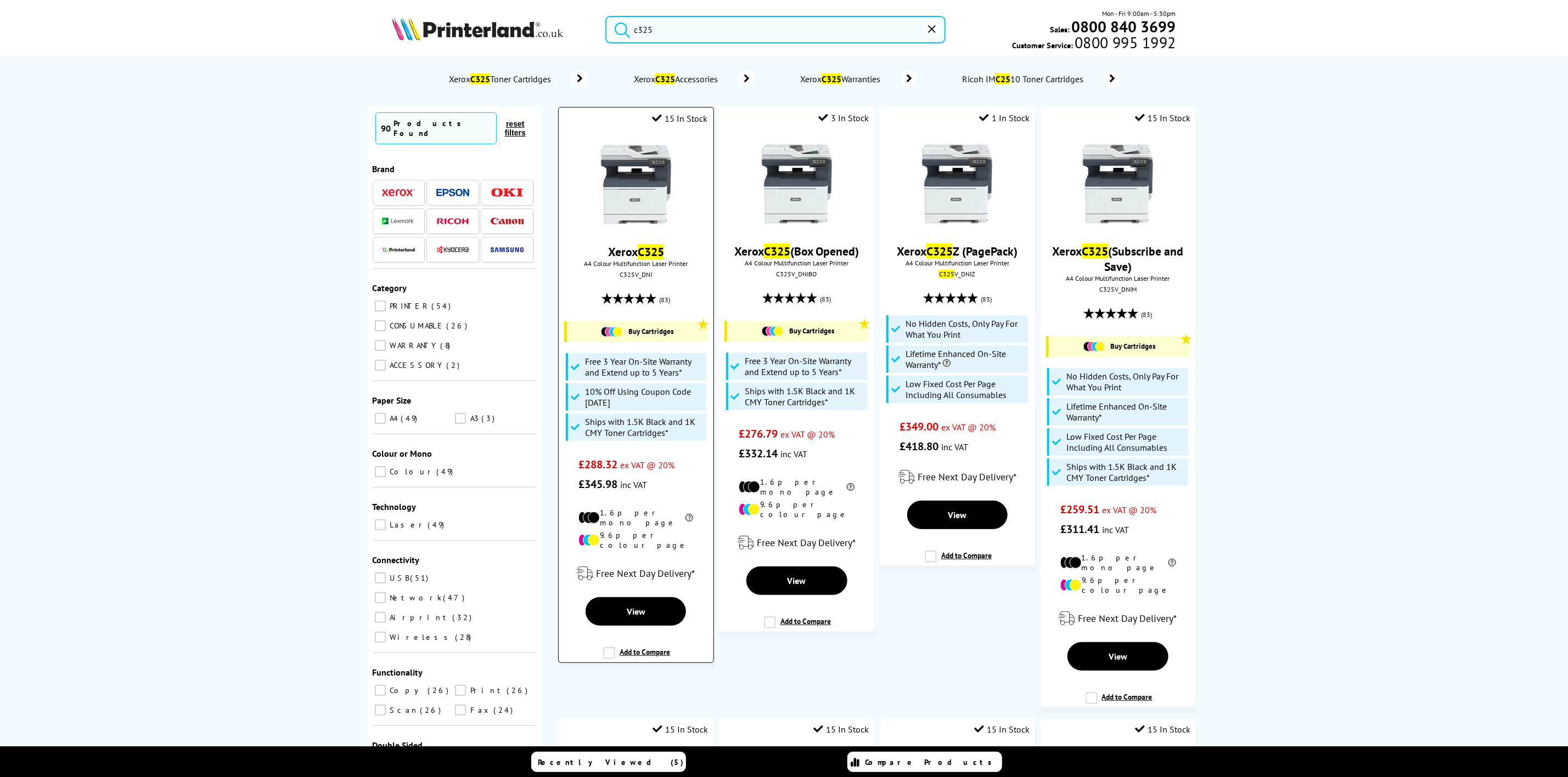
type input "c325"
click at [638, 198] on img at bounding box center [636, 184] width 82 height 82
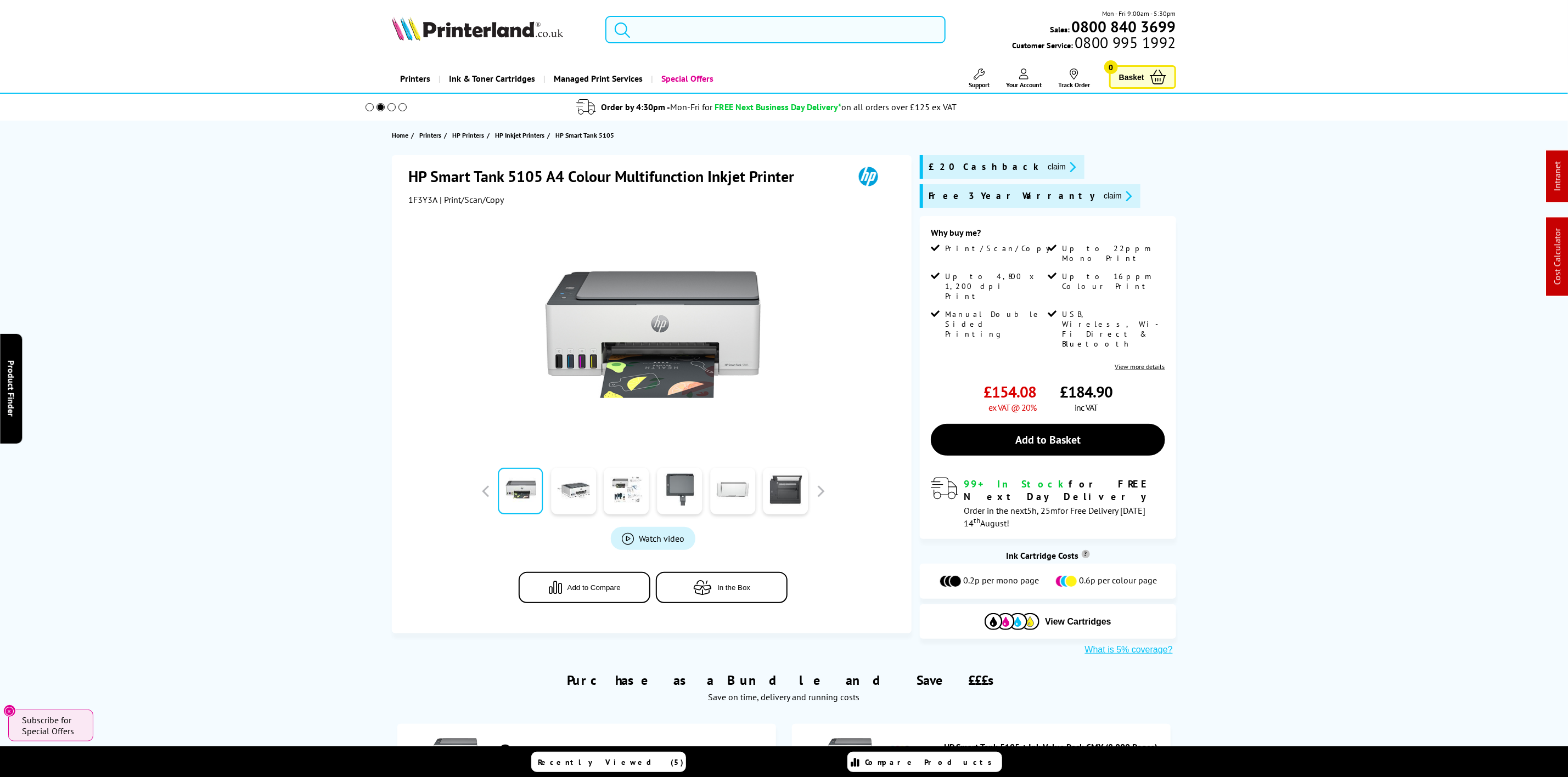
click at [705, 28] on input "search" at bounding box center [775, 29] width 340 height 27
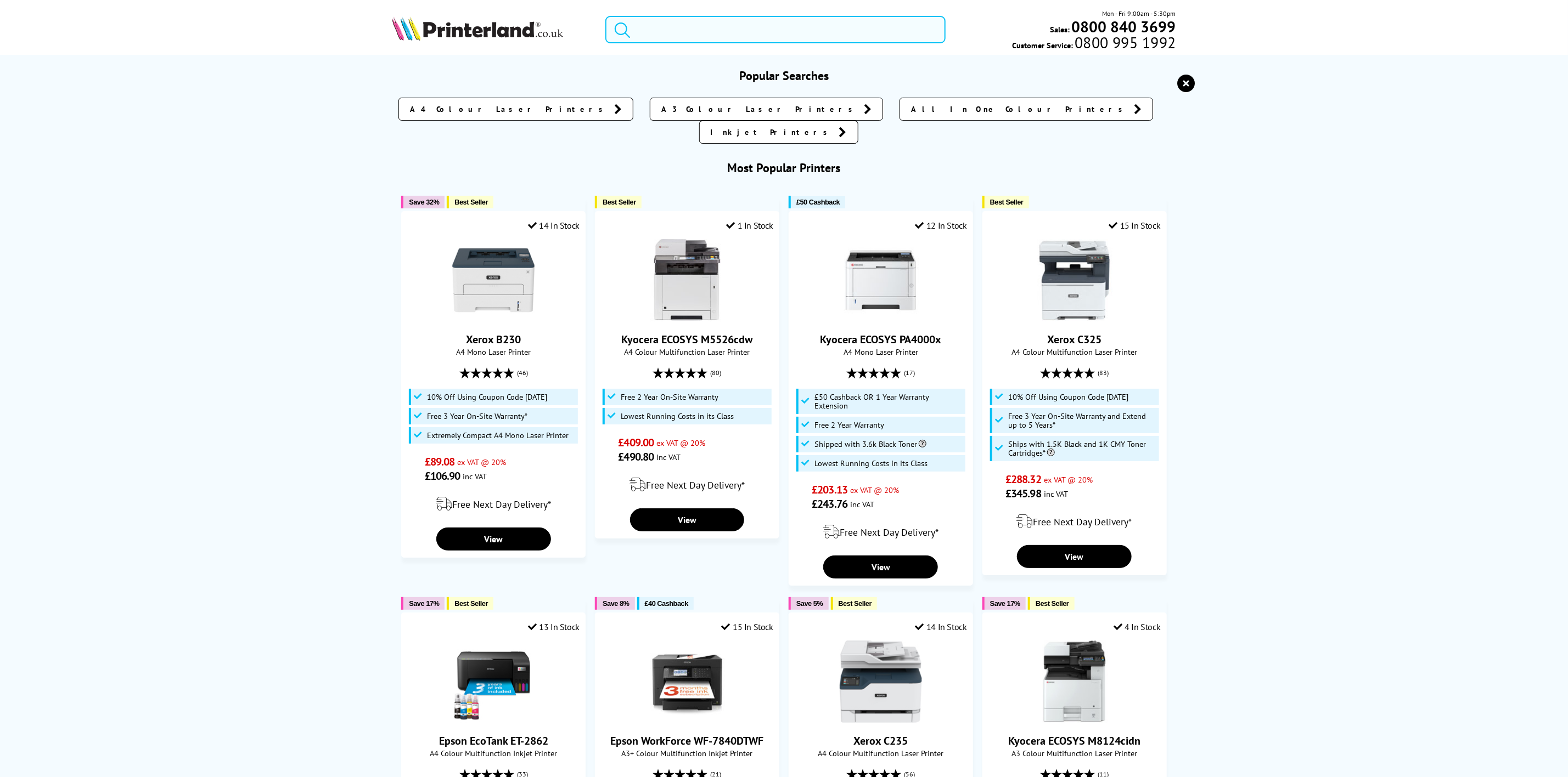
type input "e"
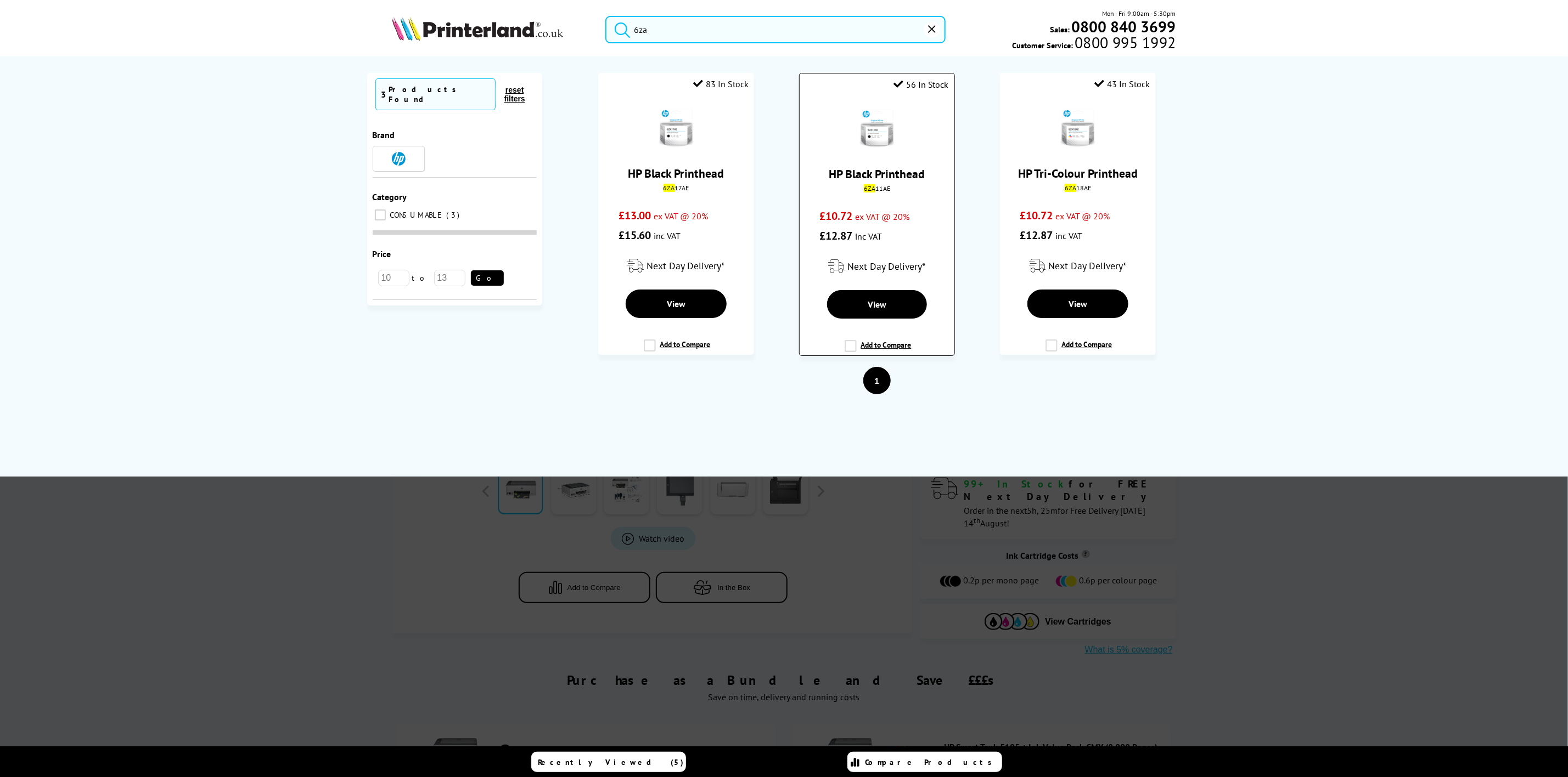
type input "6za"
click at [874, 122] on img at bounding box center [877, 128] width 38 height 38
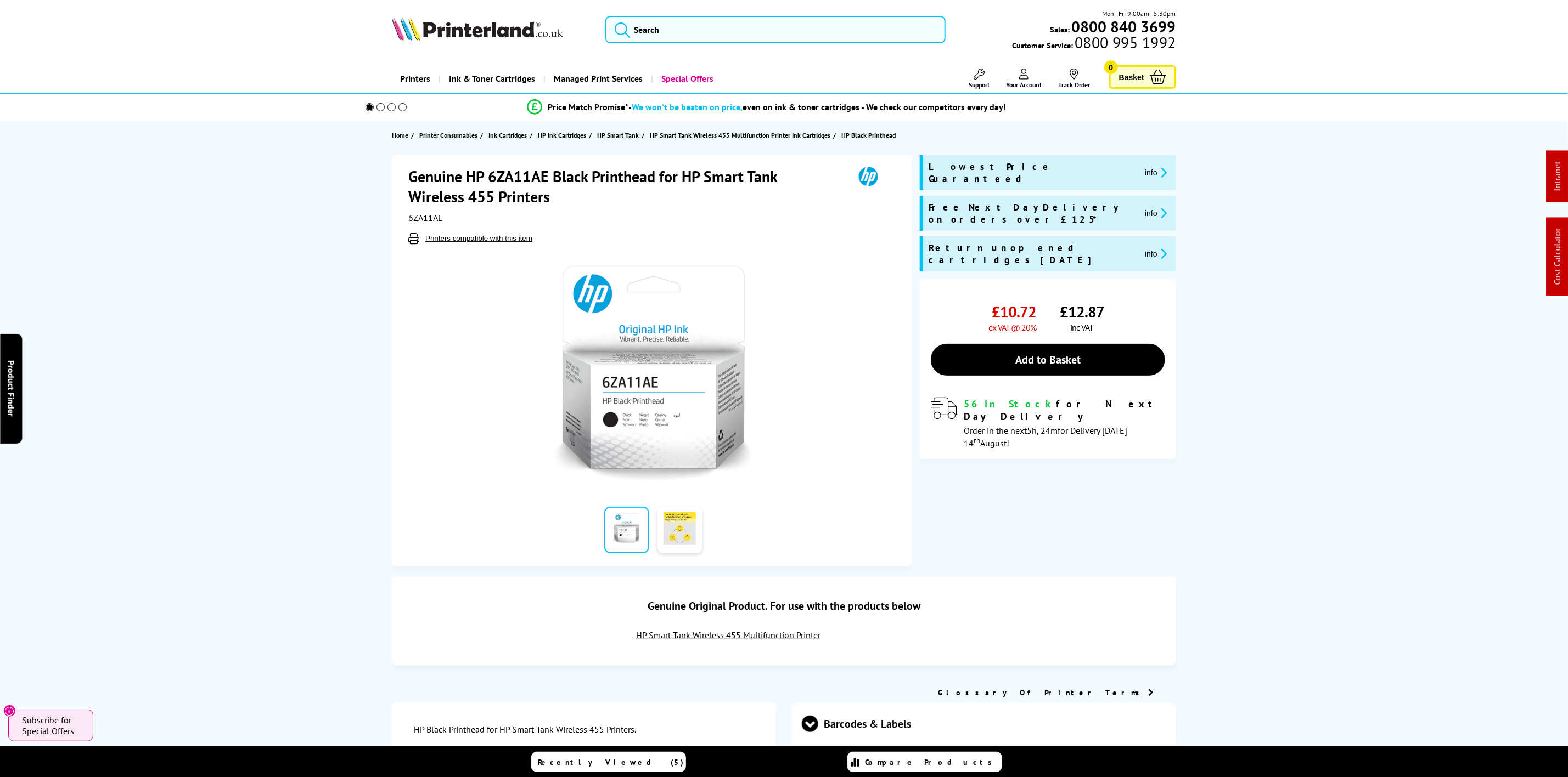
click at [982, 78] on icon at bounding box center [979, 74] width 11 height 11
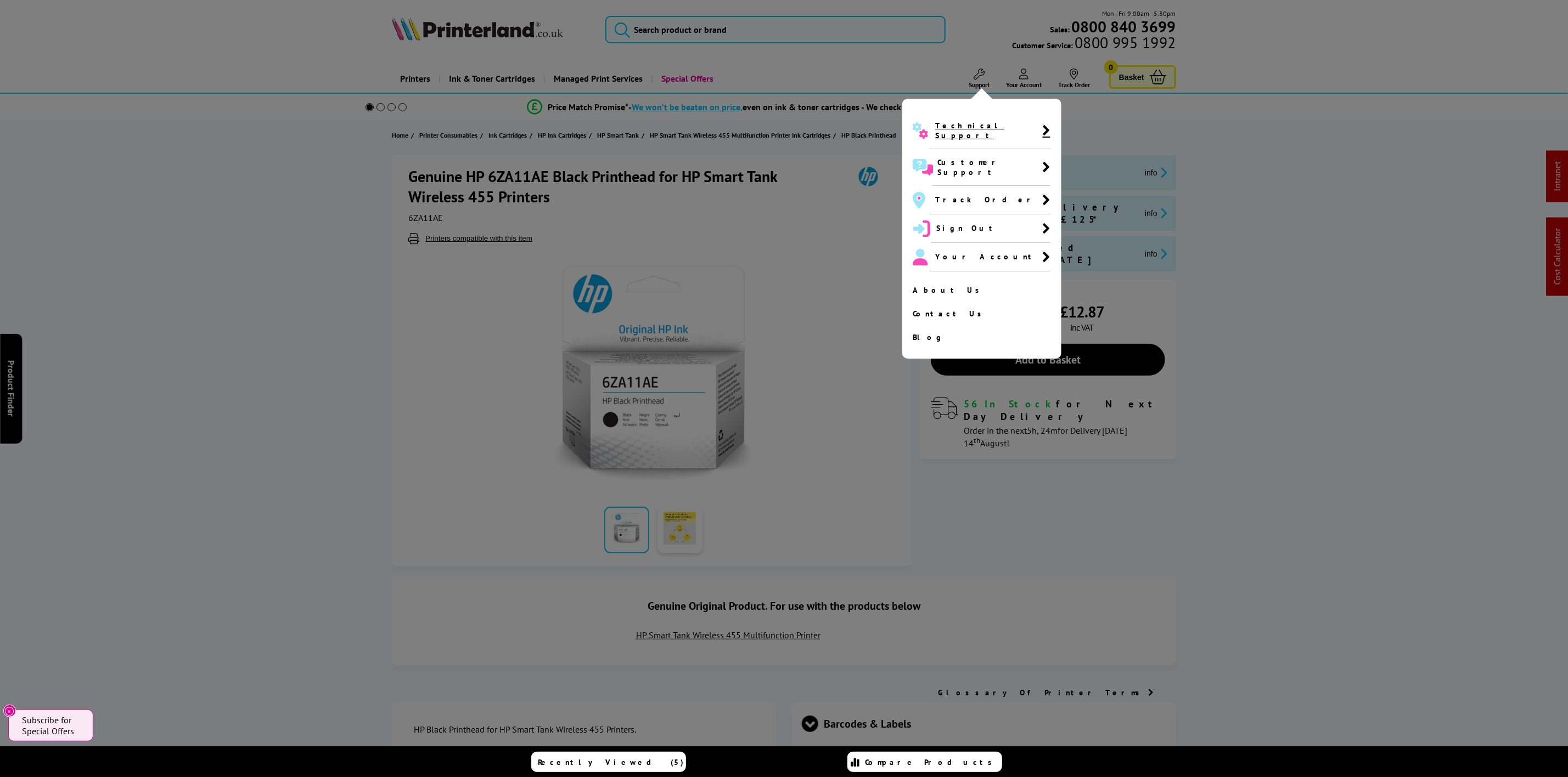
click at [956, 123] on span "Technical Support" at bounding box center [989, 130] width 107 height 20
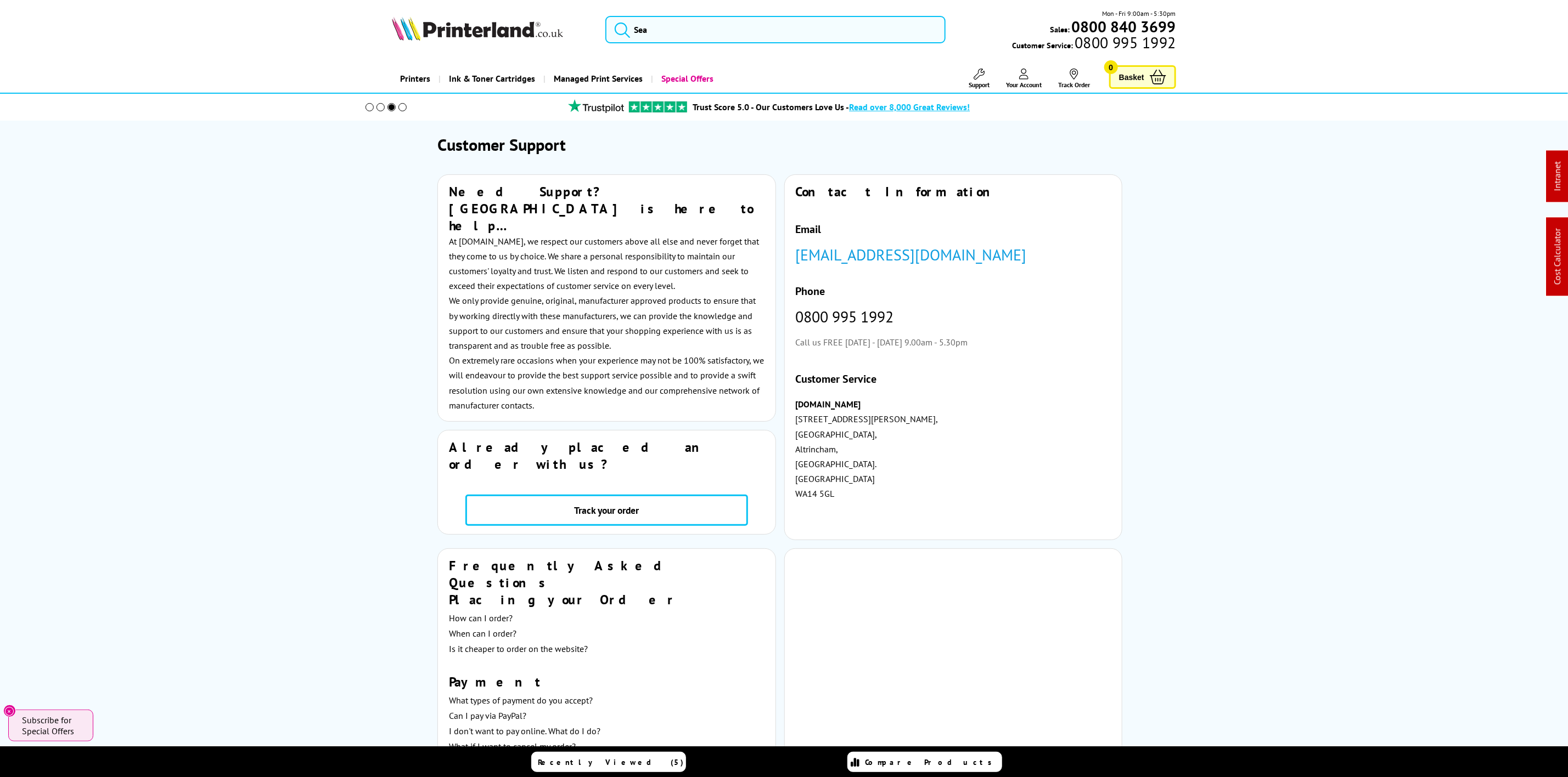
click at [494, 31] on img at bounding box center [478, 29] width 171 height 24
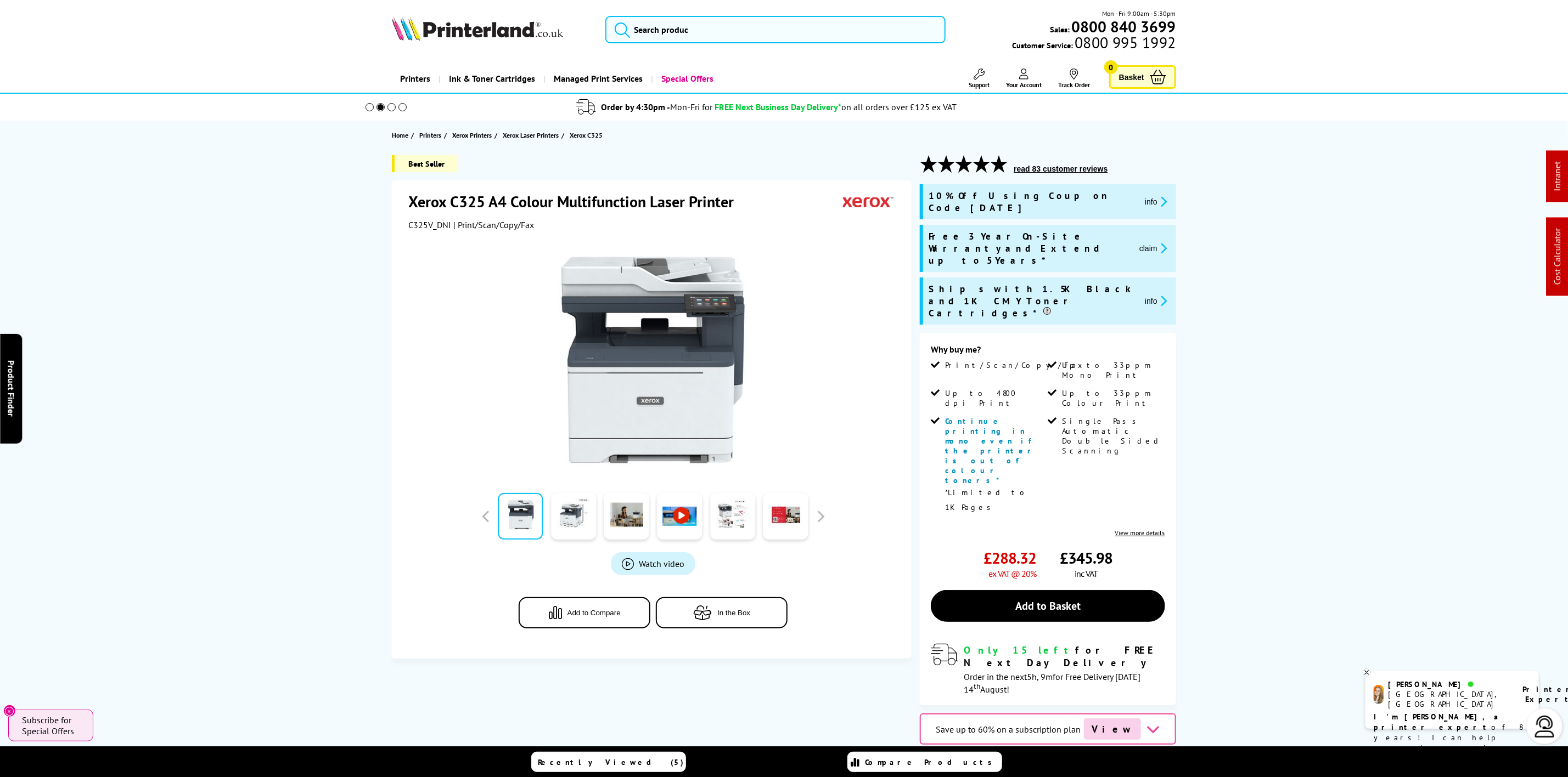
click at [454, 226] on span "| Print/Scan/Copy/Fax" at bounding box center [494, 224] width 80 height 11
click at [439, 229] on span "C325V_DNI" at bounding box center [430, 224] width 43 height 11
copy span "C325V_DNI"
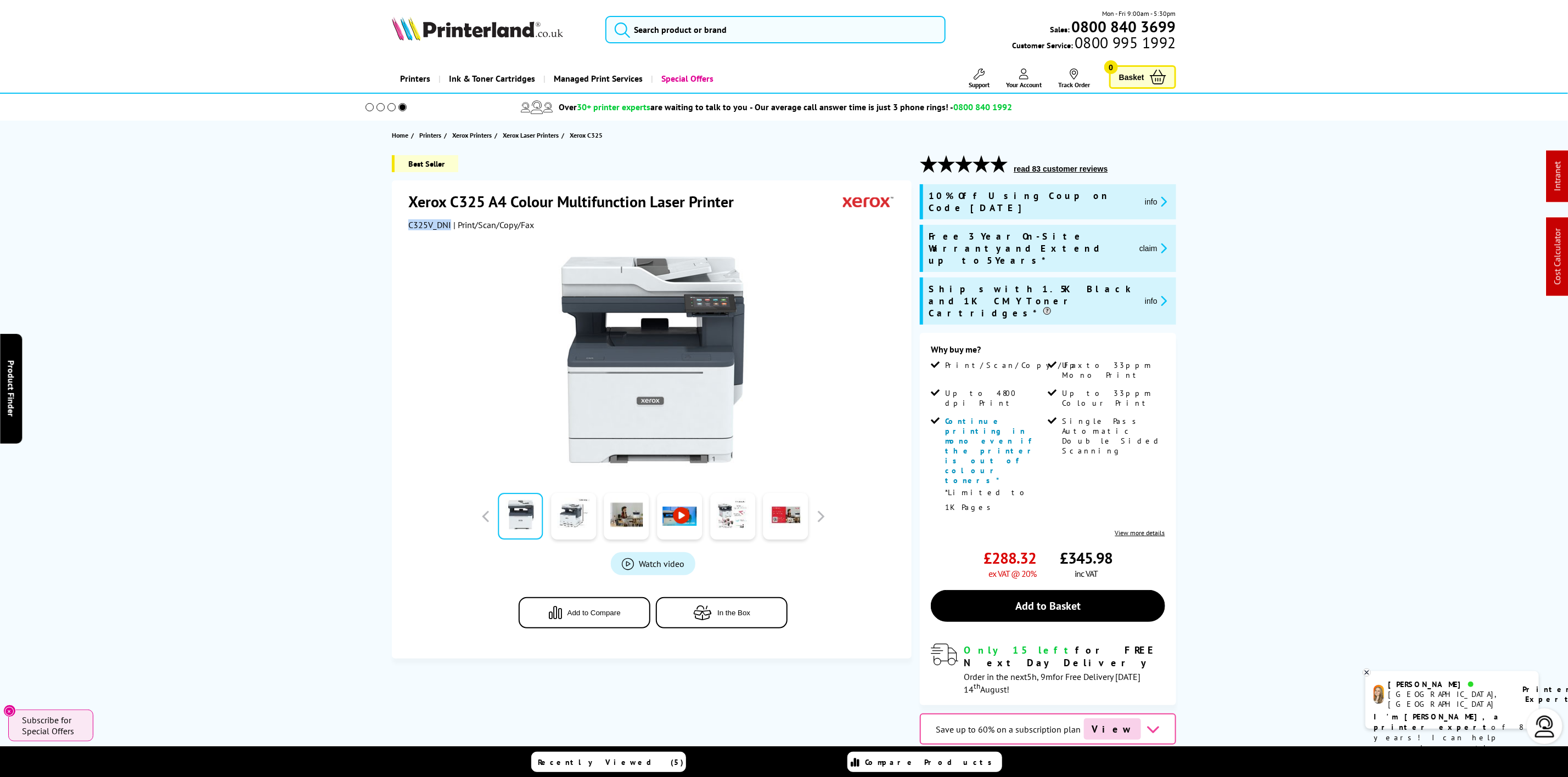
click at [485, 40] on img at bounding box center [478, 29] width 171 height 24
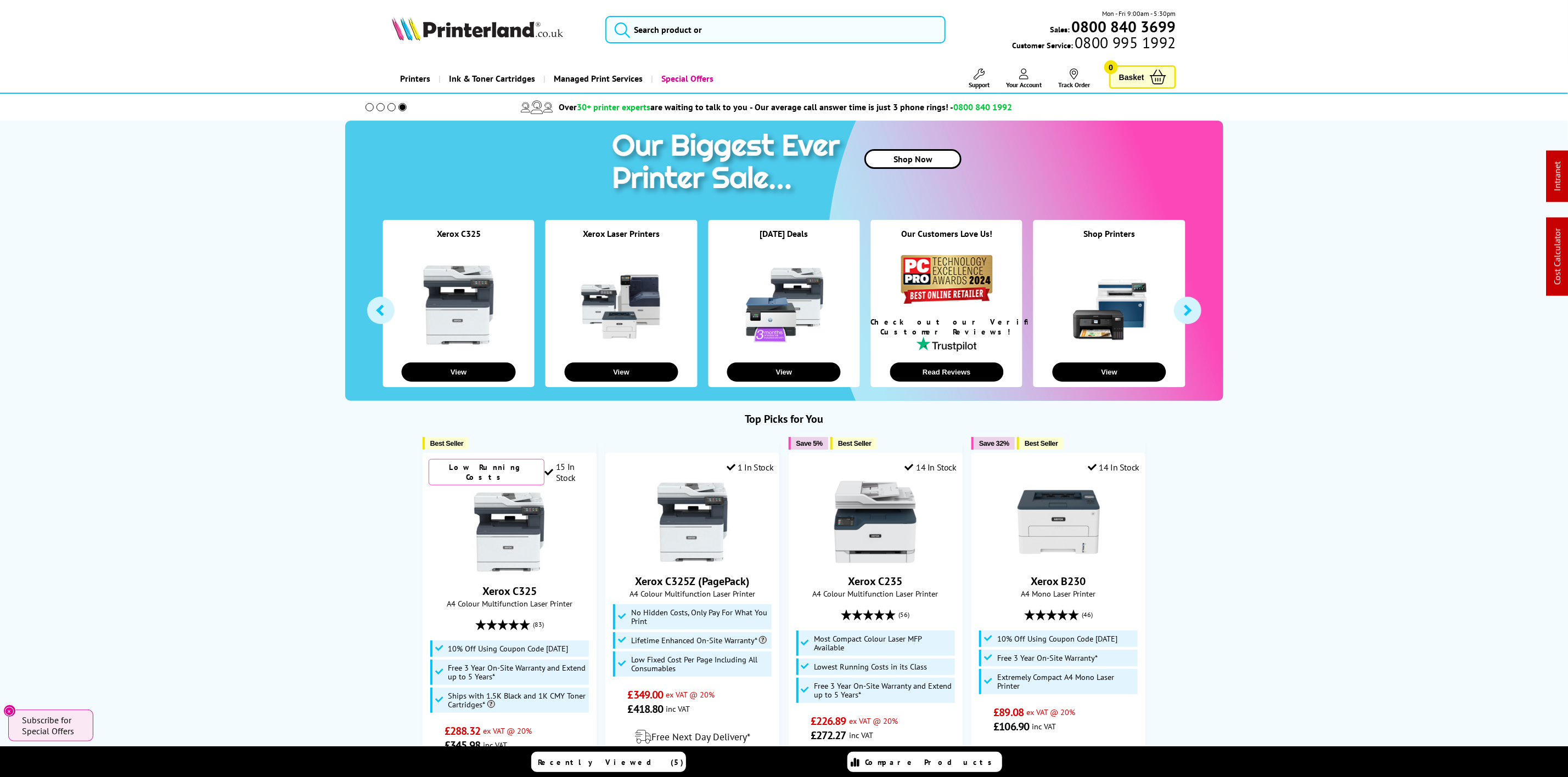
click at [459, 31] on img at bounding box center [478, 29] width 171 height 24
click at [856, 31] on input "search" at bounding box center [775, 29] width 340 height 27
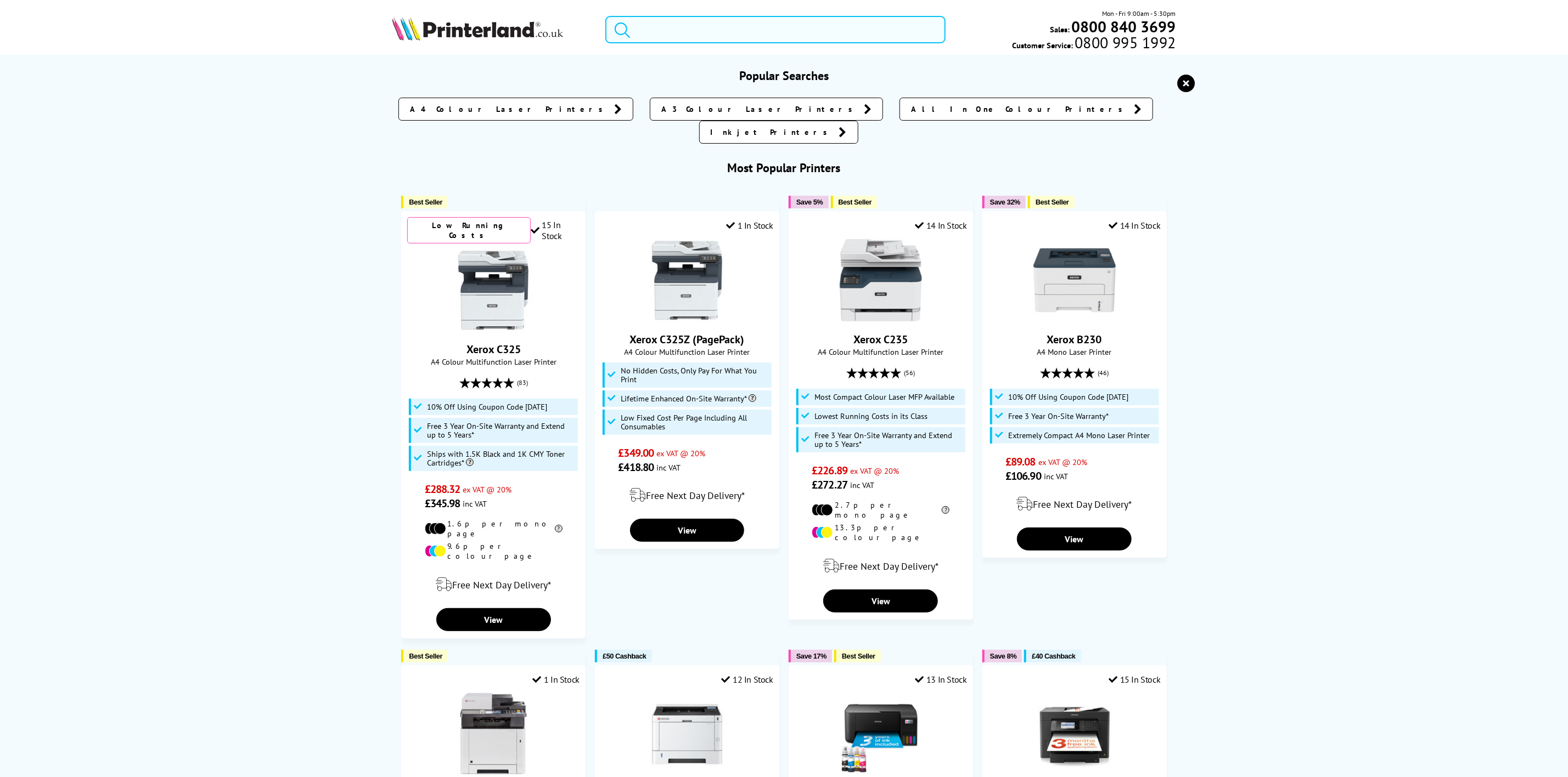
paste input "C11CH68401"
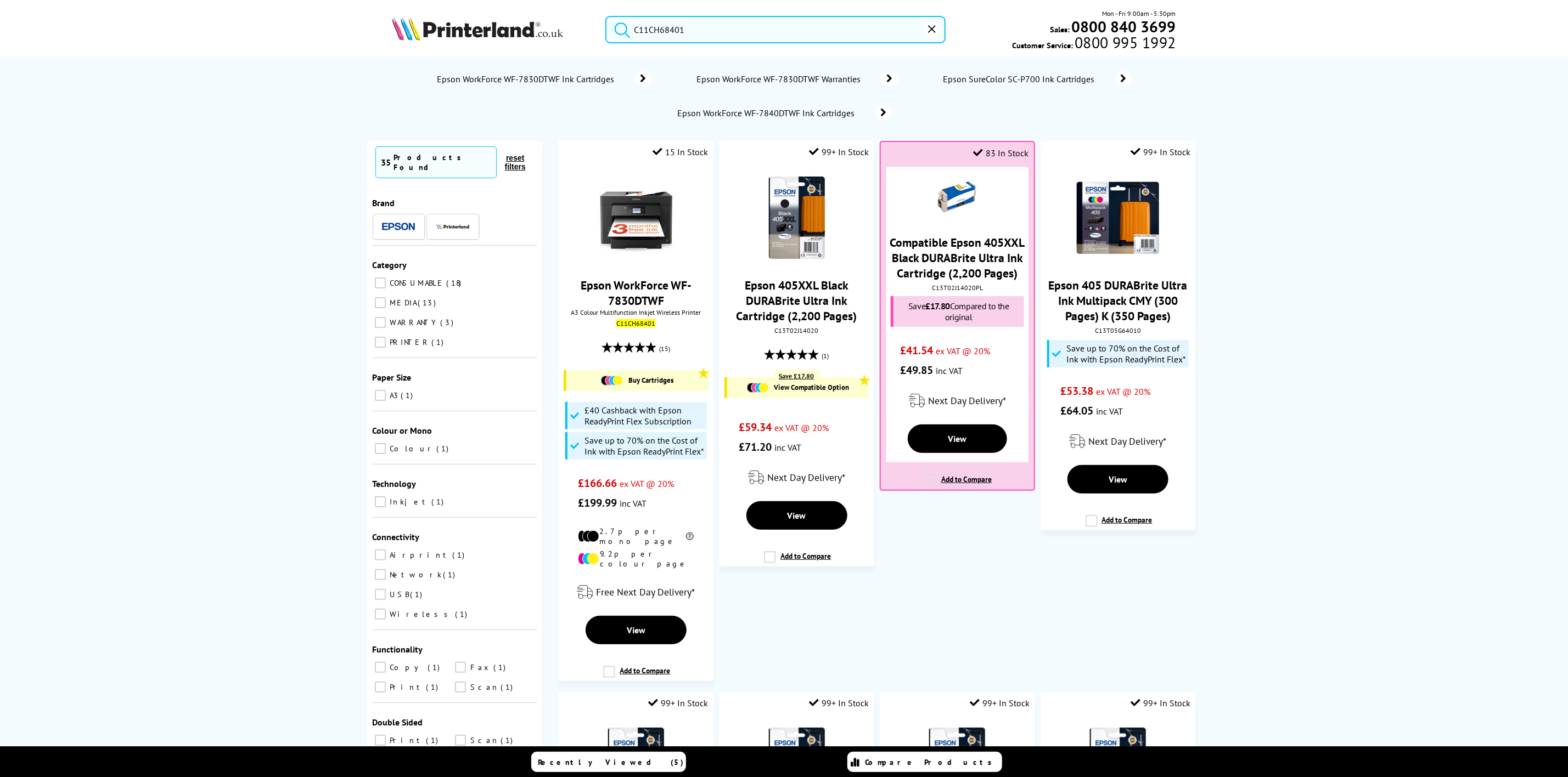
type input "C11CH68401"
click at [489, 45] on div "C11CH68401 Mon - Fri 9:00am - 5:30pm Sales: 0800 840 3699 Customer Service: 080…" at bounding box center [784, 31] width 878 height 48
click at [488, 41] on picture at bounding box center [478, 37] width 171 height 11
drag, startPoint x: 488, startPoint y: 41, endPoint x: 463, endPoint y: 46, distance: 25.5
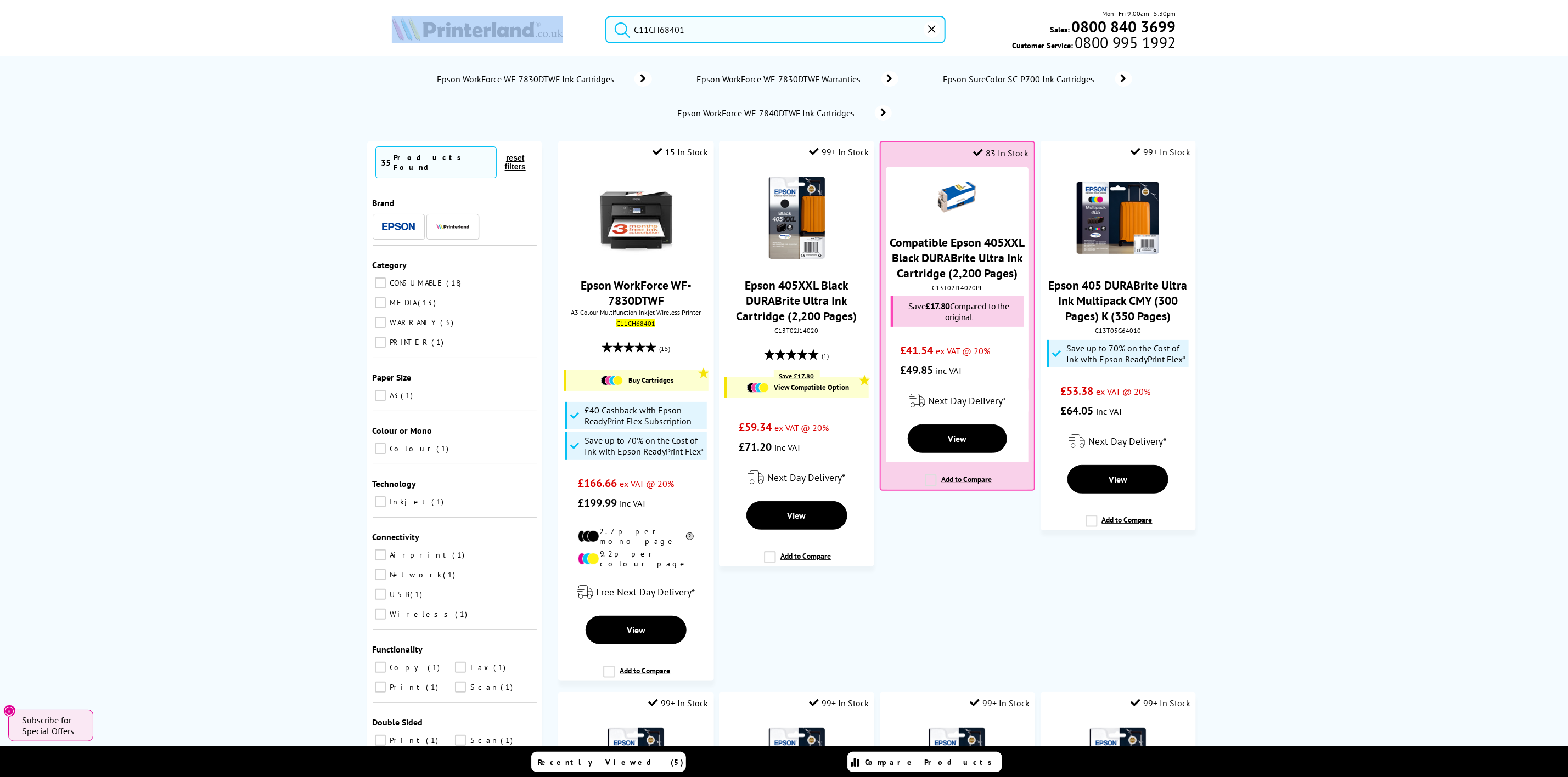
click at [487, 41] on picture at bounding box center [478, 37] width 171 height 11
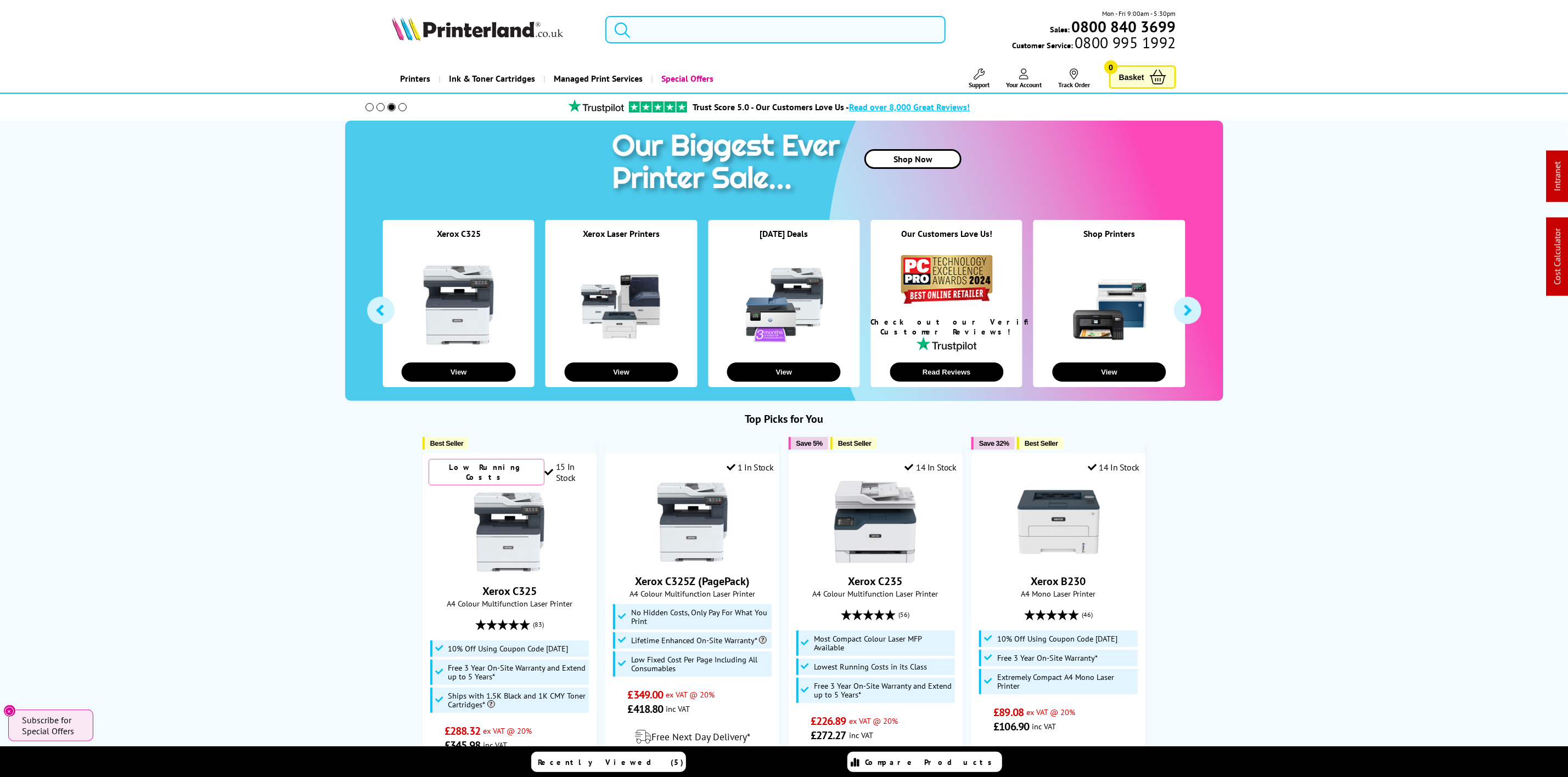
click at [801, 29] on input "search" at bounding box center [775, 29] width 340 height 27
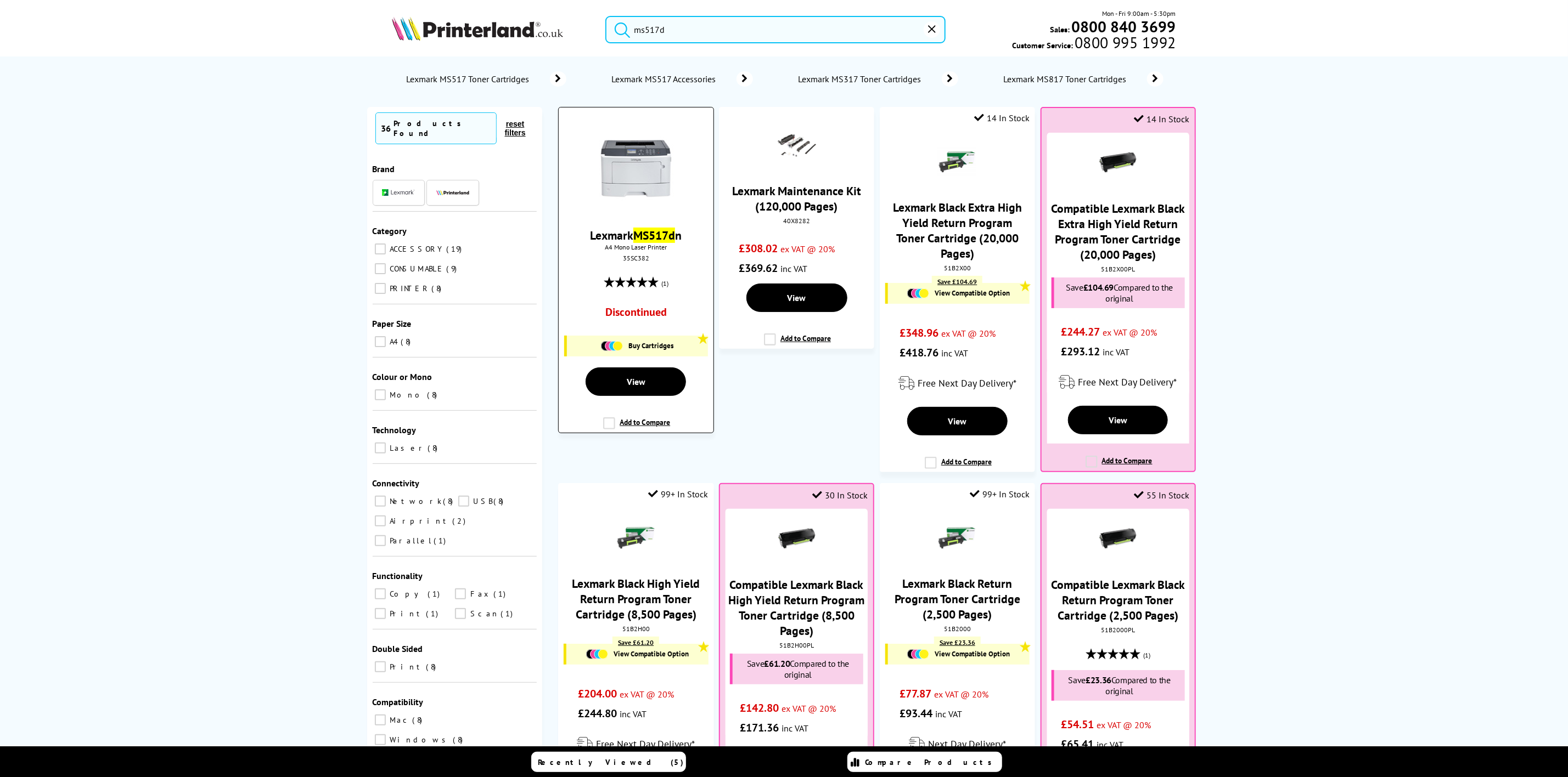
type input "ms517d"
click at [671, 175] on img at bounding box center [636, 168] width 82 height 82
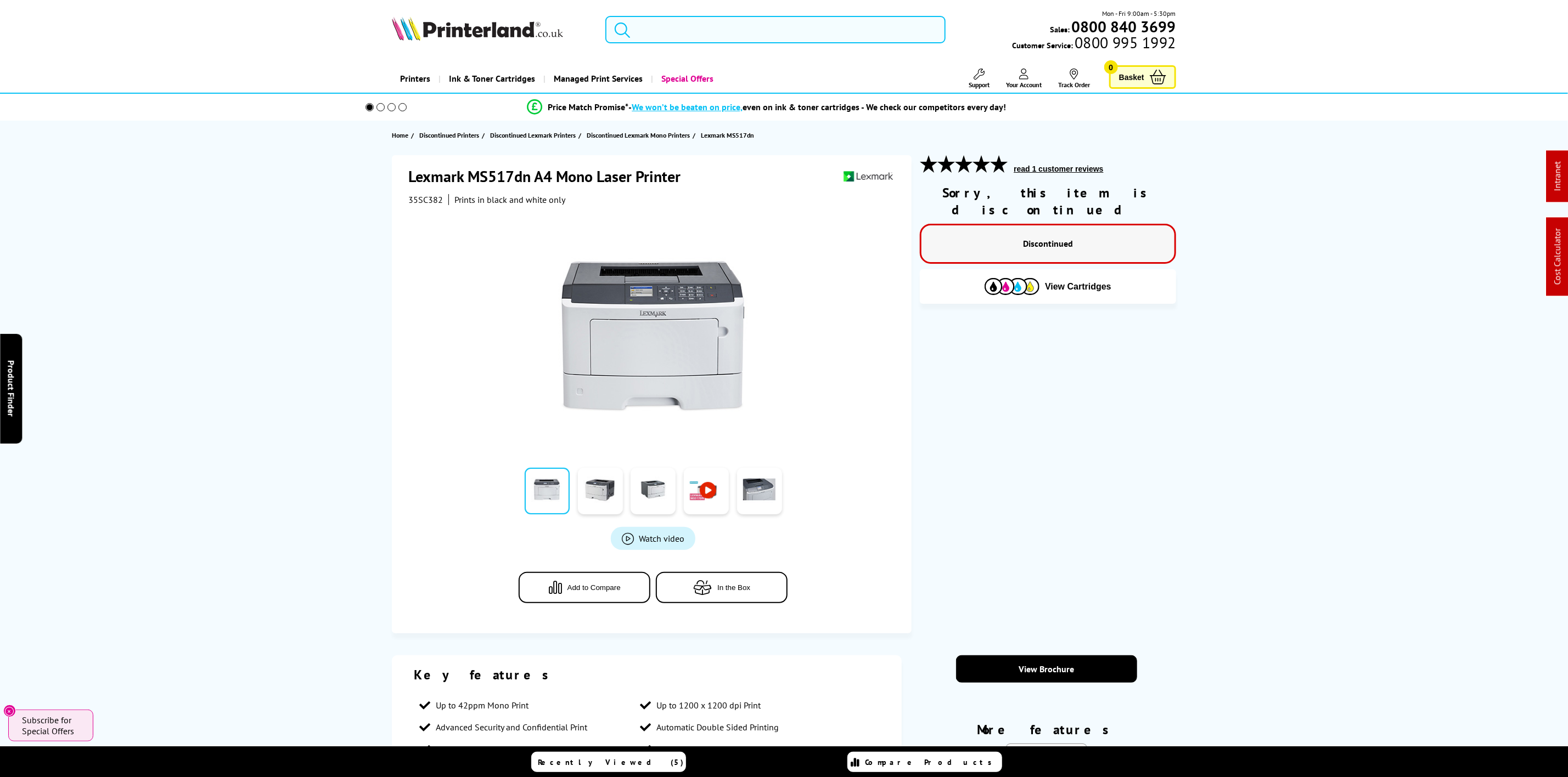
click at [679, 18] on input "search" at bounding box center [775, 29] width 340 height 27
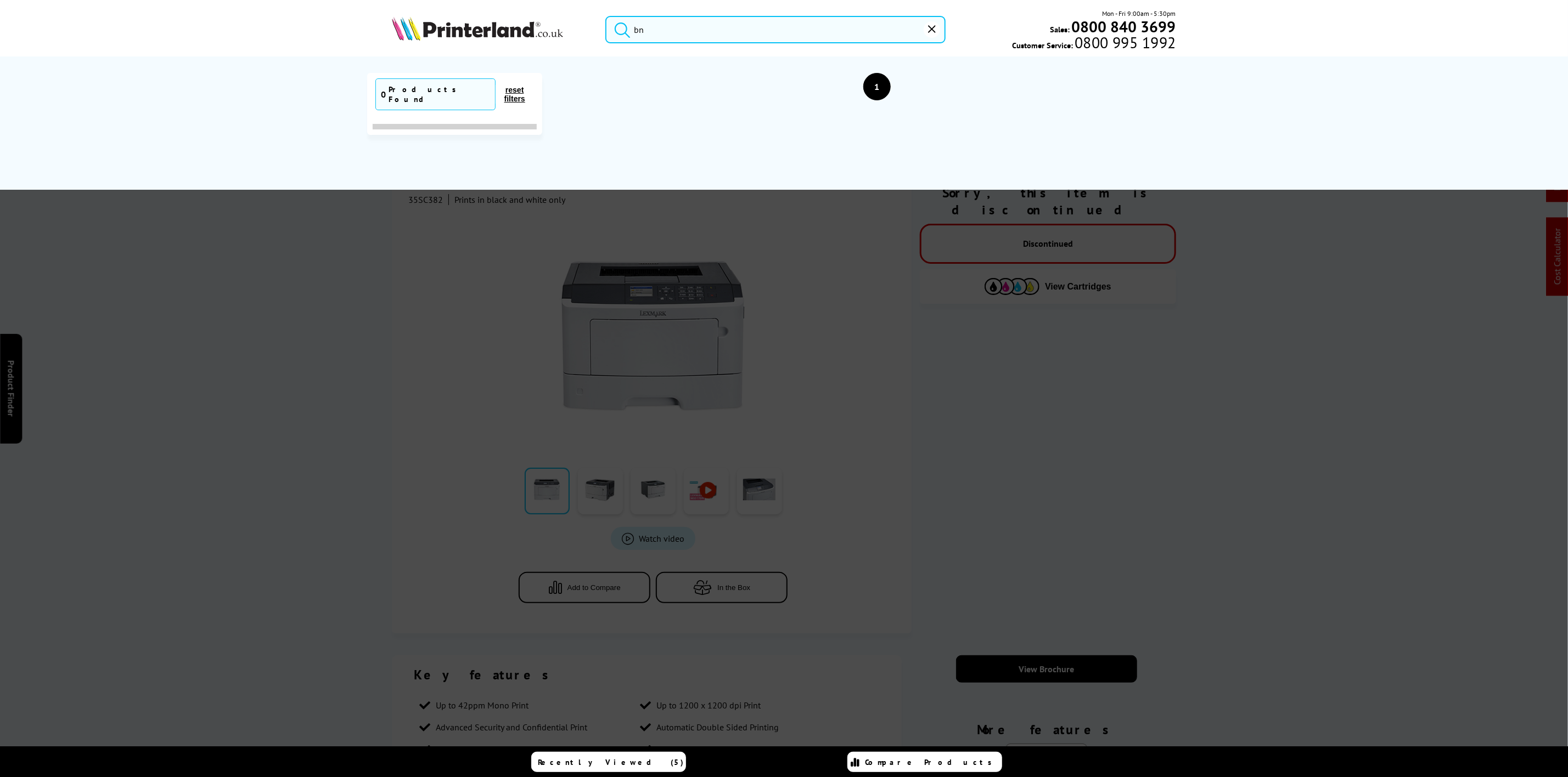
type input "b"
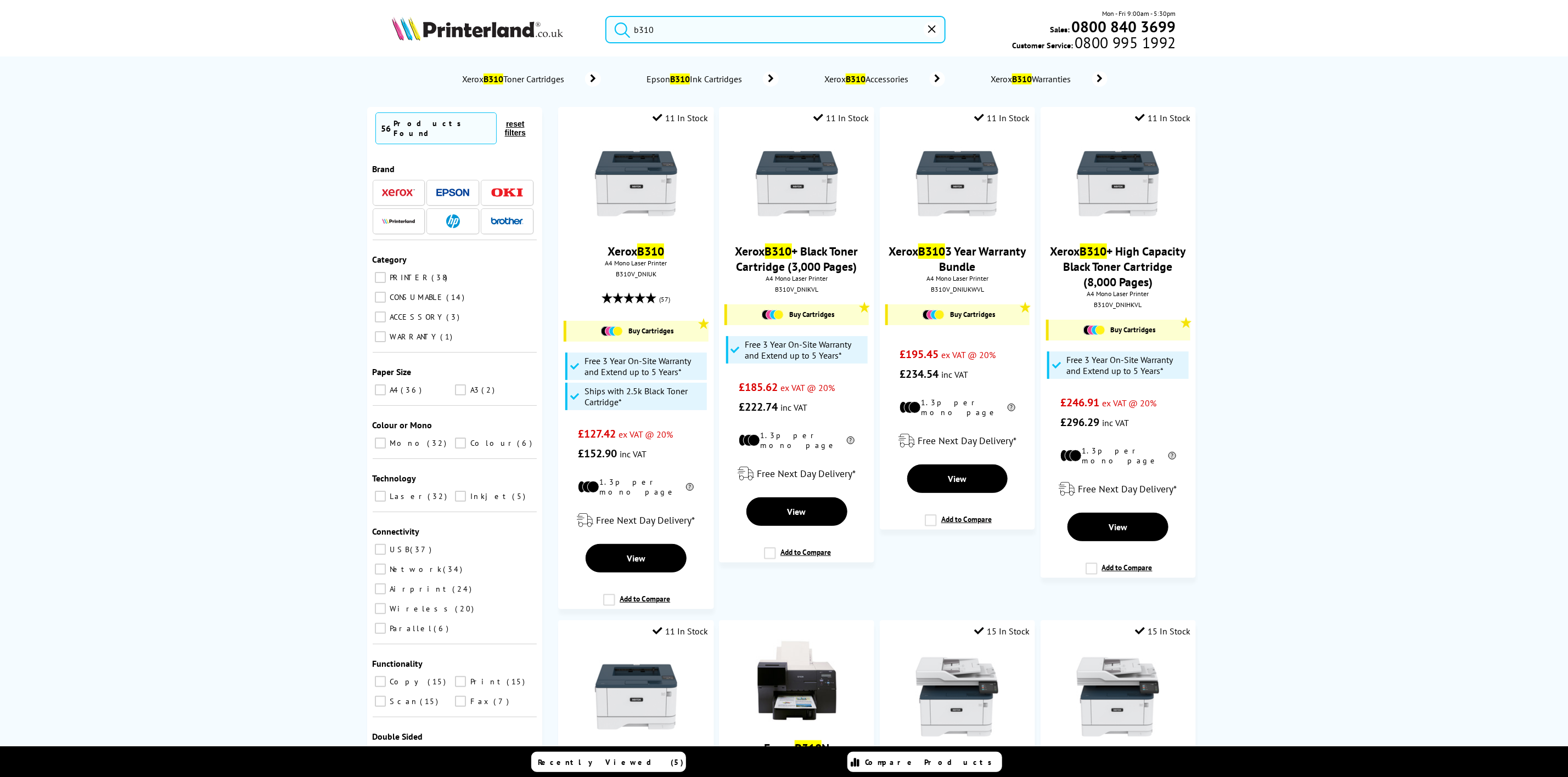
drag, startPoint x: 656, startPoint y: 31, endPoint x: 535, endPoint y: 16, distance: 121.9
click at [541, 15] on div "b310 Mon - Fri 9:00am - 5:30pm Sales: 0800 840 3699 Customer Service: 0800 995 …" at bounding box center [784, 31] width 878 height 48
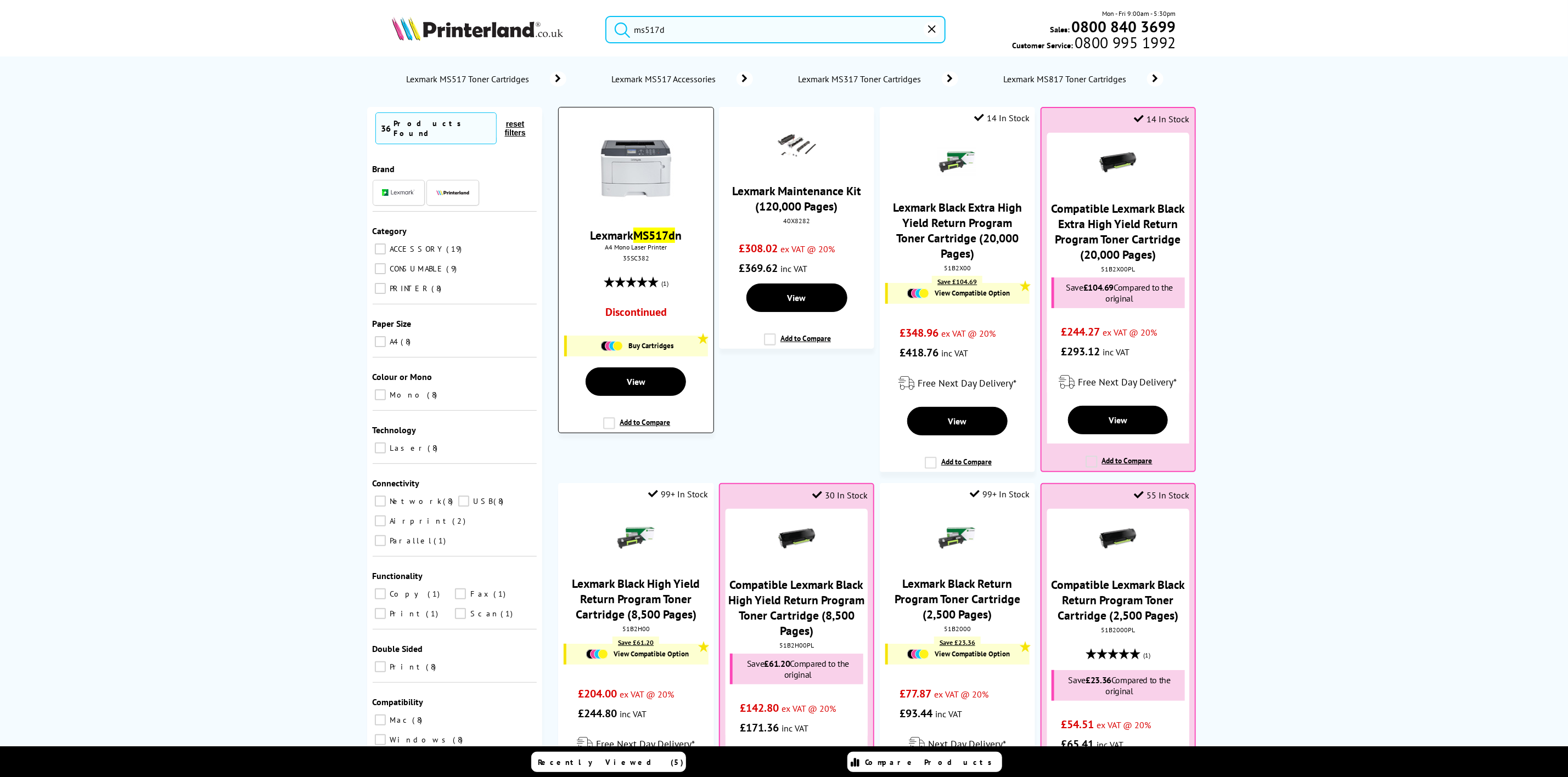
type input "ms517d"
click at [623, 168] on img at bounding box center [636, 168] width 82 height 82
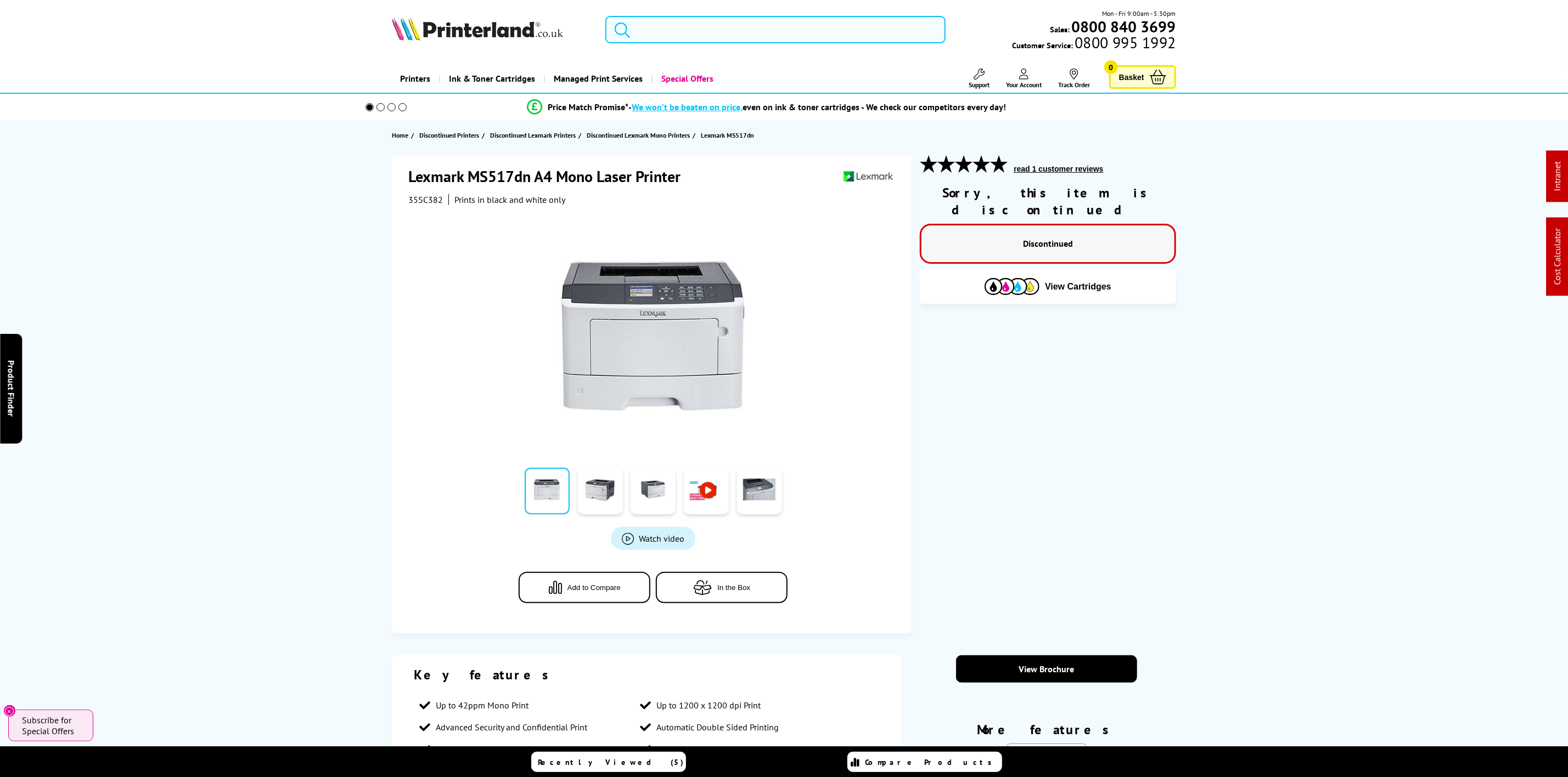
click at [697, 38] on input "search" at bounding box center [775, 29] width 340 height 27
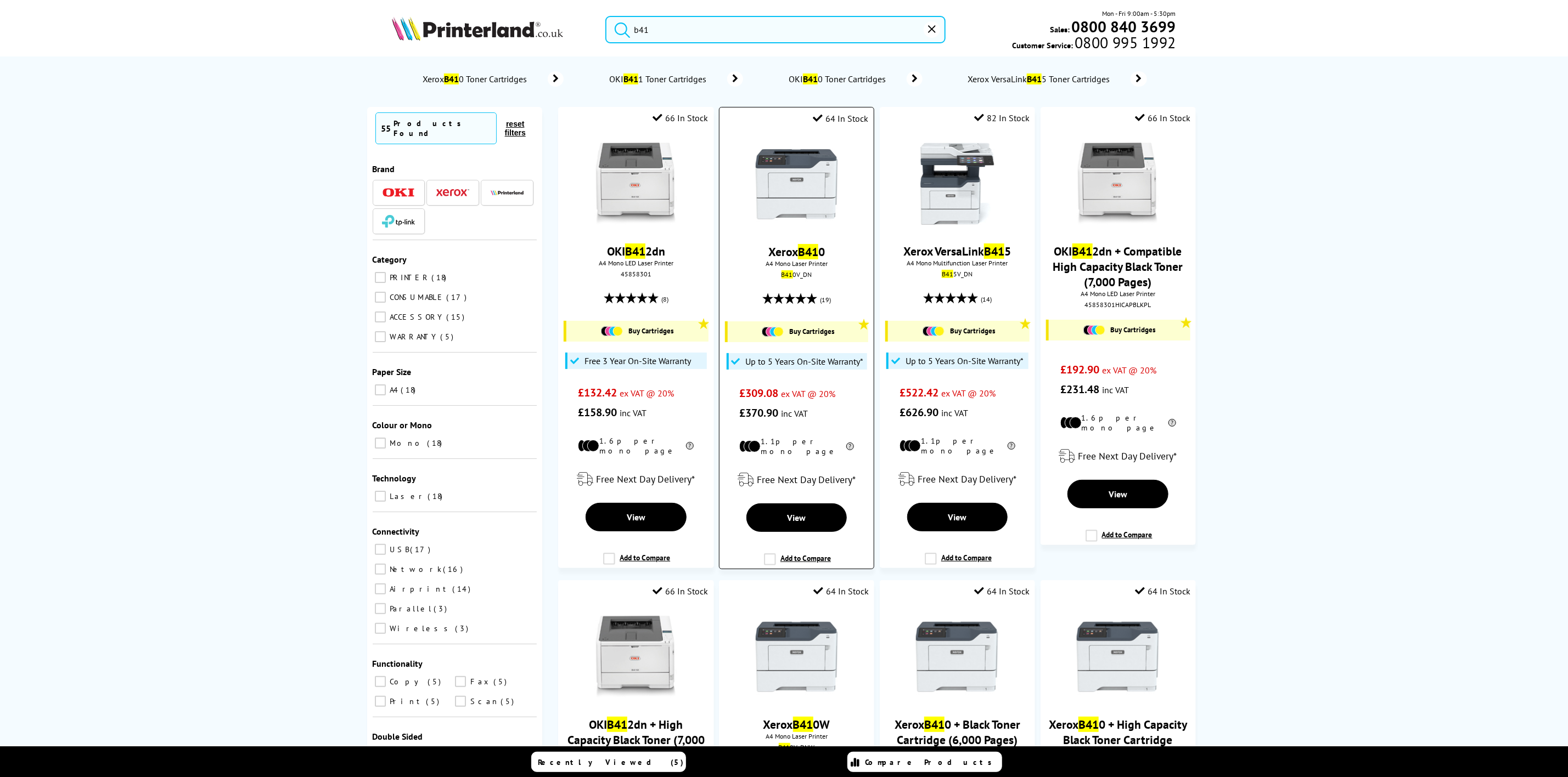
type input "b41"
click at [794, 208] on img at bounding box center [797, 184] width 82 height 82
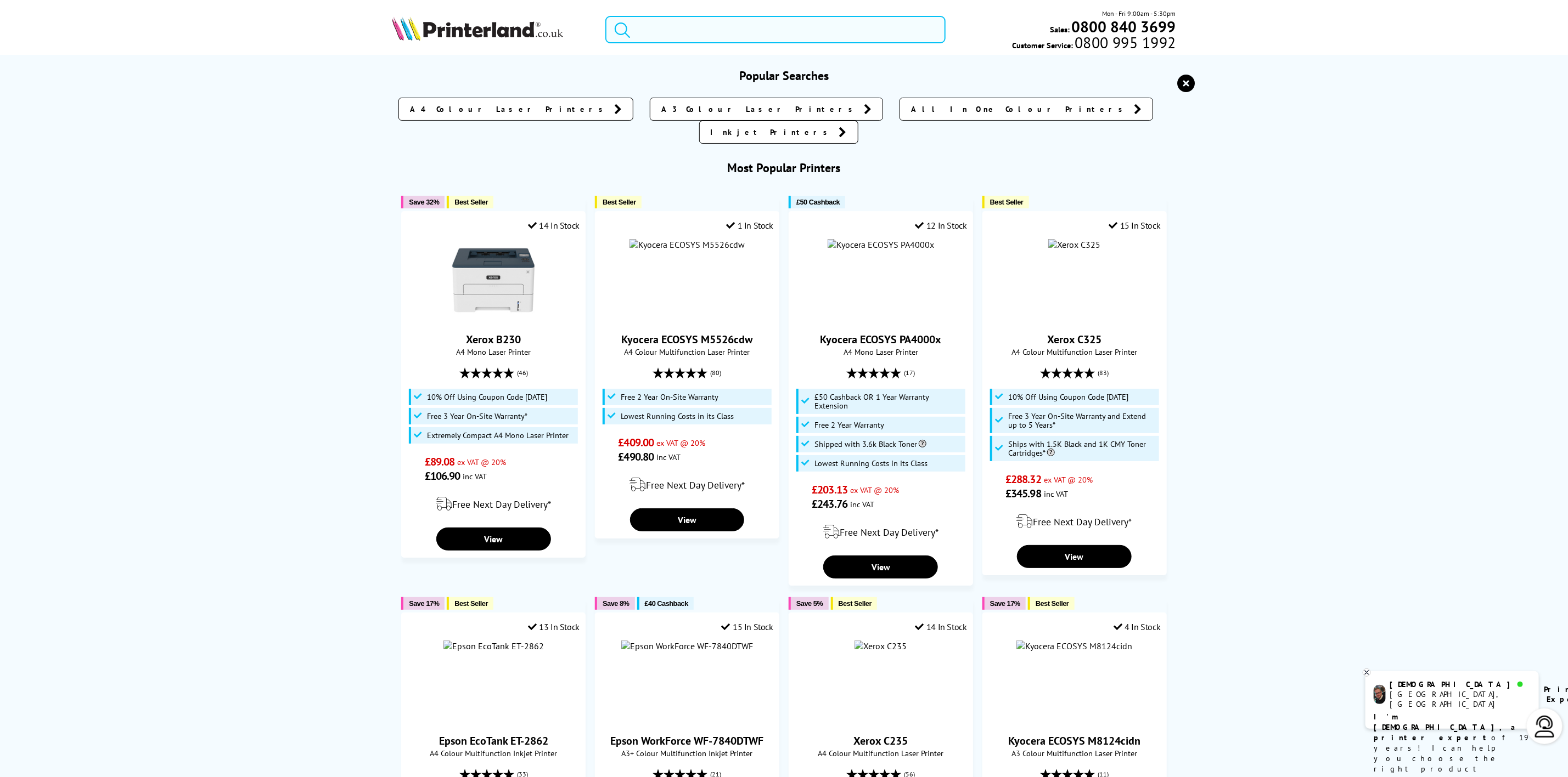
click at [679, 17] on input "search" at bounding box center [775, 29] width 340 height 27
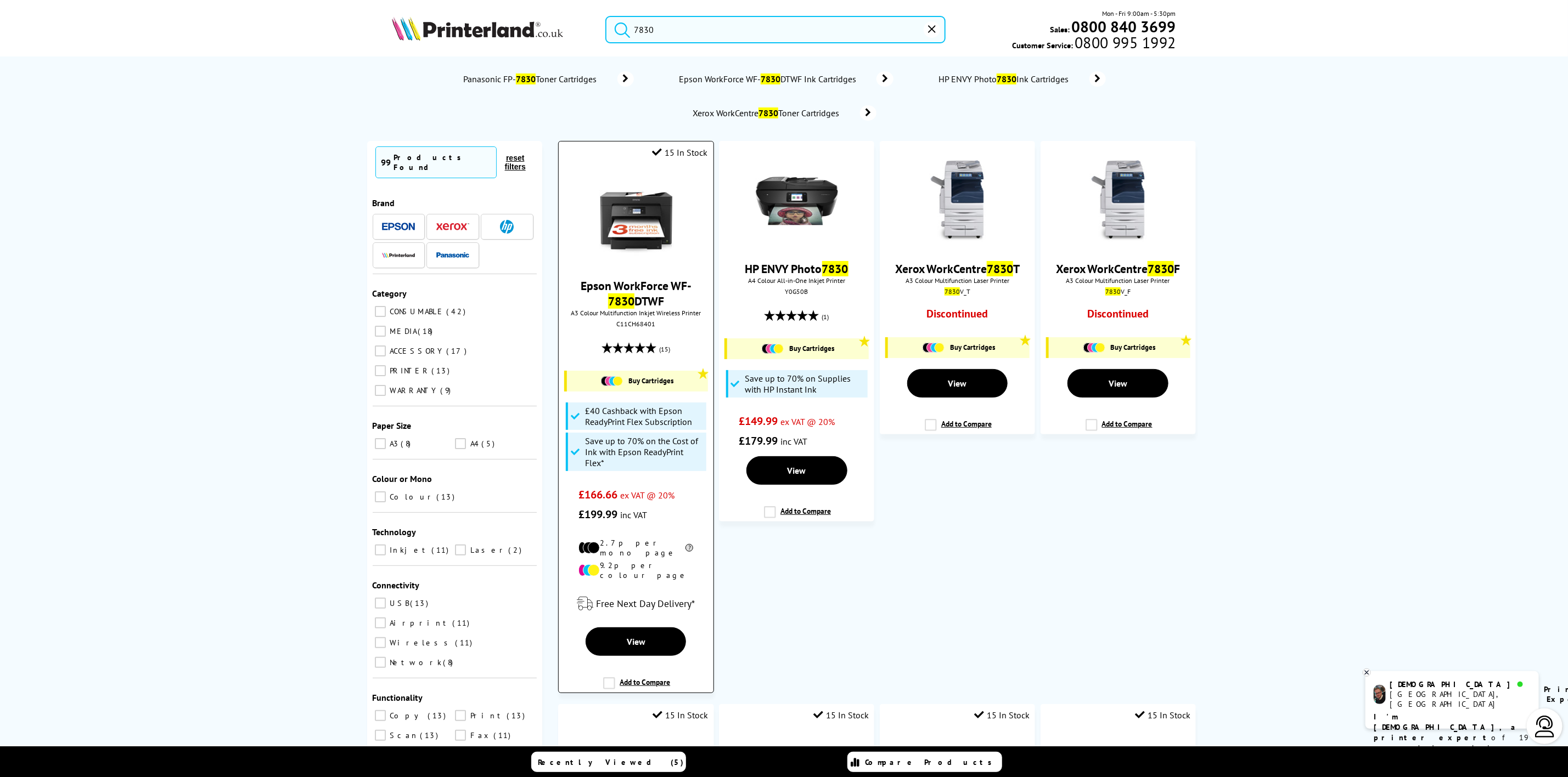
type input "7830"
click at [669, 237] on img at bounding box center [636, 218] width 82 height 82
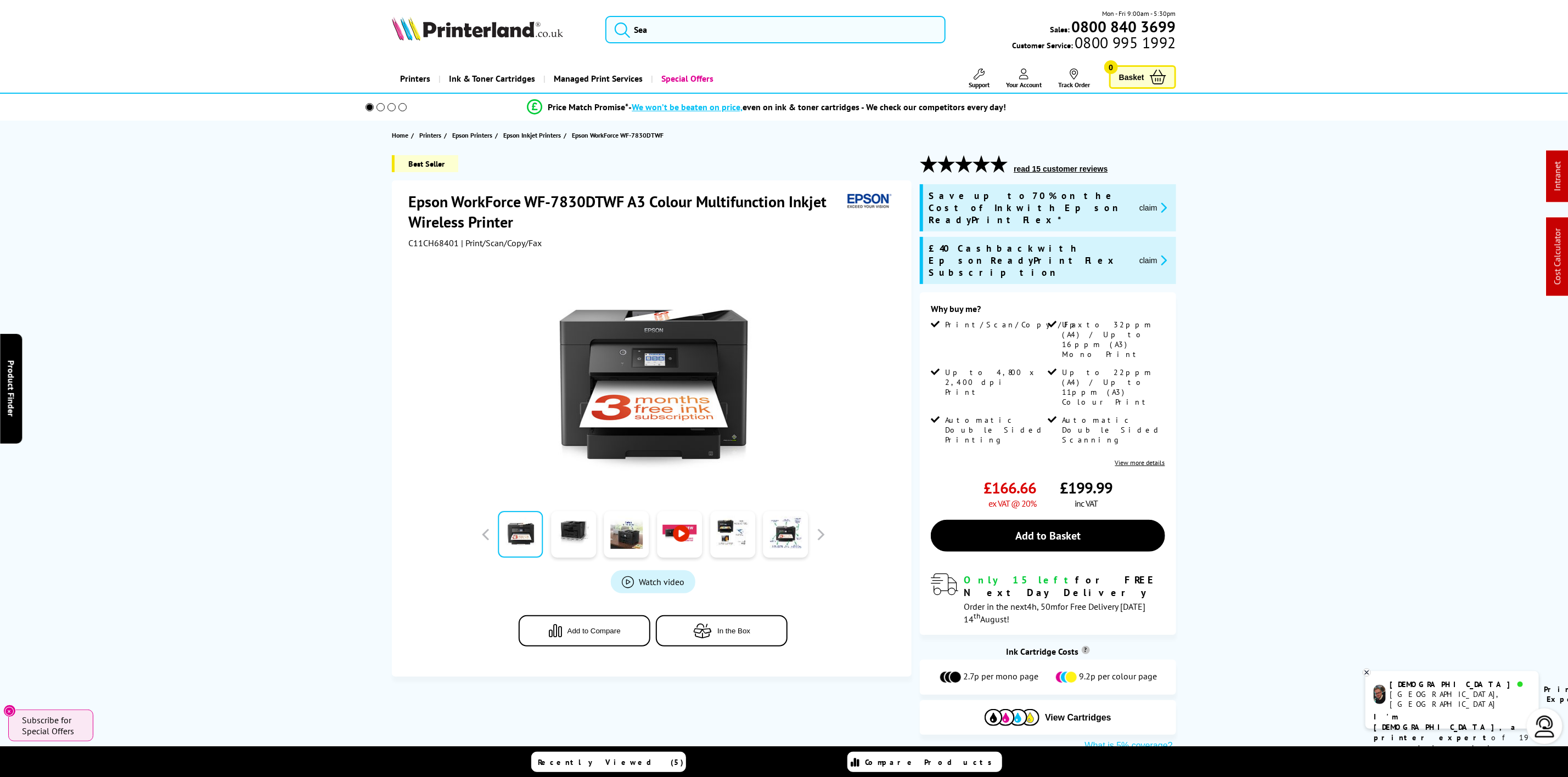
click at [452, 30] on img at bounding box center [478, 29] width 171 height 24
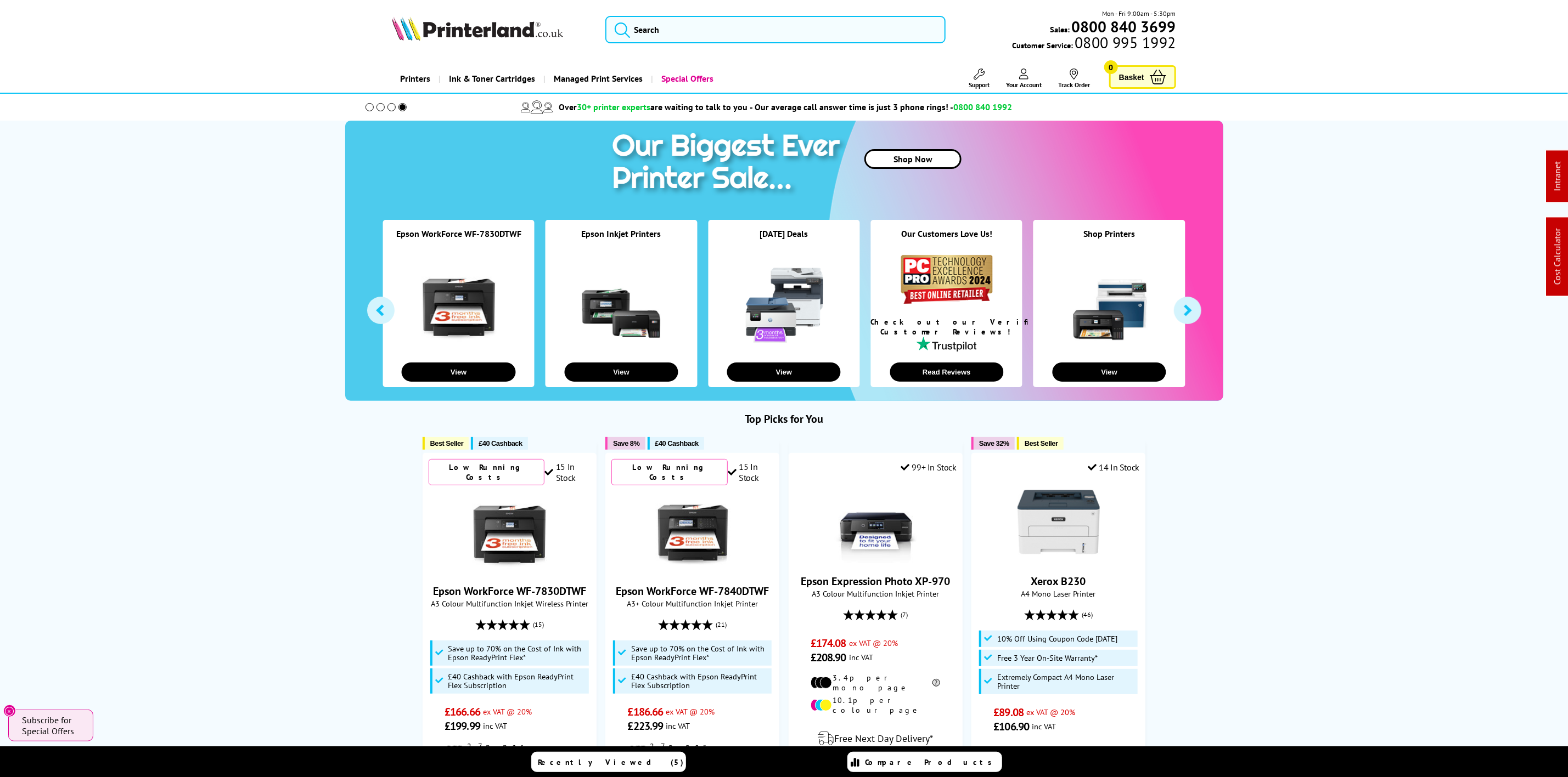
click at [437, 28] on img at bounding box center [478, 29] width 171 height 24
click at [481, 44] on div "Mon - Fri 9:00am - 5:30pm Sales: 0800 840 3699 Customer Service: 0800 995 1992" at bounding box center [784, 31] width 878 height 48
click at [481, 39] on img at bounding box center [478, 29] width 171 height 24
click at [501, 29] on img at bounding box center [478, 29] width 171 height 24
click at [501, 29] on img at bounding box center [478, 29] width 171 height 24
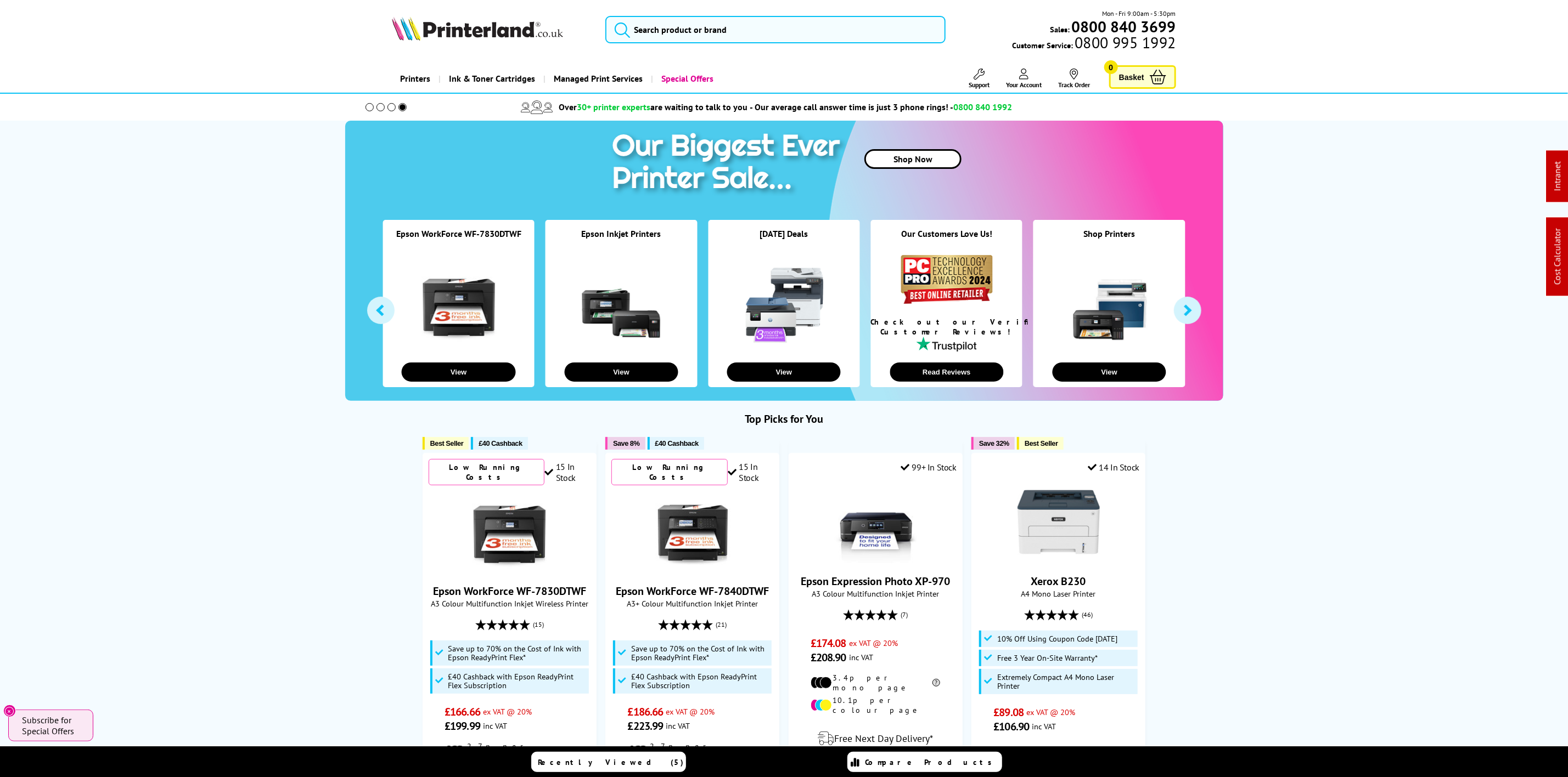
click at [491, 46] on div "Mon - Fri 9:00am - 5:30pm Sales: 0800 840 3699 Customer Service: 0800 995 1992" at bounding box center [784, 31] width 878 height 48
click at [489, 35] on img at bounding box center [478, 29] width 171 height 24
click at [675, 46] on div "Mon - Fri 9:00am - 5:30pm Sales: 0800 840 3699 Customer Service: 0800 995 1992" at bounding box center [784, 31] width 878 height 48
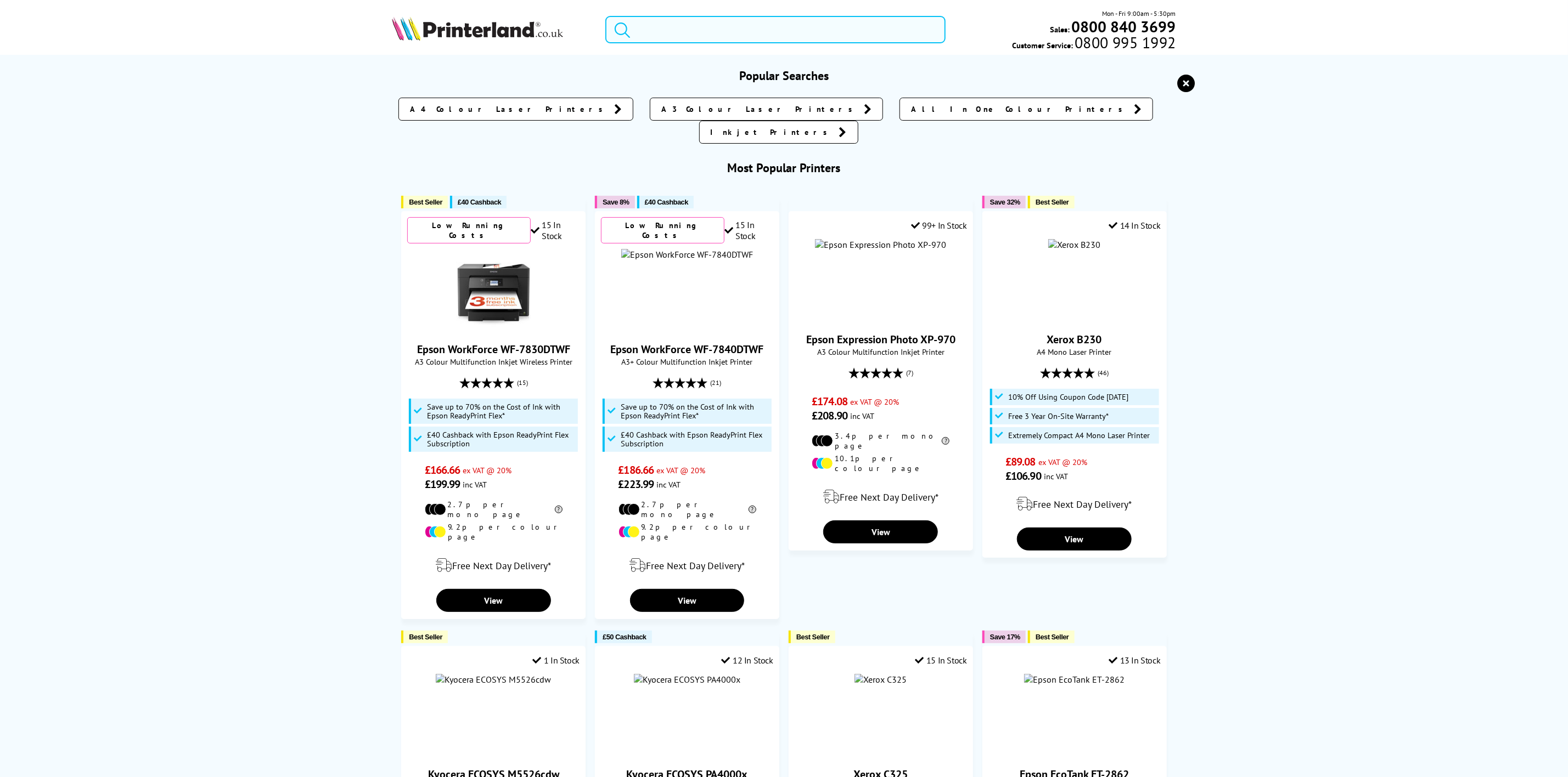
click at [684, 33] on input "search" at bounding box center [775, 29] width 340 height 27
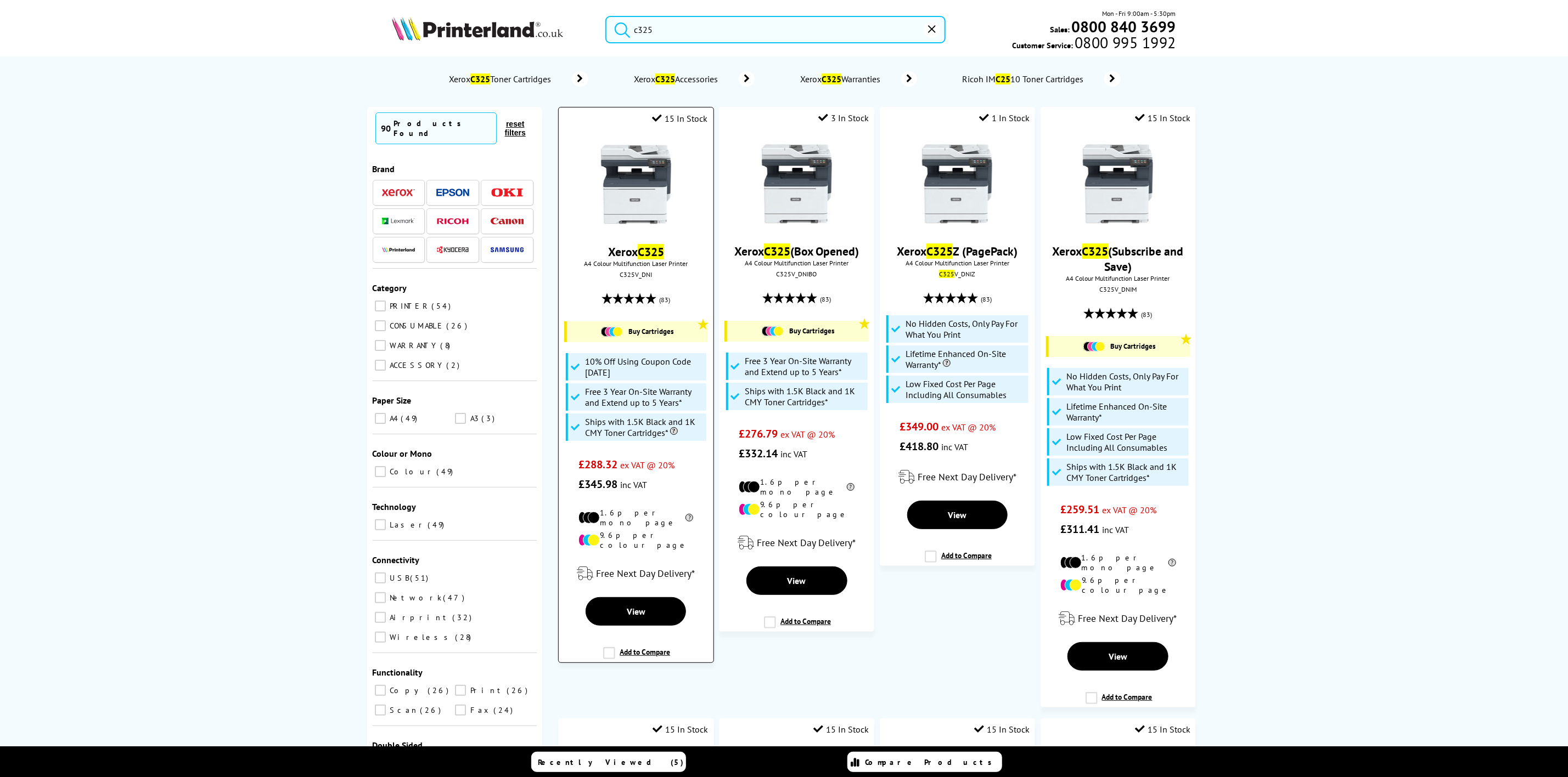
click at [628, 278] on div "C325V_DNI" at bounding box center [636, 274] width 138 height 8
copy div "C325V_DNI"
drag, startPoint x: 734, startPoint y: 18, endPoint x: 368, endPoint y: 7, distance: 366.2
click at [368, 7] on header "c325 Mon - Fri 9:00am - 5:30pm Sales: 0800 840 3699 Customer Service: 0800 995 …" at bounding box center [784, 46] width 1568 height 93
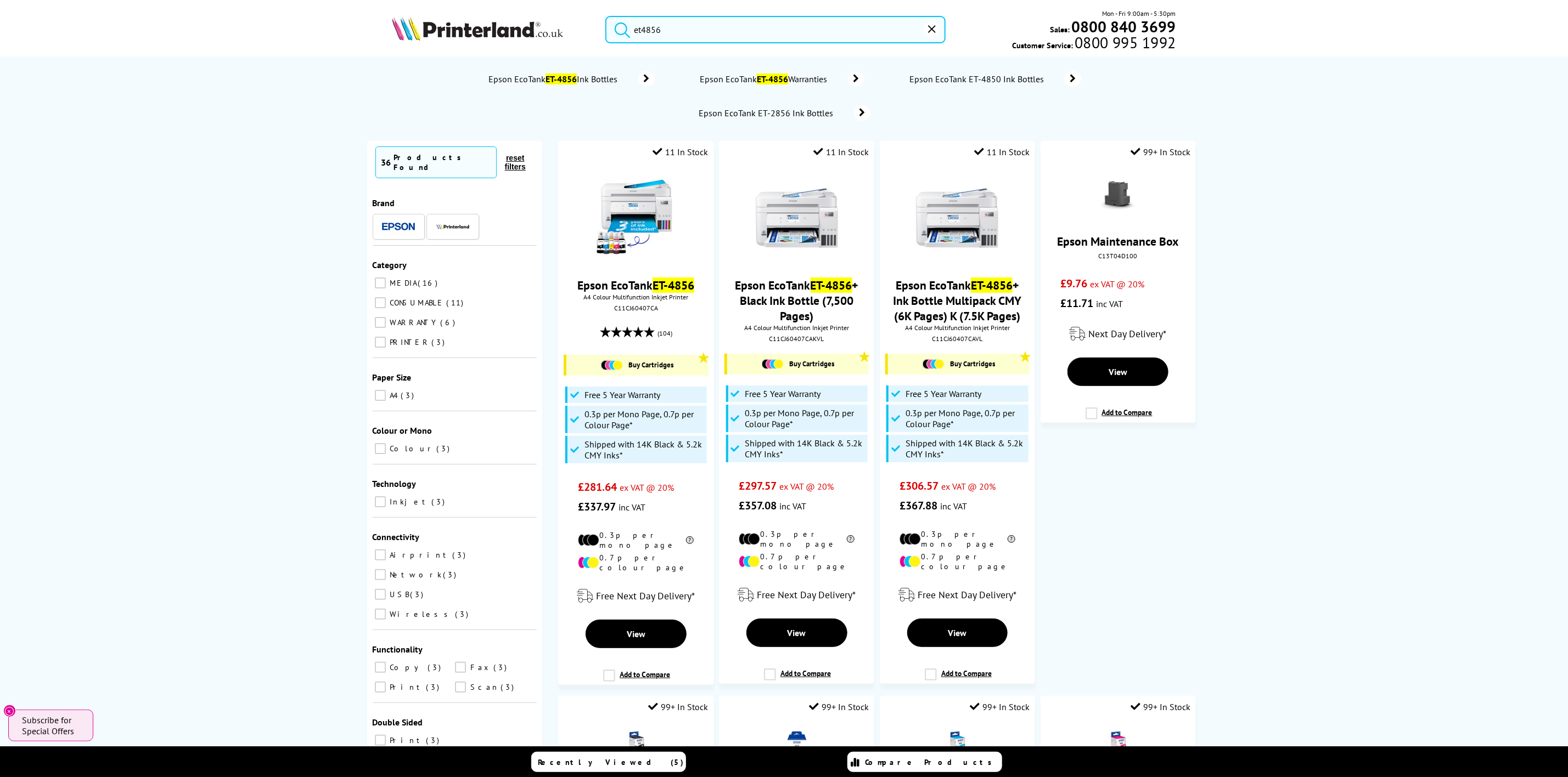
drag, startPoint x: 702, startPoint y: 37, endPoint x: 537, endPoint y: 37, distance: 165.0
click at [537, 37] on div "et4856 Mon - Fri 9:00am - 5:30pm Sales: 0800 840 3699 Customer Service: 0800 99…" at bounding box center [784, 31] width 878 height 48
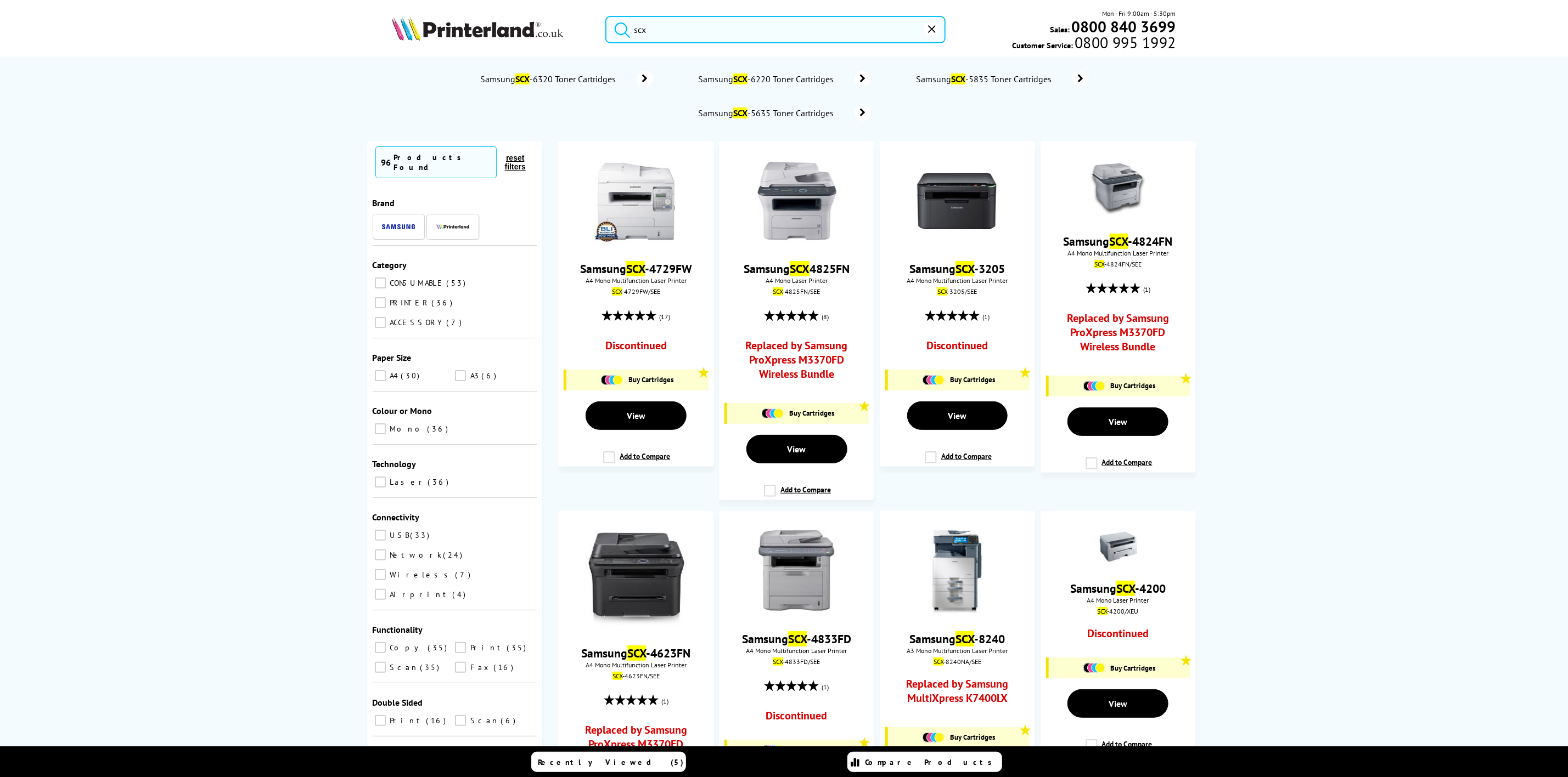
type input "scx"
click at [508, 23] on img at bounding box center [478, 29] width 171 height 24
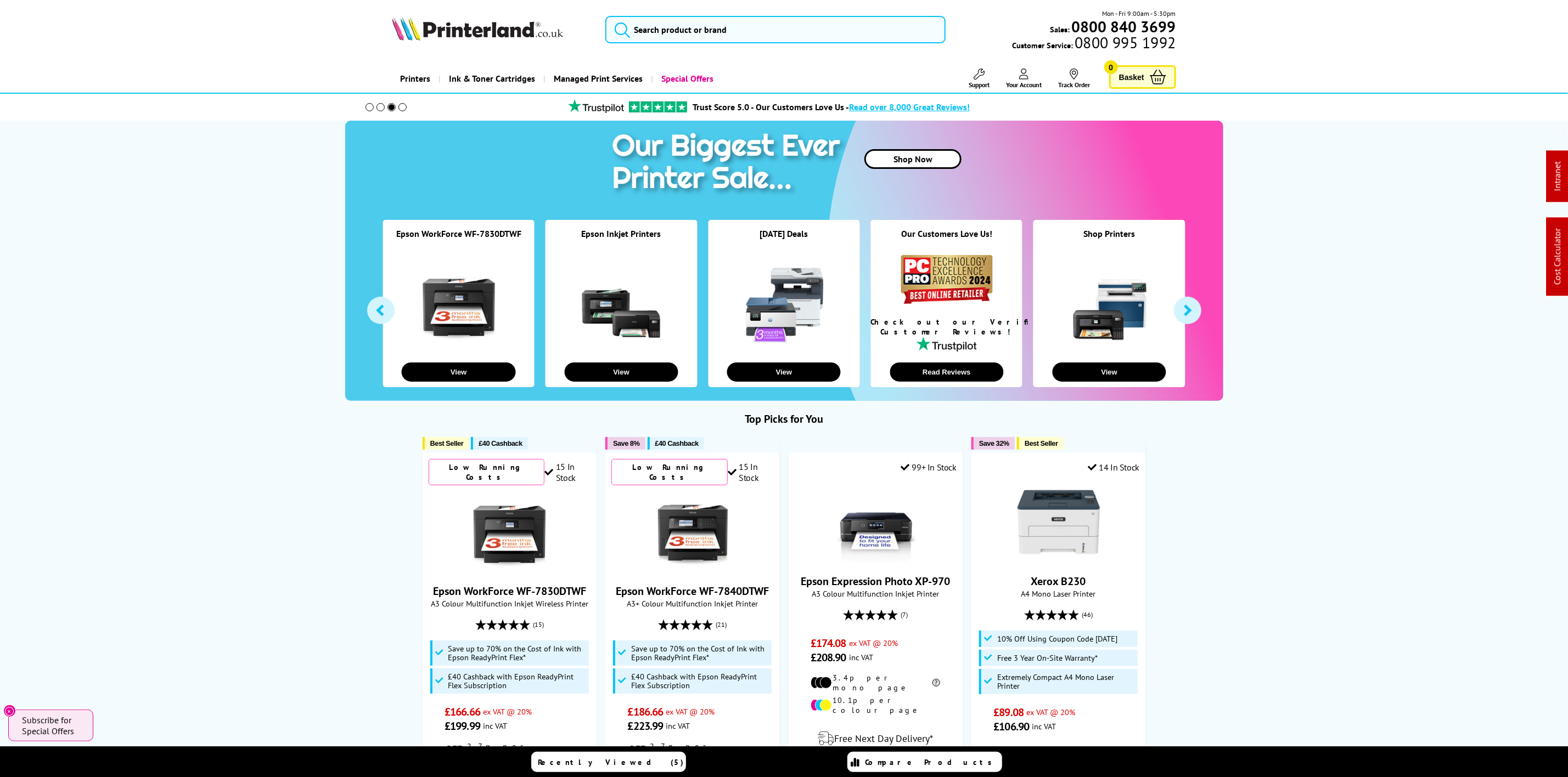
click at [512, 22] on img at bounding box center [478, 29] width 171 height 24
click at [467, 25] on img at bounding box center [478, 29] width 171 height 24
click at [446, 33] on img at bounding box center [478, 29] width 171 height 24
click at [956, 78] on li "Support Technical Support Customer Support Track Order Sign Out Your Account Ab…" at bounding box center [968, 79] width 43 height 20
click at [971, 79] on link "Support" at bounding box center [979, 79] width 21 height 20
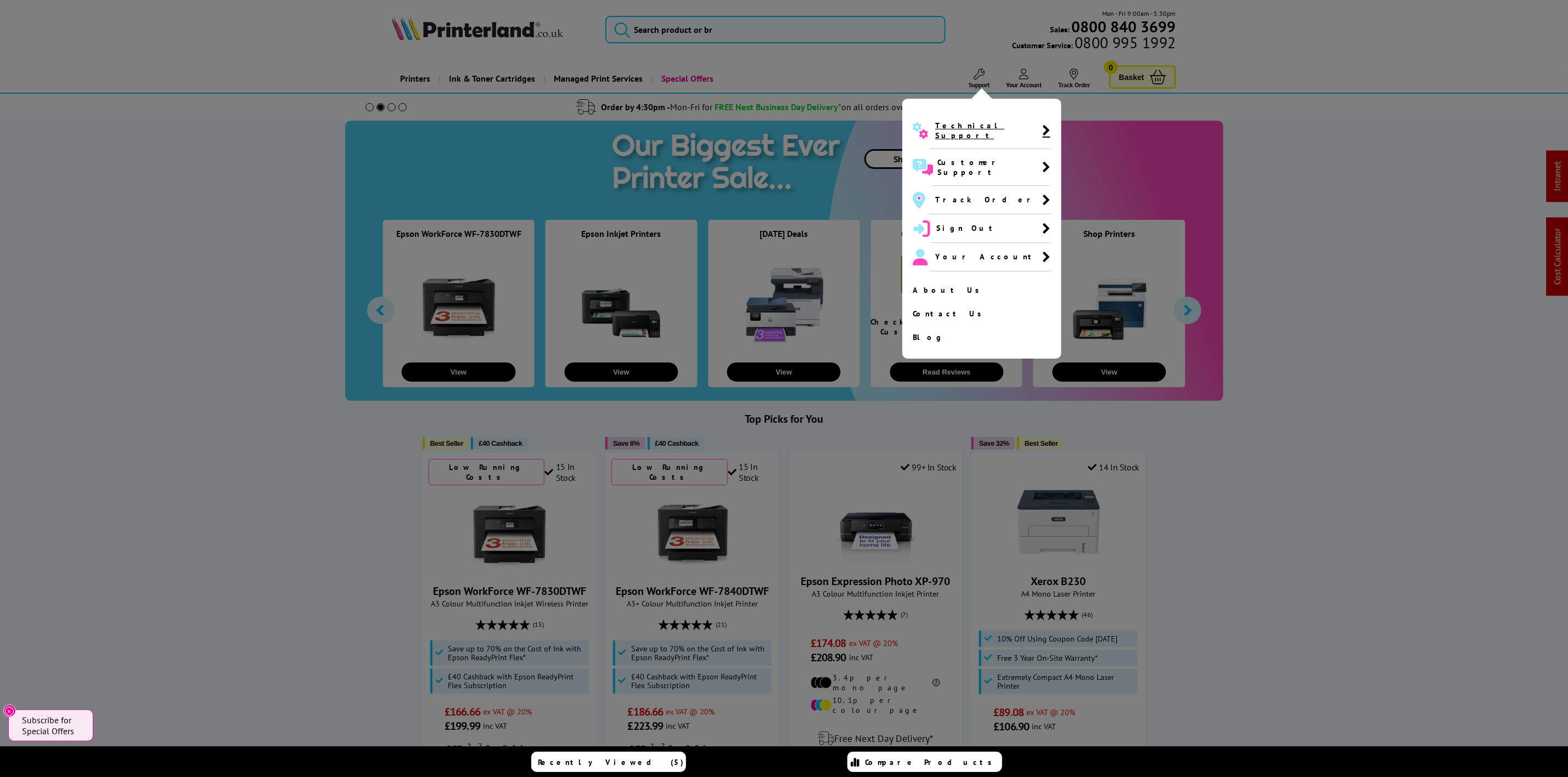
click at [947, 120] on span "Technical Support" at bounding box center [991, 131] width 121 height 37
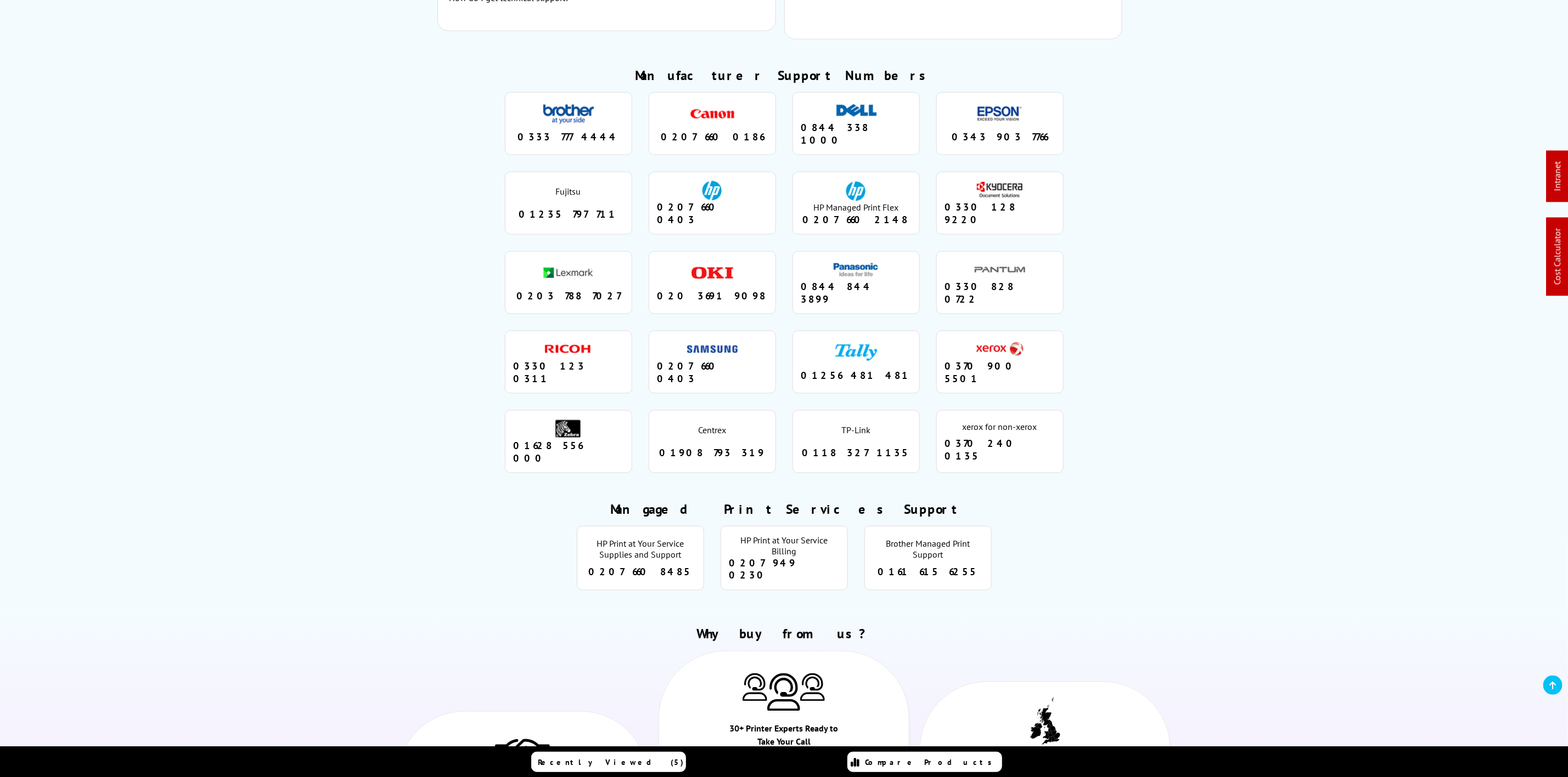
scroll to position [868, 0]
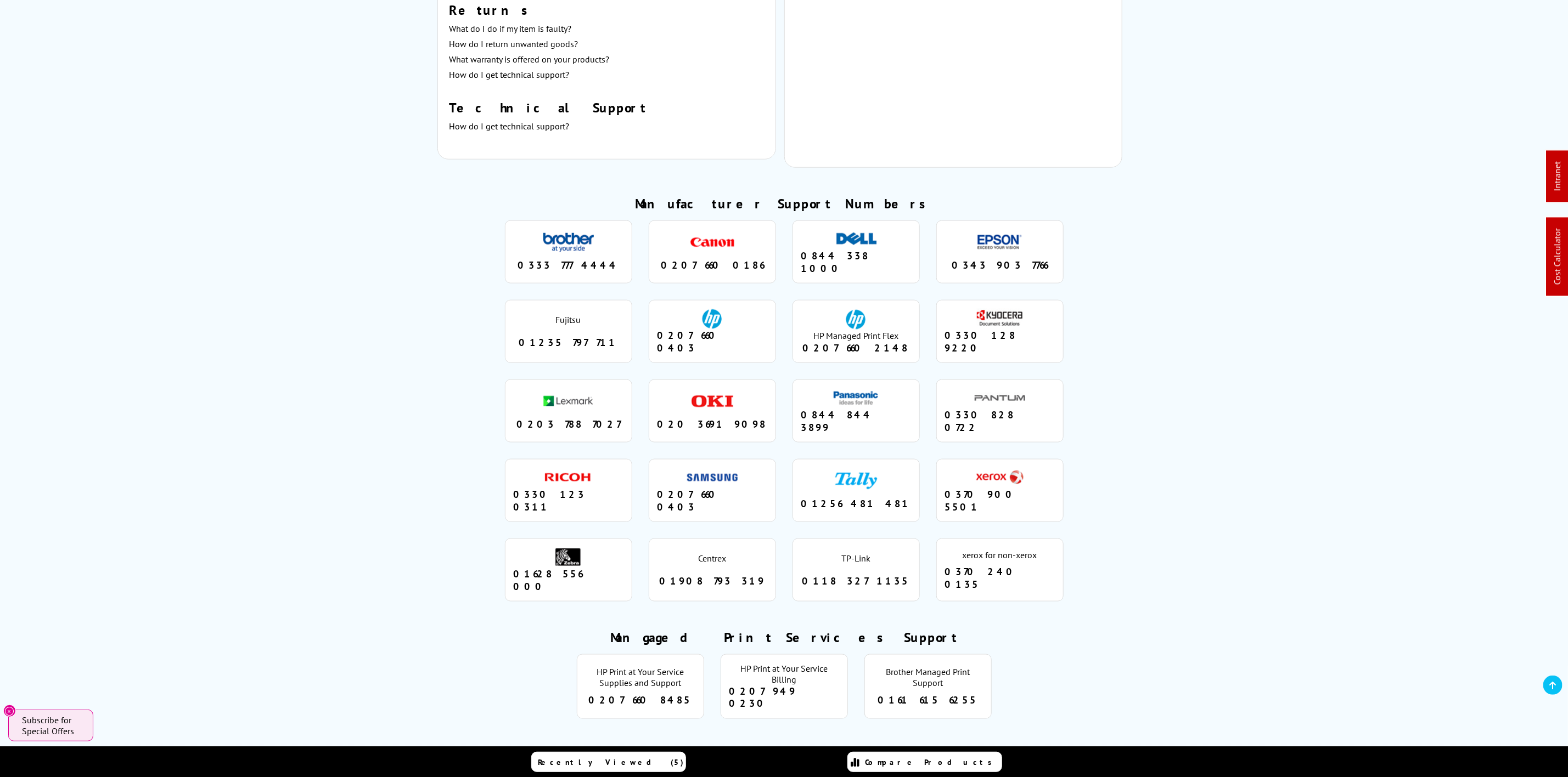
drag, startPoint x: 1017, startPoint y: 333, endPoint x: 958, endPoint y: 333, distance: 59.0
click at [958, 333] on div "0330 128 9220" at bounding box center [1000, 341] width 110 height 25
copy div "0330 128 9220"
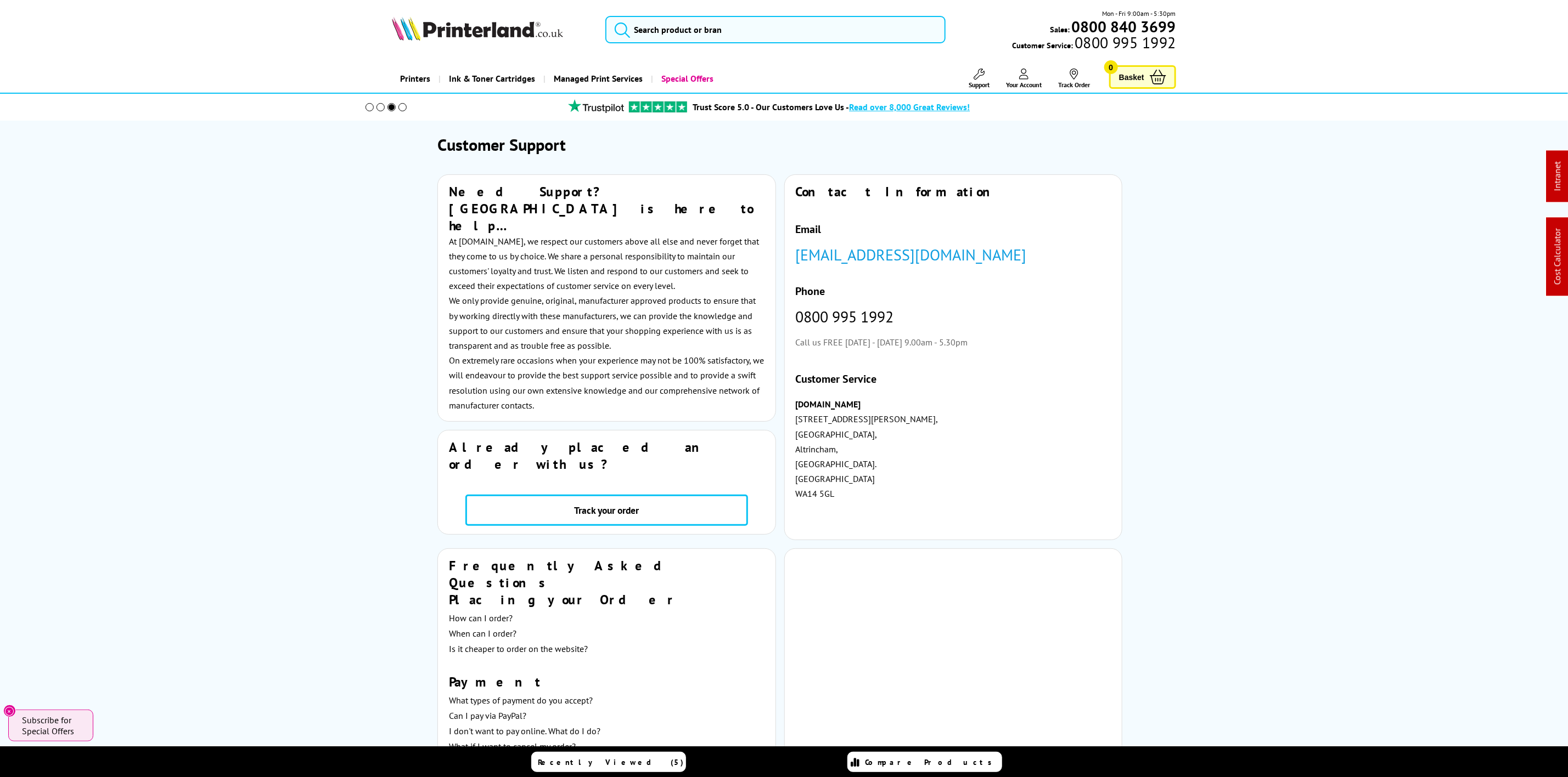
click at [491, 33] on img at bounding box center [478, 29] width 171 height 24
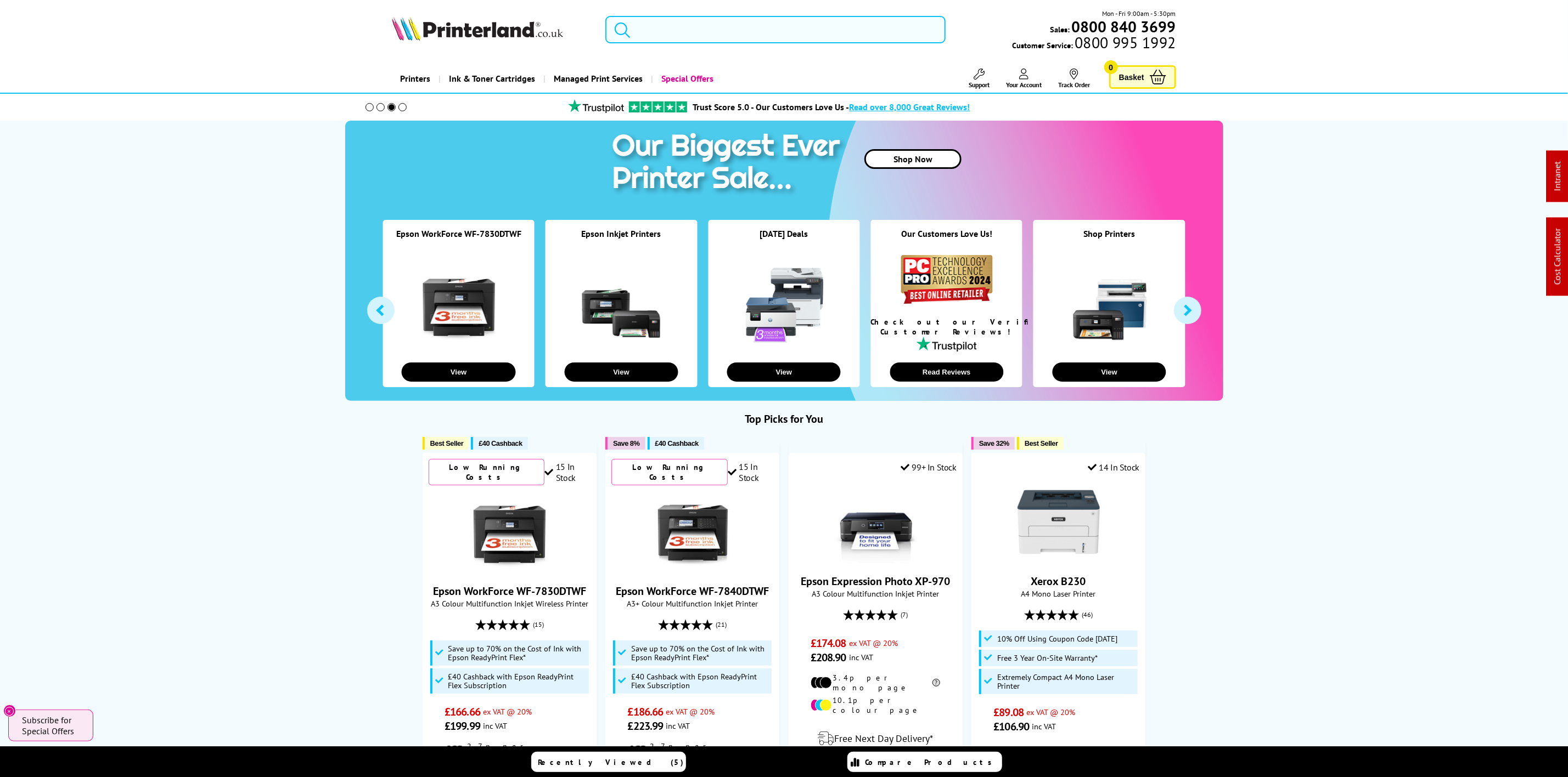
click at [675, 37] on input "search" at bounding box center [775, 29] width 340 height 27
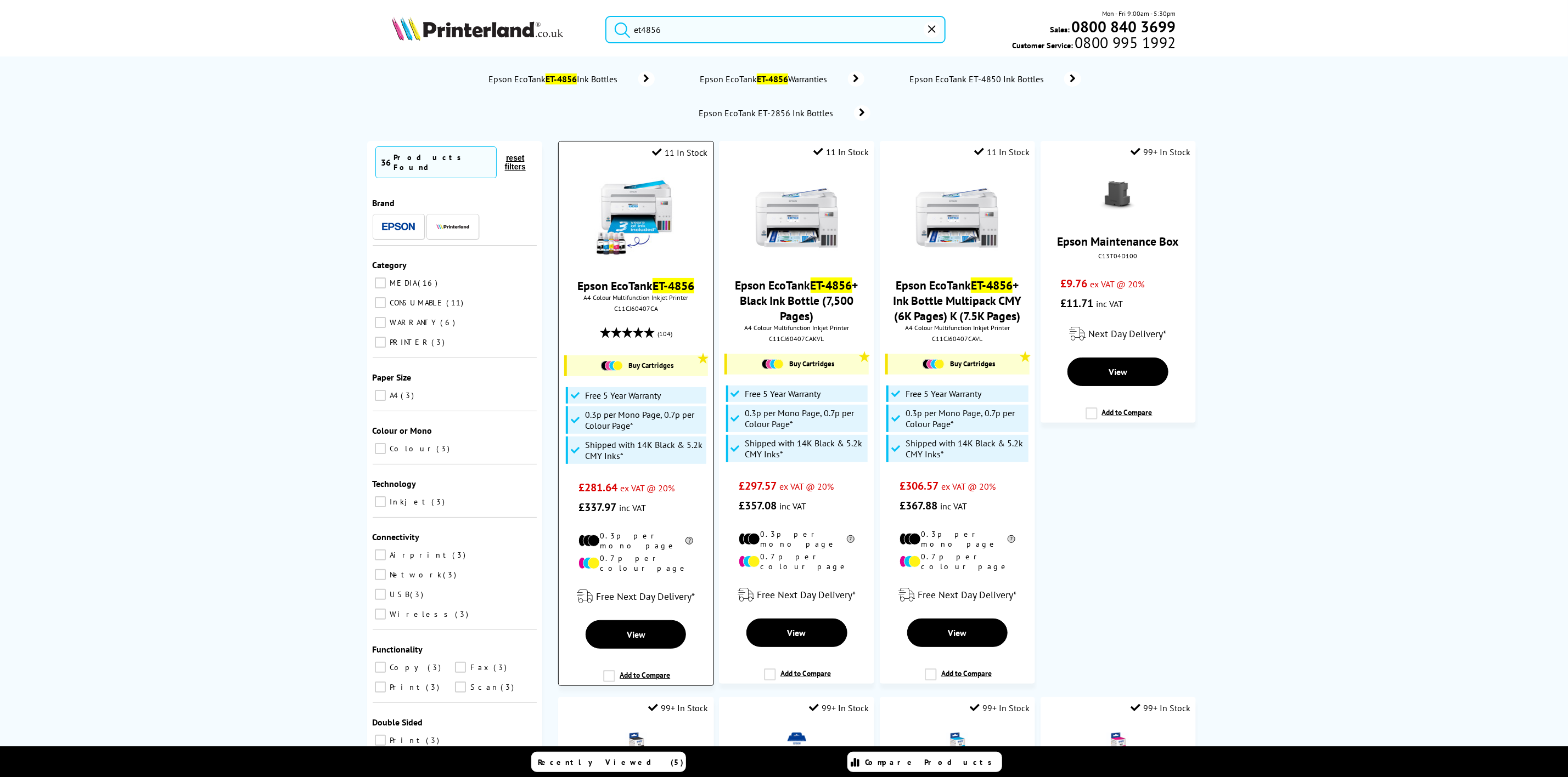
type input "et4856"
click at [642, 312] on div "C11CJ60407CA" at bounding box center [636, 308] width 138 height 8
copy div "C11CJ60407CA"
drag, startPoint x: 402, startPoint y: 12, endPoint x: 414, endPoint y: 26, distance: 18.4
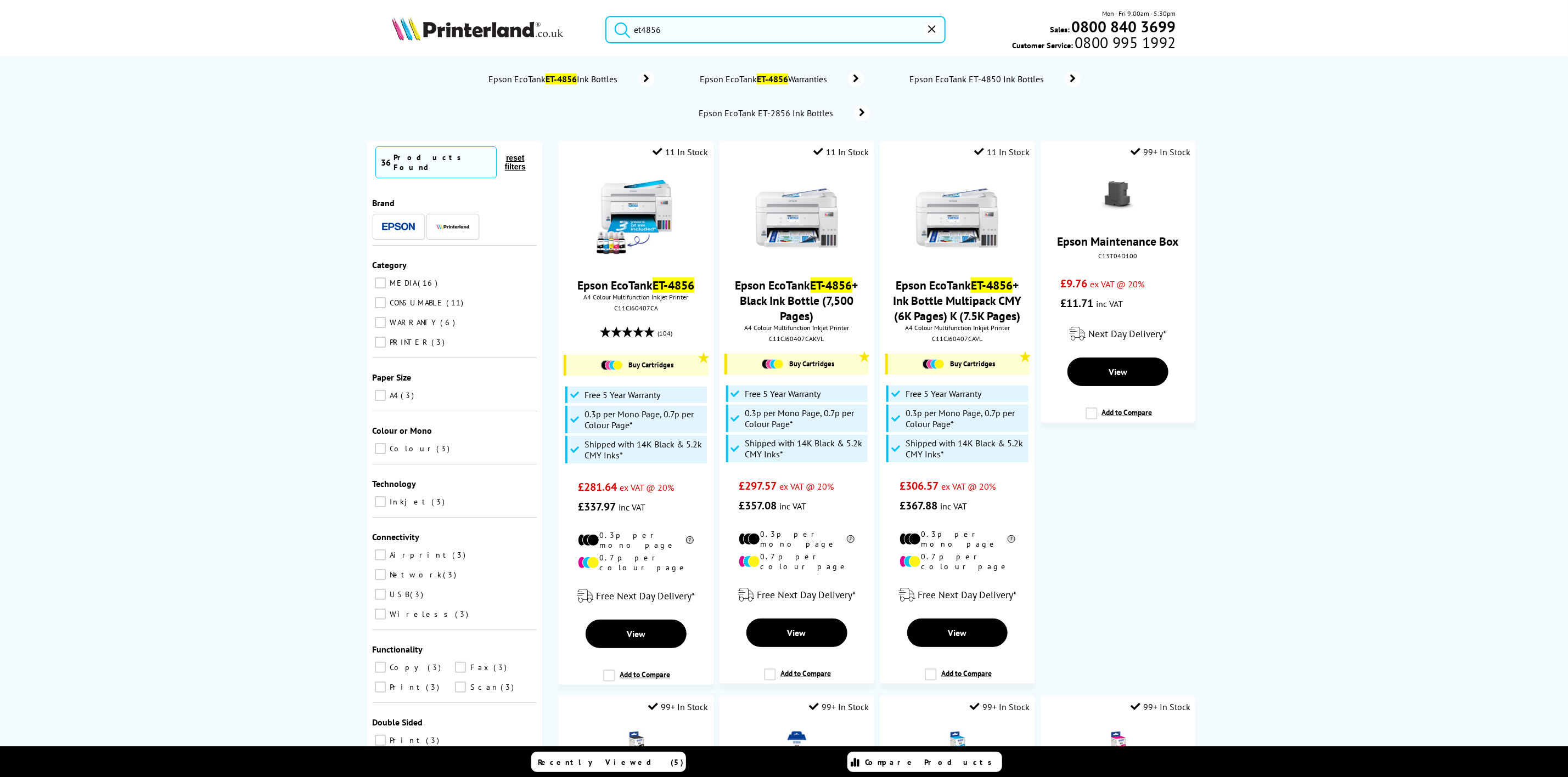
click at [402, 12] on div "et4856 Mon - Fri 9:00am - 5:30pm Sales: 0800 840 3699 Customer Service: 0800 99…" at bounding box center [784, 31] width 878 height 48
click at [416, 27] on img at bounding box center [478, 29] width 171 height 24
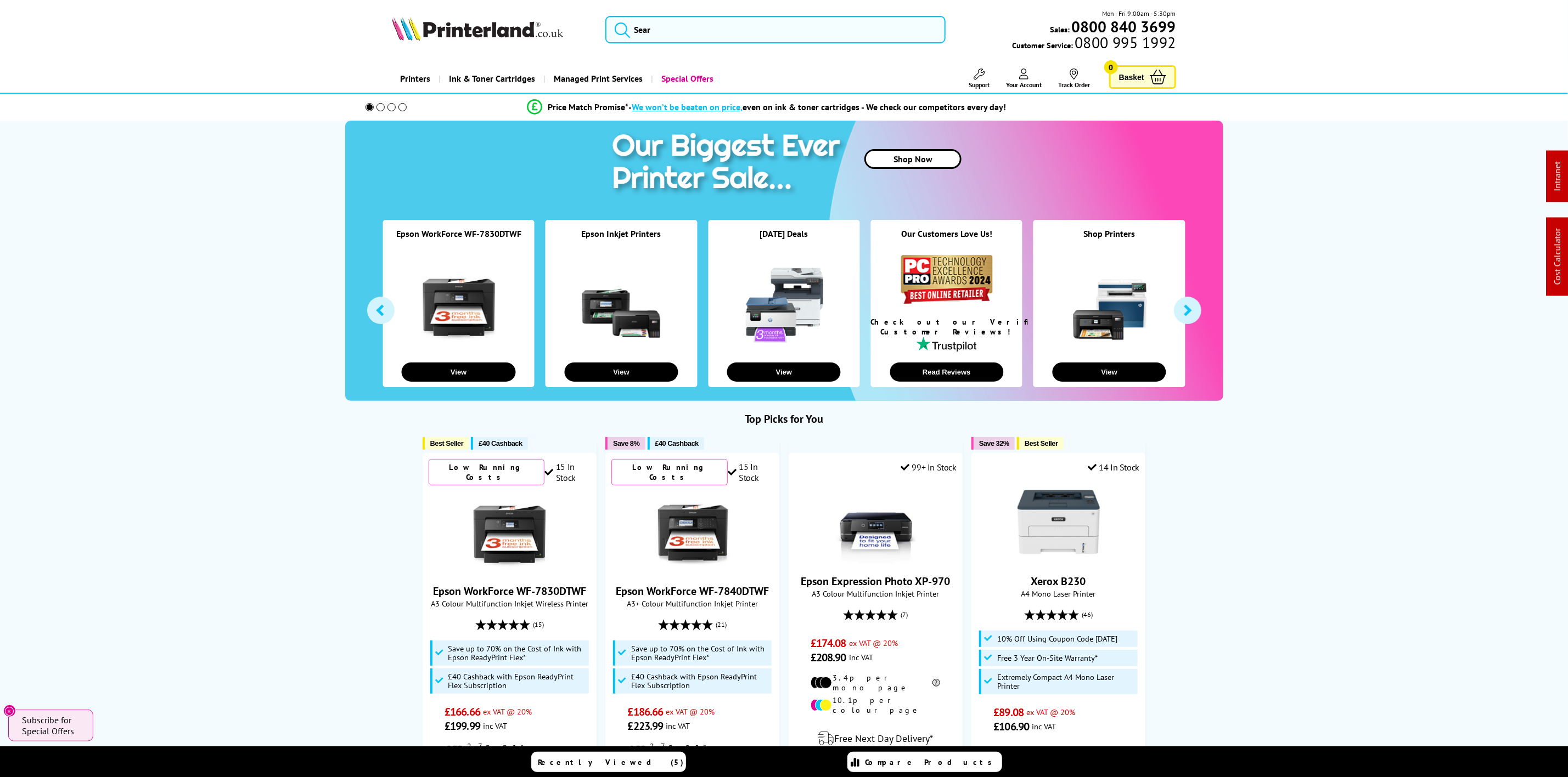
click at [691, 48] on div "Mon - Fri 9:00am - 5:30pm Sales: 0800 840 3699 Customer Service: 0800 995 1992" at bounding box center [784, 31] width 878 height 48
click at [695, 28] on input "search" at bounding box center [775, 29] width 340 height 27
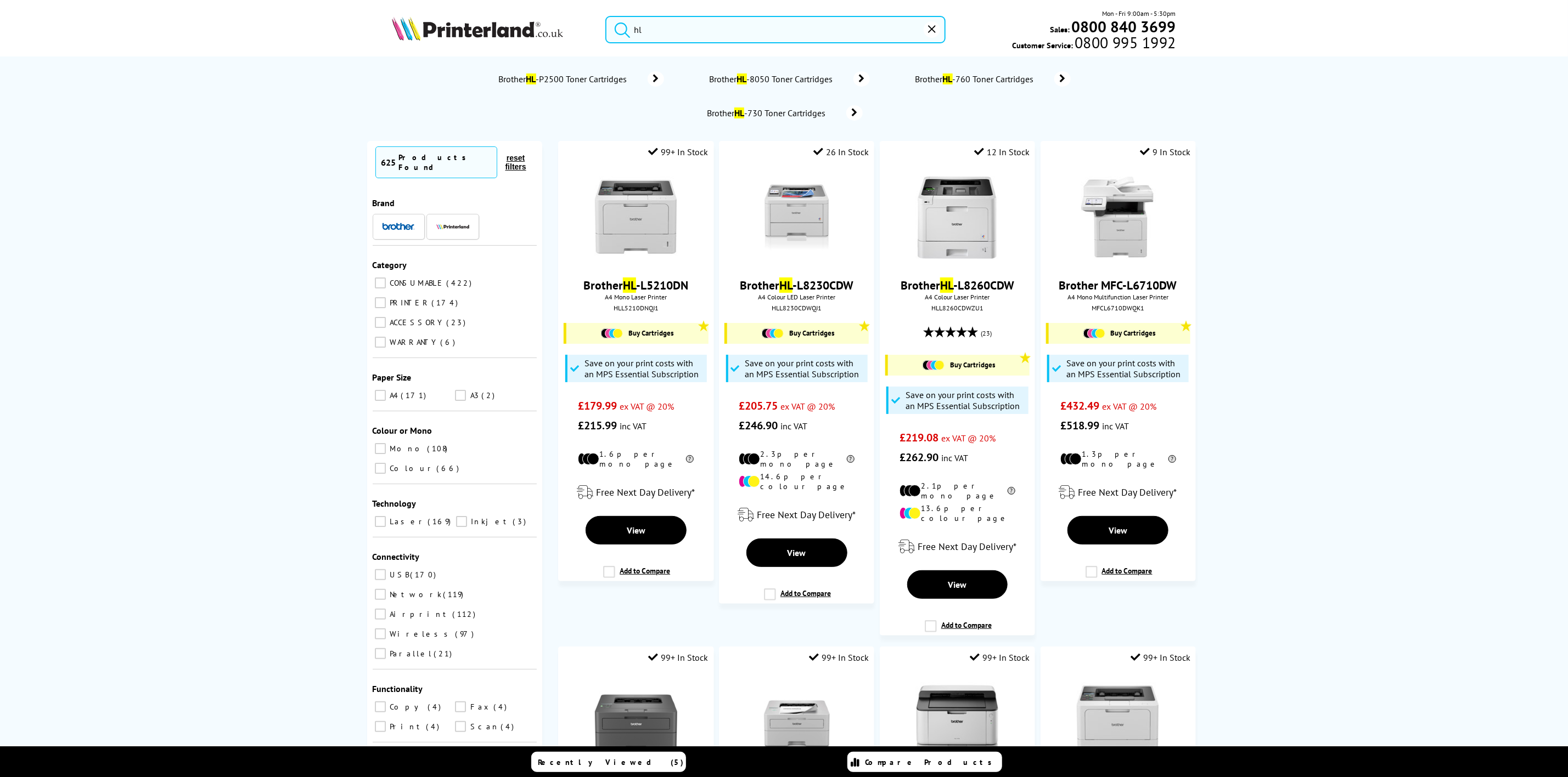
type input "h"
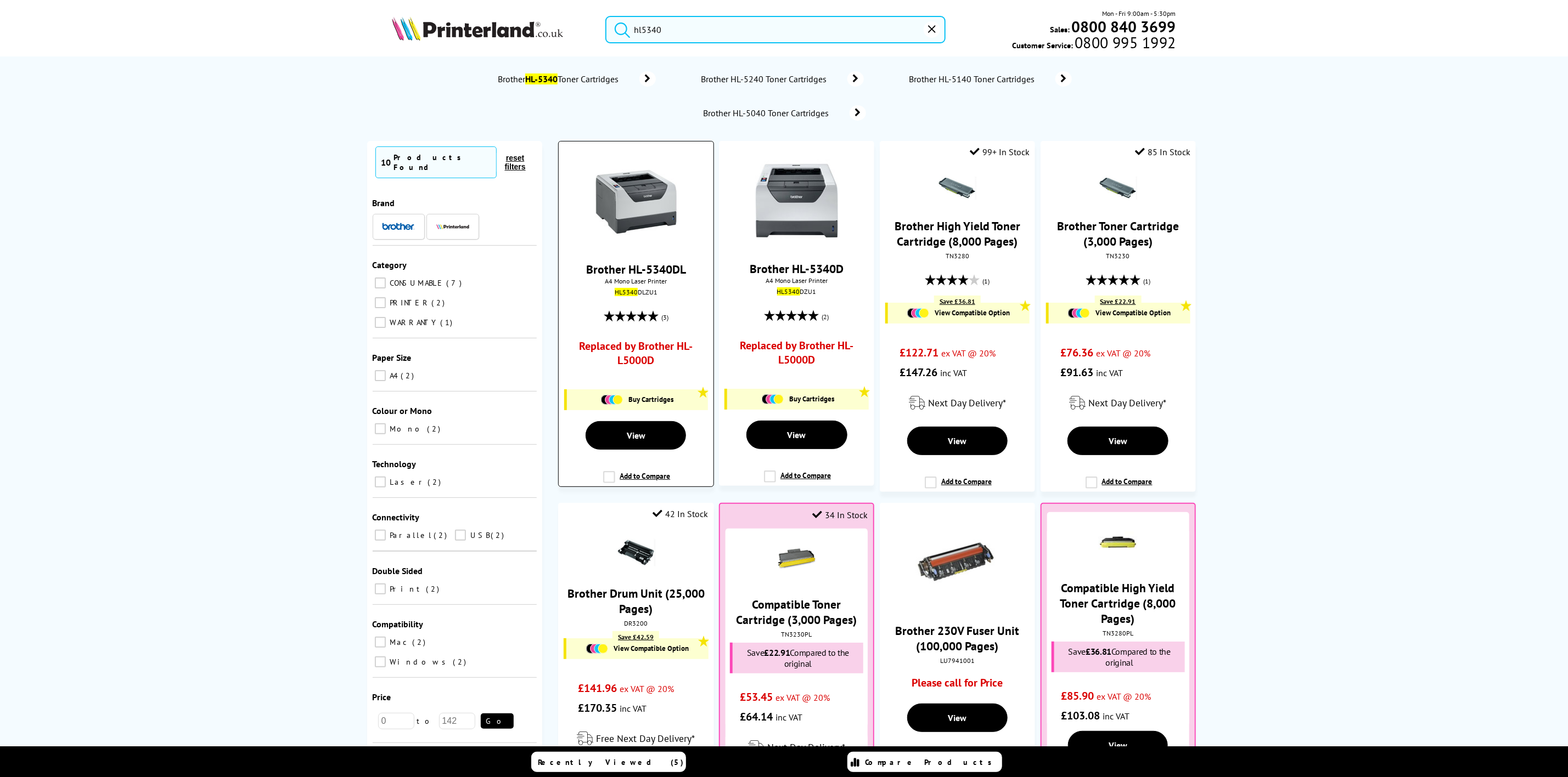
type input "hl5340"
click at [655, 210] on img at bounding box center [636, 202] width 82 height 82
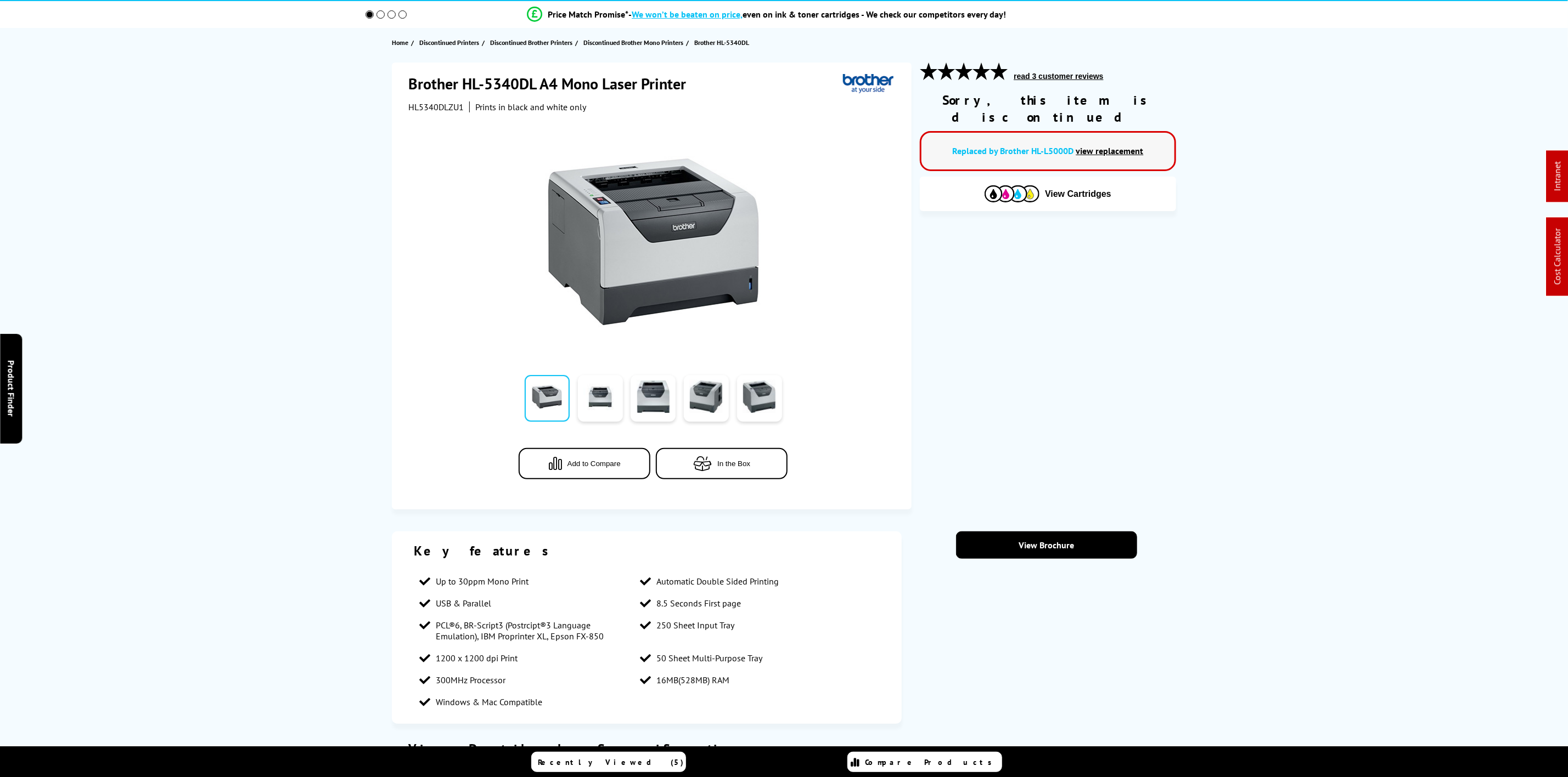
scroll to position [494, 0]
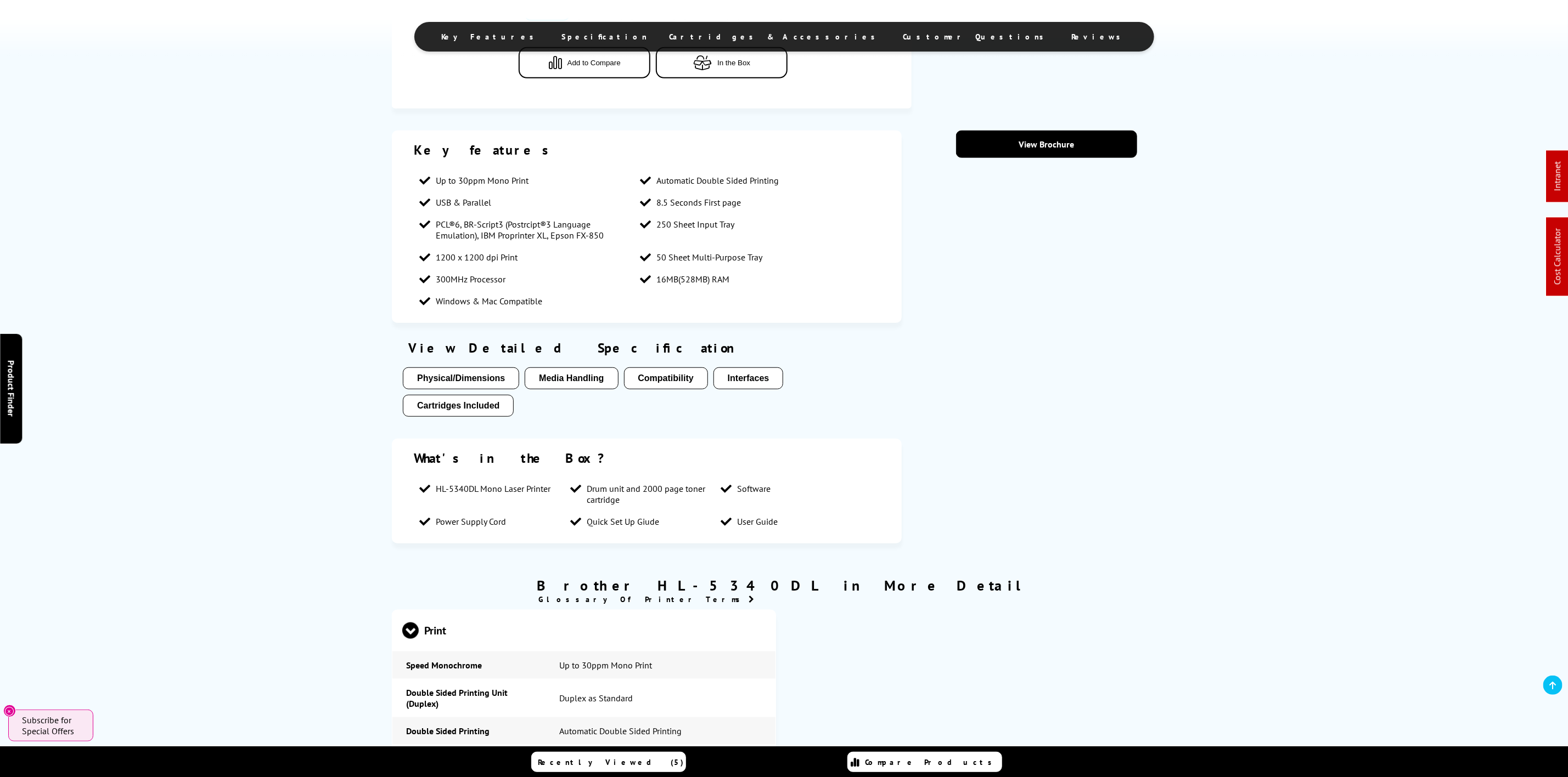
click at [779, 24] on ul "Key Features Specification Cartridges & Accessories Customer Questions Reviews" at bounding box center [784, 37] width 740 height 30
click at [776, 31] on ul "Key Features Specification Cartridges & Accessories Customer Questions Reviews" at bounding box center [784, 37] width 740 height 30
click at [762, 38] on span "Cartridges & Accessories" at bounding box center [776, 36] width 212 height 10
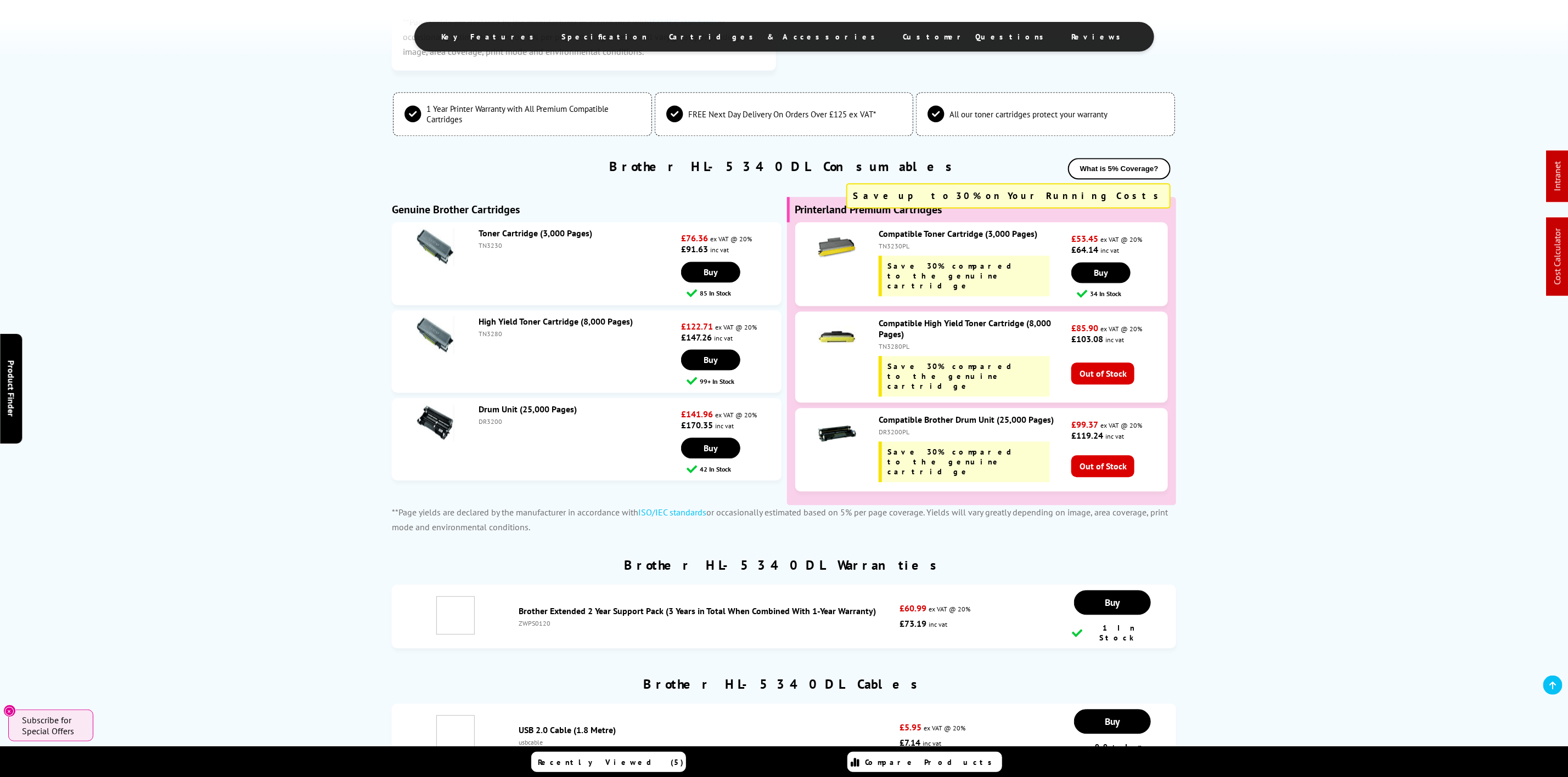
scroll to position [1855, 0]
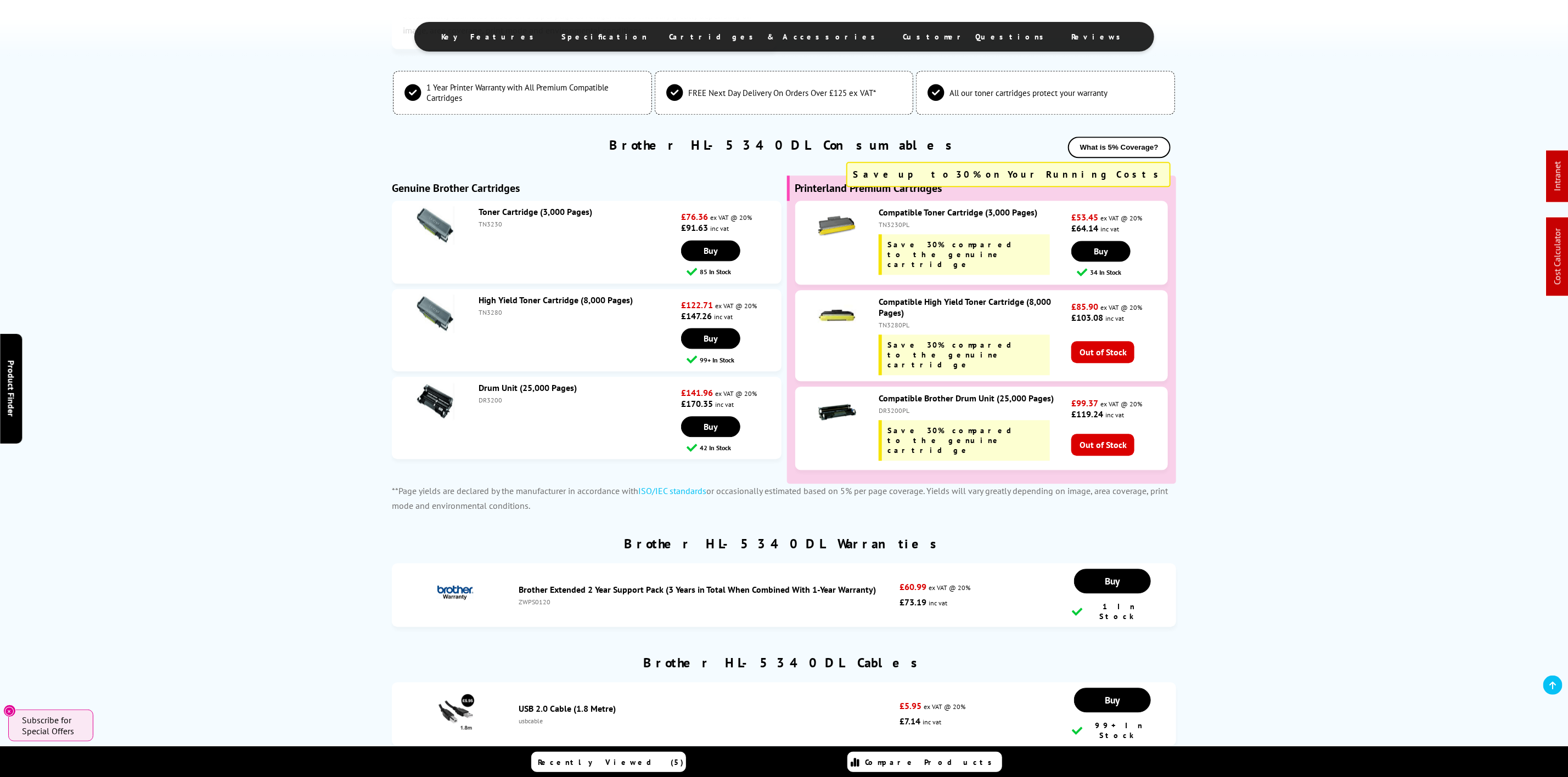
click at [493, 228] on div "TN3230" at bounding box center [578, 223] width 200 height 8
copy div "TN3230"
click at [896, 242] on div "Compatible Toner Cartridge (3,000 Pages) TN3230PL Save 30% compared to the genu…" at bounding box center [972, 241] width 198 height 68
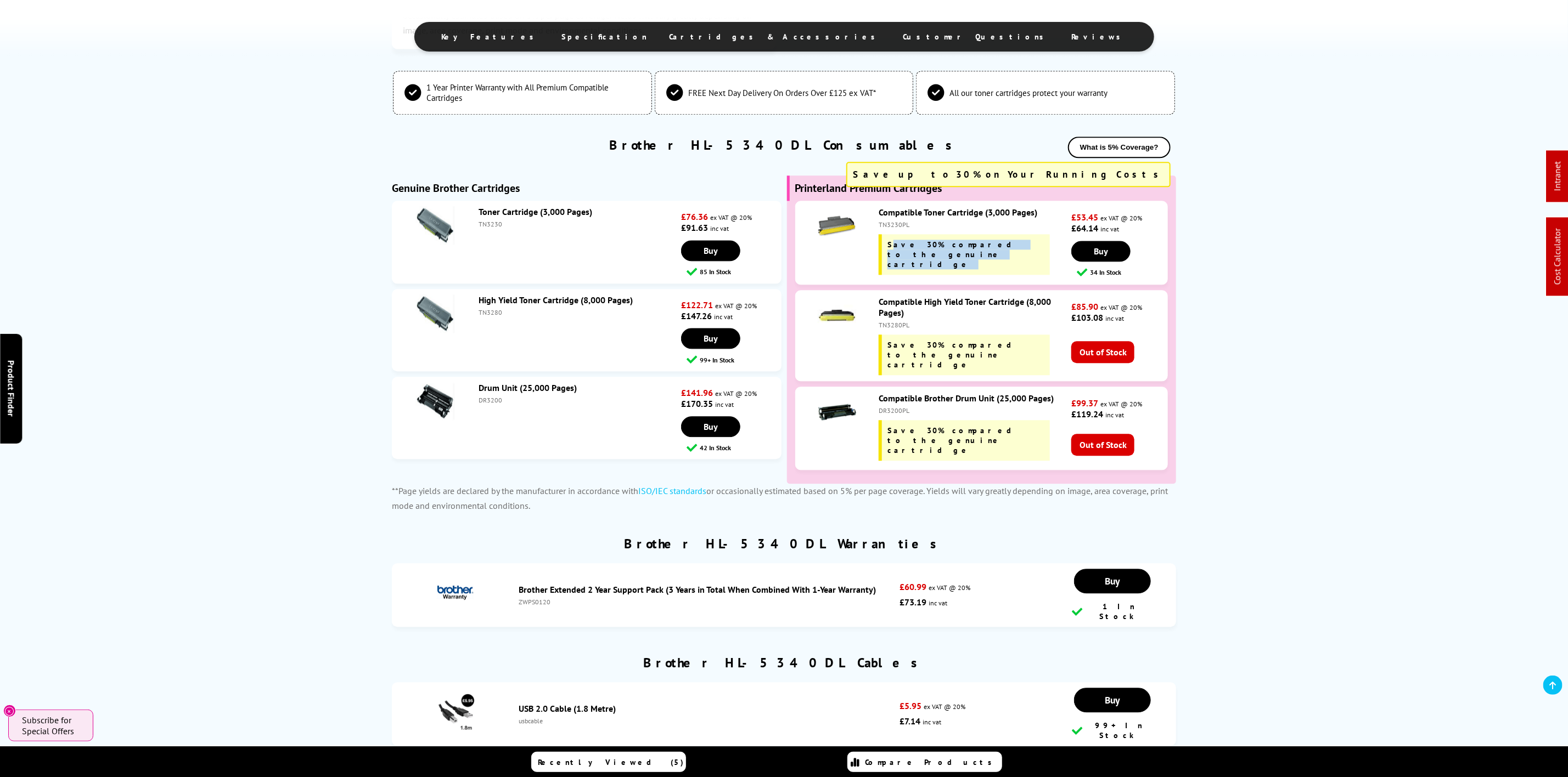
click at [896, 242] on div "Compatible Toner Cartridge (3,000 Pages) TN3230PL Save 30% compared to the genu…" at bounding box center [972, 241] width 198 height 68
click at [896, 229] on div "TN3230PL" at bounding box center [974, 224] width 190 height 8
copy div "TN3230PL"
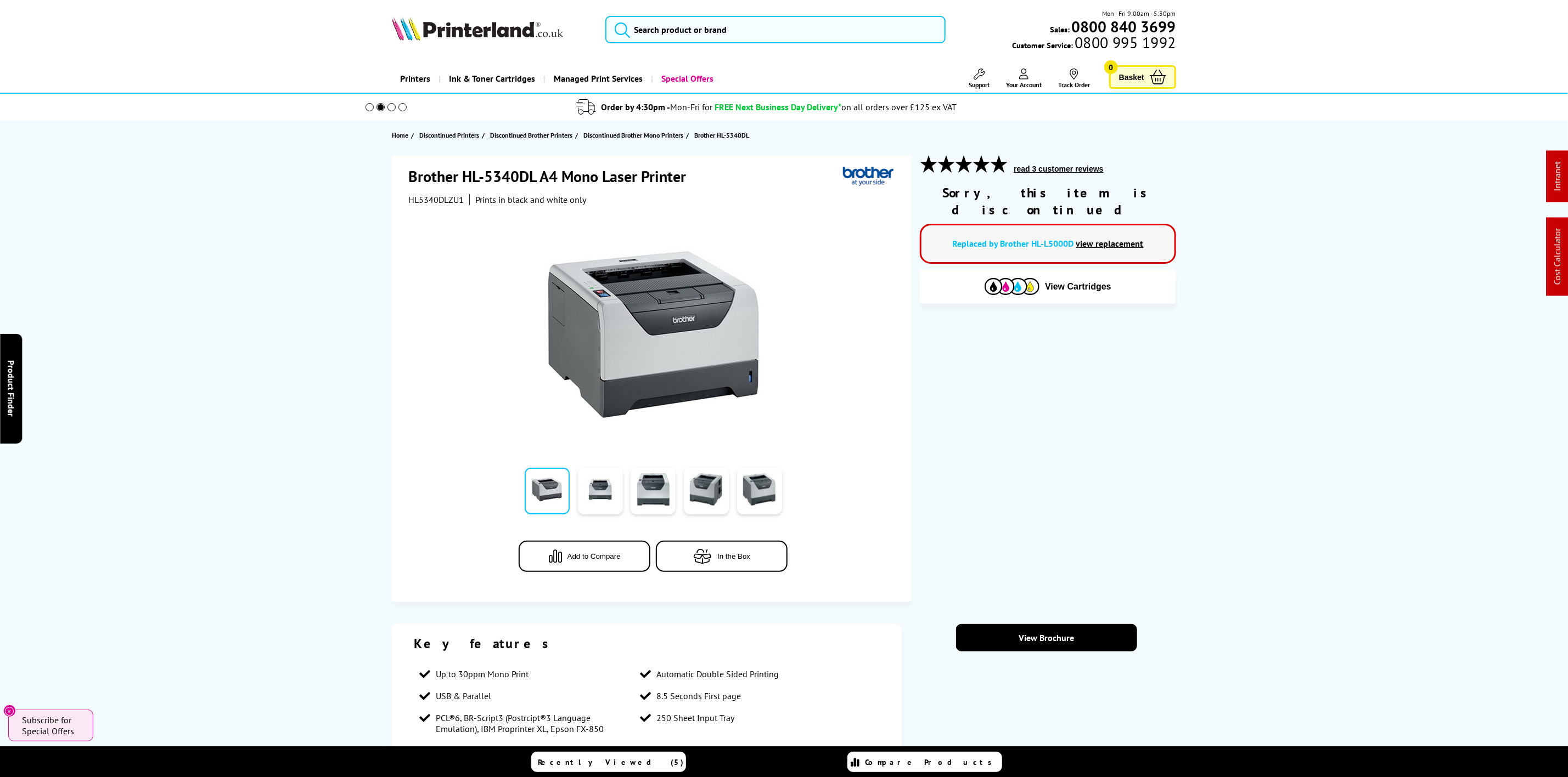
click at [530, 48] on div "Mon - Fri 9:00am - 5:30pm Sales: 0800 840 3699 Customer Service: 0800 995 1992" at bounding box center [784, 31] width 878 height 48
click at [519, 33] on img at bounding box center [478, 29] width 171 height 24
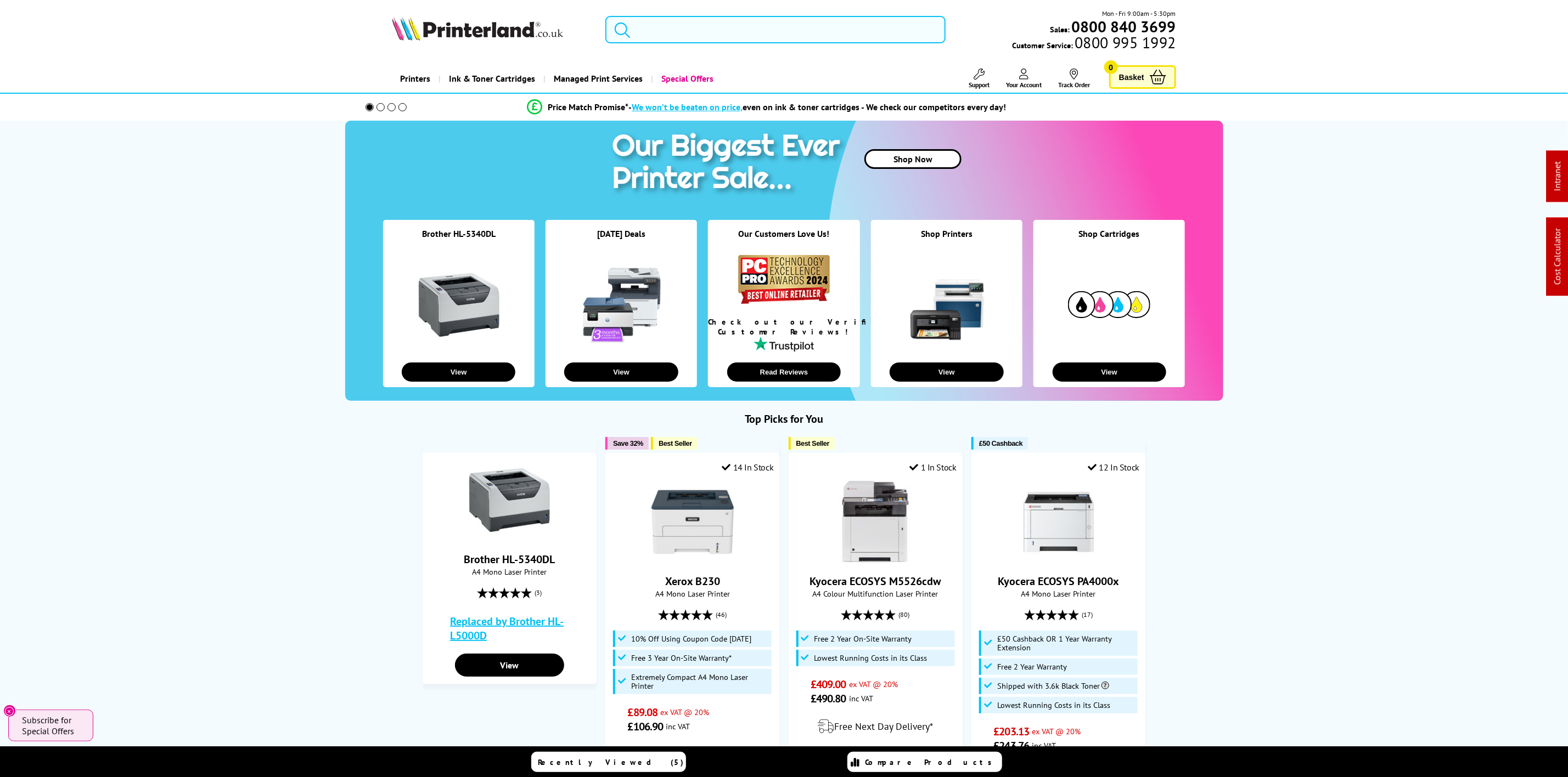
click at [673, 20] on input "search" at bounding box center [775, 29] width 340 height 27
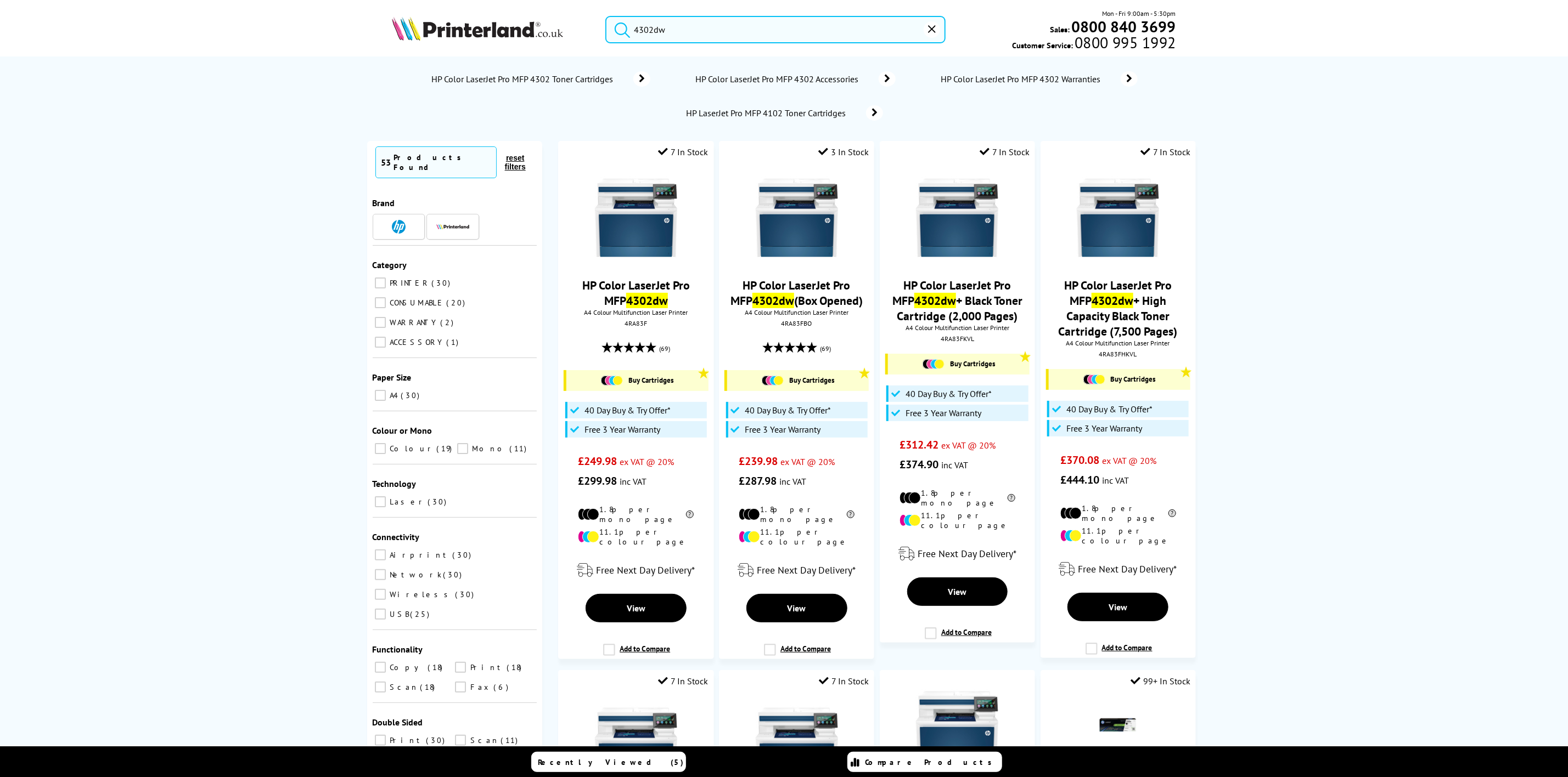
type input "4302dw"
click at [642, 231] on img at bounding box center [636, 218] width 82 height 82
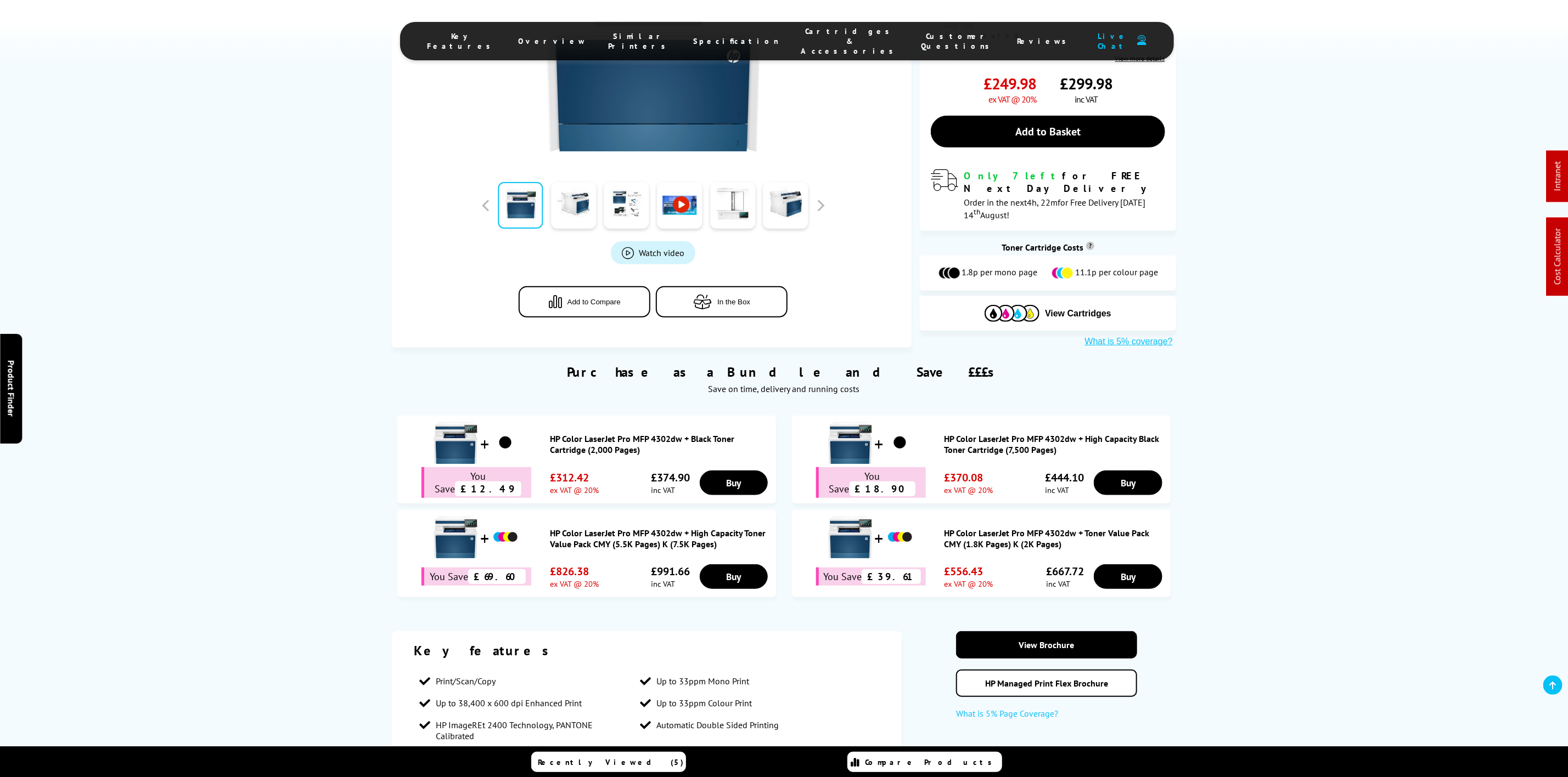
scroll to position [411, 0]
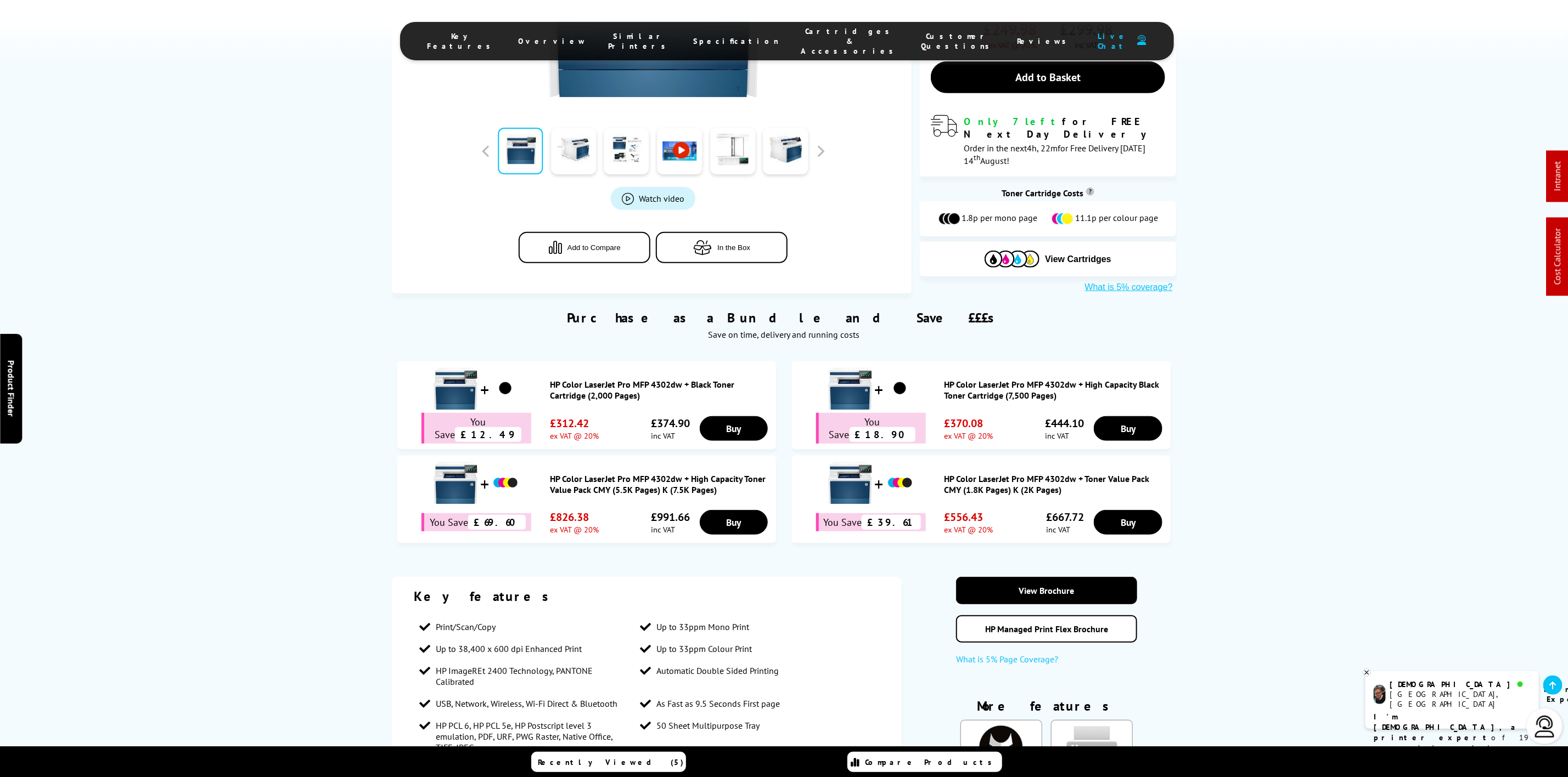
click at [812, 44] on li "Cartridges & Accessories" at bounding box center [851, 41] width 121 height 30
click at [809, 33] on span "Cartridges & Accessories" at bounding box center [850, 41] width 98 height 30
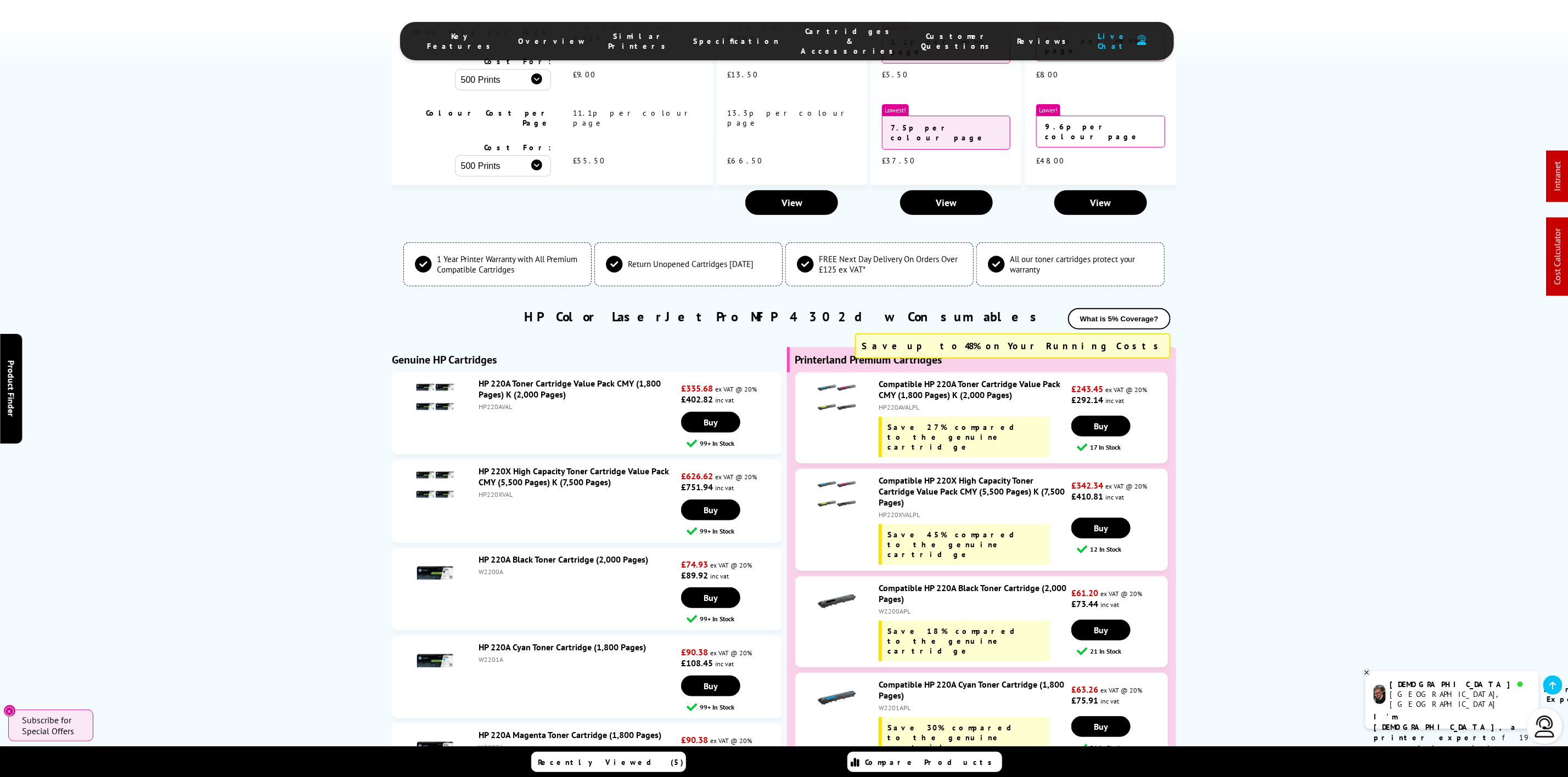
scroll to position [0, 0]
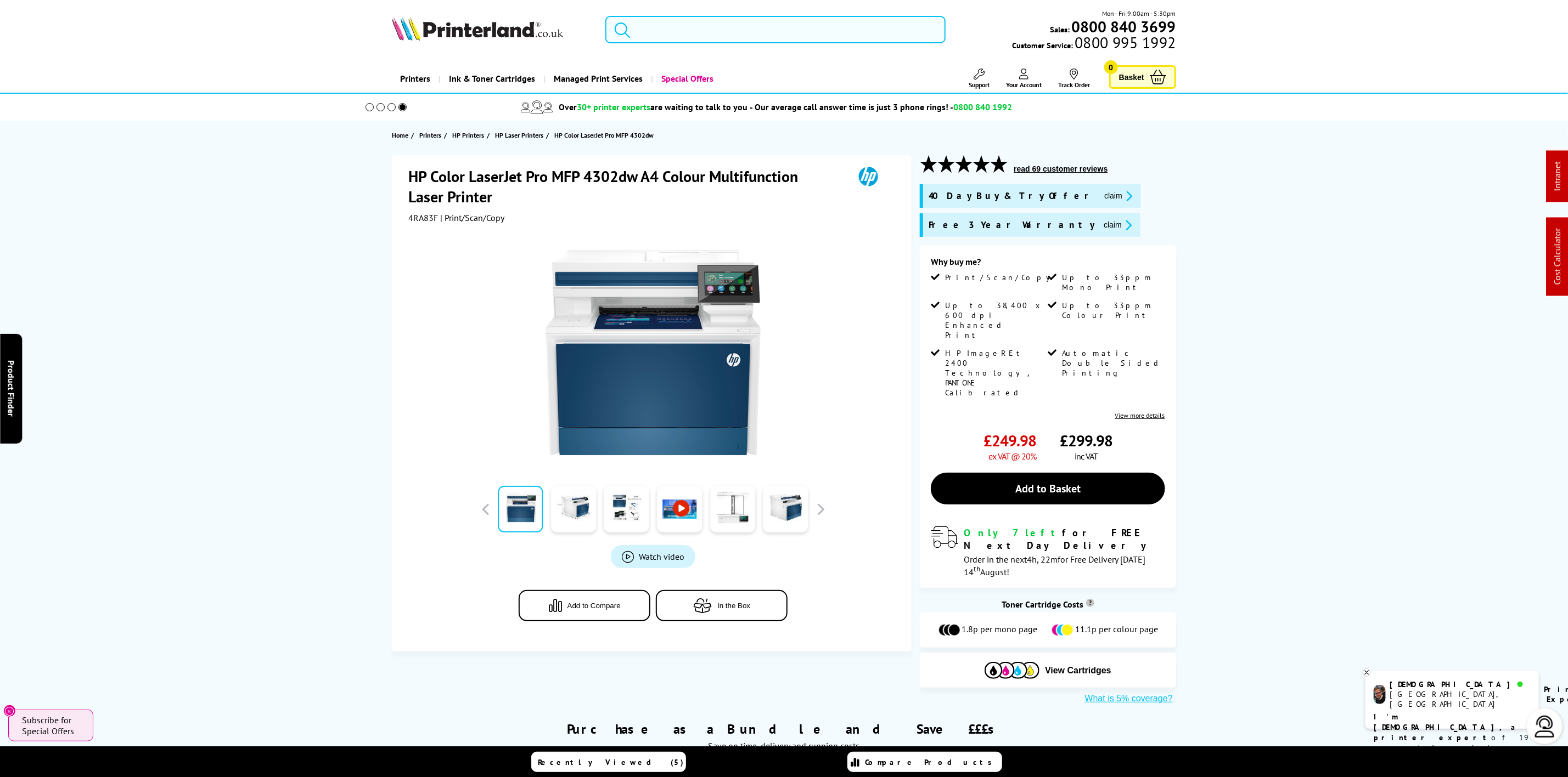
drag, startPoint x: 757, startPoint y: 45, endPoint x: 757, endPoint y: 33, distance: 12.0
click at [757, 38] on div "Mon - Fri 9:00am - 5:30pm Sales: 0800 840 3699 Customer Service: 0800 995 1992" at bounding box center [784, 31] width 878 height 48
click at [757, 33] on input "search" at bounding box center [775, 29] width 340 height 27
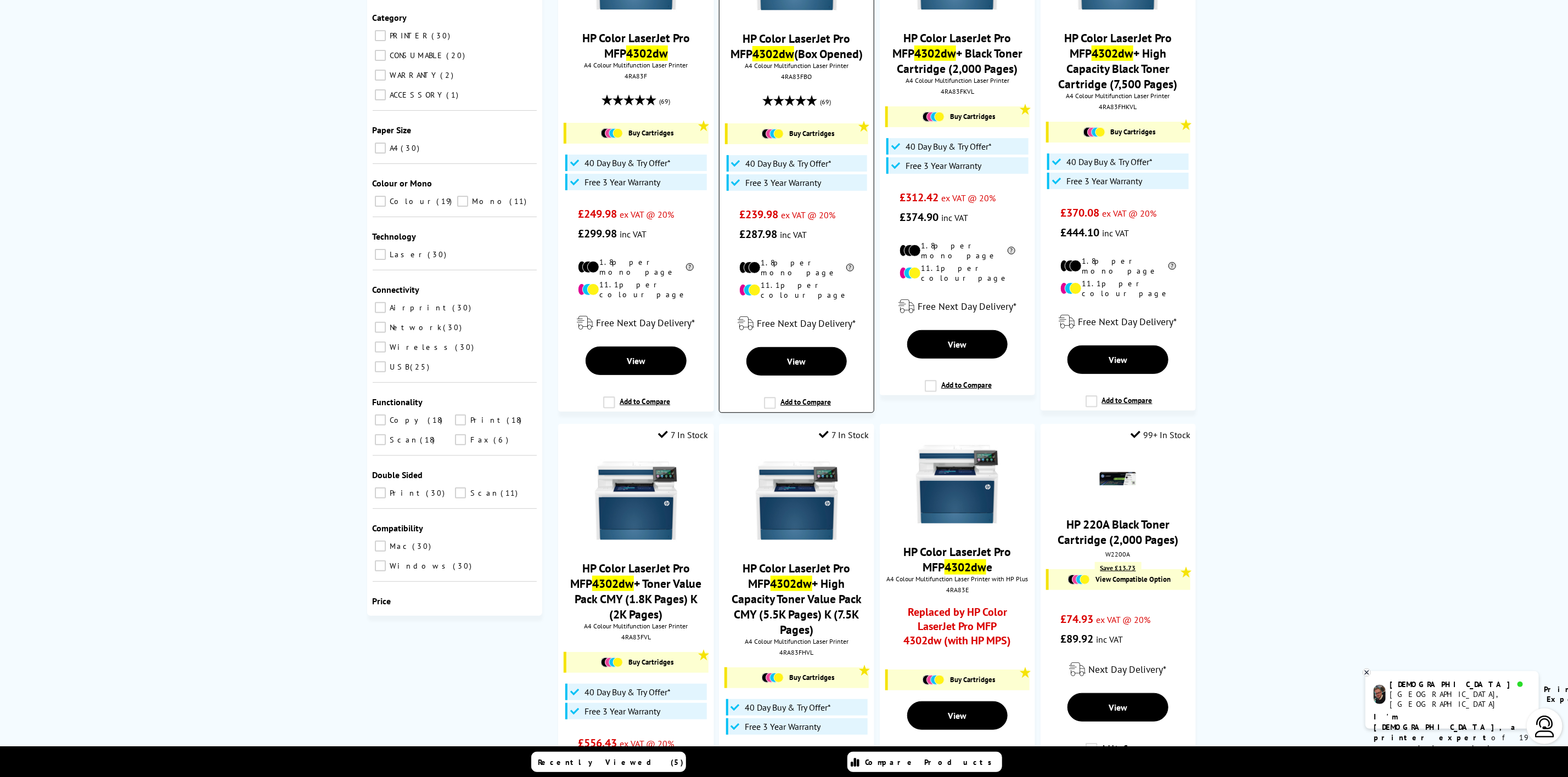
scroll to position [411, 0]
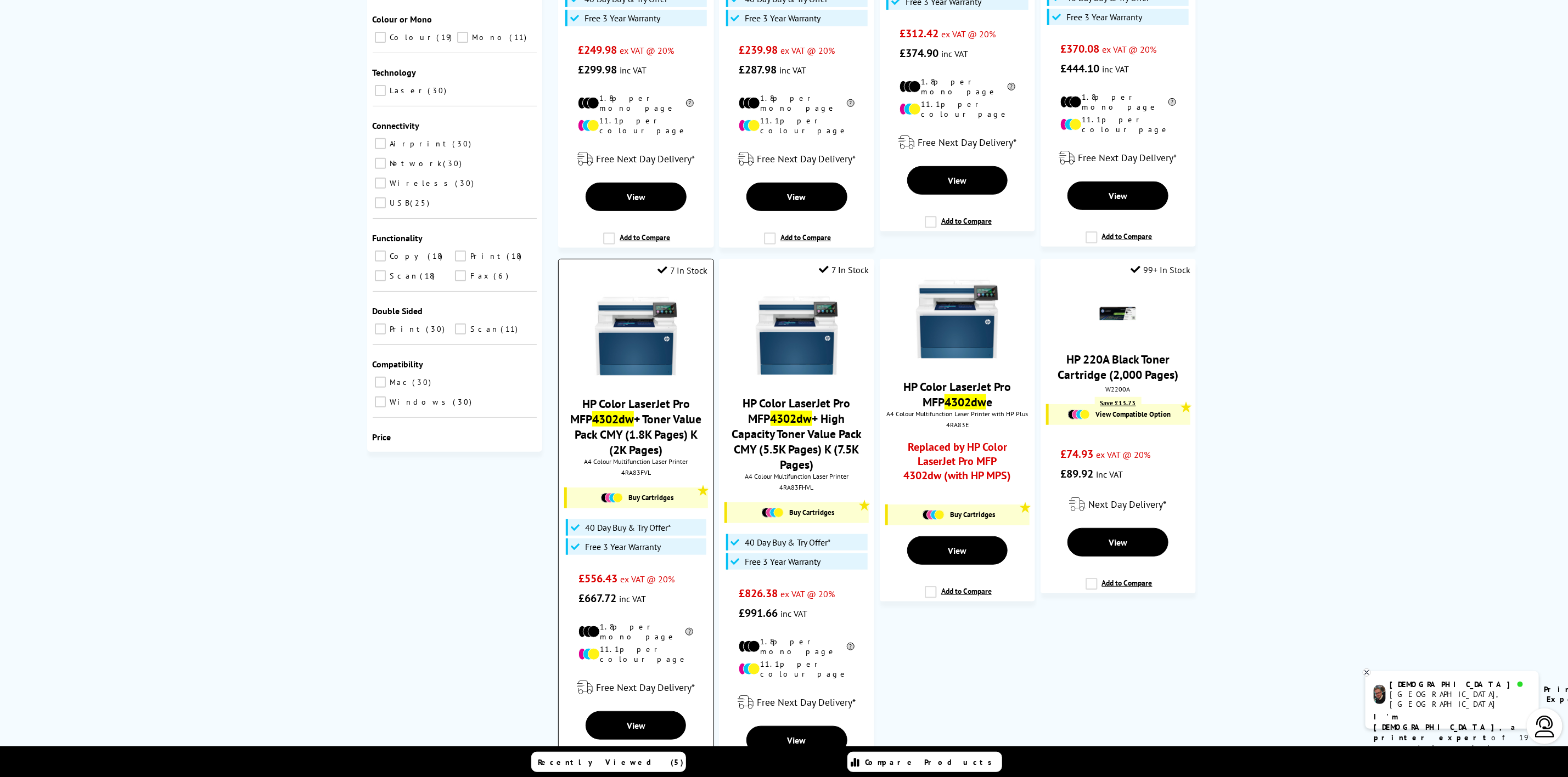
type input "4302dw"
click at [645, 472] on div "HP Color LaserJet Pro MFP 4302dw + Toner Value Pack CMY (1.8K Pages) K (2K Page…" at bounding box center [636, 446] width 143 height 324
click at [641, 469] on div "4RA83FVL" at bounding box center [636, 472] width 138 height 8
copy div "4RA83FVL"
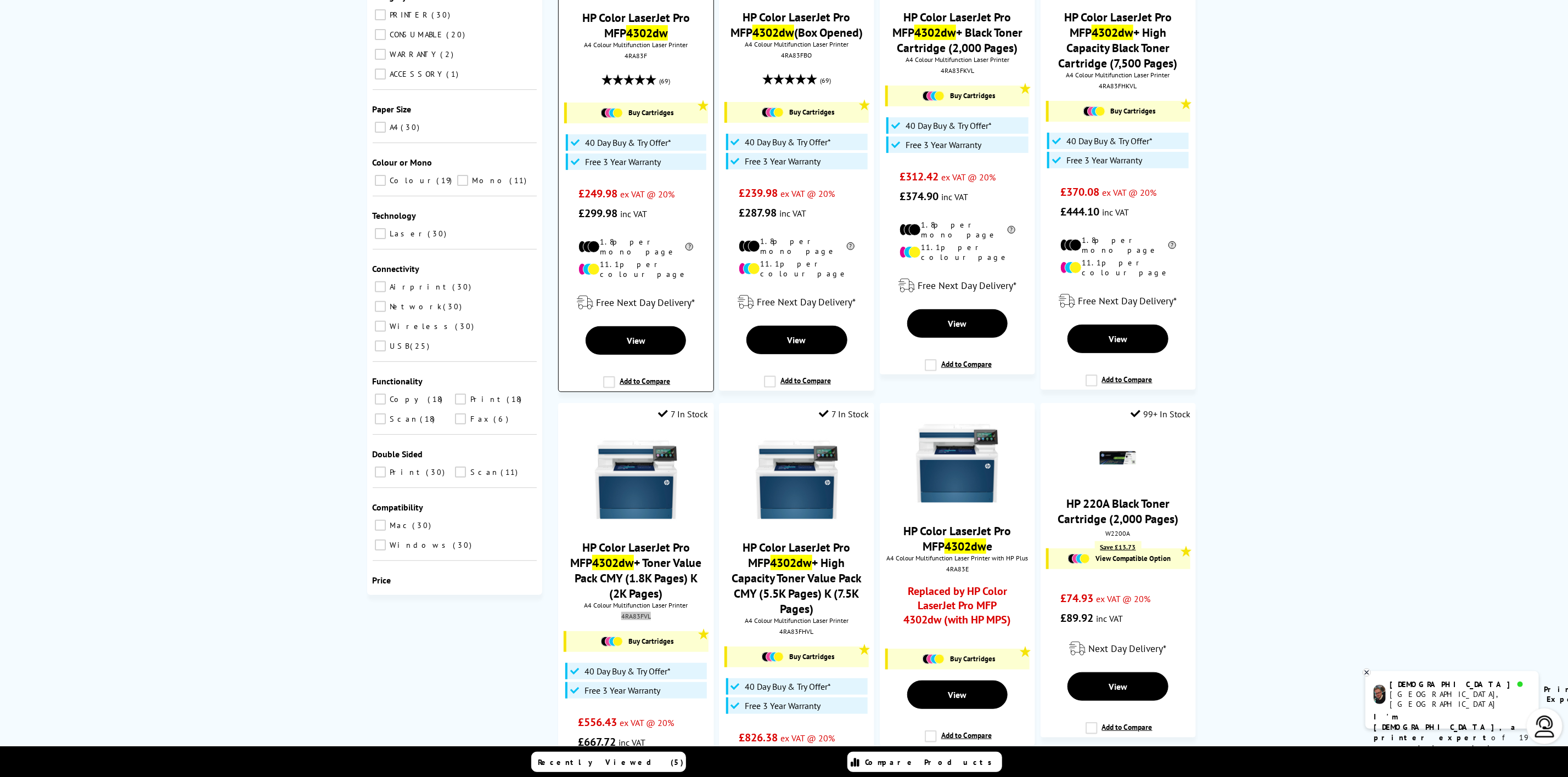
scroll to position [165, 0]
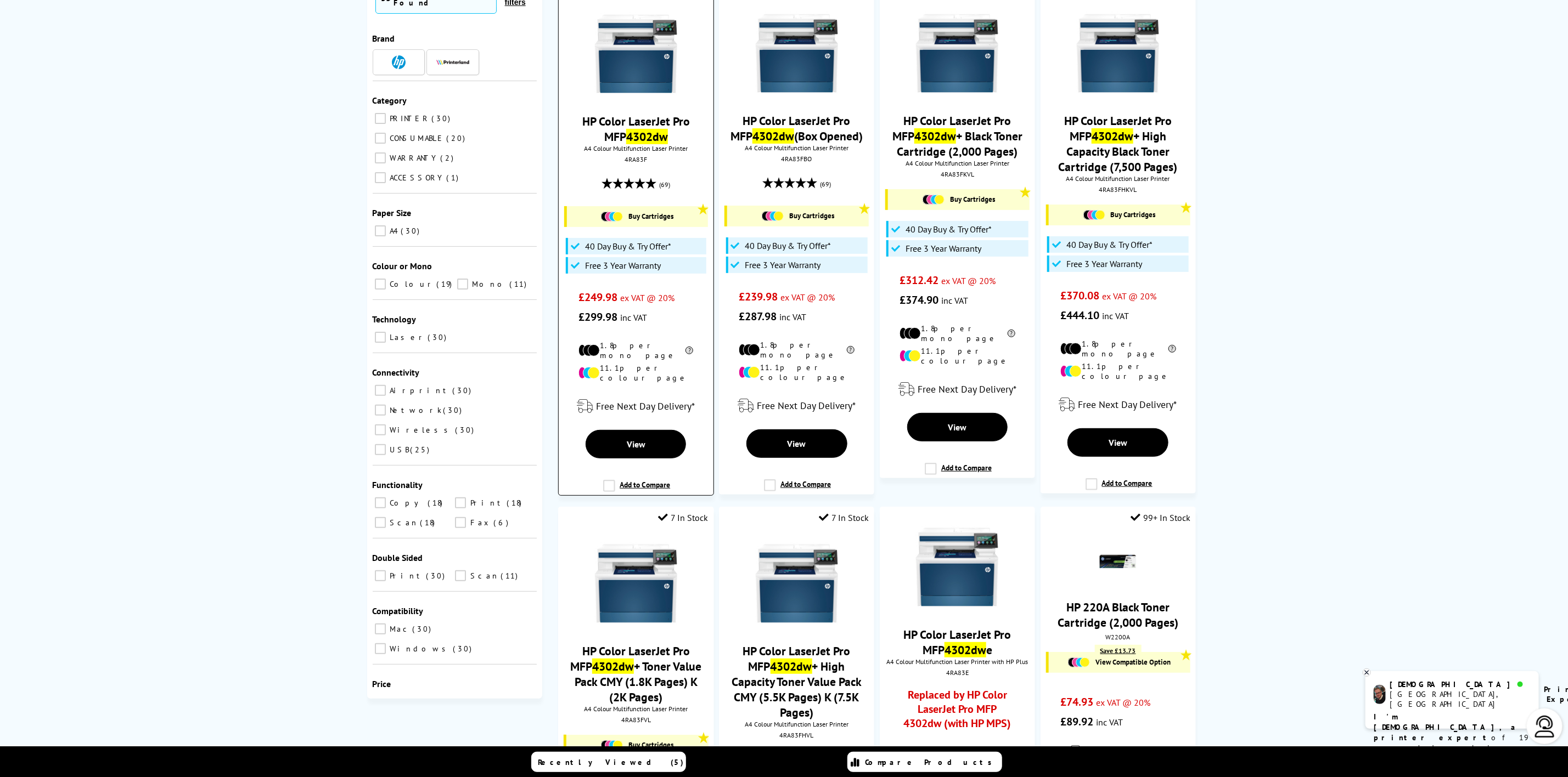
click at [644, 106] on div "HP Color LaserJet Pro MFP 4302dw A4 Colour Multifunction Laser Printer 4RA83F (…" at bounding box center [636, 164] width 143 height 326
click at [584, 54] on div at bounding box center [636, 54] width 143 height 85
click at [692, 55] on div at bounding box center [636, 54] width 143 height 85
click at [673, 41] on img at bounding box center [636, 53] width 82 height 82
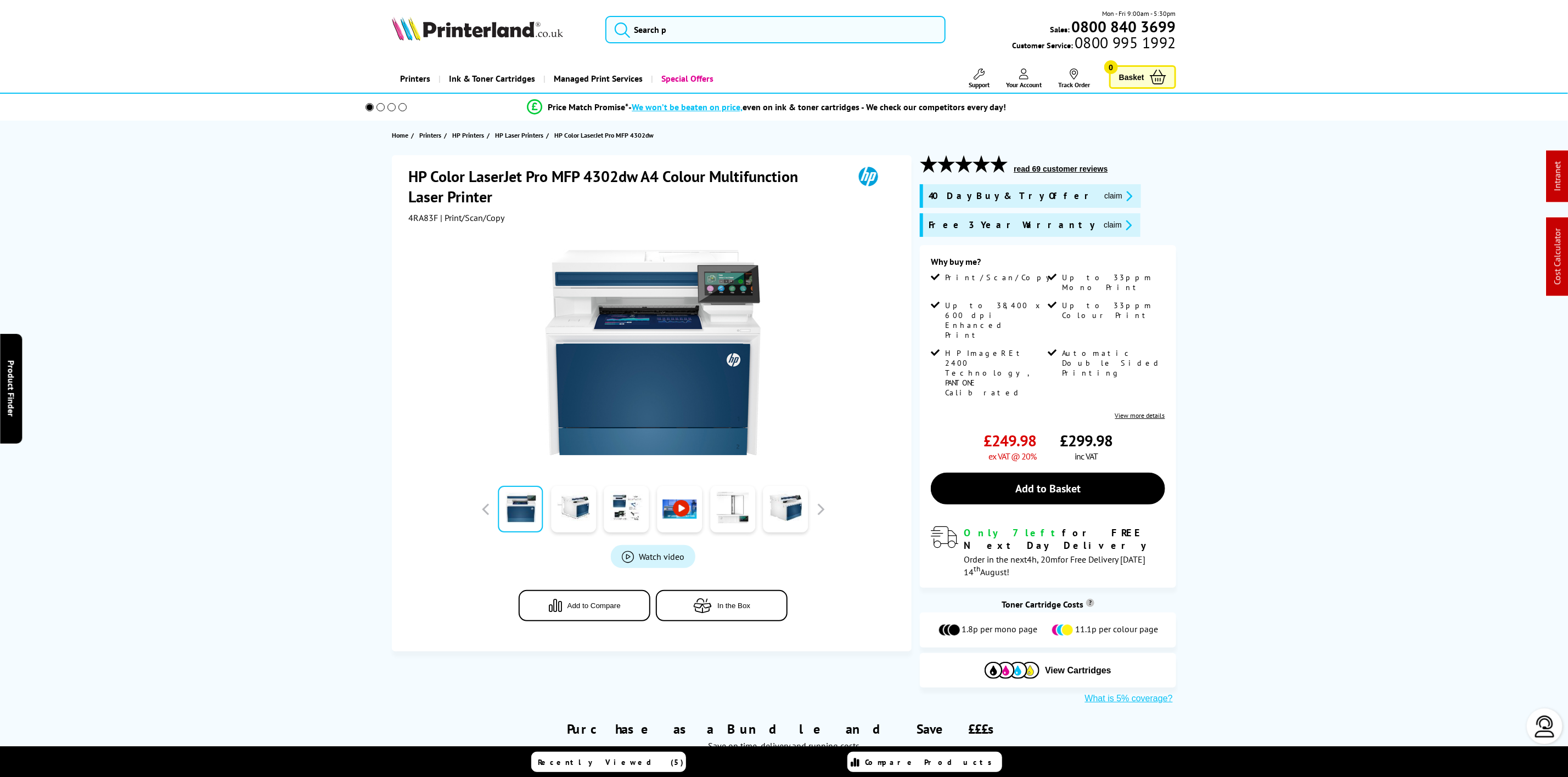
click at [1122, 197] on icon "promo-description" at bounding box center [1127, 196] width 10 height 11
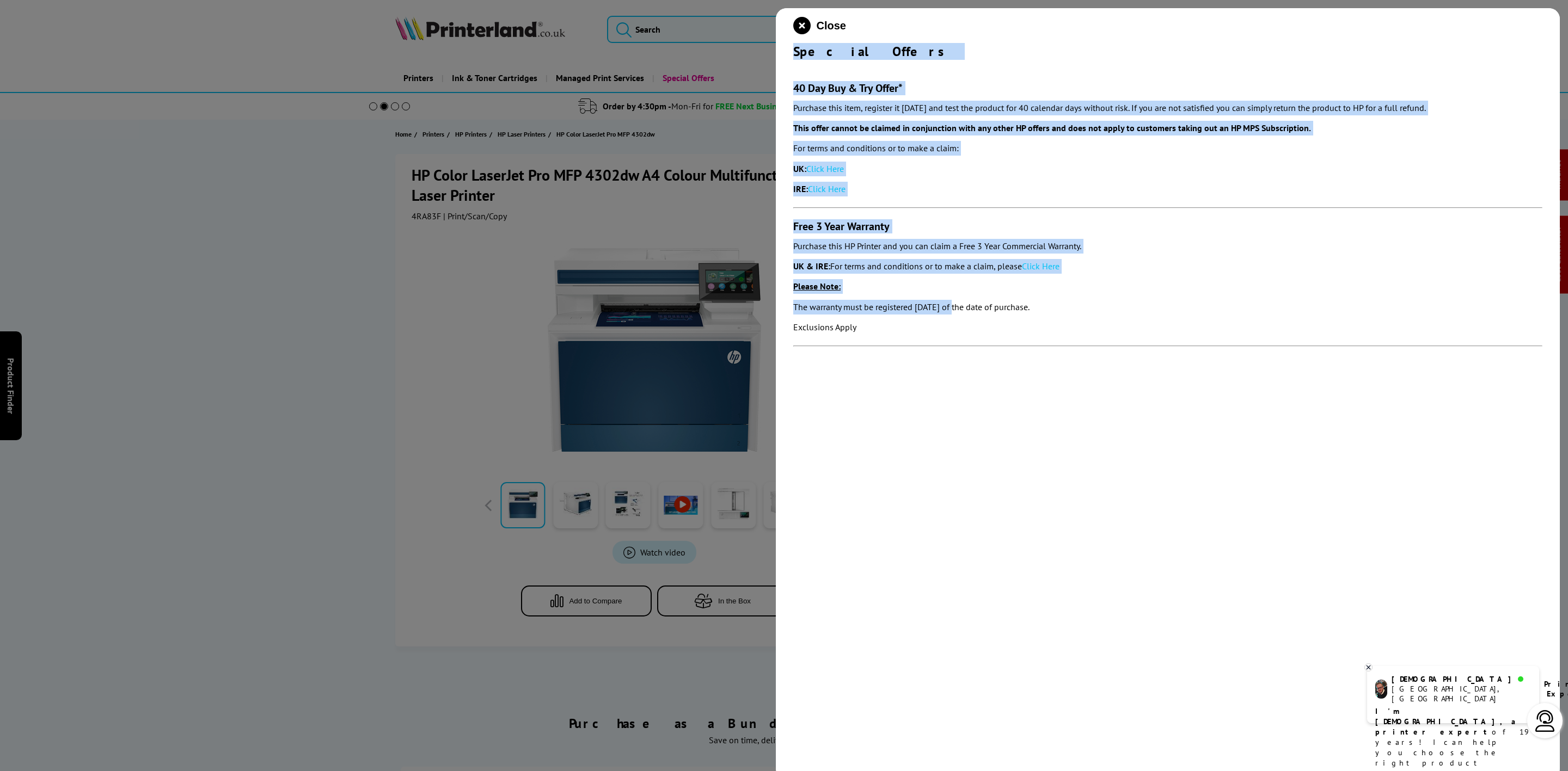
drag, startPoint x: 789, startPoint y: 48, endPoint x: 953, endPoint y: 315, distance: 313.3
click at [953, 315] on div "Close Special Offers 40 Day Buy & Try Offer* Purchase this item, register it [D…" at bounding box center [1168, 393] width 784 height 771
click at [887, 314] on p "The warranty must be registered [DATE] of the date of purchase." at bounding box center [1168, 307] width 749 height 15
drag, startPoint x: 858, startPoint y: 326, endPoint x: 783, endPoint y: 55, distance: 281.2
click at [783, 55] on div "Close Special Offers 40 Day Buy & Try Offer* Purchase this item, register it [D…" at bounding box center [1168, 393] width 784 height 771
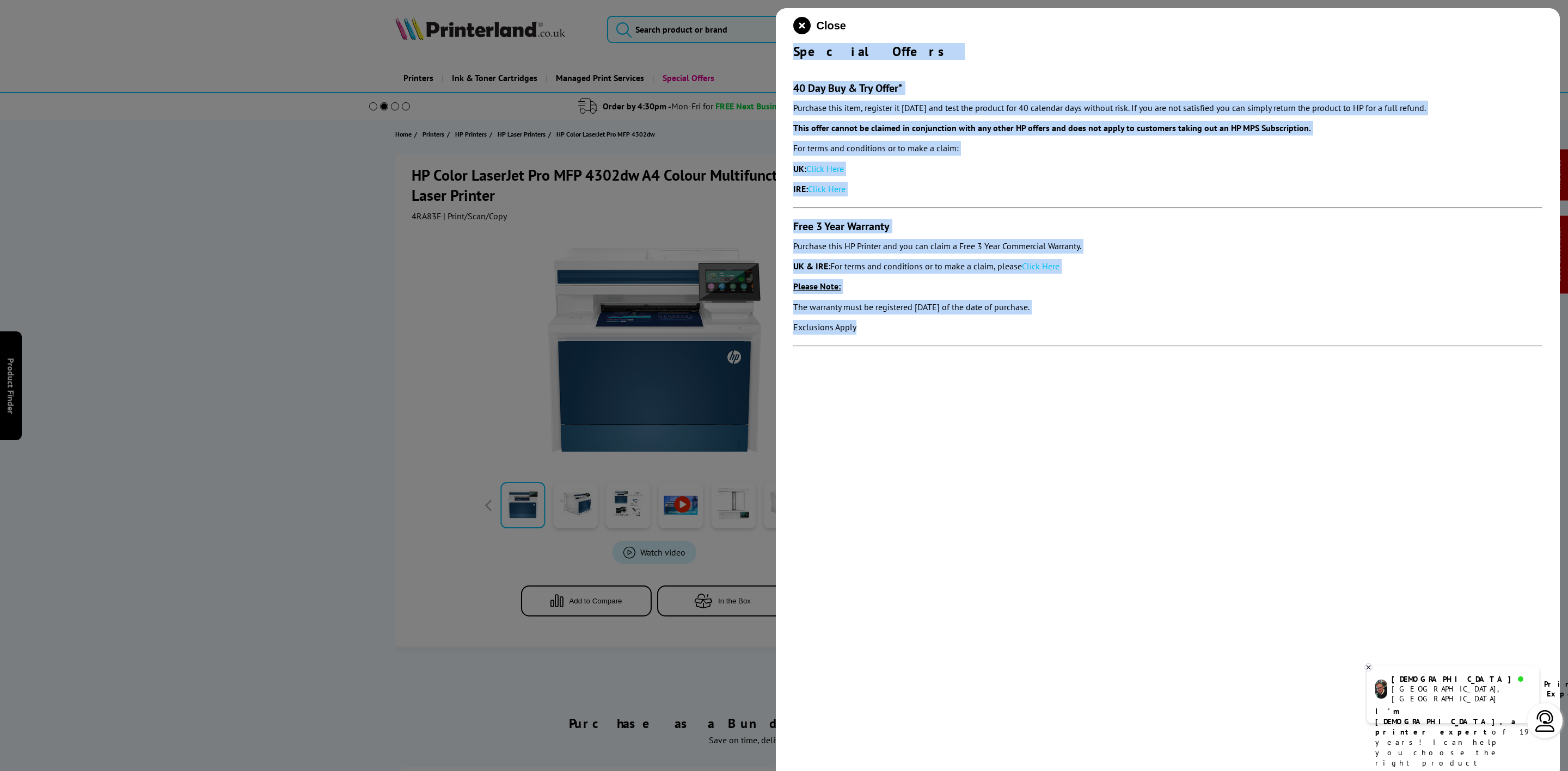
copy div "Special Offers 40 Day Buy & Try Offer* Purchase this item, register it [DATE] a…"
click at [805, 20] on icon "close modal" at bounding box center [802, 25] width 17 height 17
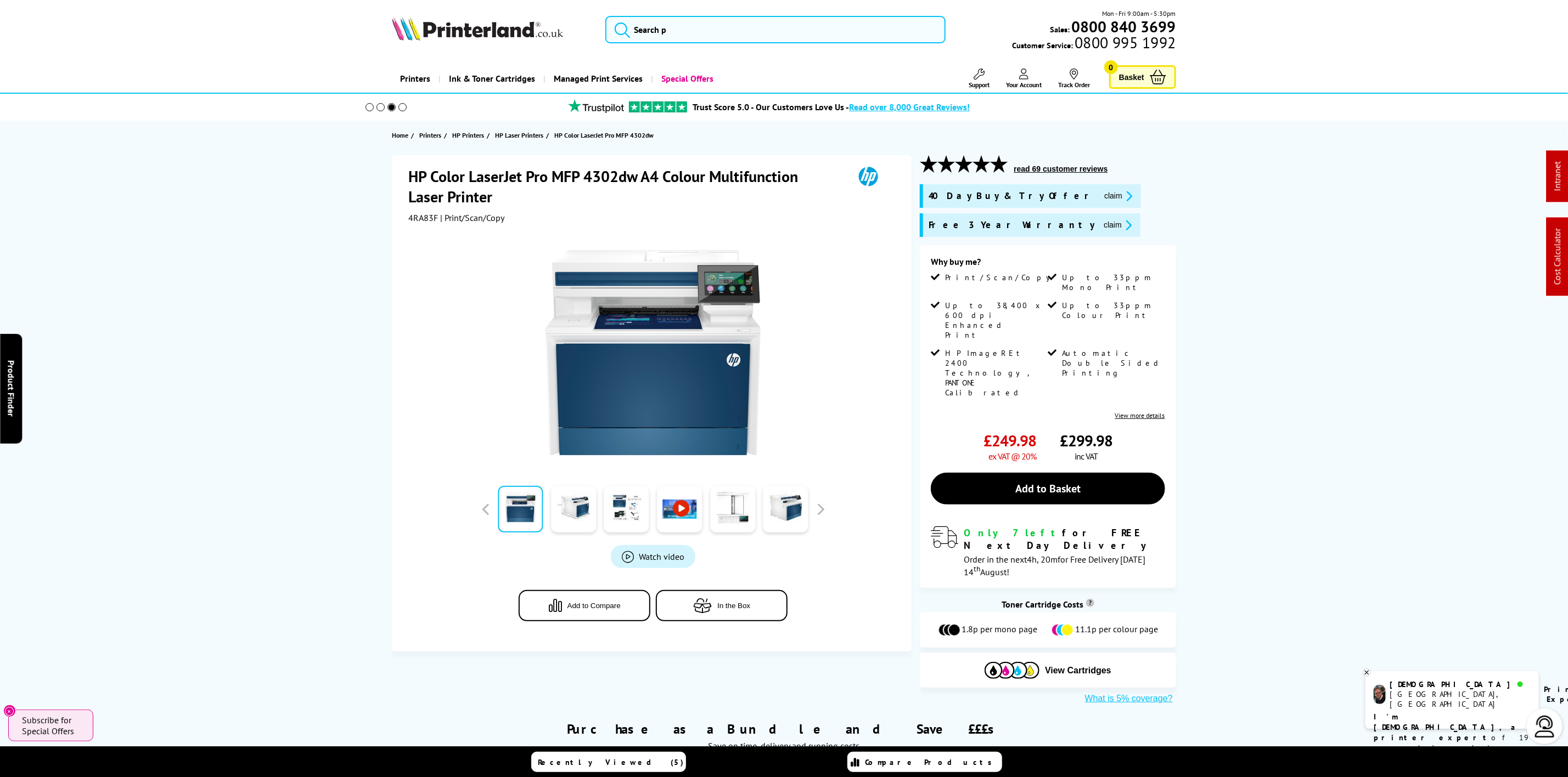
click at [471, 22] on img at bounding box center [478, 29] width 171 height 24
drag, startPoint x: 471, startPoint y: 22, endPoint x: 85, endPoint y: 63, distance: 388.2
click at [467, 22] on img at bounding box center [478, 29] width 171 height 24
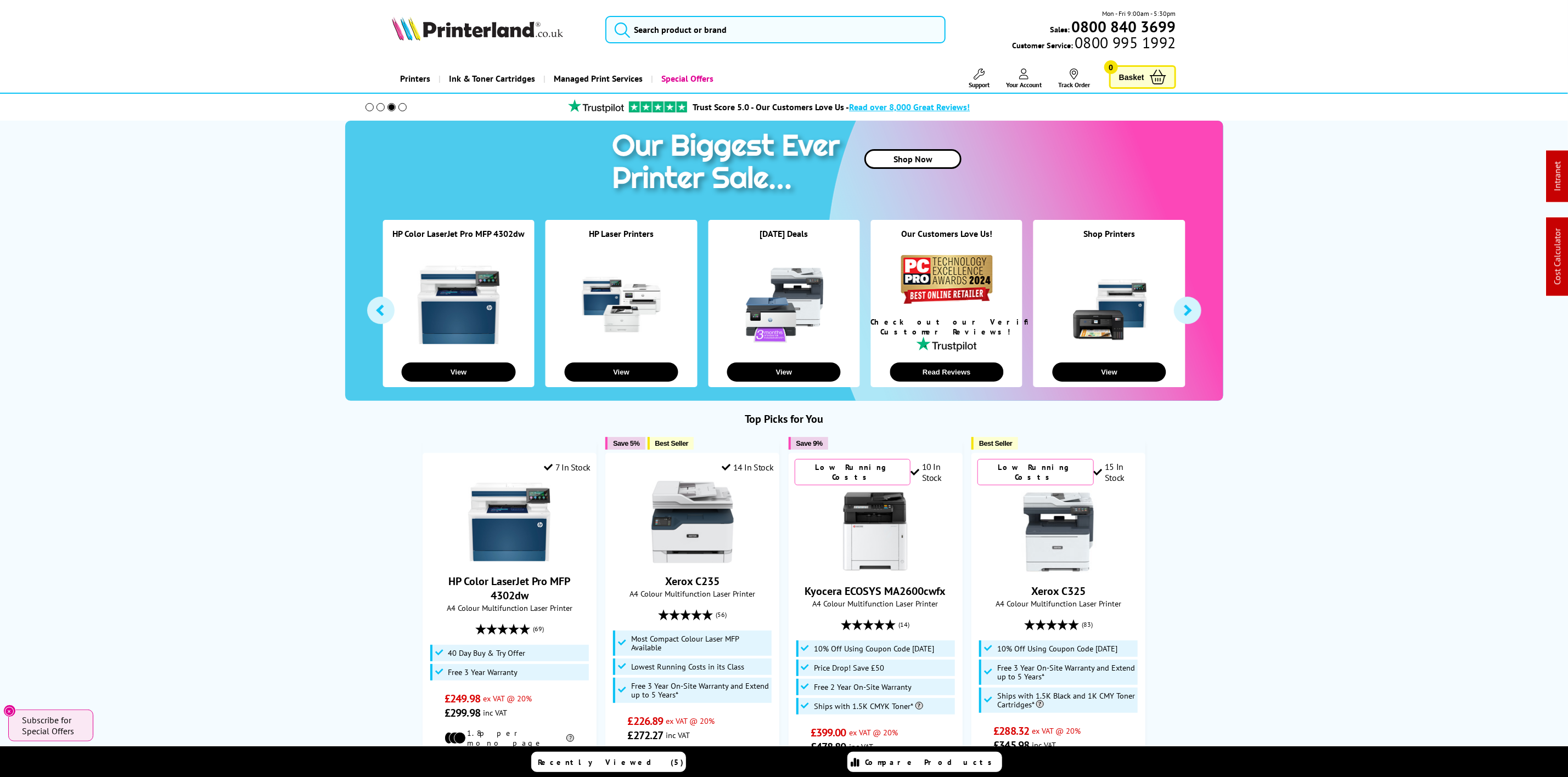
click at [527, 25] on img at bounding box center [478, 29] width 171 height 24
click at [661, 28] on input "search" at bounding box center [775, 29] width 340 height 27
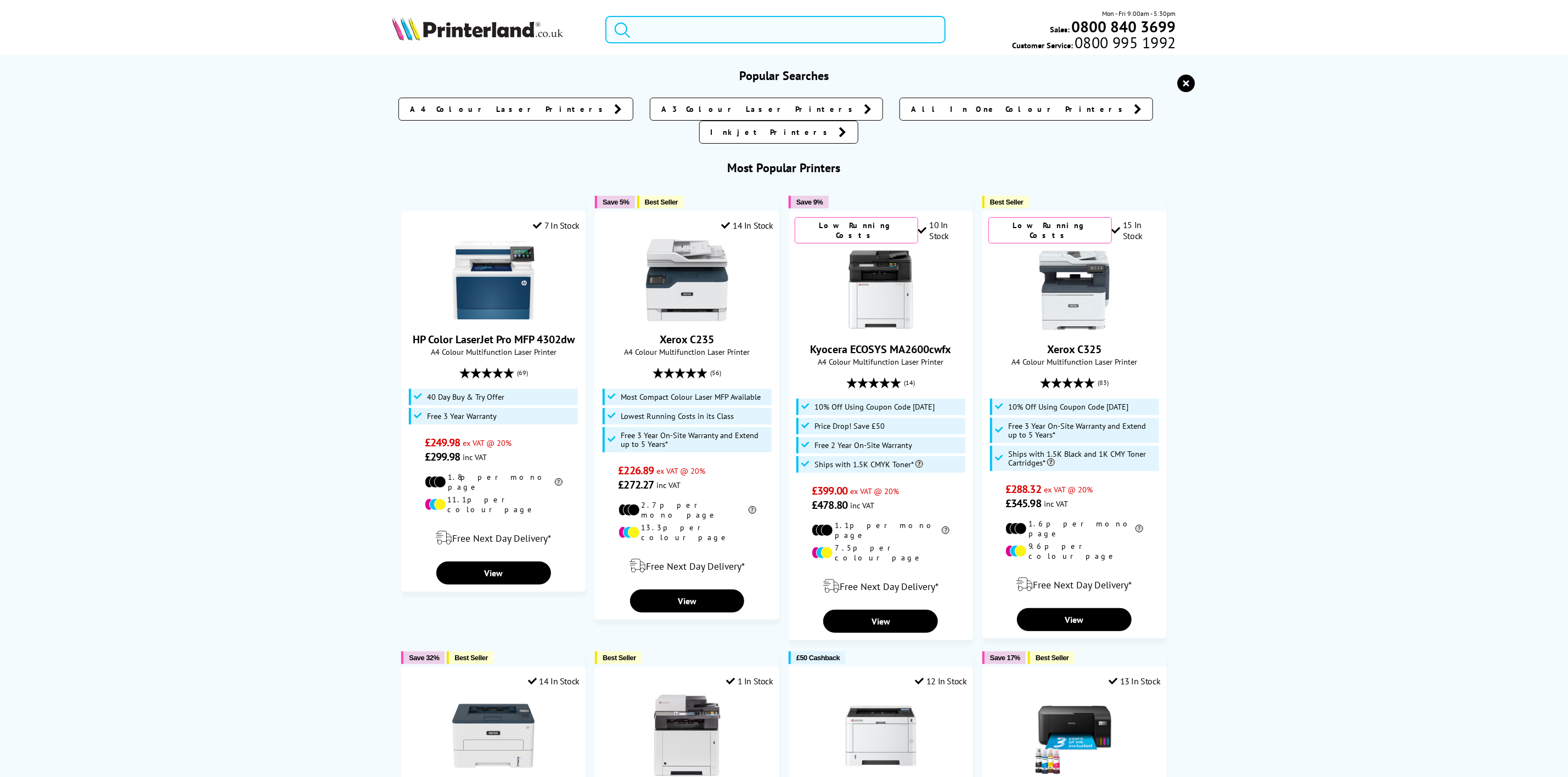
click at [647, 27] on input "search" at bounding box center [775, 29] width 340 height 27
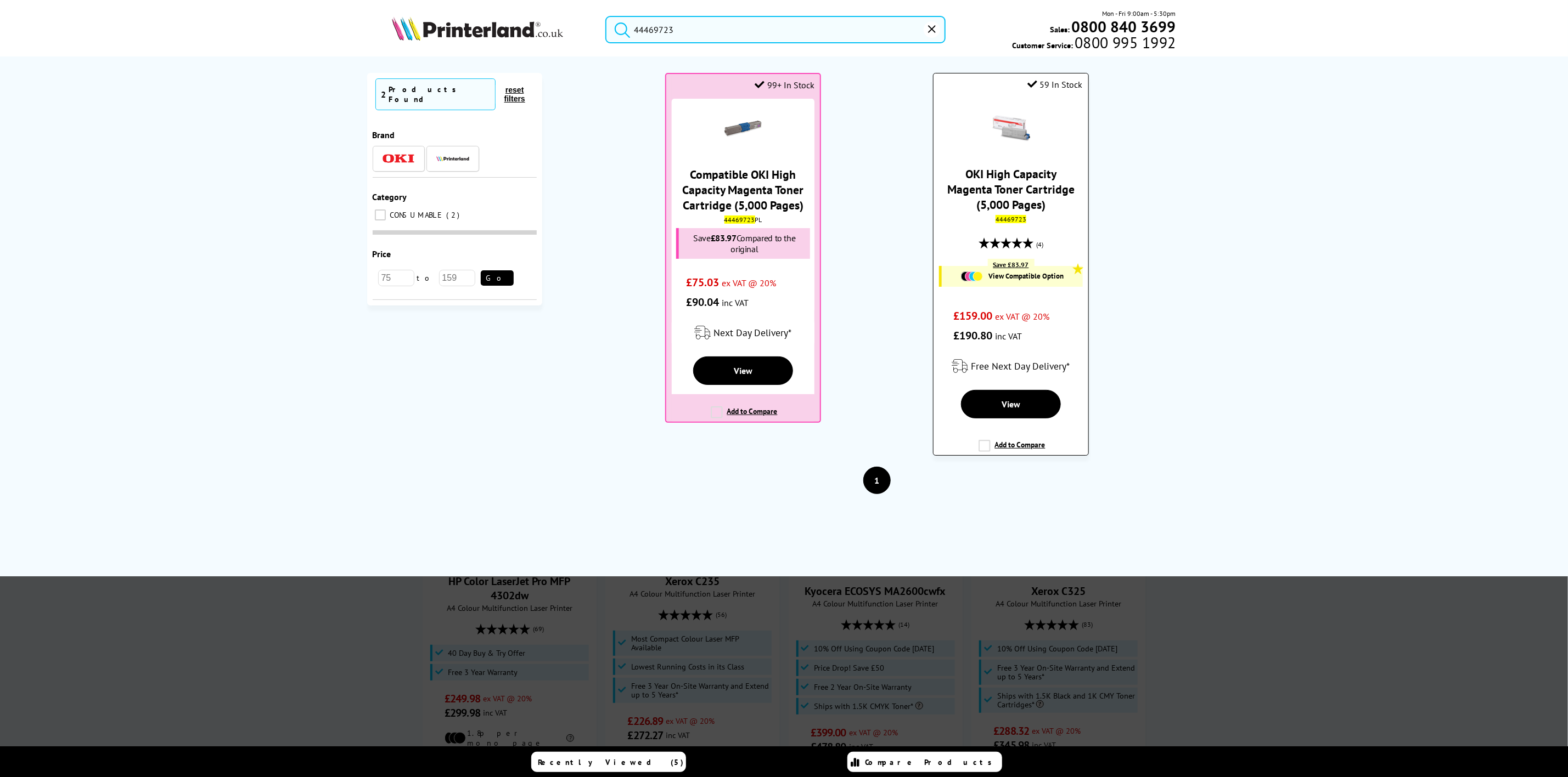
click at [1012, 223] on mark "44469723" at bounding box center [1011, 218] width 31 height 8
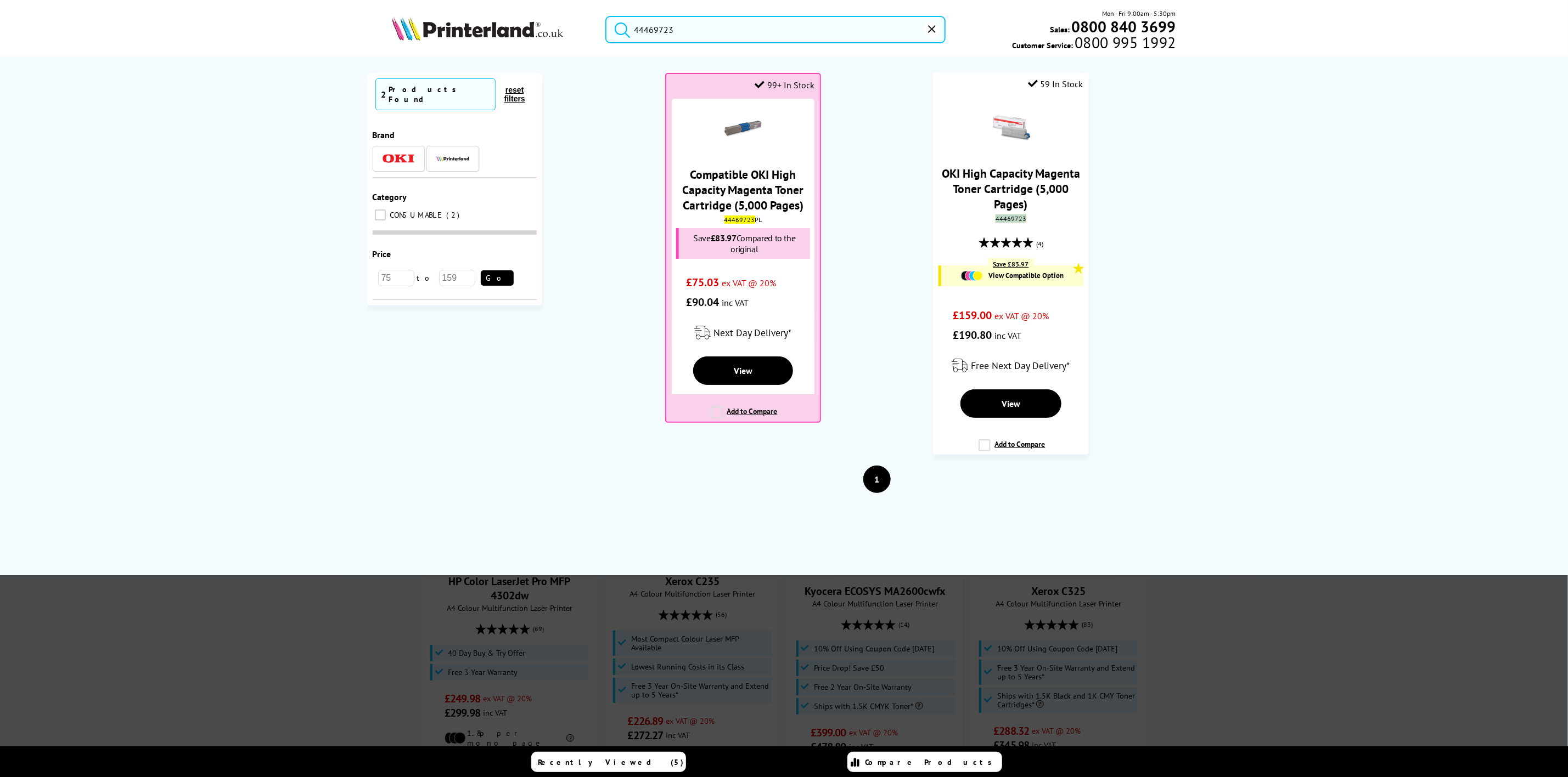
copy mark "44469723"
drag, startPoint x: 725, startPoint y: 24, endPoint x: 456, endPoint y: 25, distance: 269.0
click at [456, 25] on div "44469723 Mon - Fri 9:00am - 5:30pm Sales: 0800 840 3699 Customer Service: 0800 …" at bounding box center [784, 31] width 878 height 48
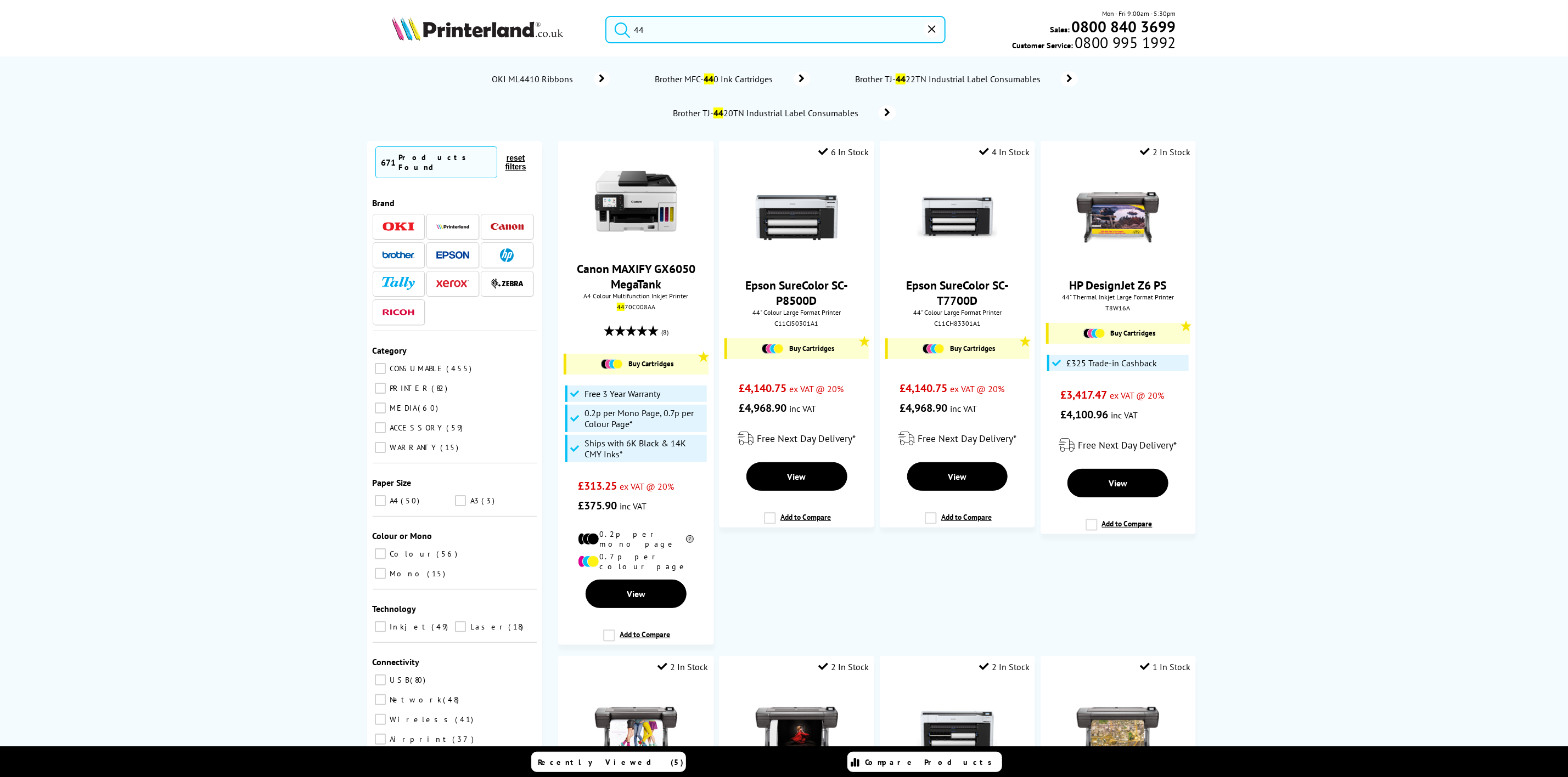
type input "4"
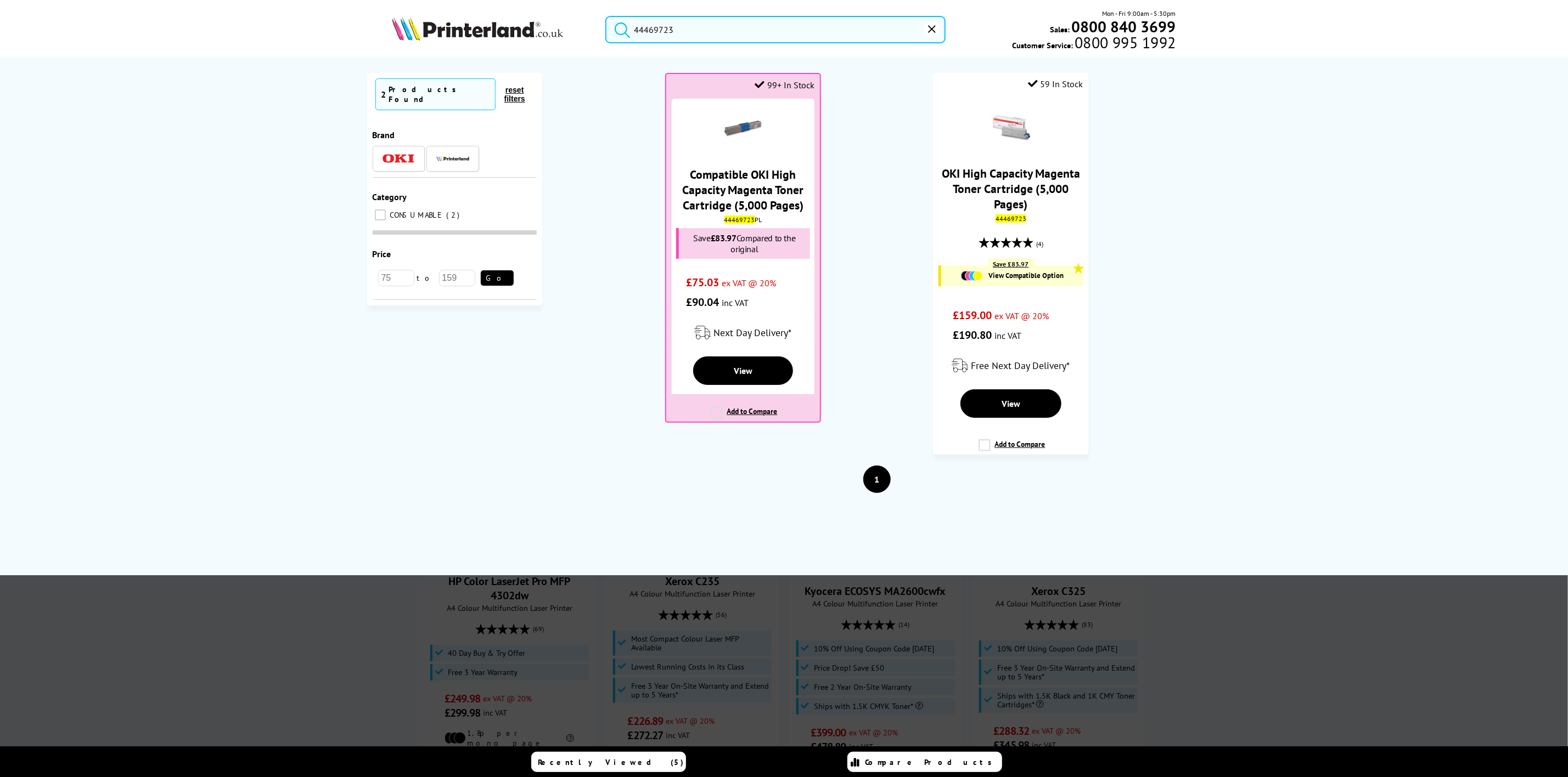
drag, startPoint x: 707, startPoint y: 31, endPoint x: 577, endPoint y: 30, distance: 130.0
click at [577, 30] on div "44469723 Mon - Fri 9:00am - 5:30pm Sales: 0800 840 3699 Customer Service: 0800 …" at bounding box center [784, 31] width 878 height 48
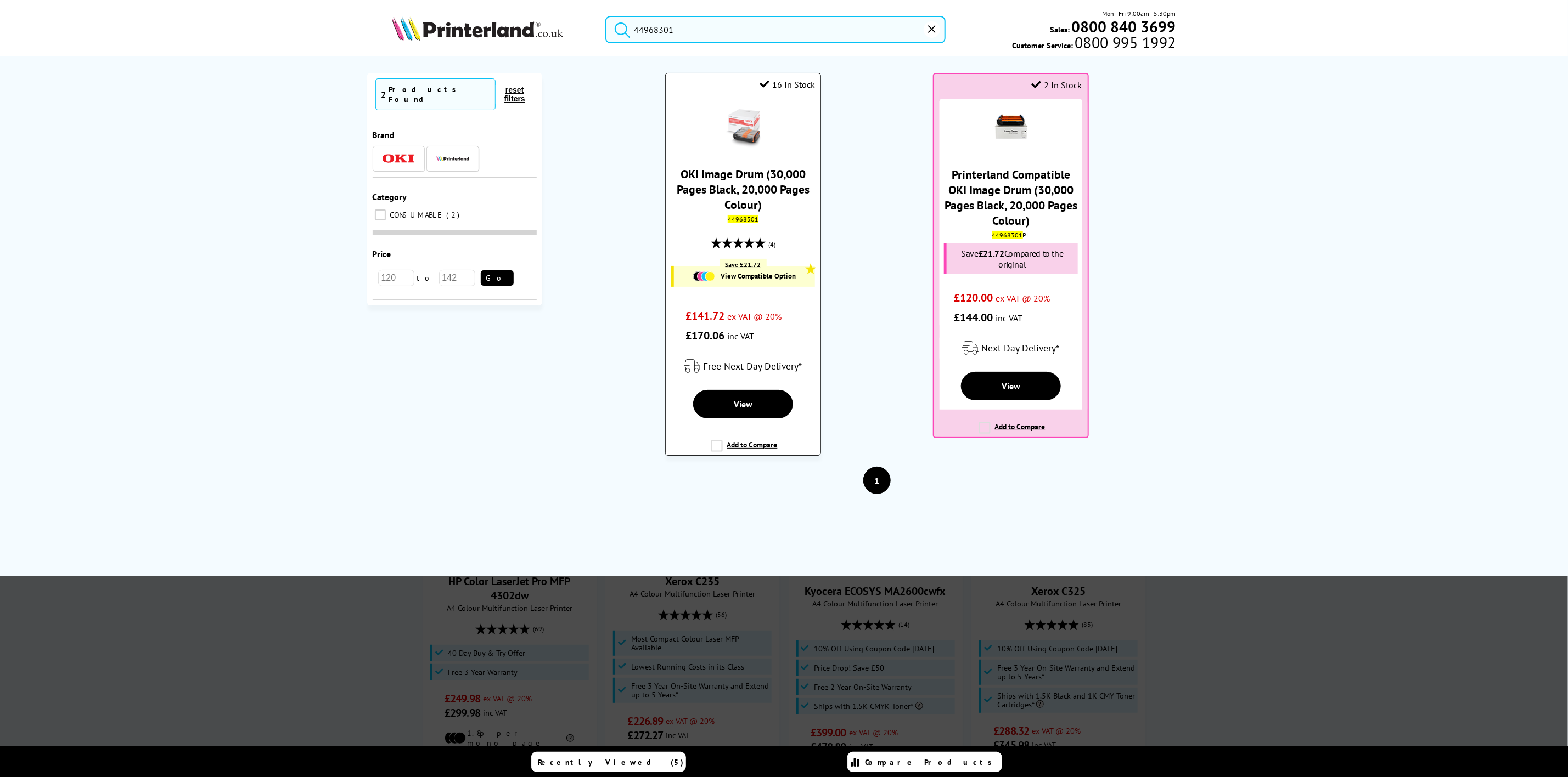
click at [740, 219] on mark "44968301" at bounding box center [743, 218] width 31 height 8
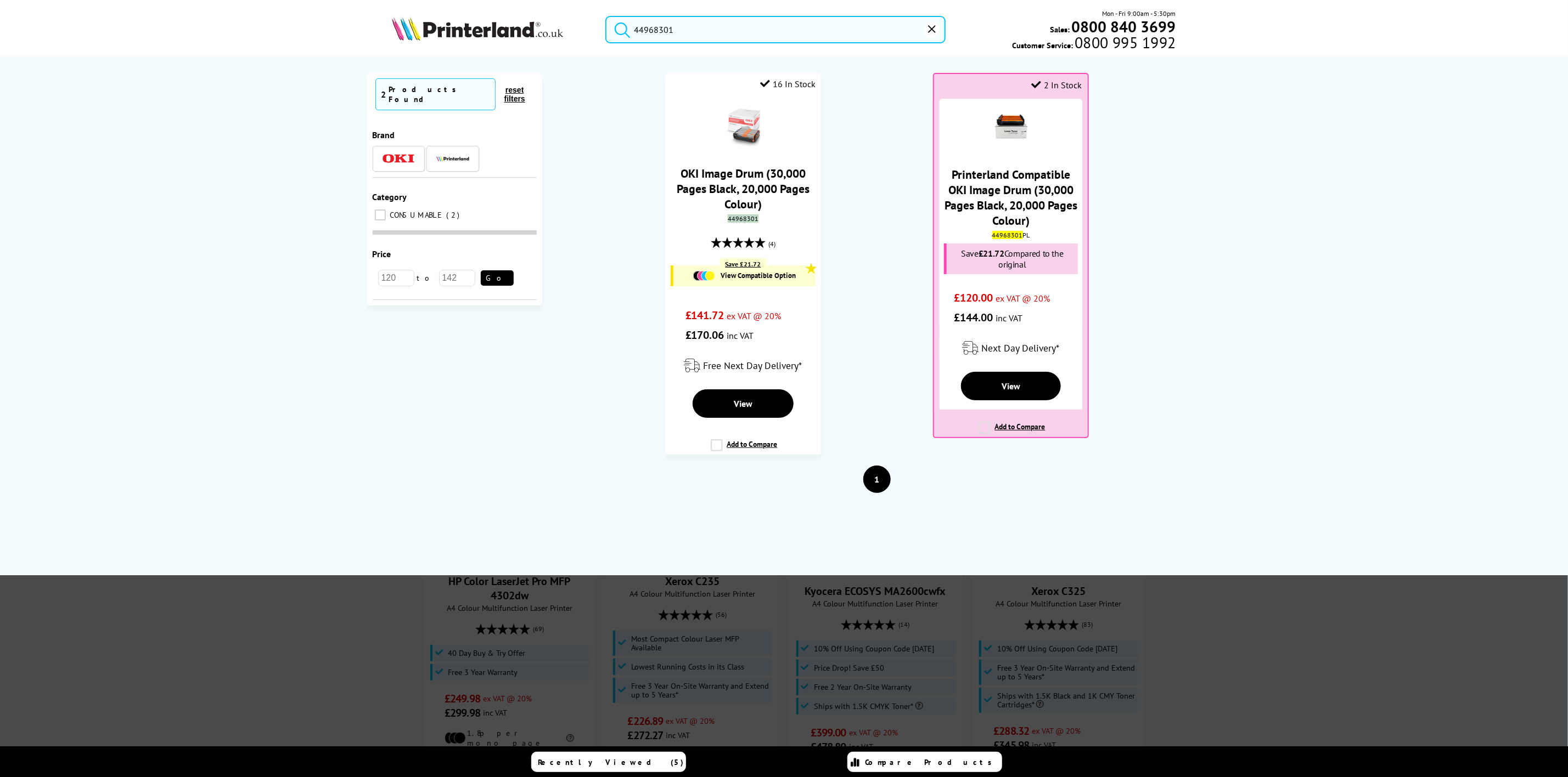
copy mark "44968301"
drag, startPoint x: 714, startPoint y: 31, endPoint x: 435, endPoint y: 11, distance: 279.7
click at [435, 11] on div "44968301 Mon - Fri 9:00am - 5:30pm Sales: 0800 840 3699 Customer Service: 0800 …" at bounding box center [784, 31] width 878 height 48
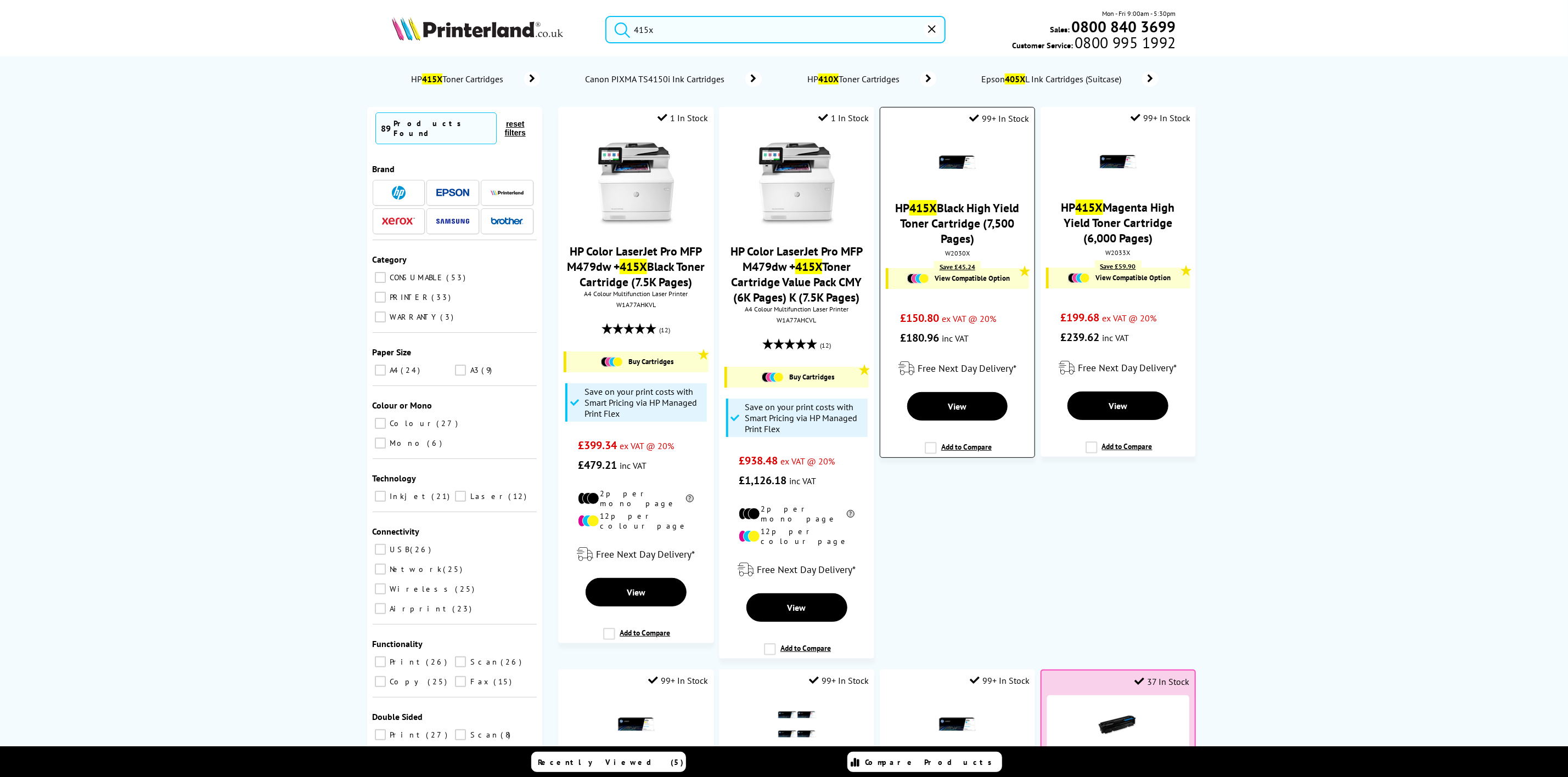
type input "415x"
click at [964, 252] on div "W2030X" at bounding box center [957, 252] width 138 height 8
copy div "W2030X"
click at [509, 26] on img at bounding box center [478, 29] width 171 height 24
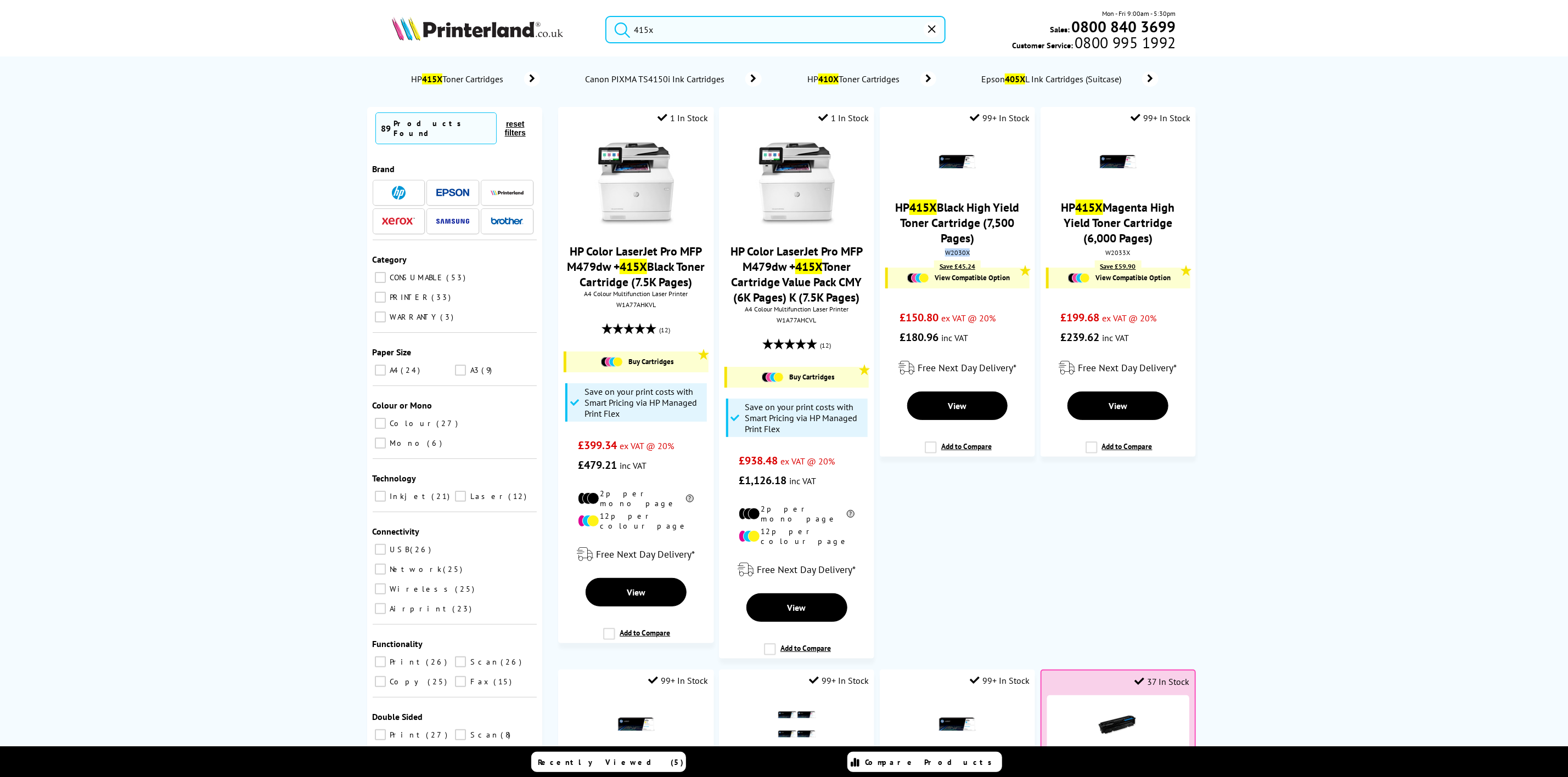
drag, startPoint x: 509, startPoint y: 26, endPoint x: 46, endPoint y: 150, distance: 479.3
click at [472, 36] on img at bounding box center [478, 29] width 171 height 24
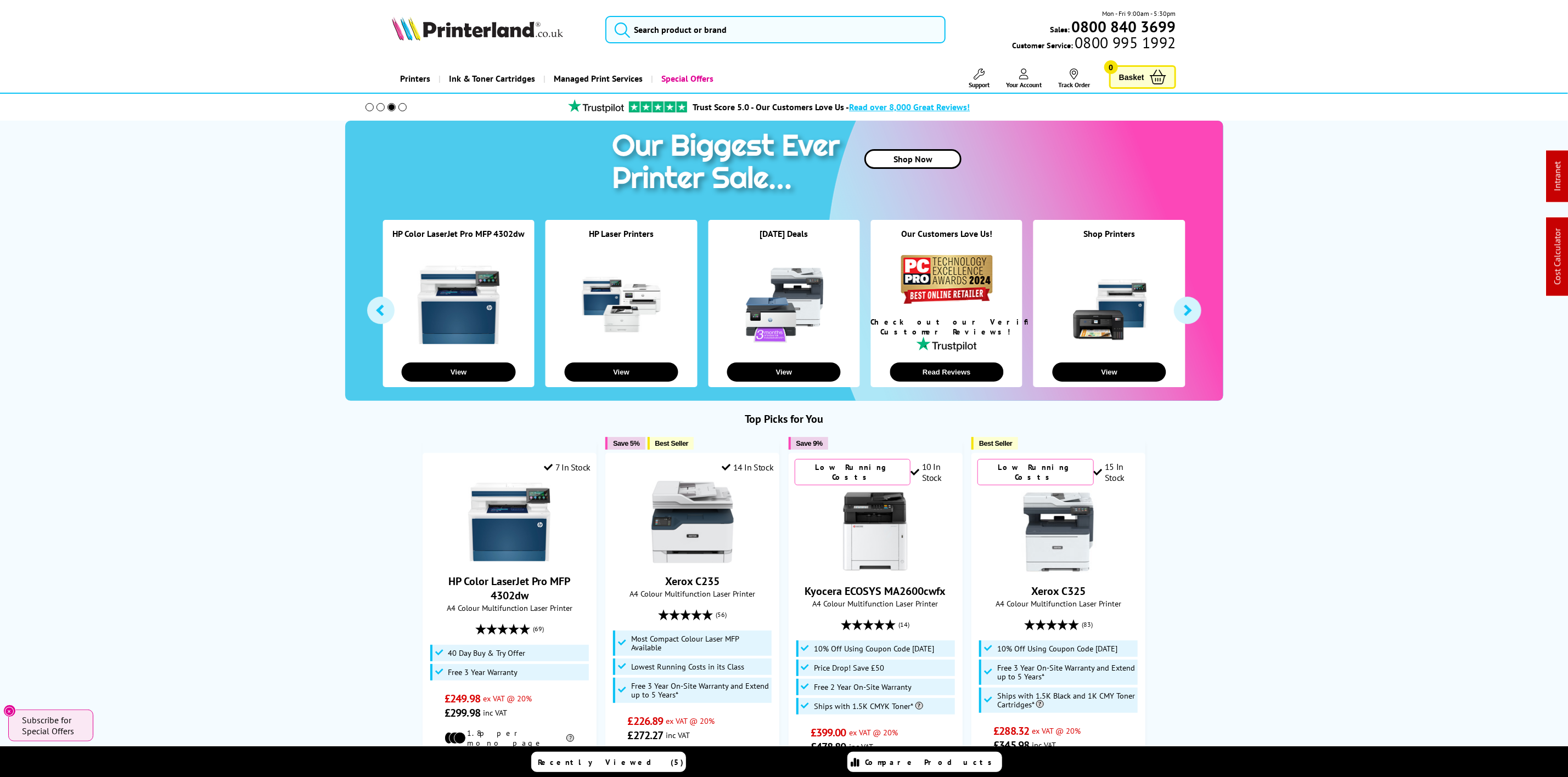
click at [534, 31] on img at bounding box center [478, 29] width 171 height 24
click at [666, 25] on input "search" at bounding box center [775, 29] width 340 height 27
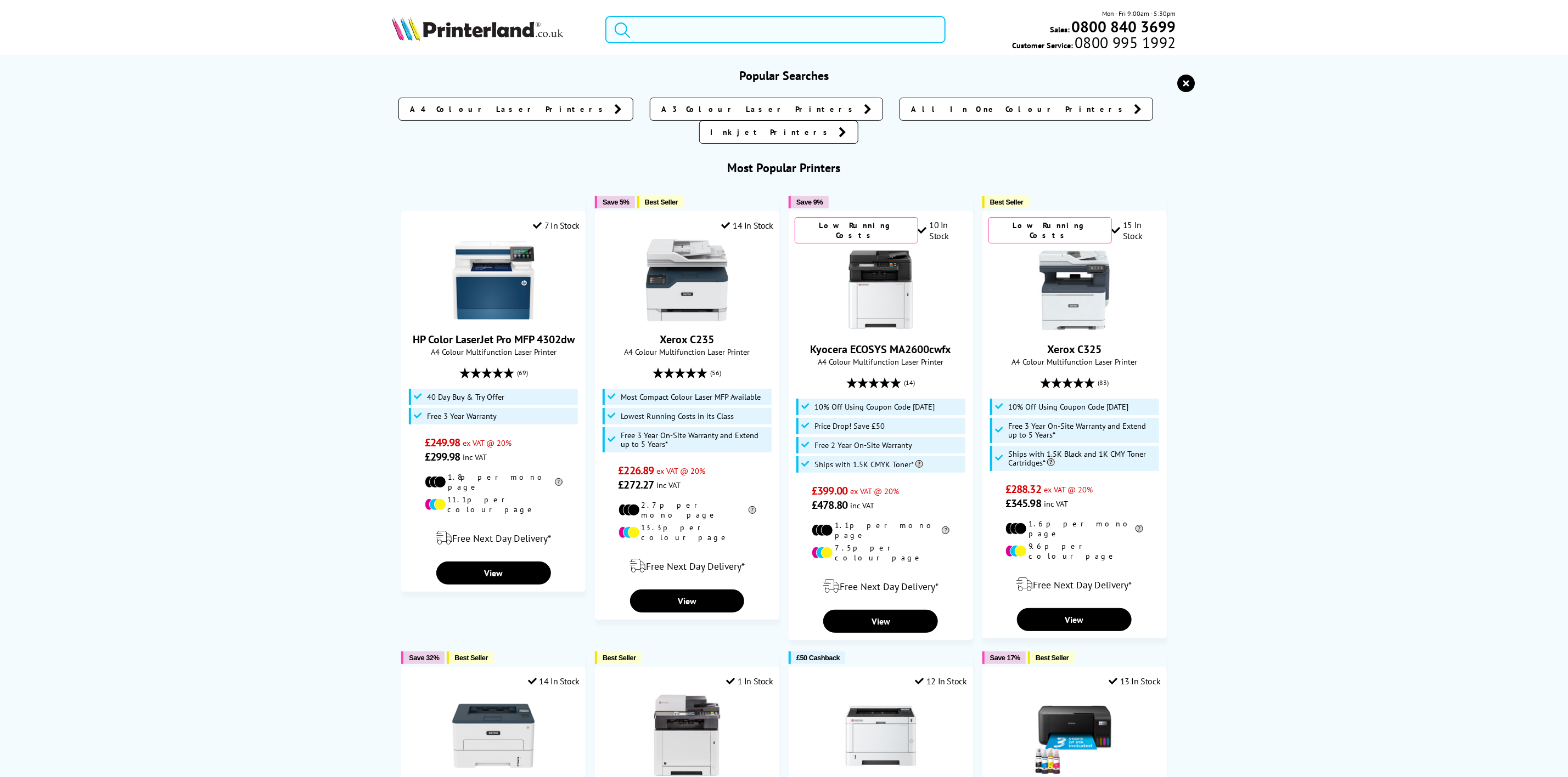
click at [670, 29] on input "search" at bounding box center [775, 29] width 340 height 27
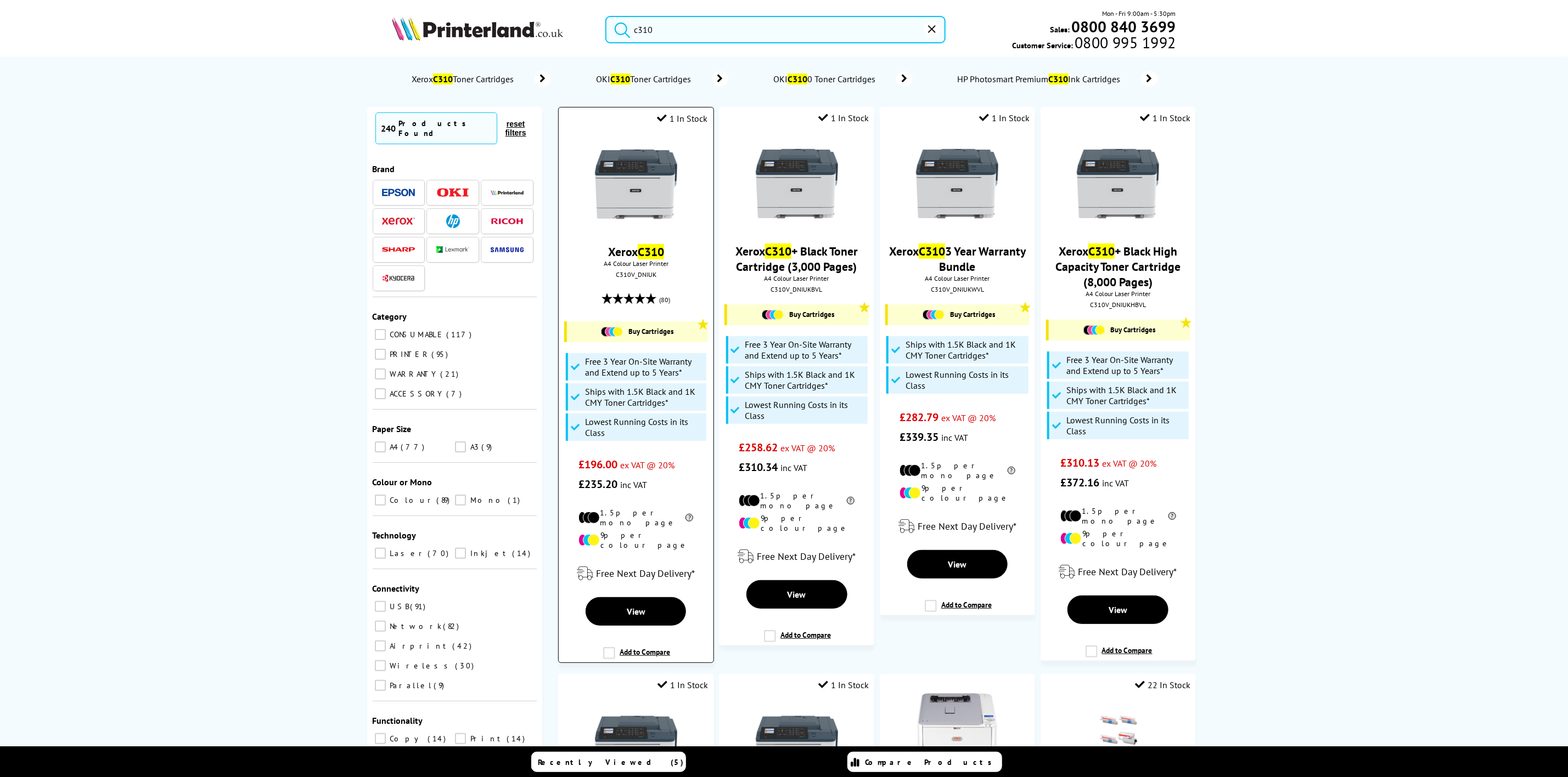
type input "c310"
click at [662, 225] on img at bounding box center [636, 184] width 82 height 82
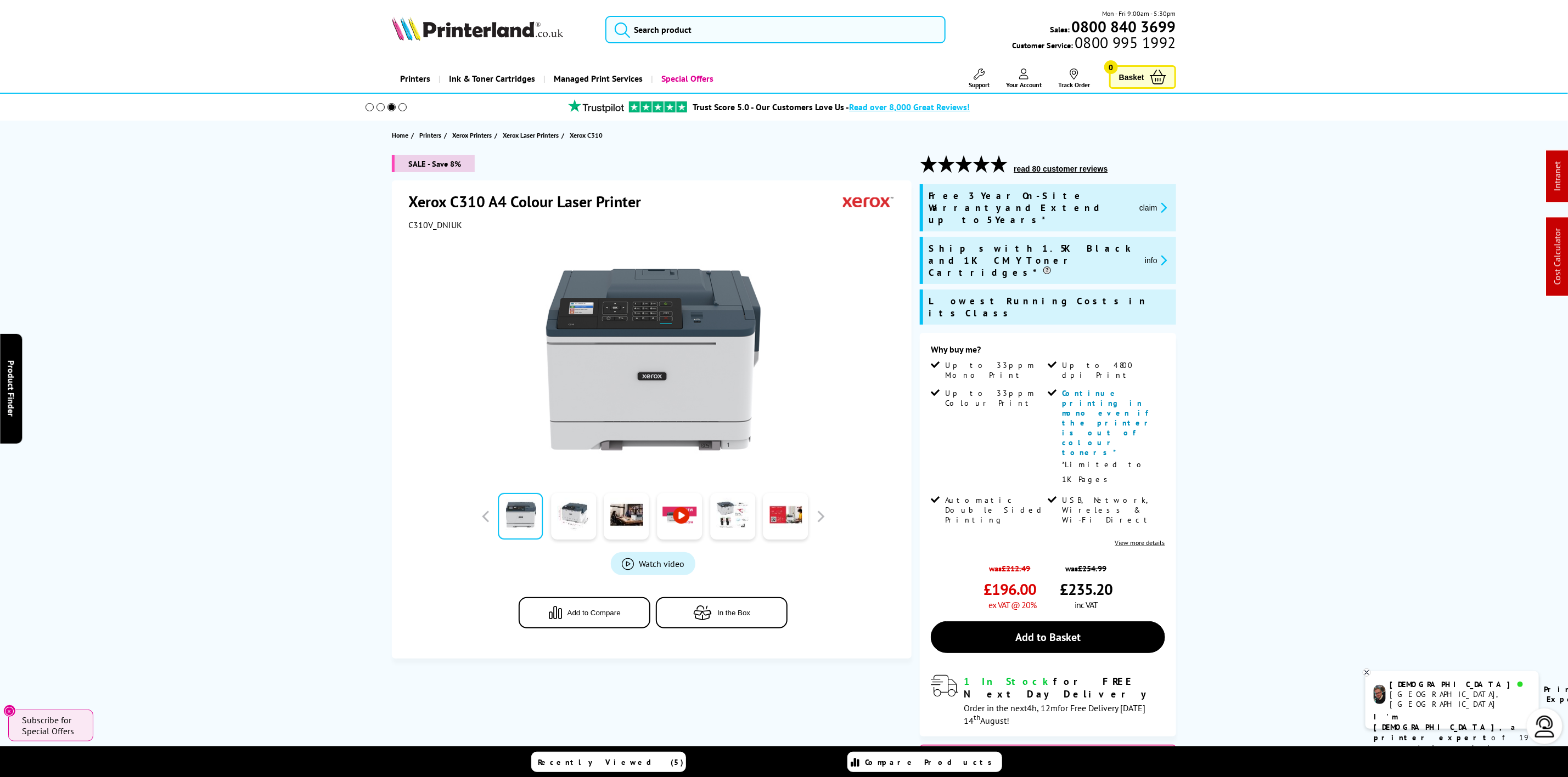
click at [501, 10] on div "Mon - Fri 9:00am - 5:30pm Sales: 0800 840 3699 Customer Service: 0800 995 1992" at bounding box center [784, 31] width 878 height 48
click at [494, 20] on img at bounding box center [478, 29] width 171 height 24
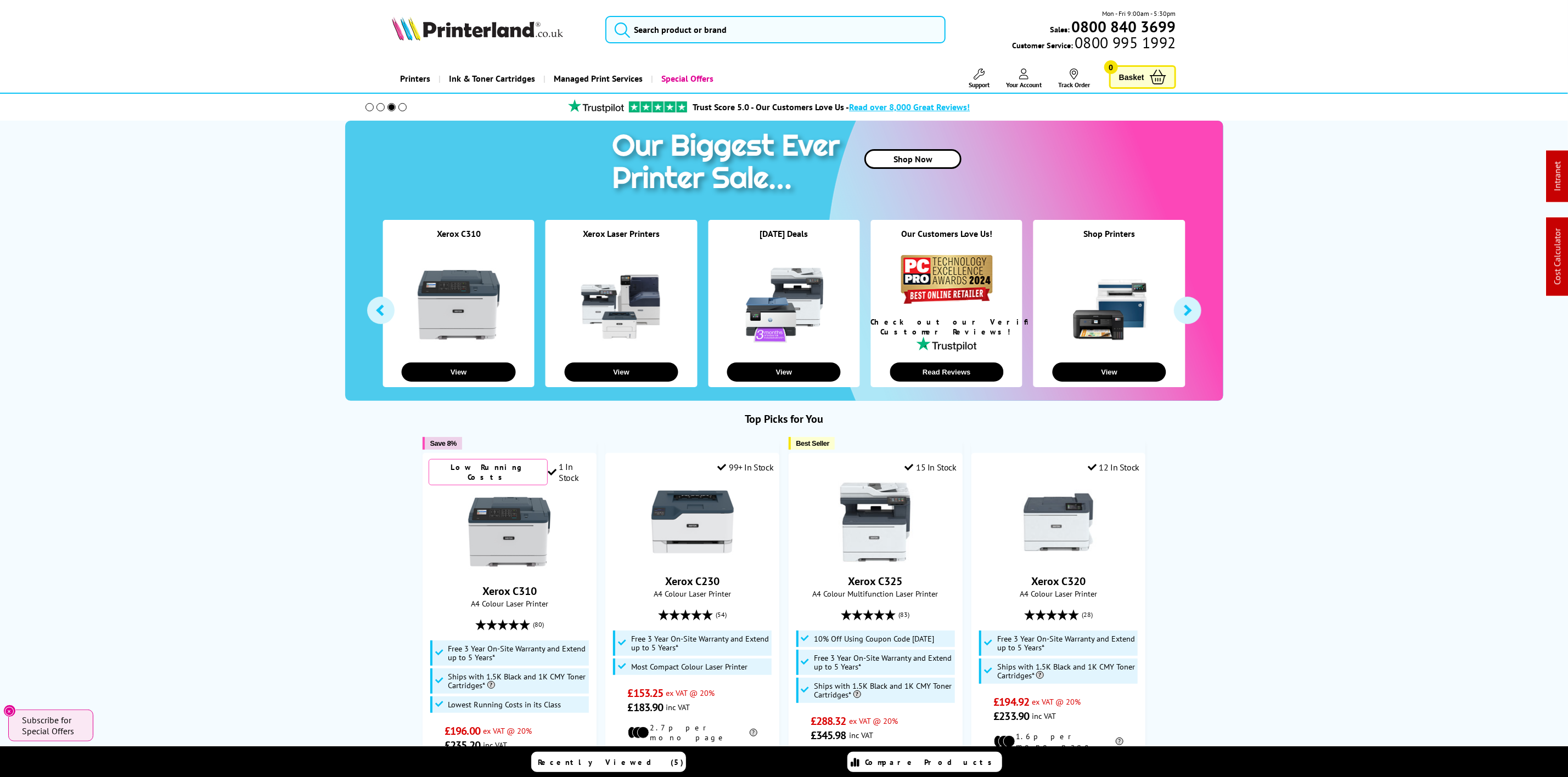
drag, startPoint x: 673, startPoint y: 65, endPoint x: 676, endPoint y: 56, distance: 9.5
click at [673, 61] on header "Mon - Fri 9:00am - 5:30pm Sales: 0800 840 3699 Customer Service: 0800 995 1992" at bounding box center [784, 46] width 1568 height 93
click at [686, 48] on div "Mon - Fri 9:00am - 5:30pm Sales: 0800 840 3699 Customer Service: 0800 995 1992" at bounding box center [784, 31] width 878 height 48
click at [690, 31] on input "search" at bounding box center [775, 29] width 340 height 27
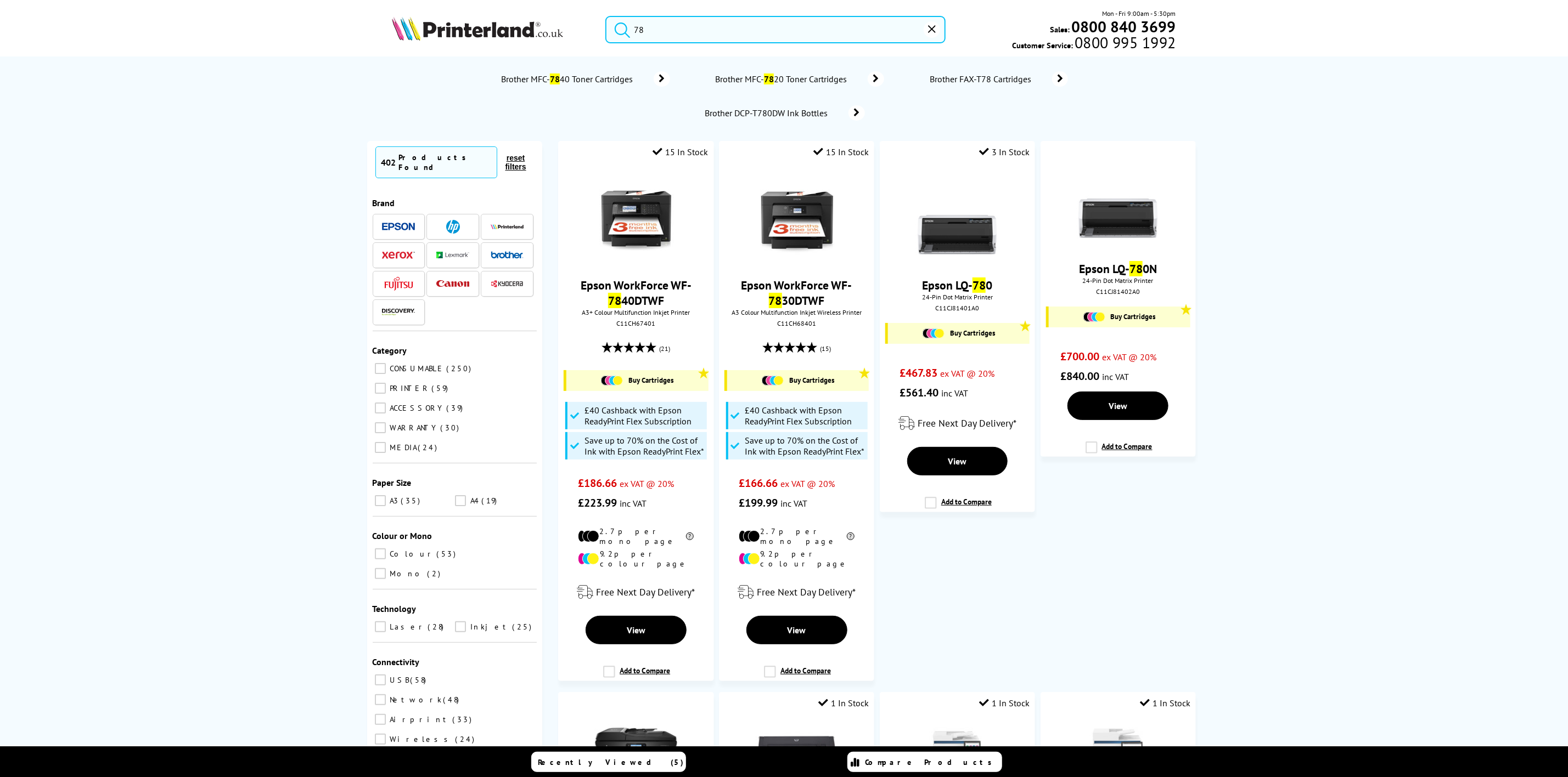
type input "7"
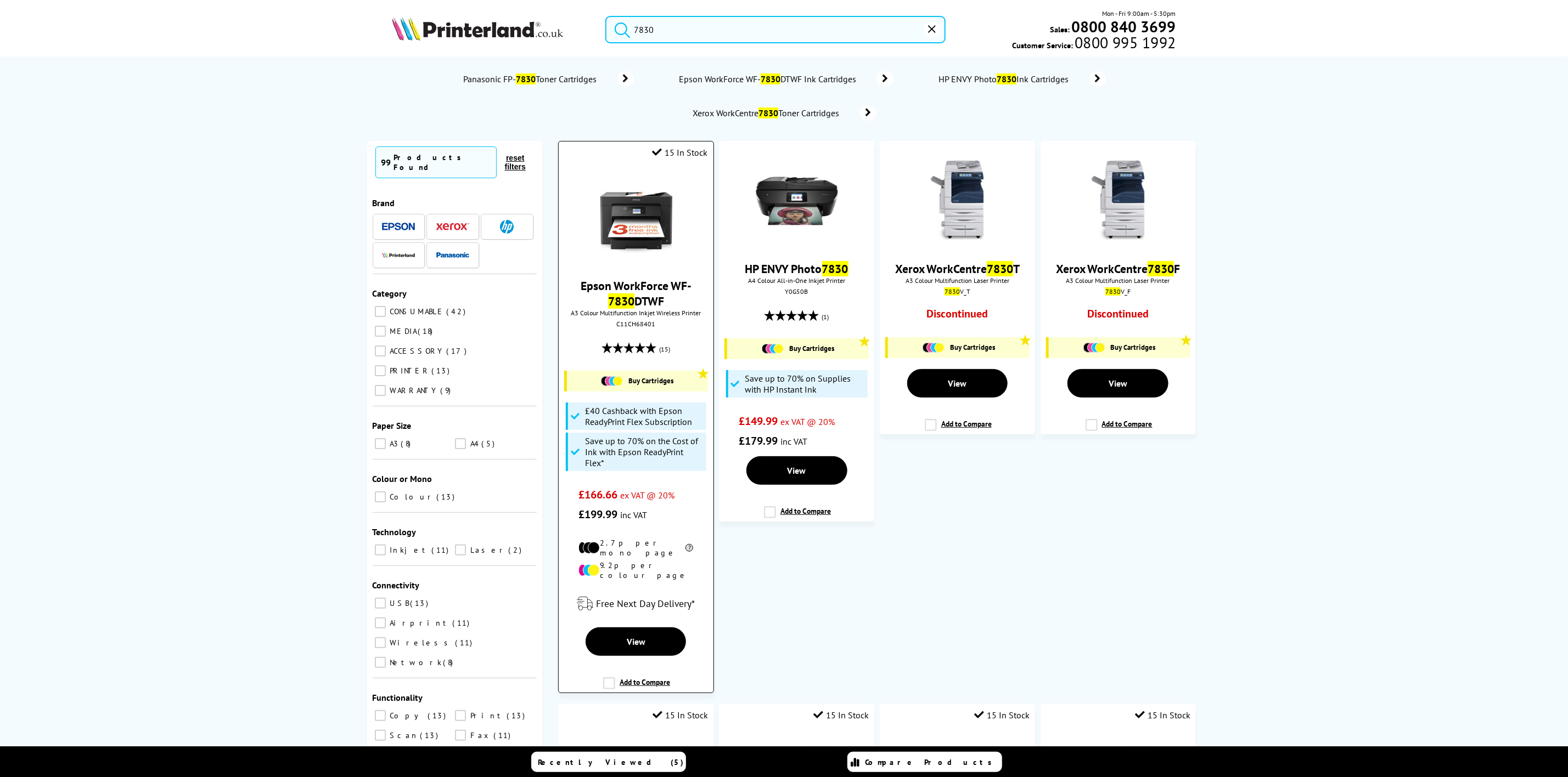
type input "7830"
click at [614, 327] on div "C11CH68401" at bounding box center [636, 323] width 138 height 8
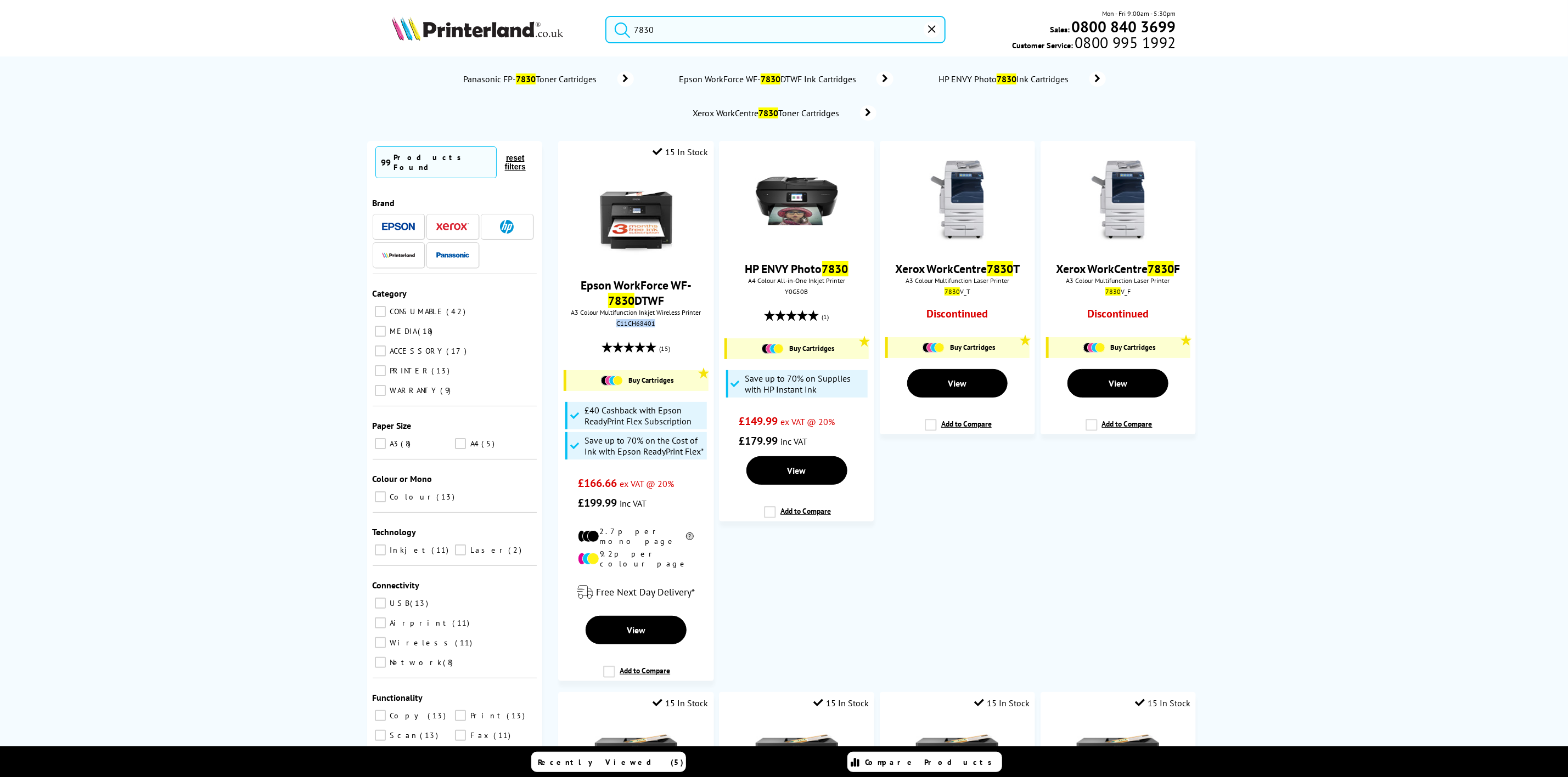
copy div "C11CH68401"
click at [533, 35] on img at bounding box center [478, 29] width 171 height 24
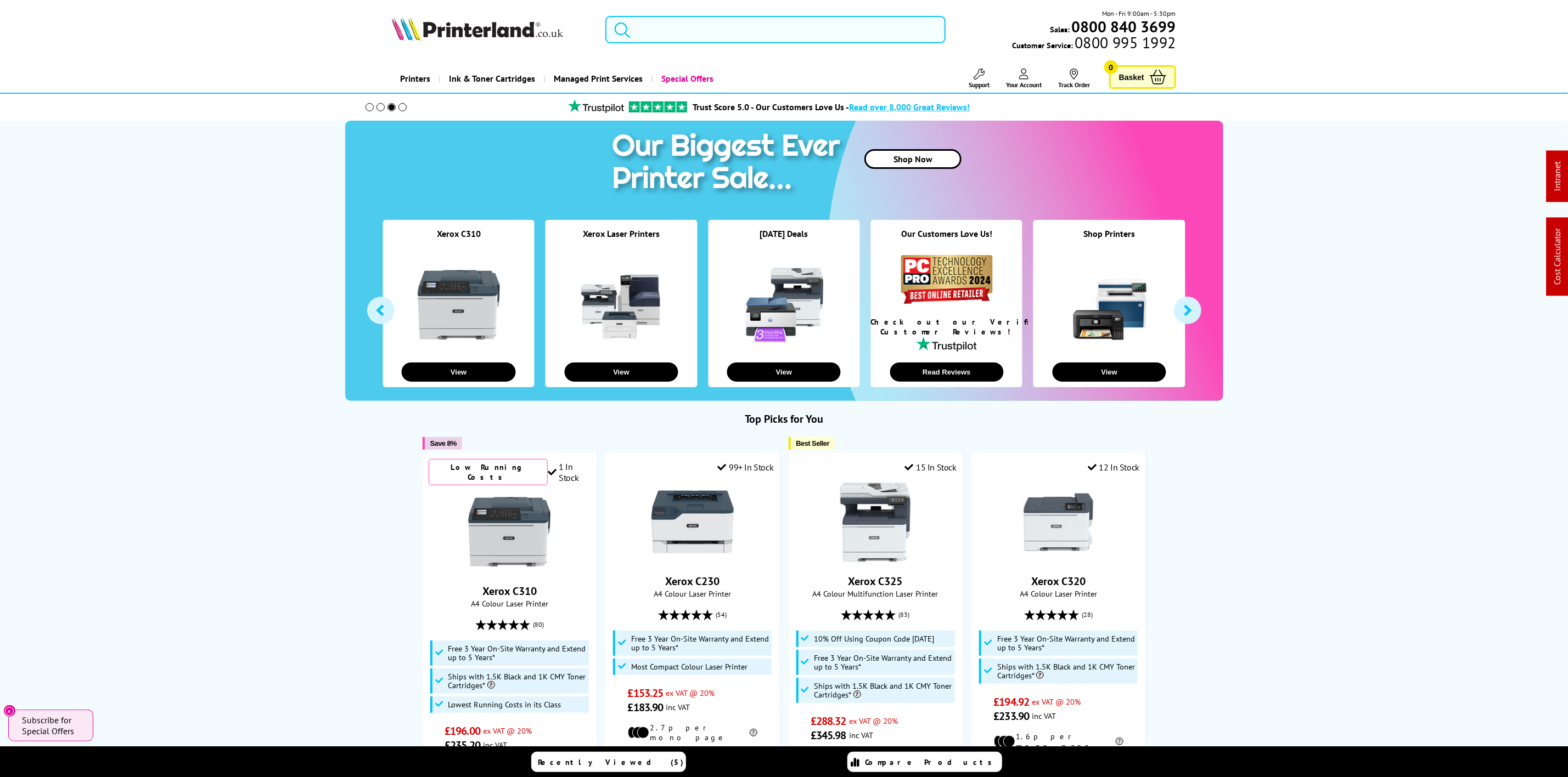
click at [651, 29] on input "search" at bounding box center [775, 29] width 340 height 27
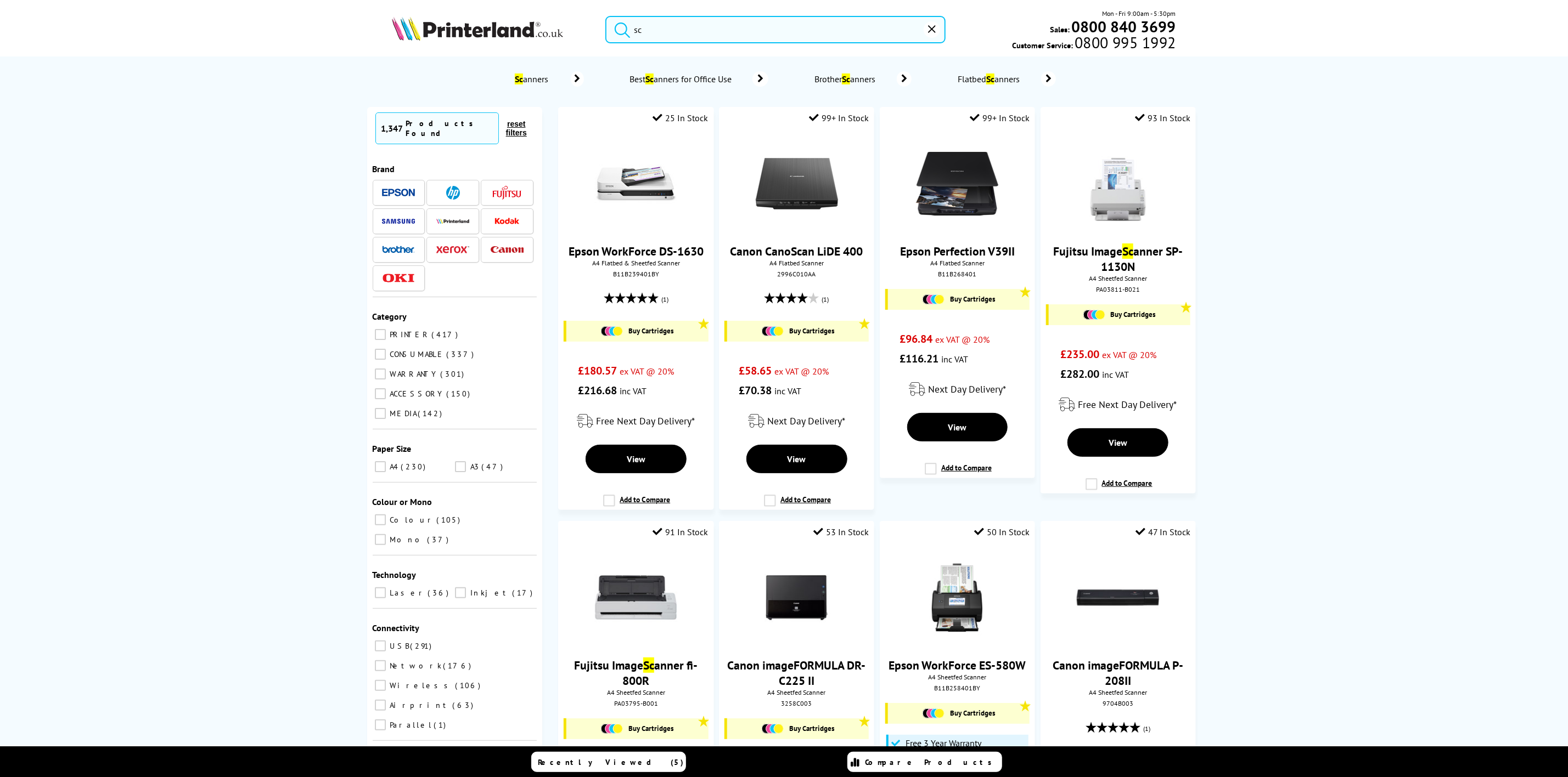
type input "s"
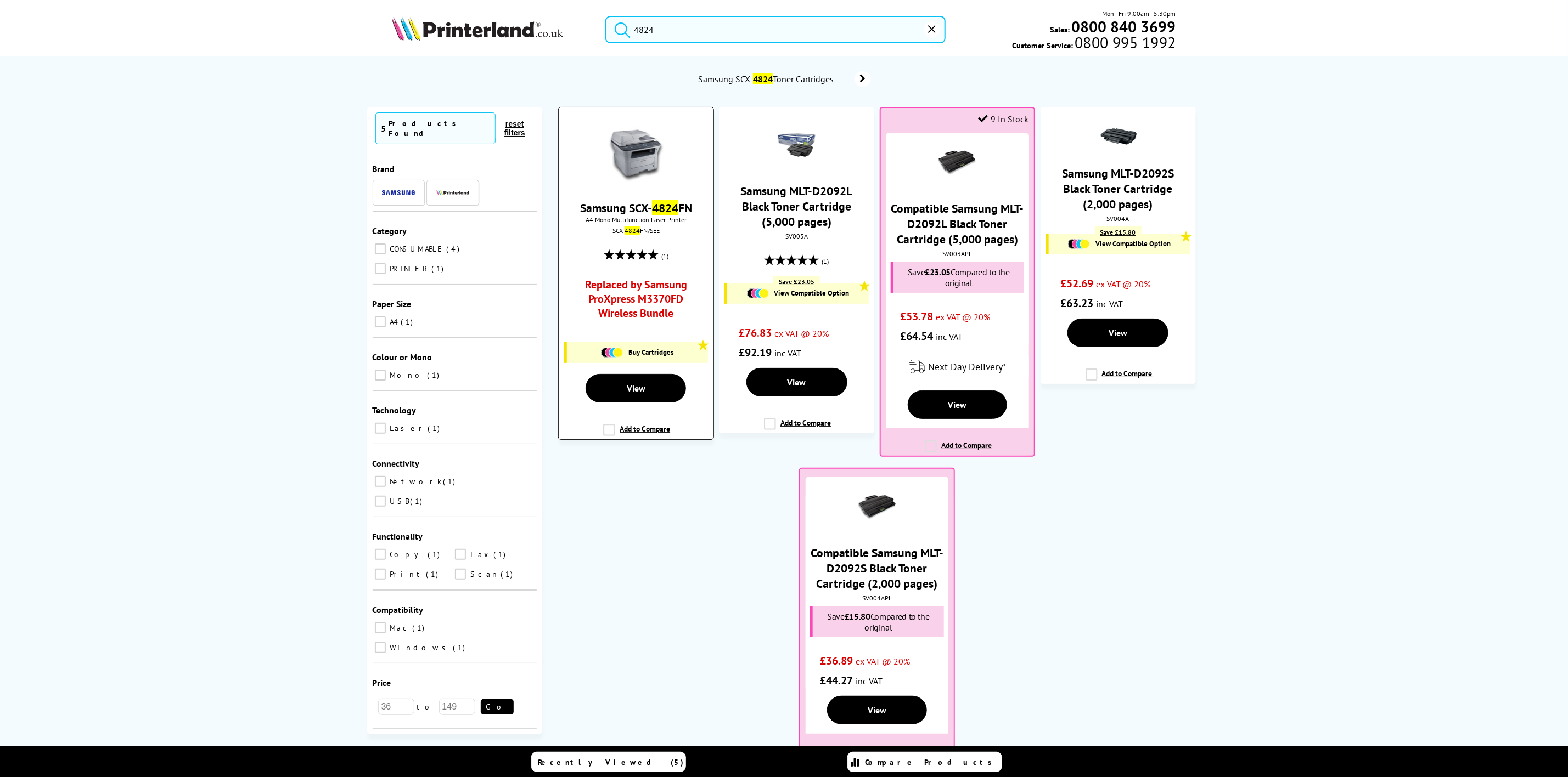
type input "4824"
click at [638, 122] on div "Samsung SCX- 4824 FN A4 Mono Multifunction Laser Printer SCX- 4824 FN/SEE (1) R…" at bounding box center [636, 243] width 143 height 253
click at [634, 127] on img at bounding box center [636, 154] width 55 height 55
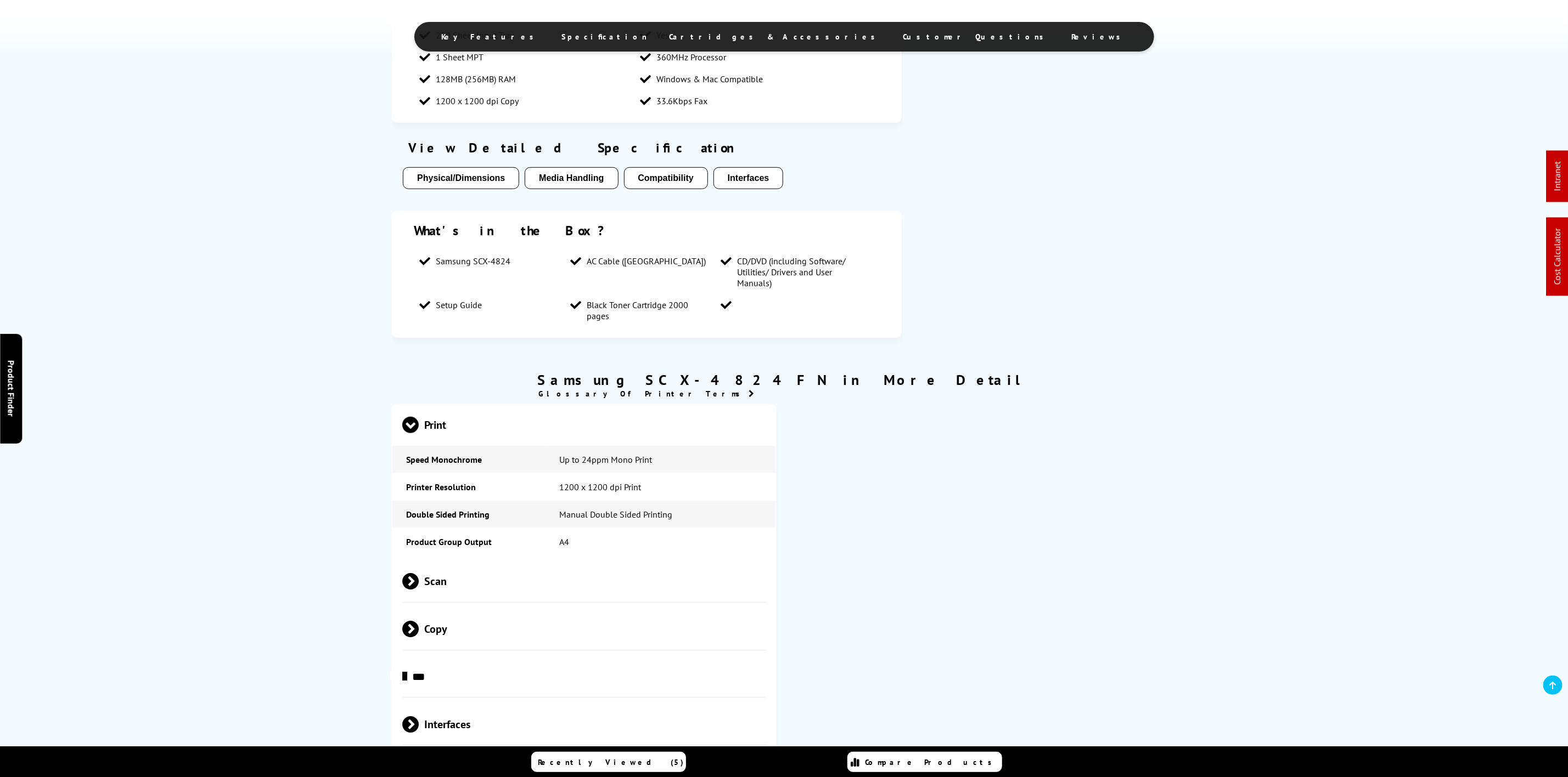
click at [776, 24] on ul "Key Features Specification Cartridges & Accessories Customer Questions Reviews" at bounding box center [784, 37] width 740 height 30
click at [777, 33] on span "Cartridges & Accessories" at bounding box center [776, 36] width 212 height 10
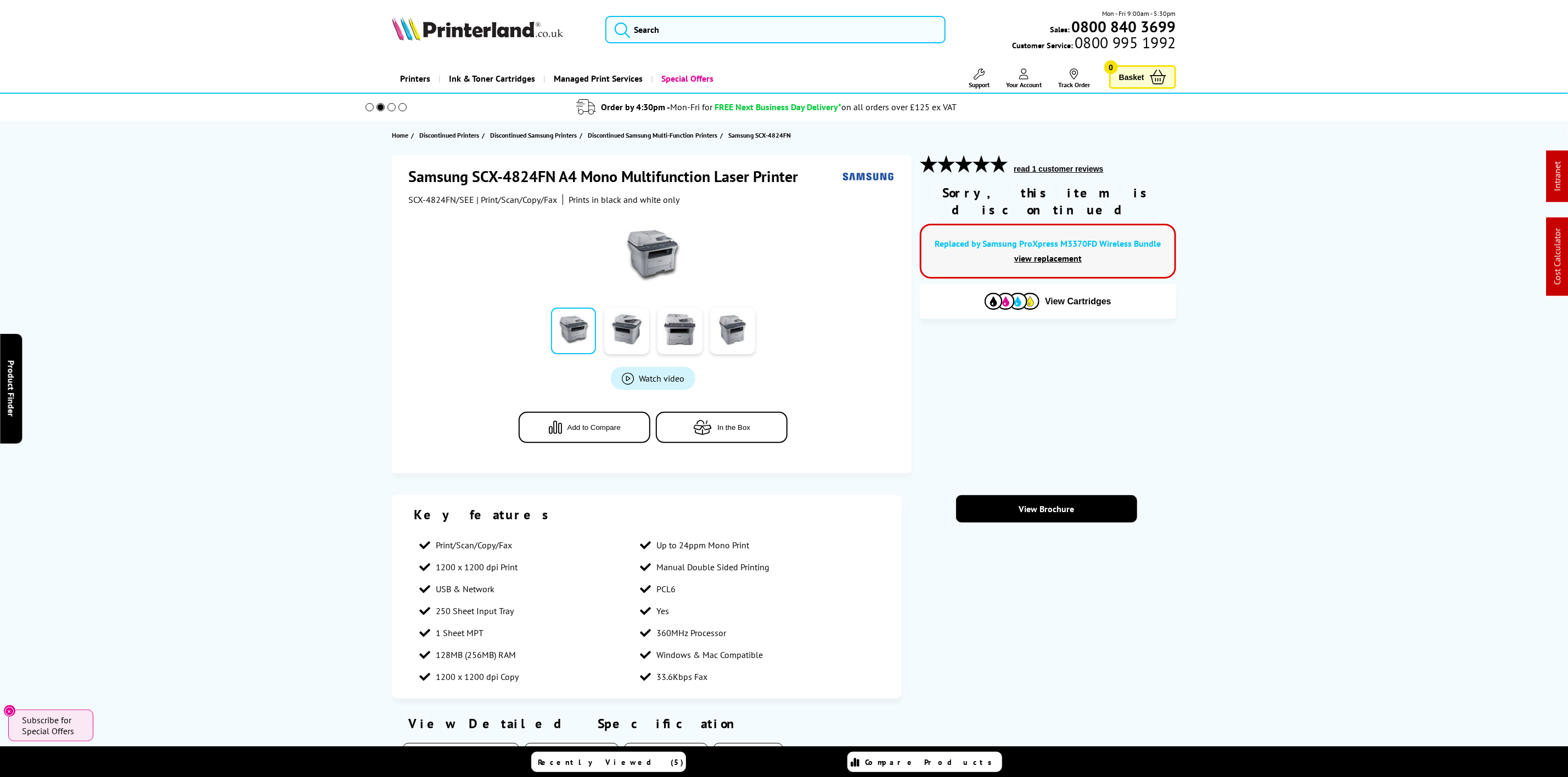
click at [512, 40] on img at bounding box center [478, 29] width 171 height 24
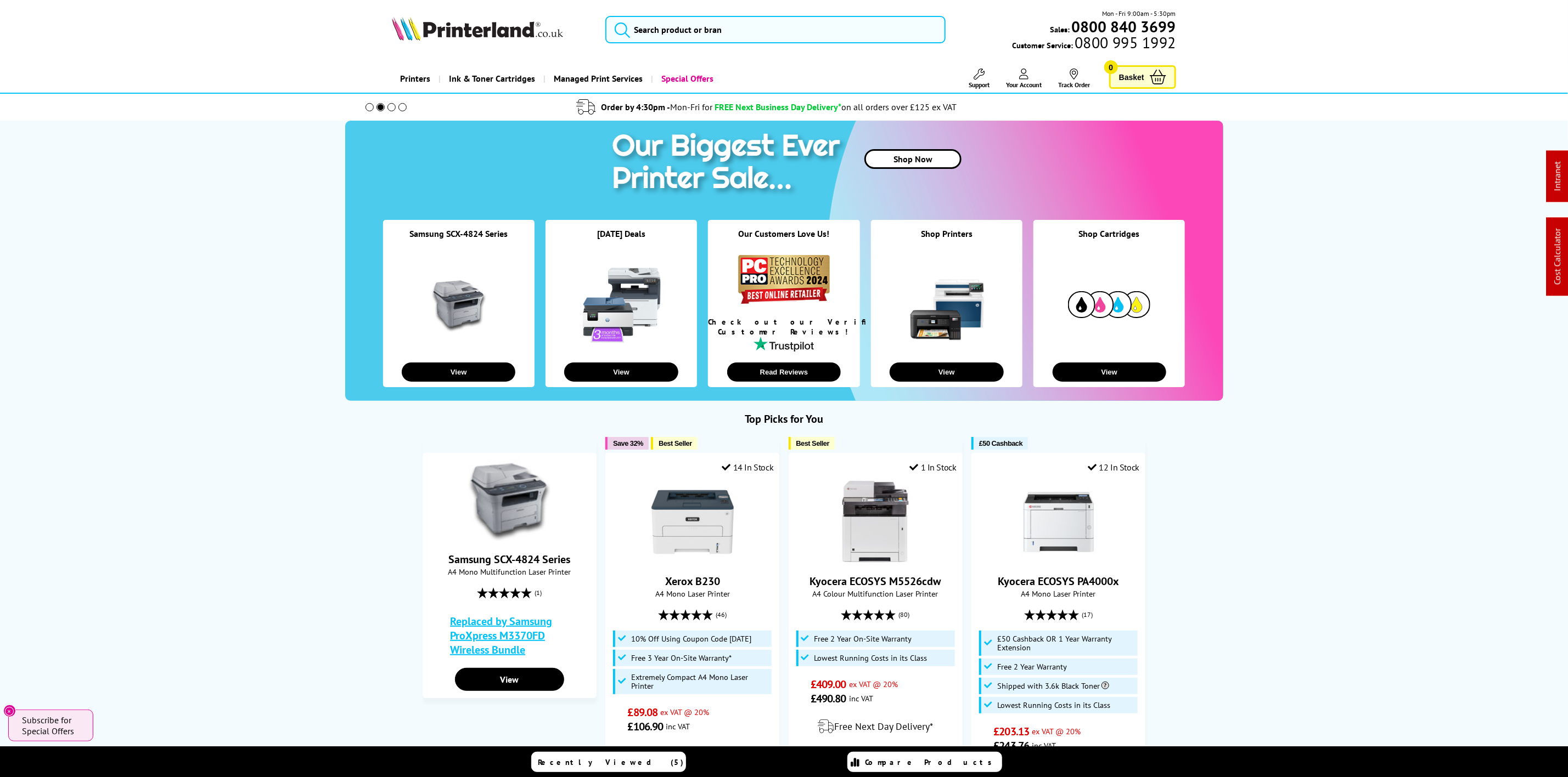
click at [980, 74] on icon at bounding box center [979, 74] width 11 height 11
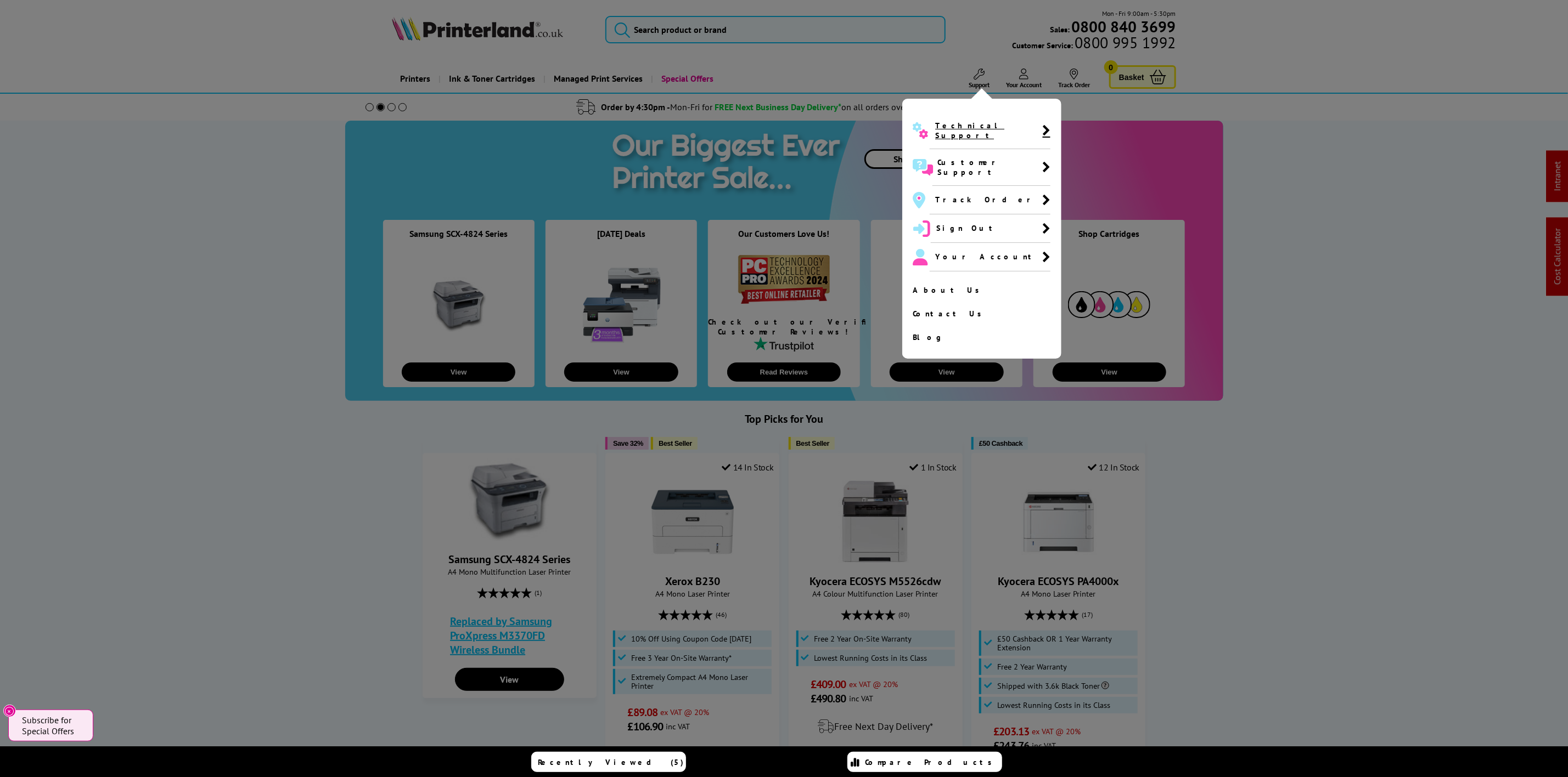
click span "Technical Support"
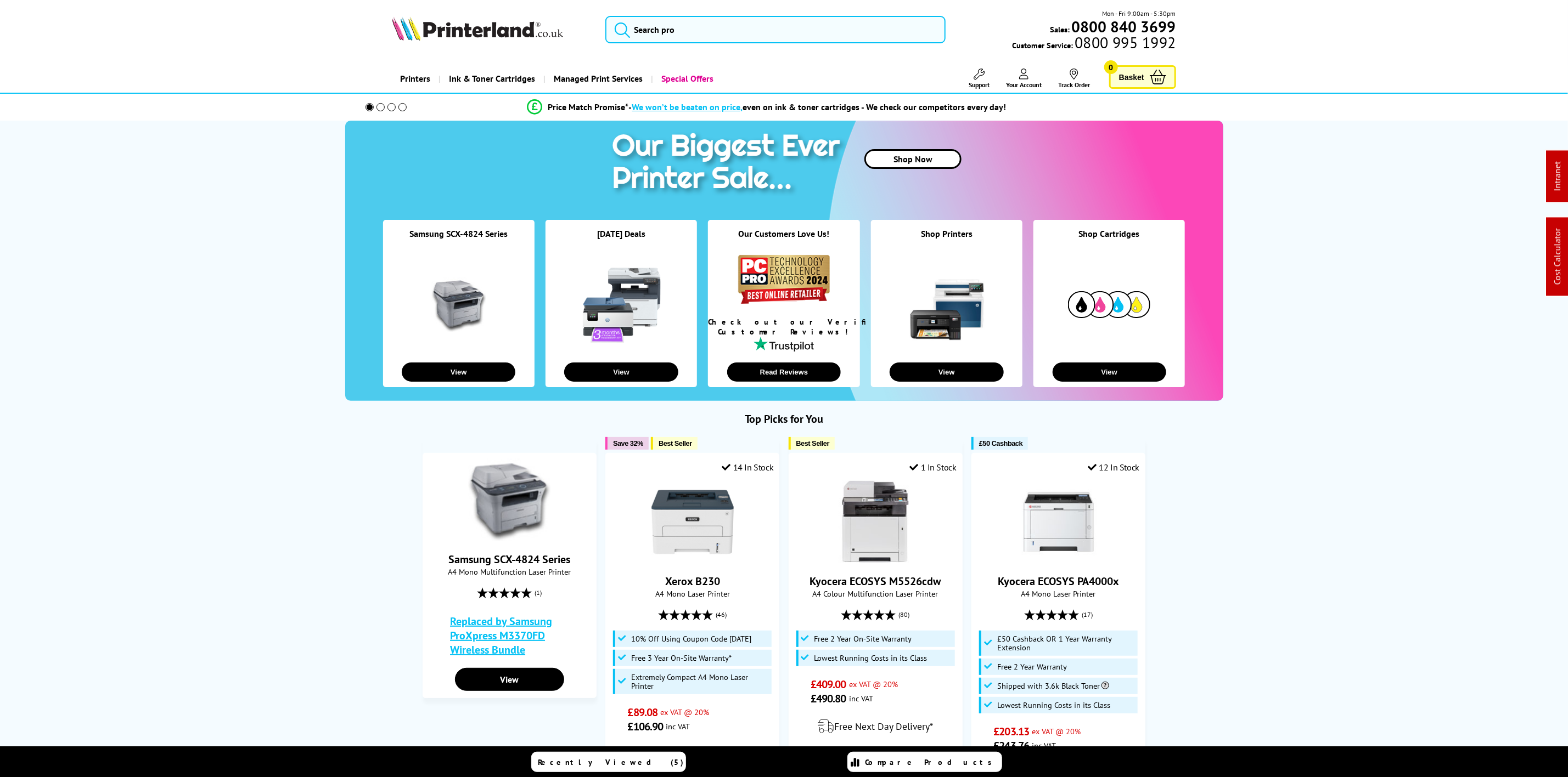
click at [984, 72] on link "Support" at bounding box center [979, 79] width 21 height 20
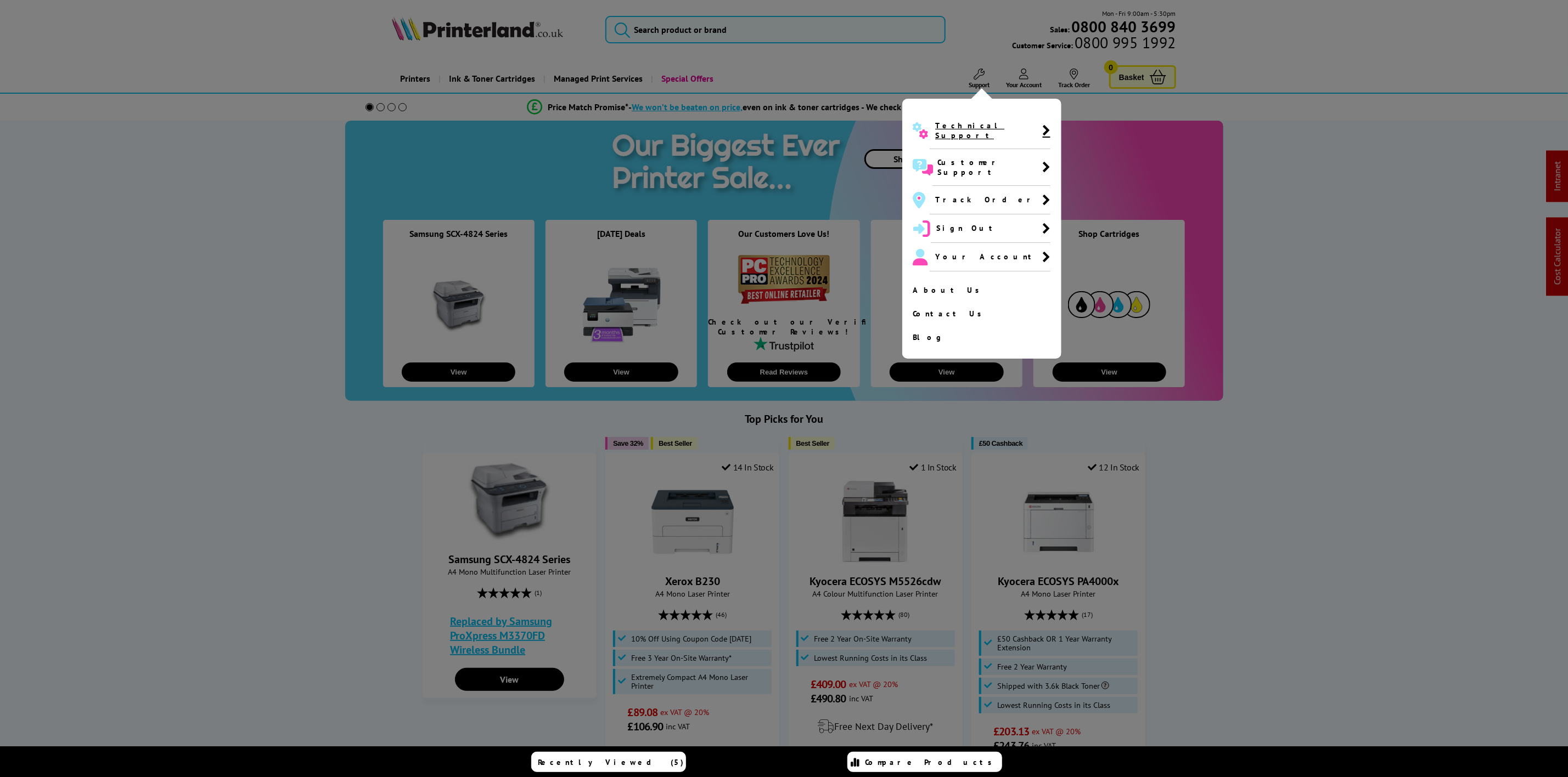
click at [977, 130] on span "Technical Support" at bounding box center [989, 130] width 107 height 20
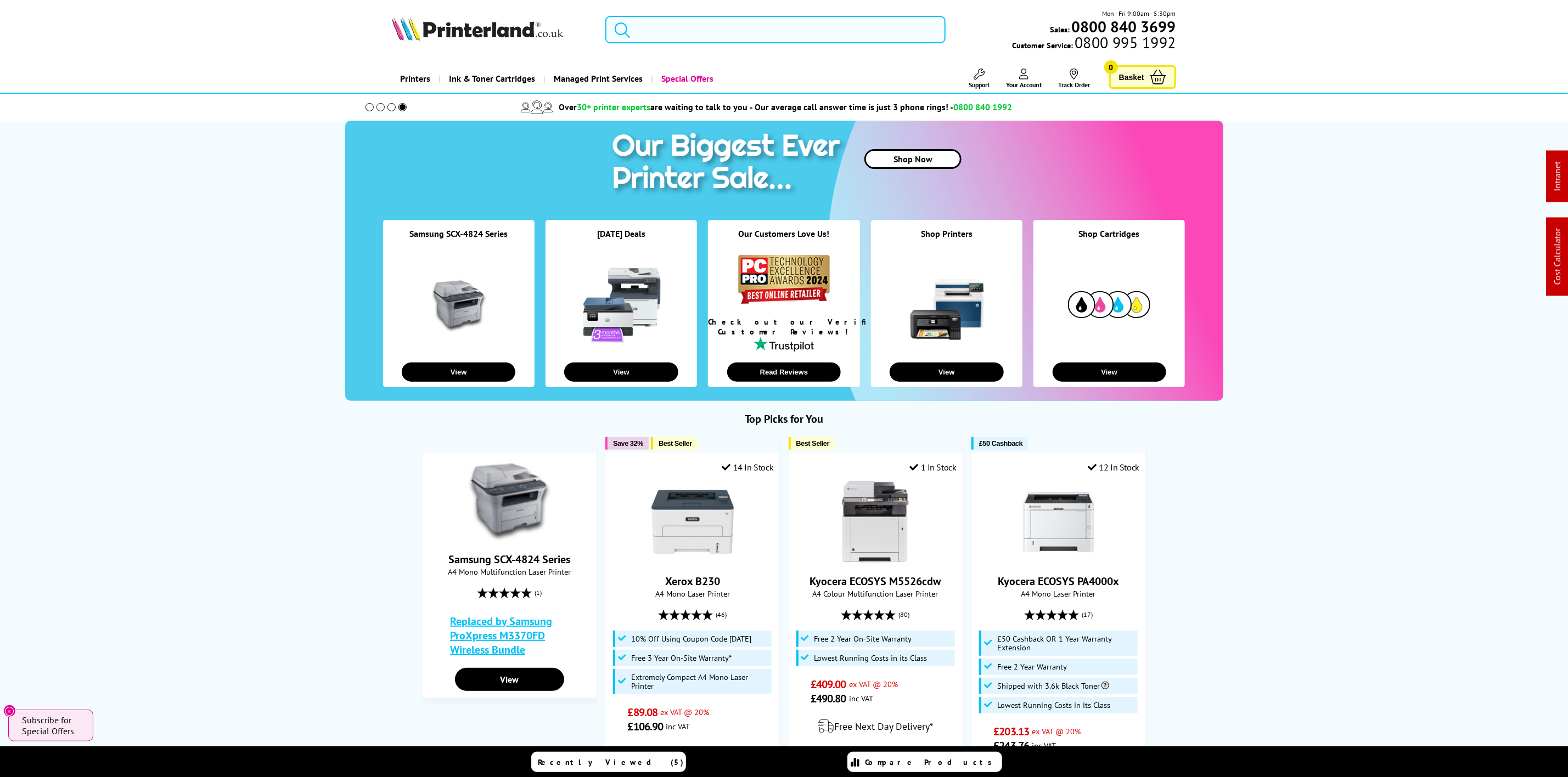
click at [715, 22] on input "search" at bounding box center [775, 29] width 340 height 27
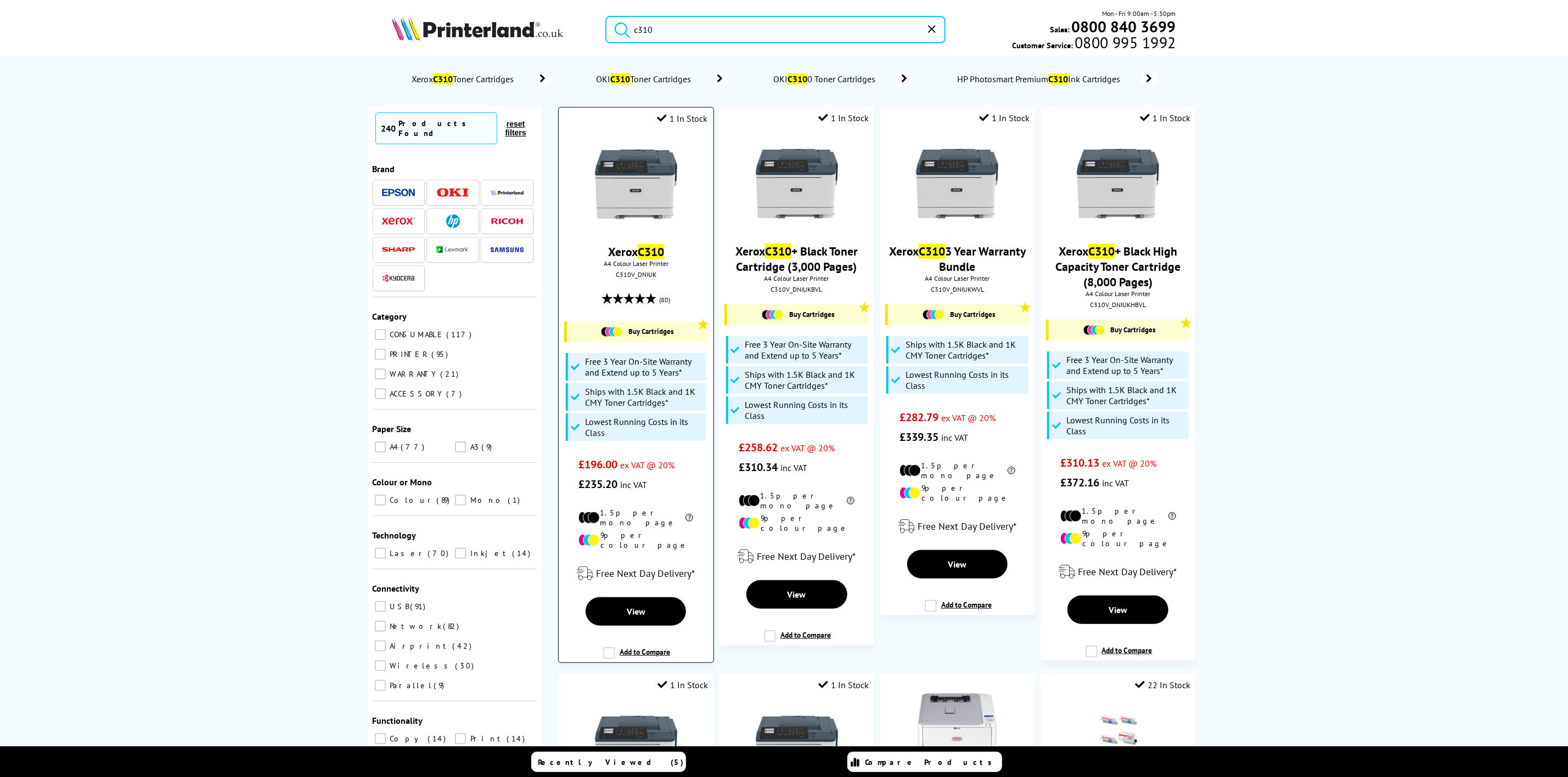
type input "c310"
click at [659, 213] on img at bounding box center [636, 184] width 82 height 82
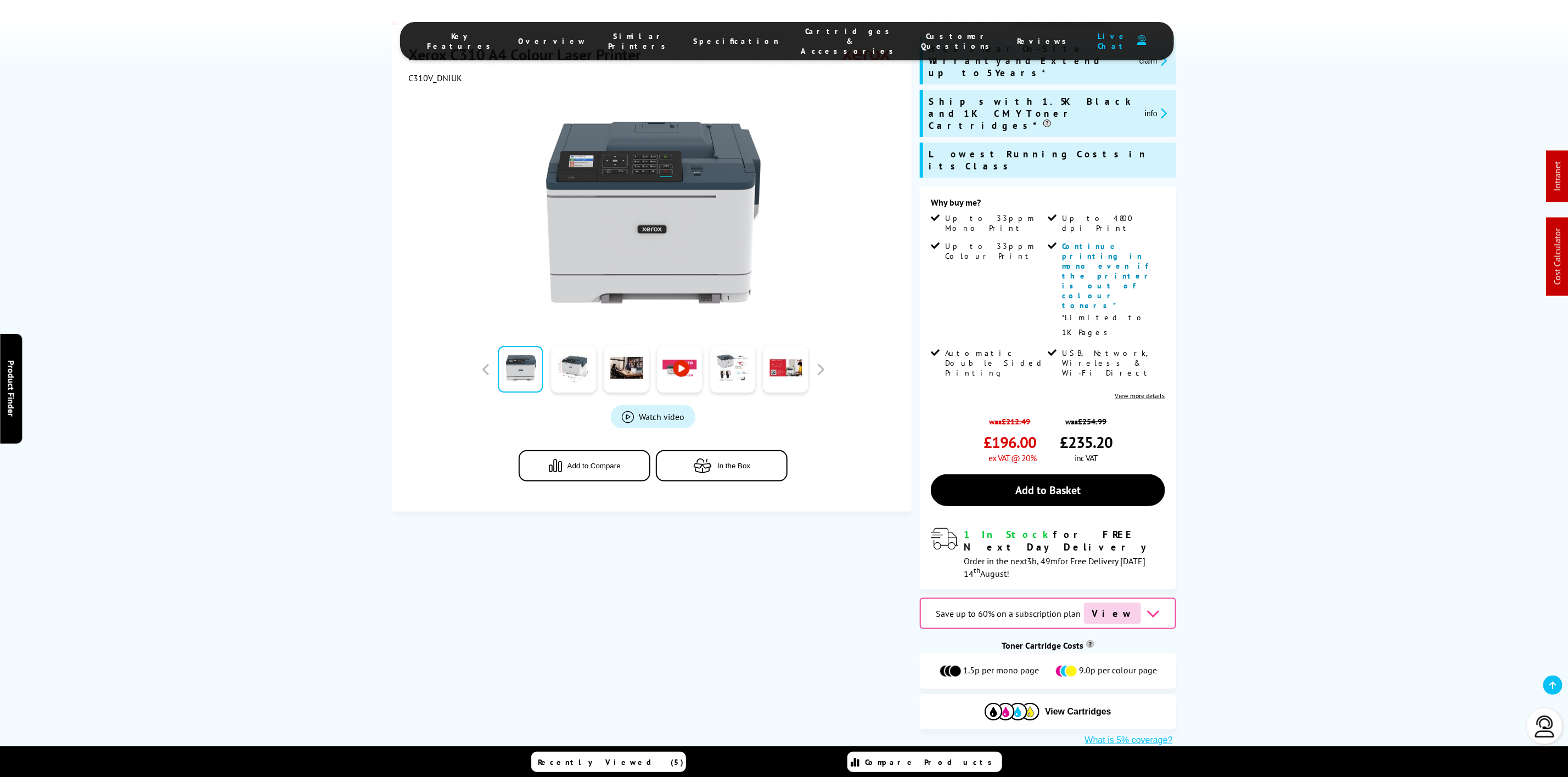
scroll to position [329, 0]
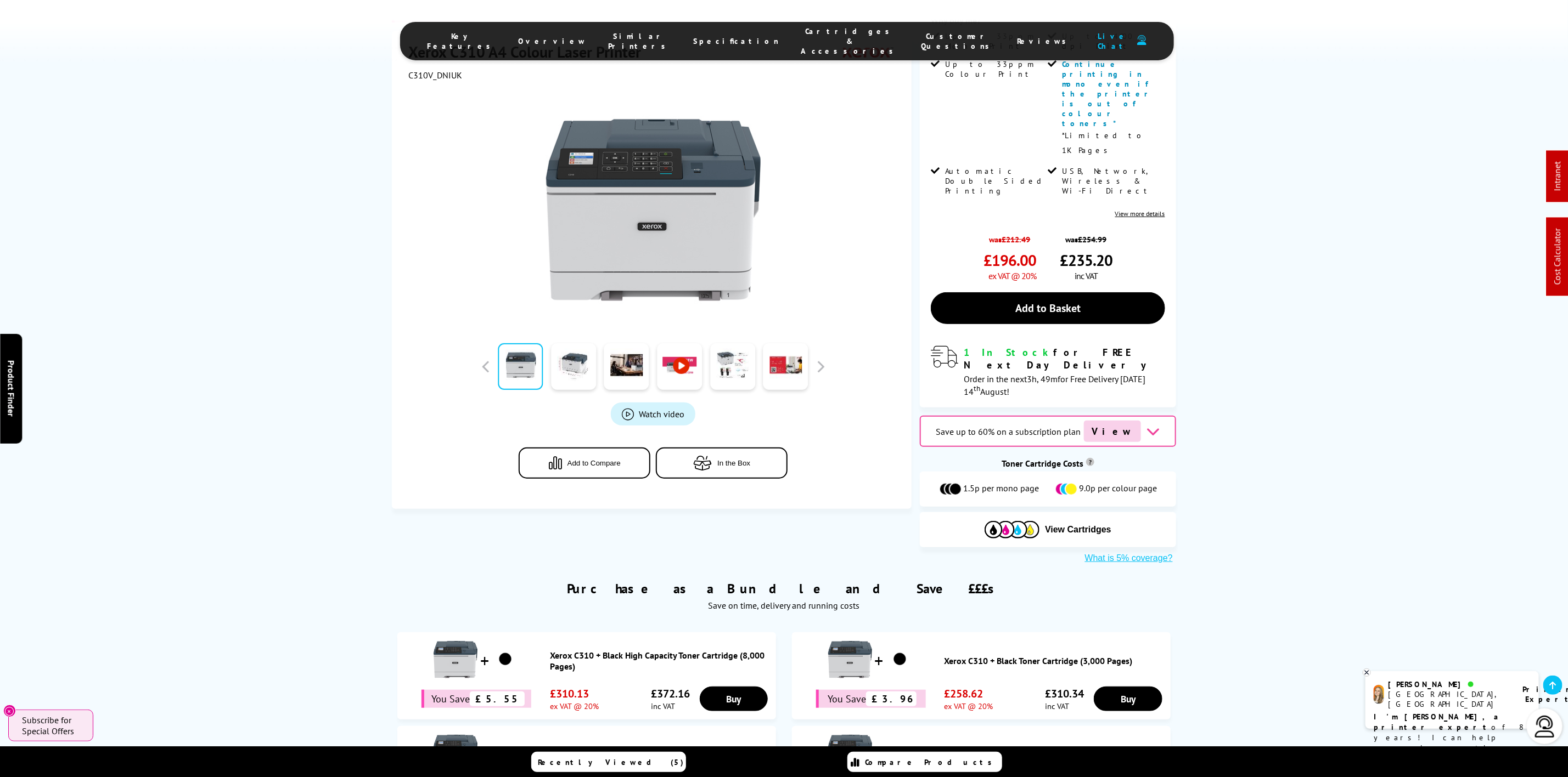
click at [818, 28] on li "Cartridges & Accessories" at bounding box center [851, 41] width 121 height 30
click at [818, 31] on li "Cartridges & Accessories" at bounding box center [851, 41] width 121 height 30
click at [819, 39] on span "Cartridges & Accessories" at bounding box center [850, 41] width 98 height 30
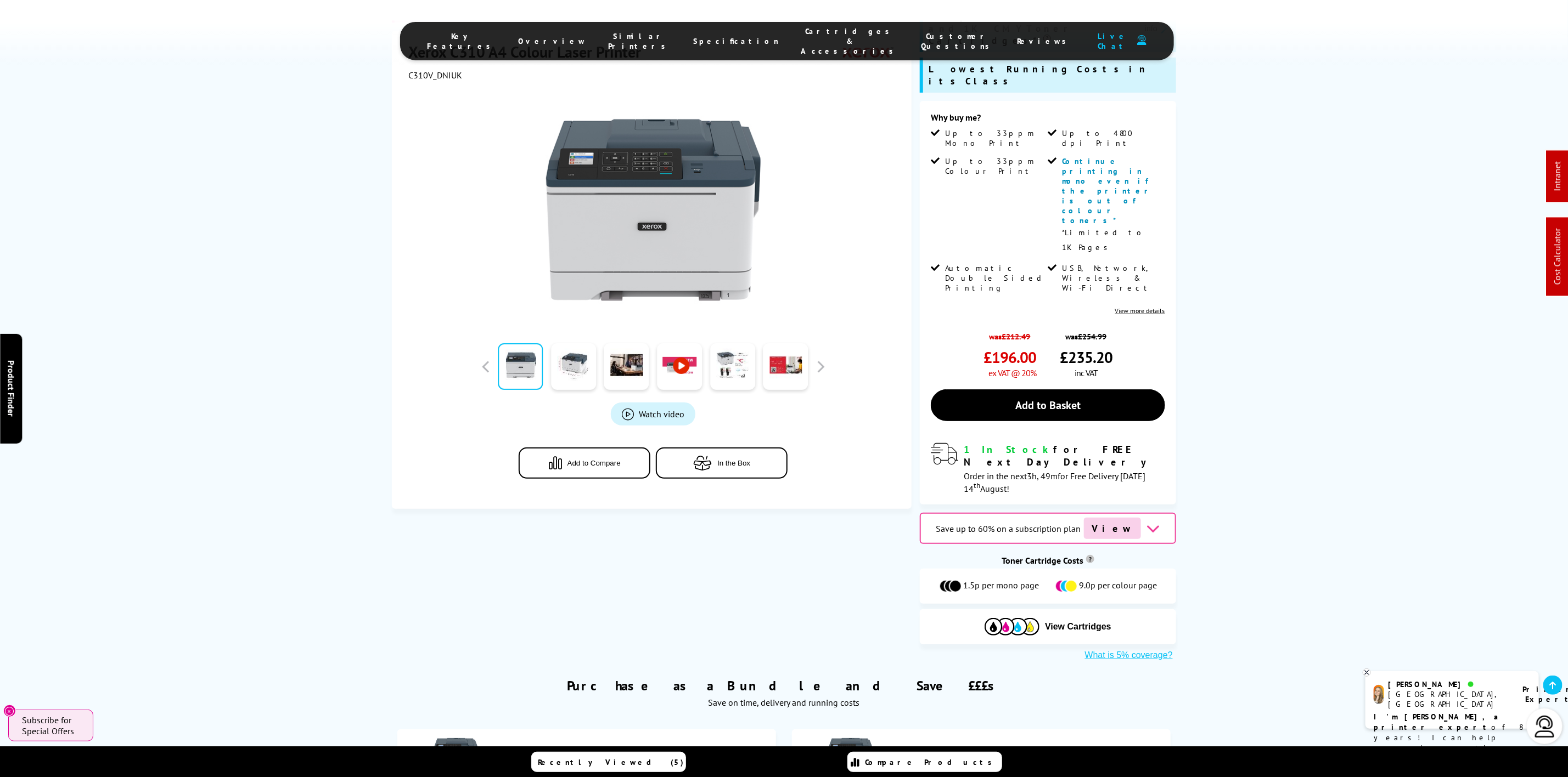
scroll to position [247, 0]
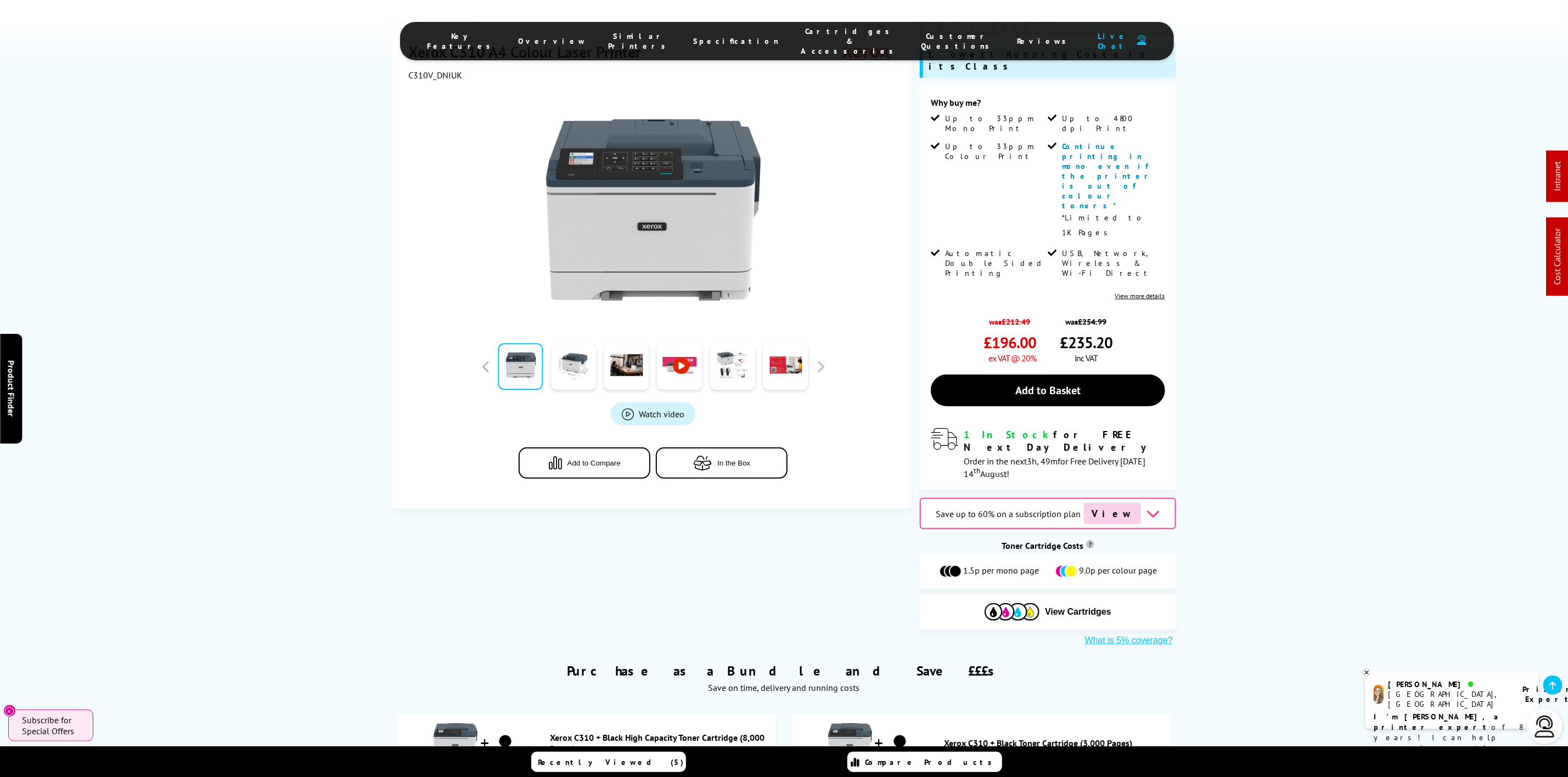
click at [820, 22] on ul "Key Features Overview Similar Printers Specification Cartridges & Accessories C…" at bounding box center [787, 41] width 774 height 38
click at [820, 31] on span "Cartridges & Accessories" at bounding box center [850, 41] width 98 height 30
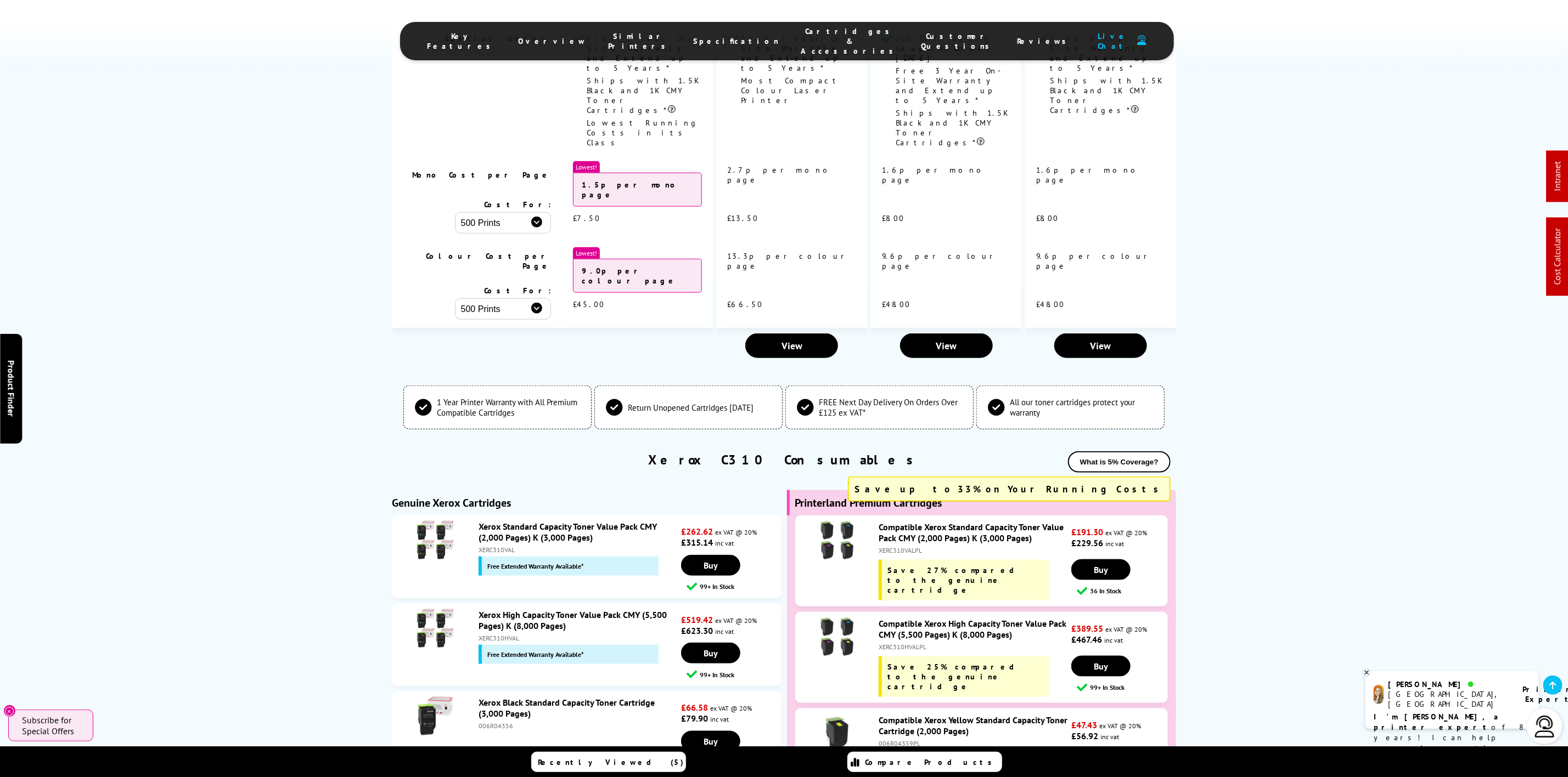
scroll to position [3998, 0]
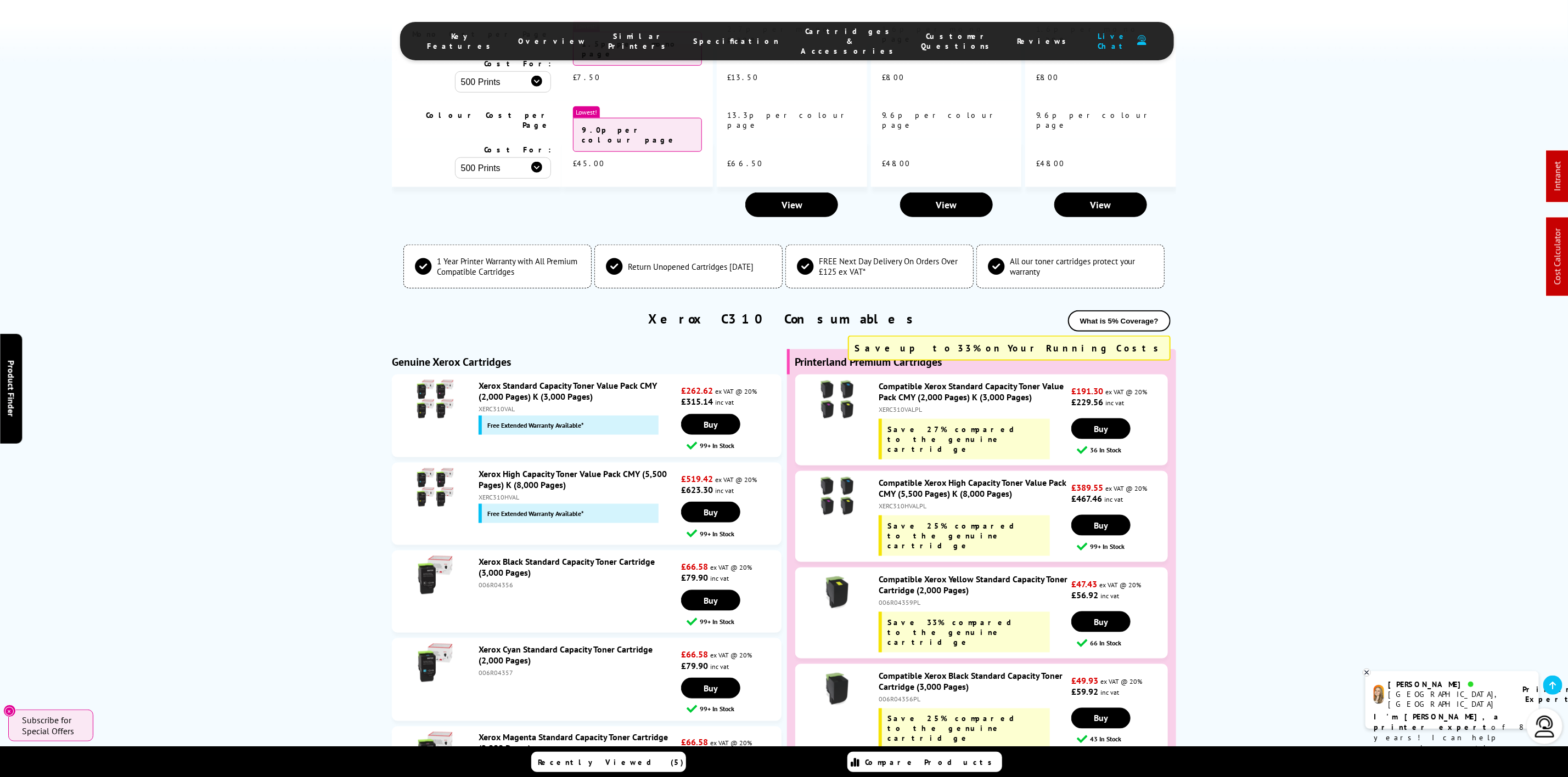
click at [915, 502] on div "XERC310HVALPL" at bounding box center [974, 505] width 190 height 8
copy div "XERC310HVALPL"
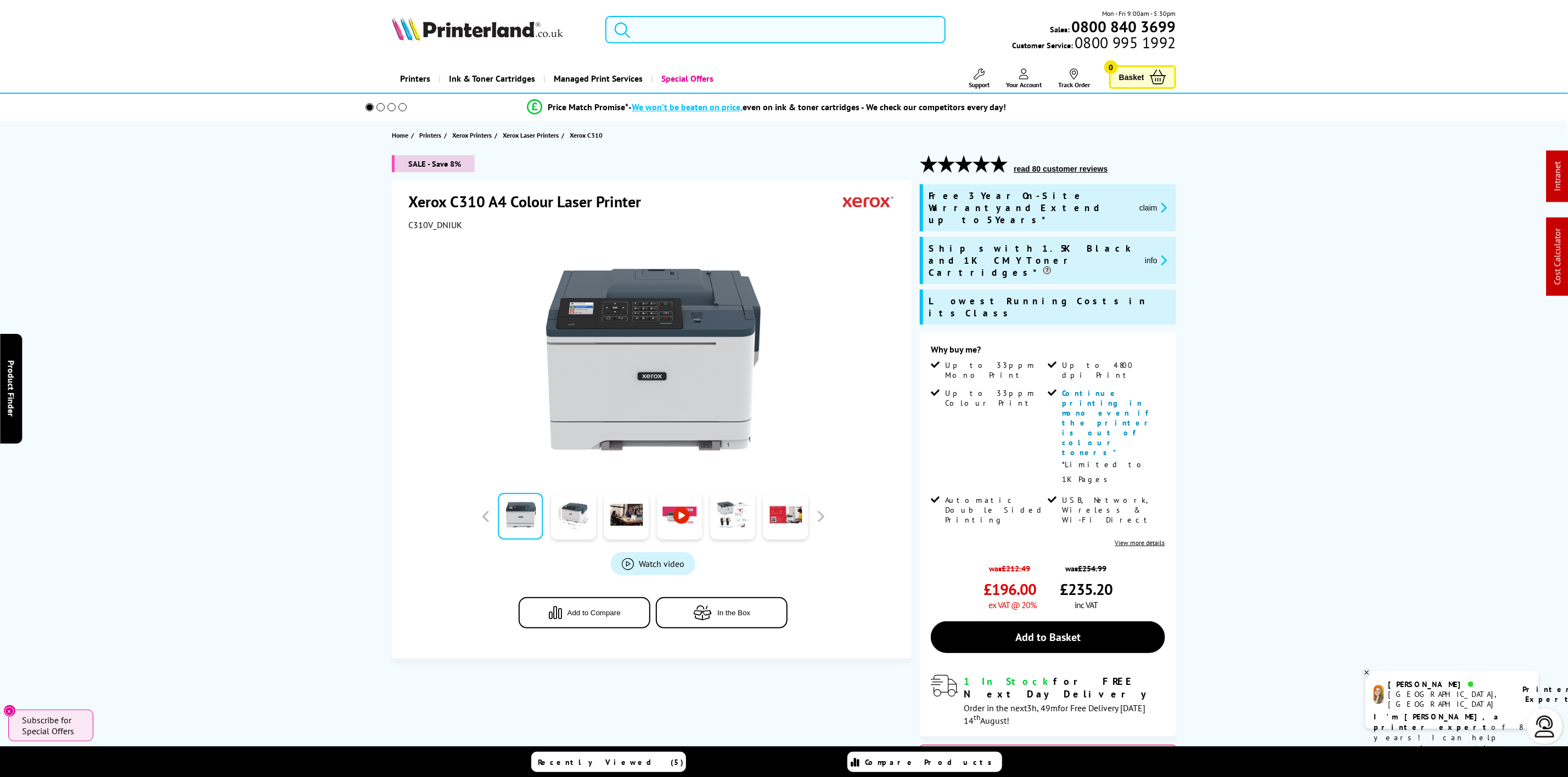
click at [753, 35] on input "search" at bounding box center [775, 29] width 340 height 27
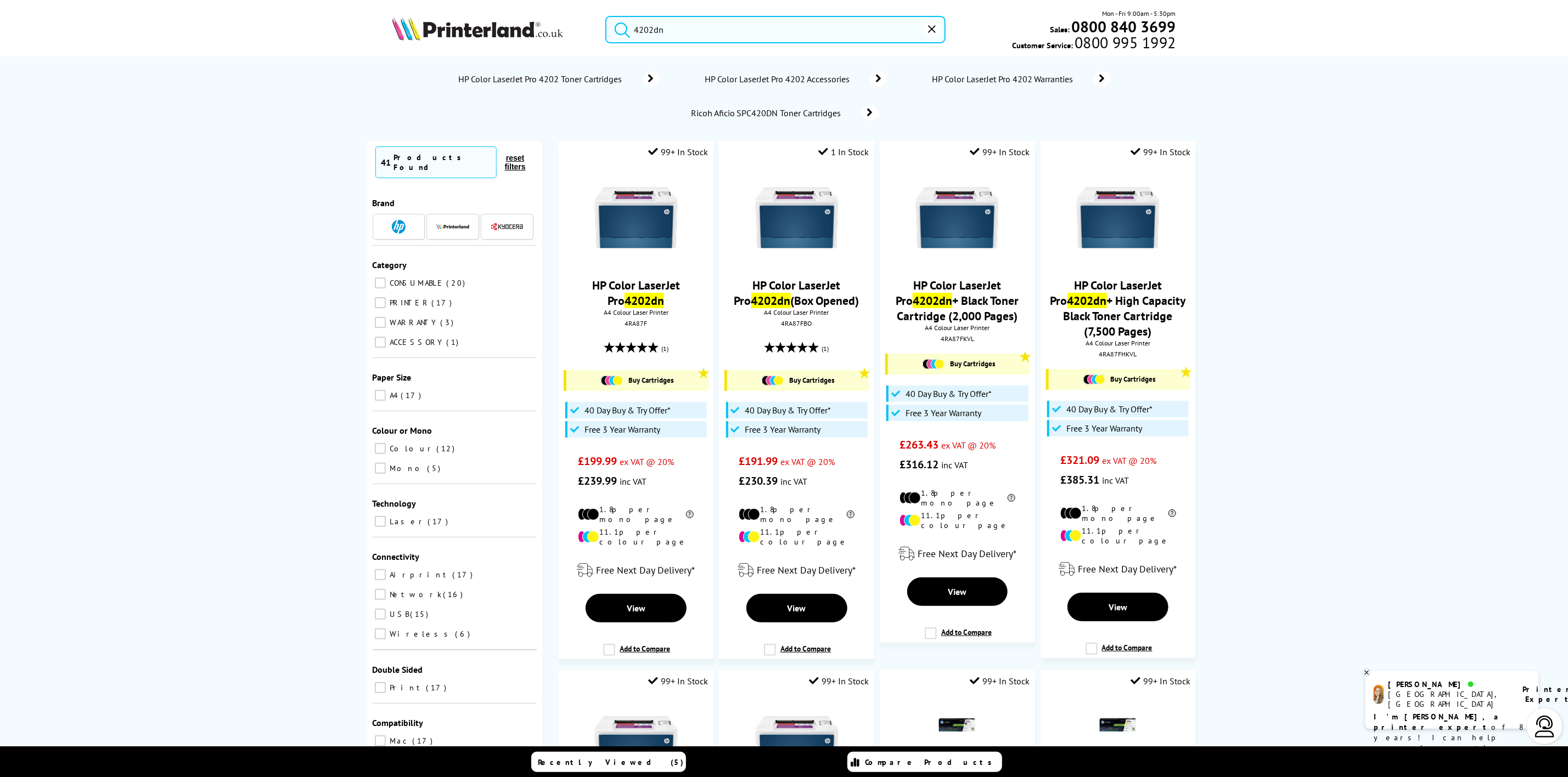
type input "4202dn"
click at [476, 8] on div "4202dn Mon - Fri 9:00am - 5:30pm Sales: 0800 840 3699 Customer Service: 0800 99…" at bounding box center [784, 31] width 878 height 48
click at [472, 24] on img at bounding box center [478, 29] width 171 height 24
